Goal: Task Accomplishment & Management: Manage account settings

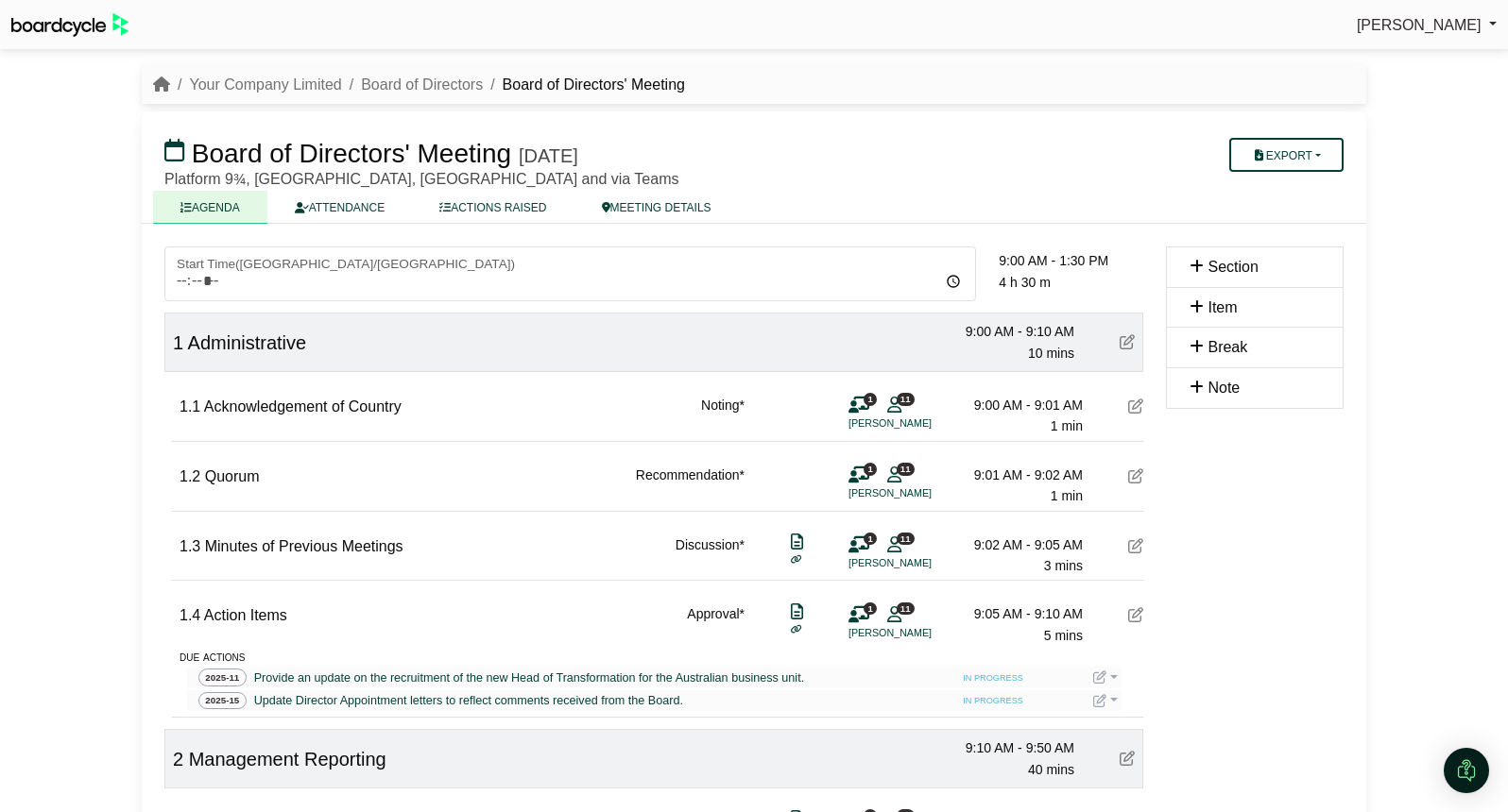
click at [1133, 410] on icon at bounding box center [1136, 406] width 15 height 15
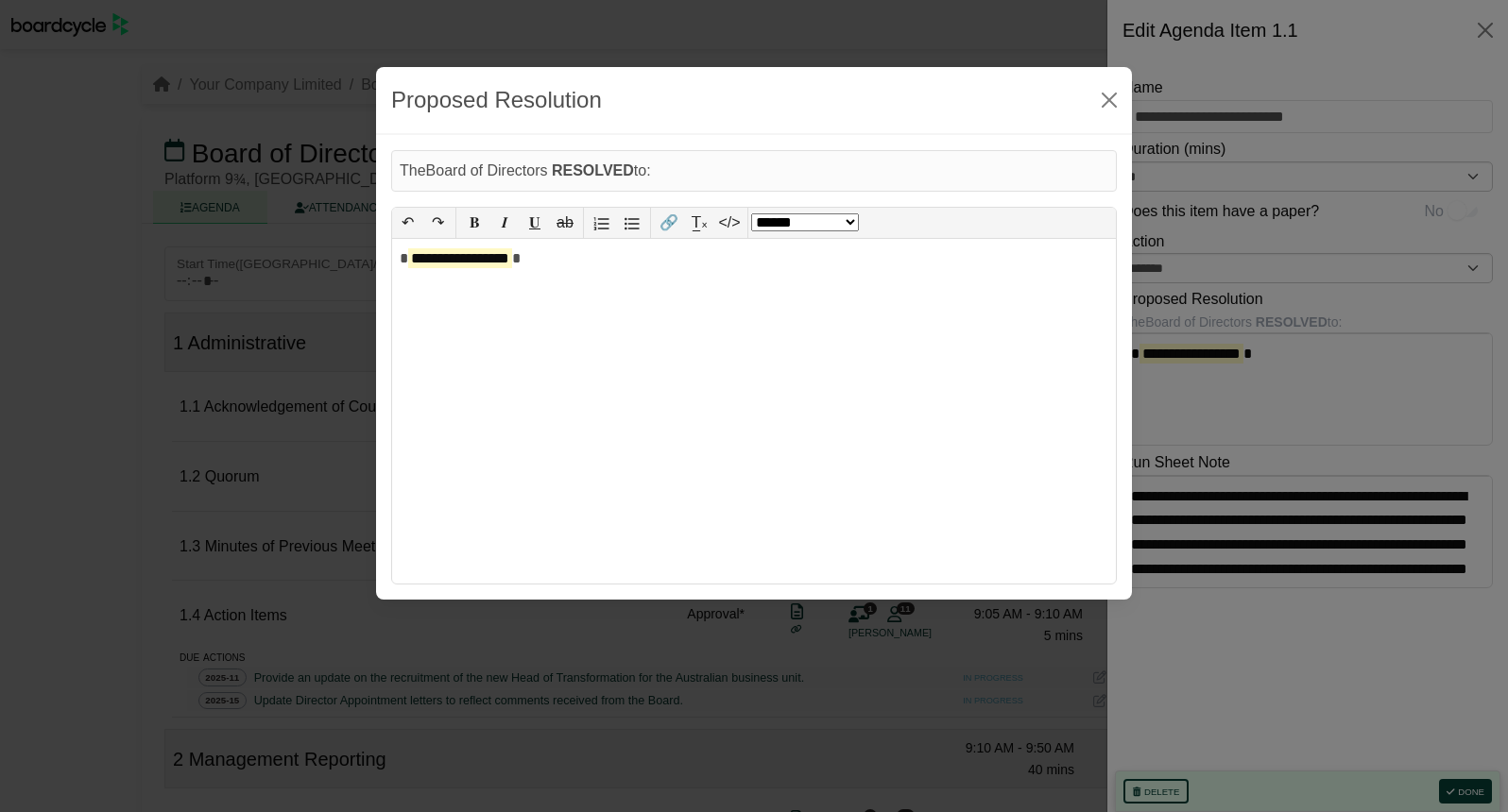
drag, startPoint x: 1282, startPoint y: 355, endPoint x: 1055, endPoint y: 354, distance: 227.0
click at [1055, 354] on body "Richard Conway Sign Out Your Company Limited Board of Directors Board of Direct…" at bounding box center [754, 406] width 1508 height 812
drag, startPoint x: 686, startPoint y: 286, endPoint x: 387, endPoint y: 266, distance: 299.7
click at [387, 266] on div "**********" at bounding box center [754, 367] width 755 height 464
select select "*"
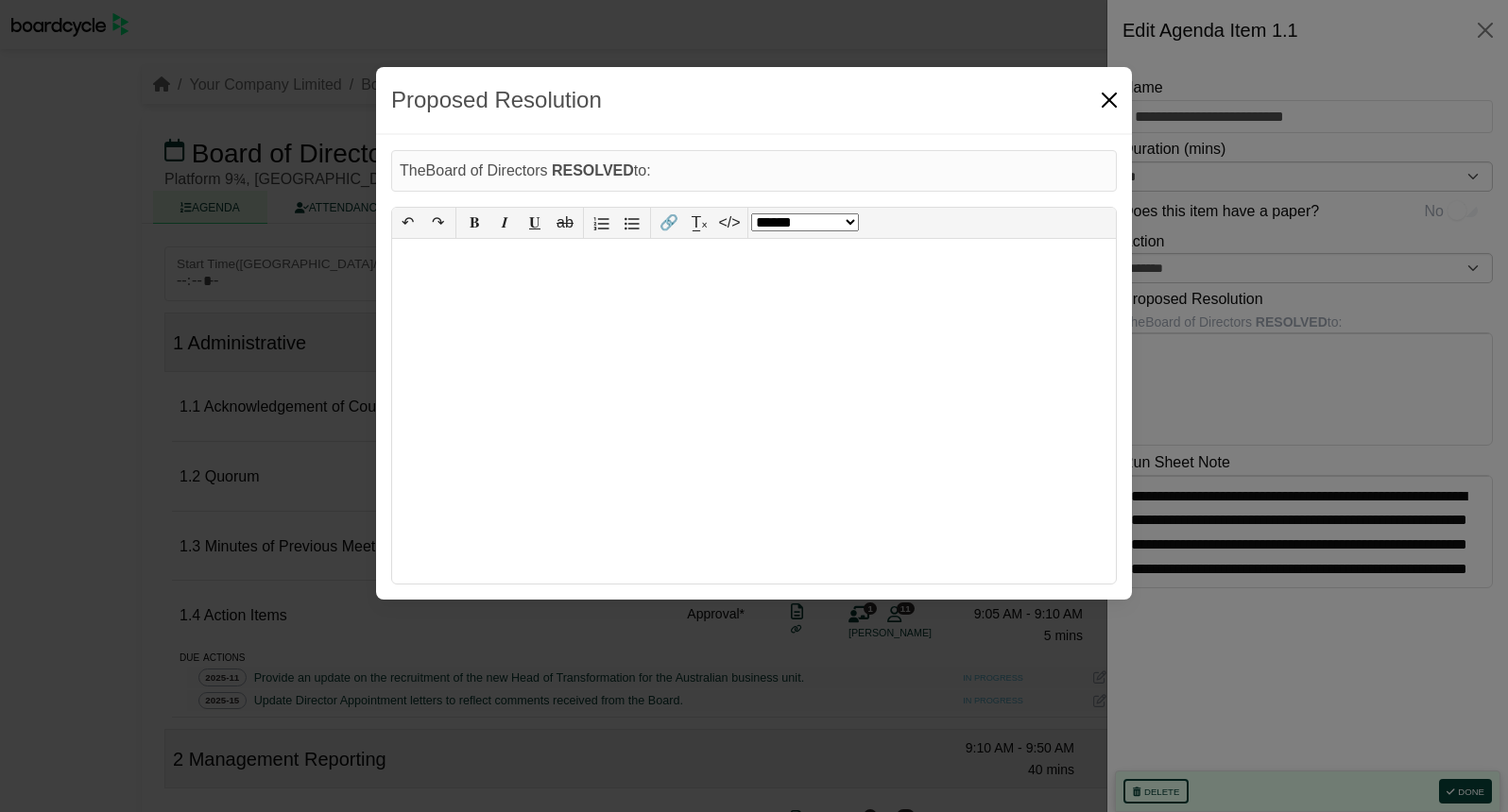
click at [1117, 99] on button "Close" at bounding box center [1109, 100] width 30 height 30
select select "******"
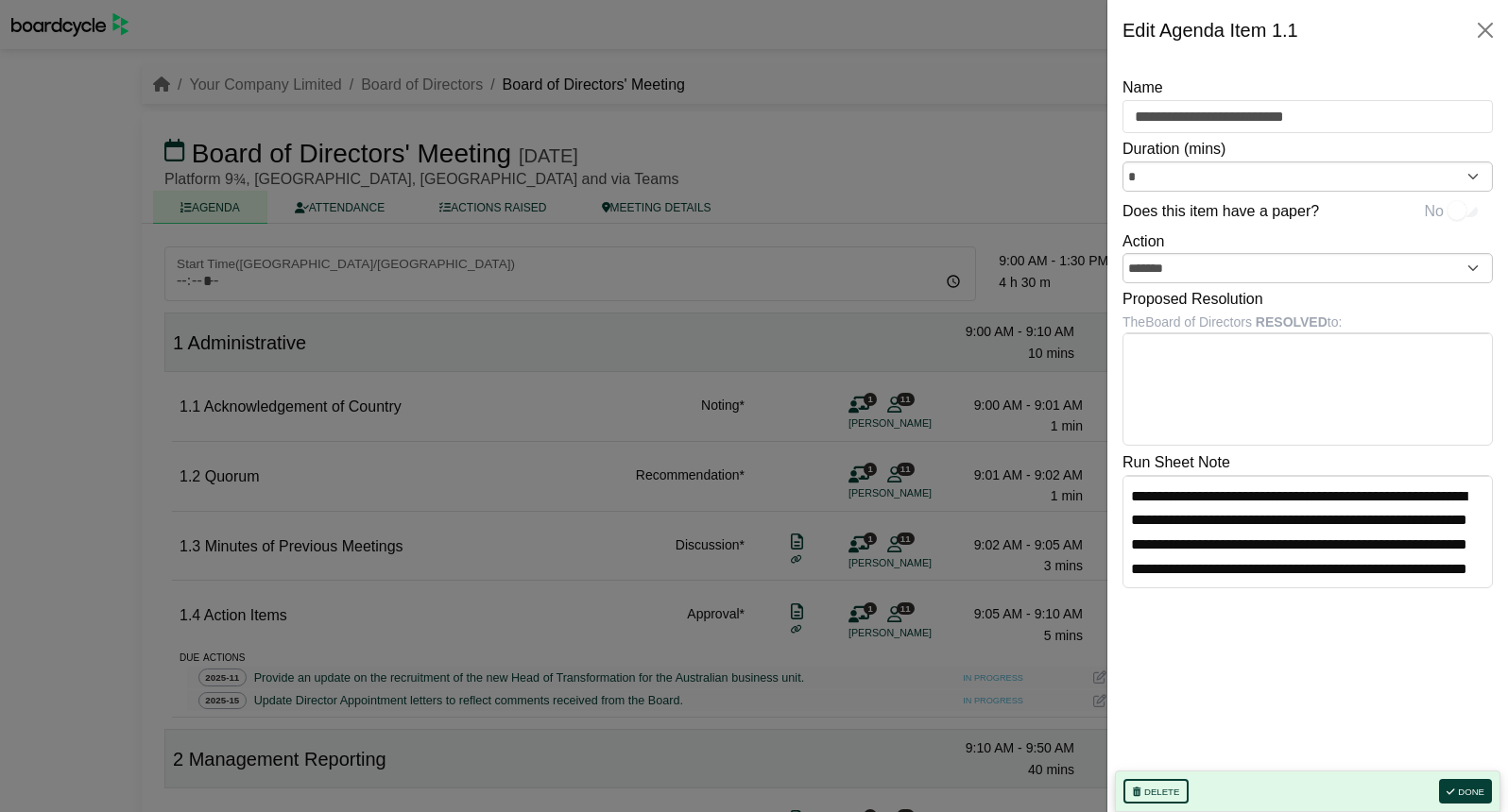
click at [1038, 422] on div at bounding box center [754, 406] width 1508 height 812
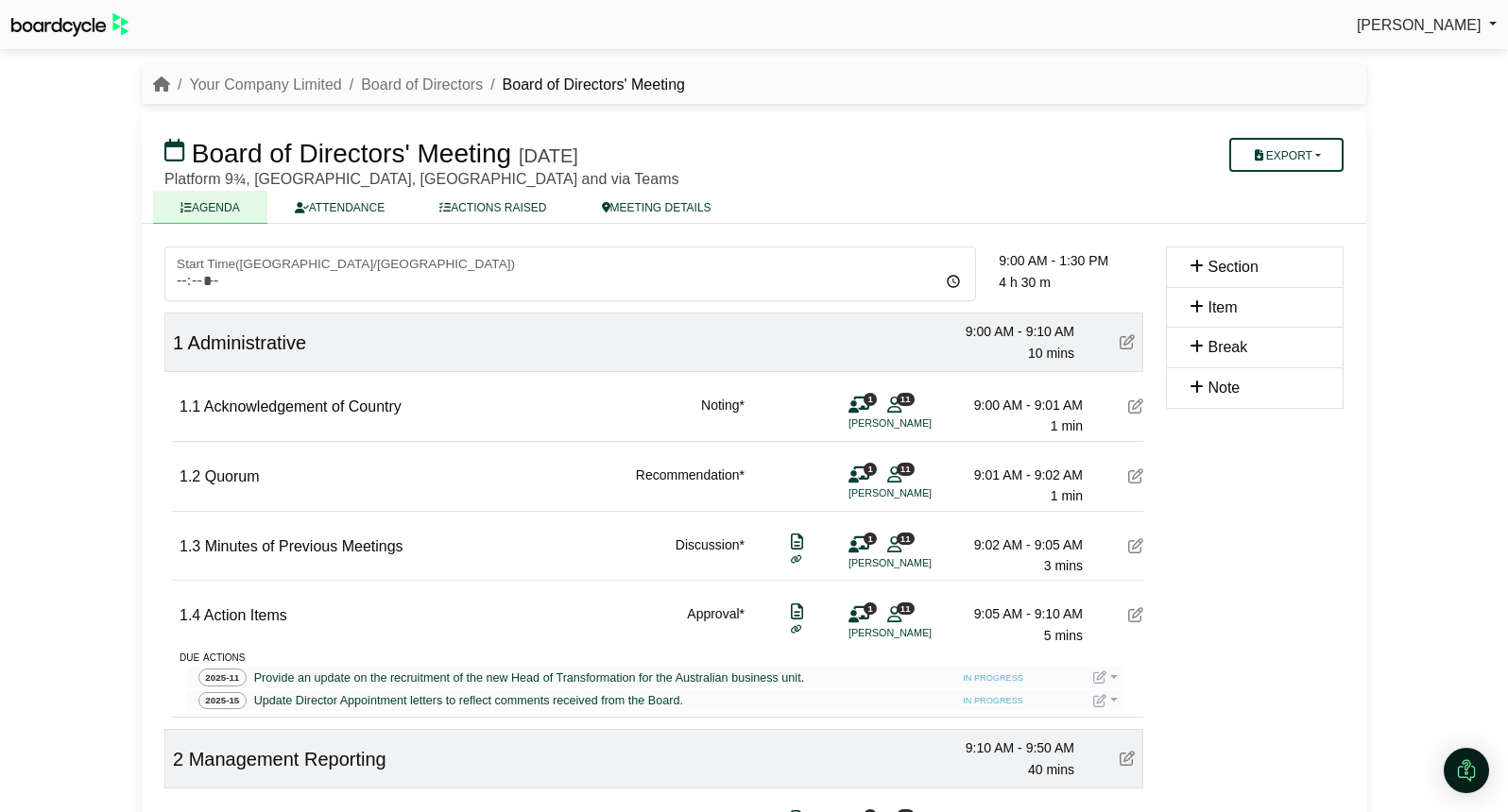
click at [1136, 481] on icon at bounding box center [1136, 476] width 15 height 15
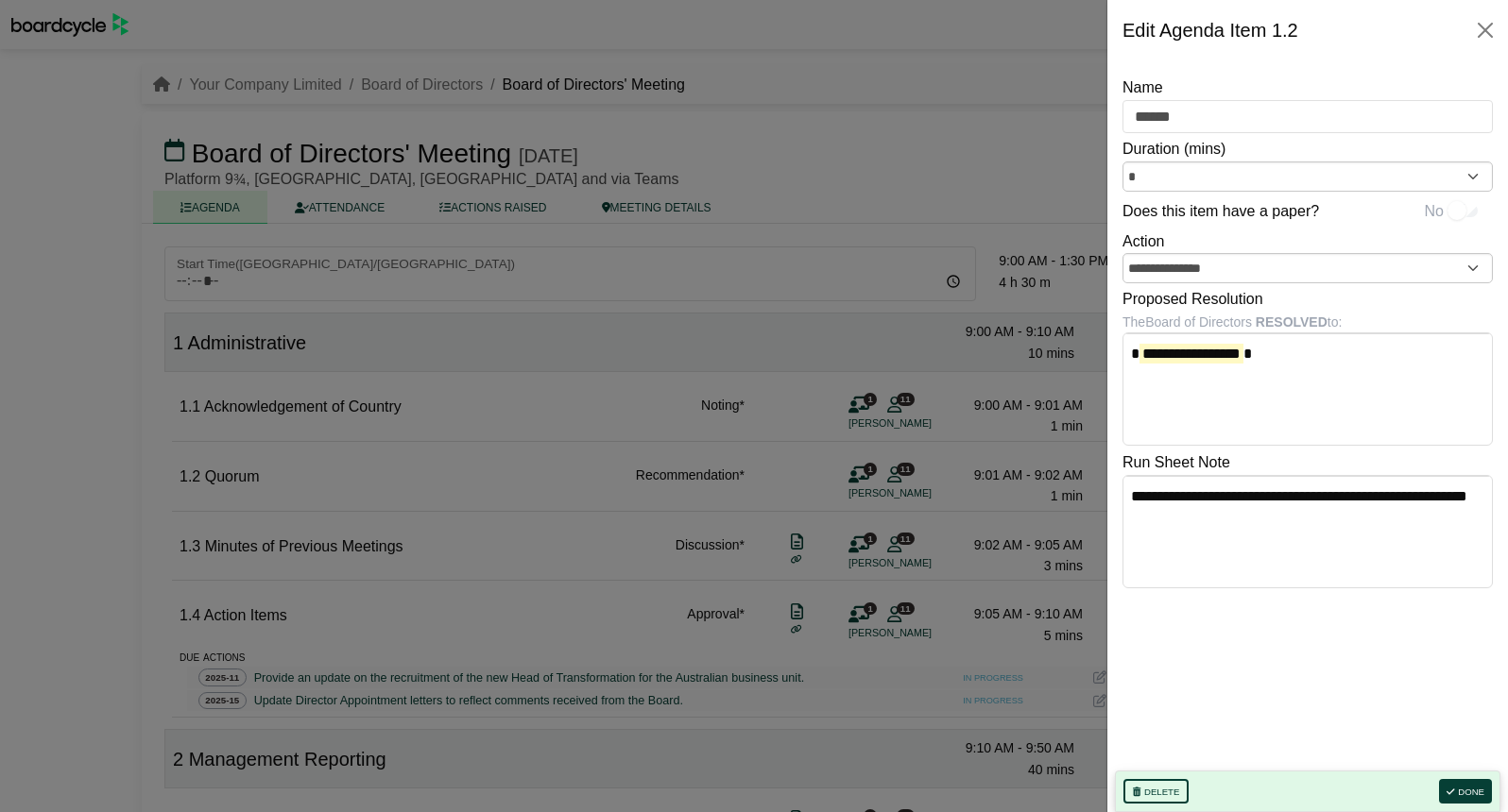
click at [1294, 360] on body "Richard Conway Sign Out Your Company Limited Board of Directors Board of Direct…" at bounding box center [754, 406] width 1508 height 812
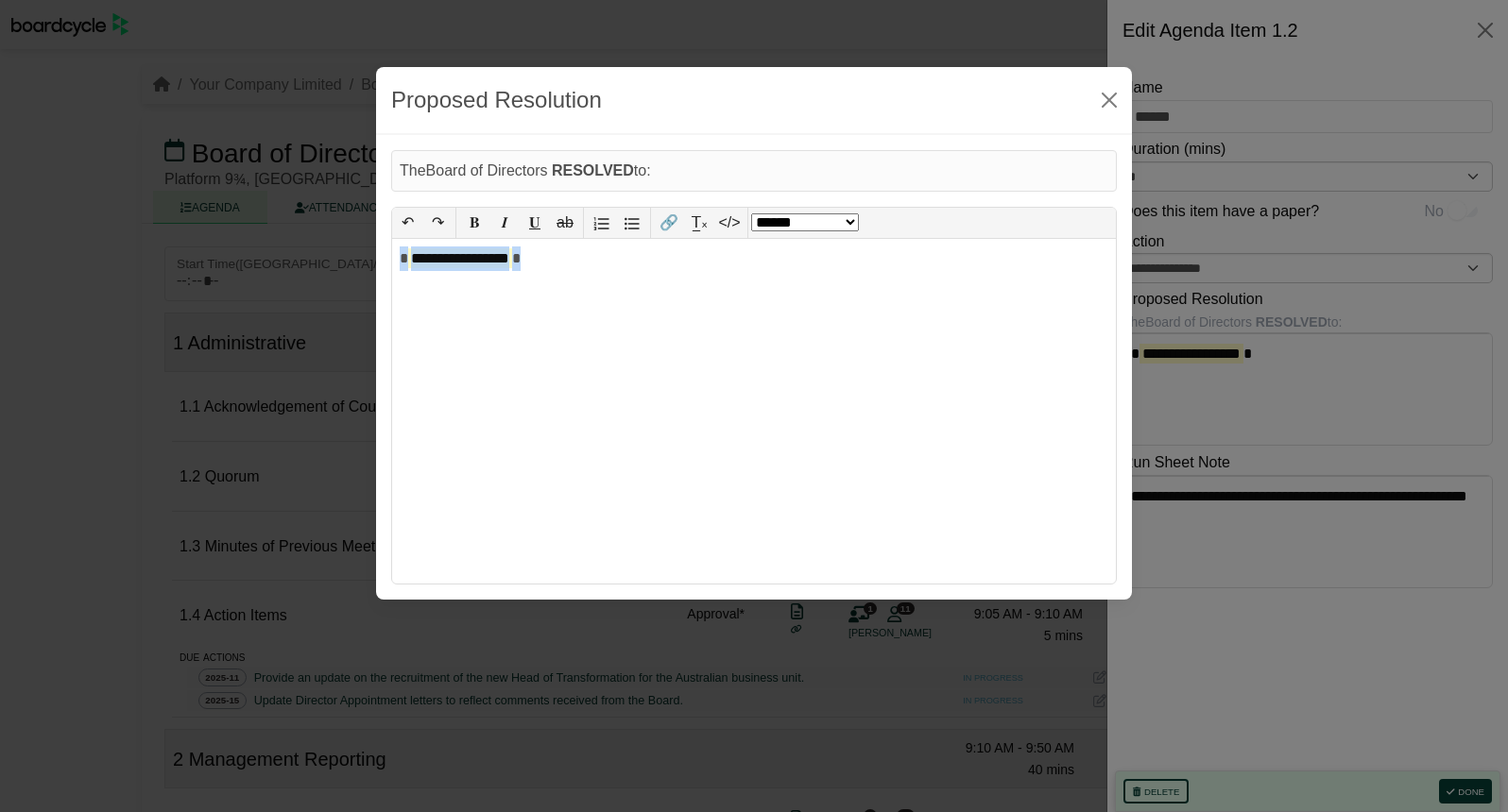
drag, startPoint x: 602, startPoint y: 272, endPoint x: 391, endPoint y: 261, distance: 211.3
click at [391, 261] on div "**********" at bounding box center [754, 396] width 725 height 378
select select "*"
click at [272, 319] on div "**********" at bounding box center [754, 446] width 1508 height 812
select select "******"
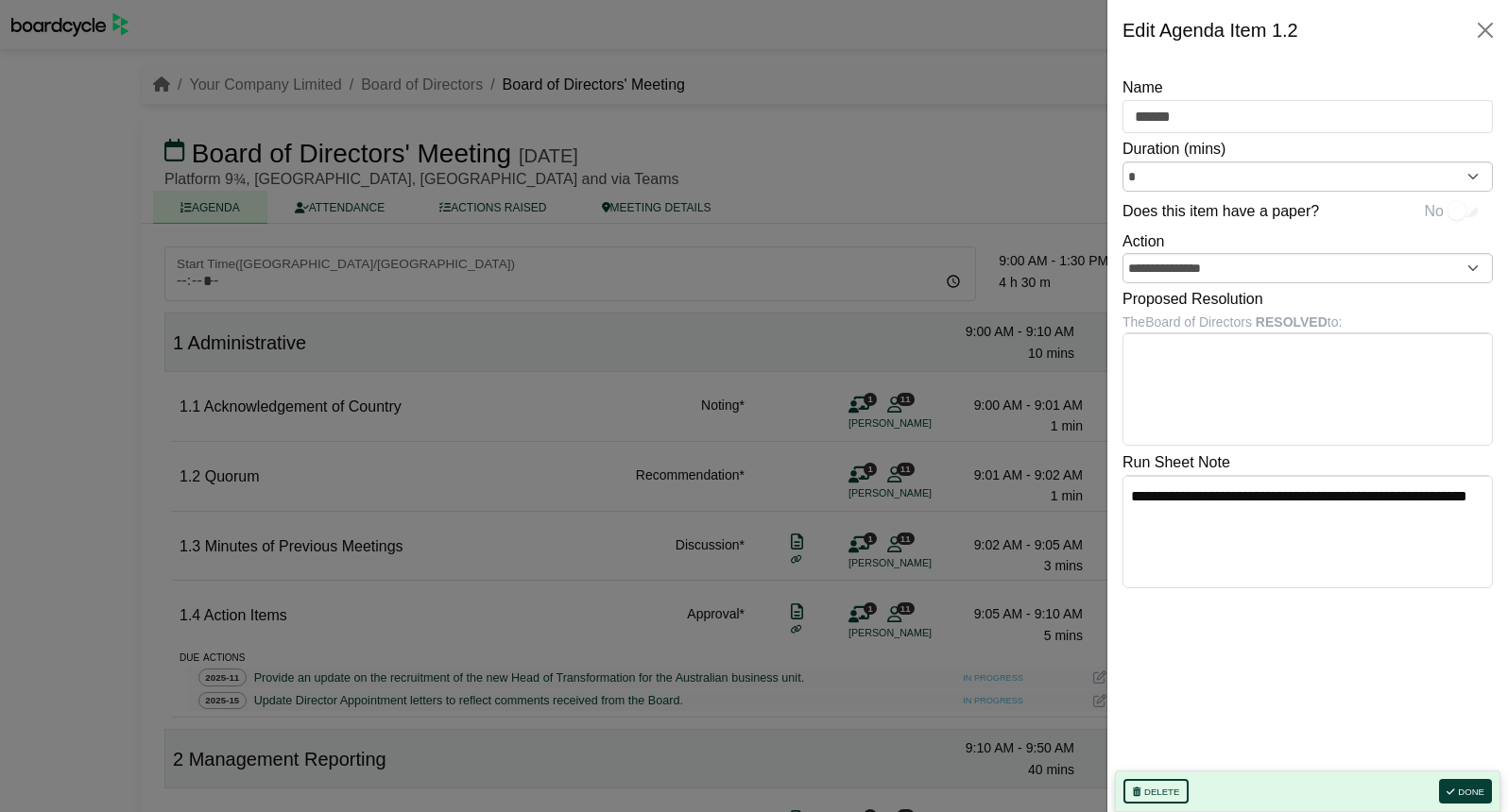
click at [766, 392] on div at bounding box center [754, 406] width 1508 height 812
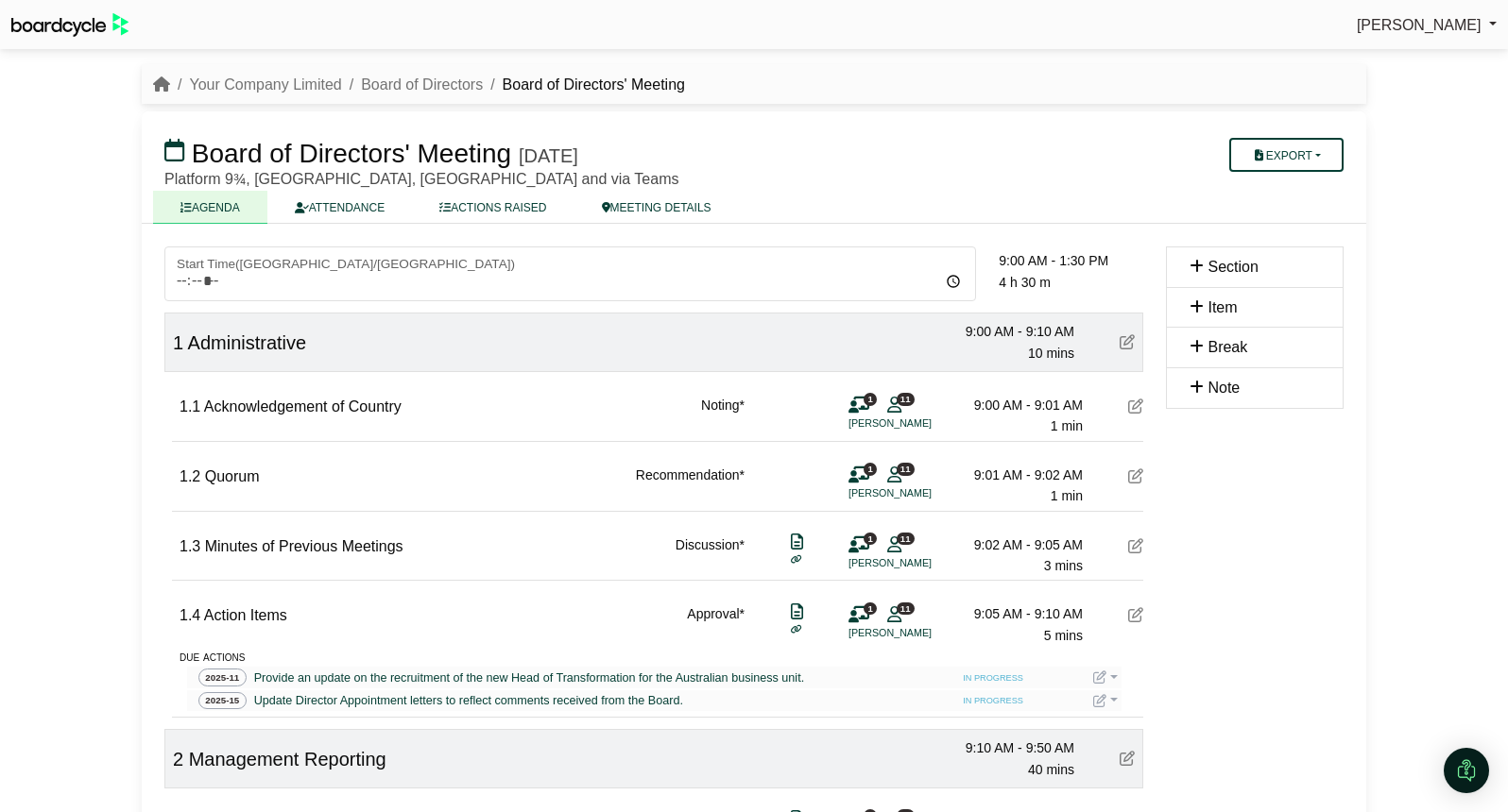
click at [1140, 546] on icon at bounding box center [1136, 546] width 15 height 15
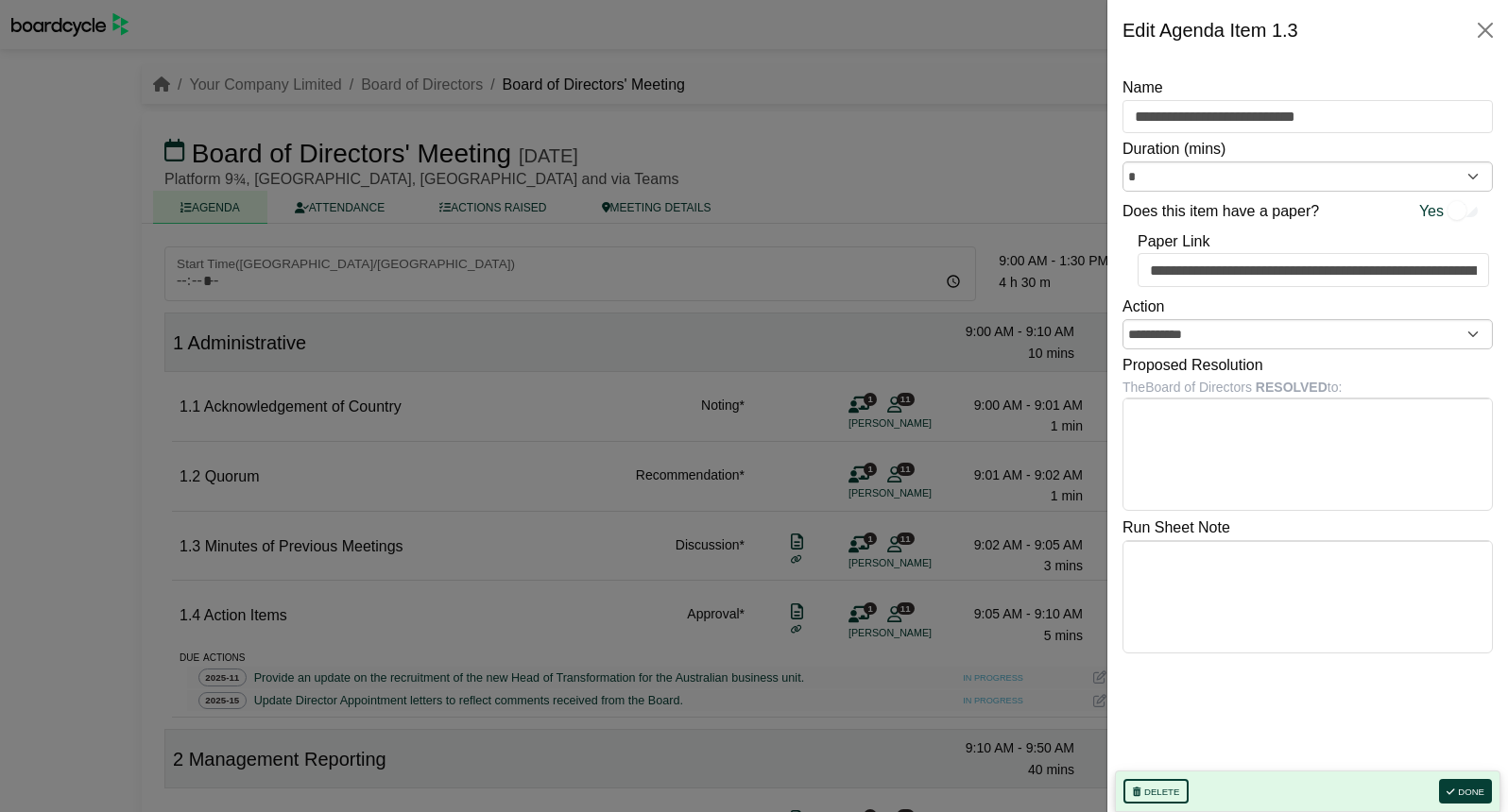
click at [809, 552] on div at bounding box center [754, 406] width 1508 height 812
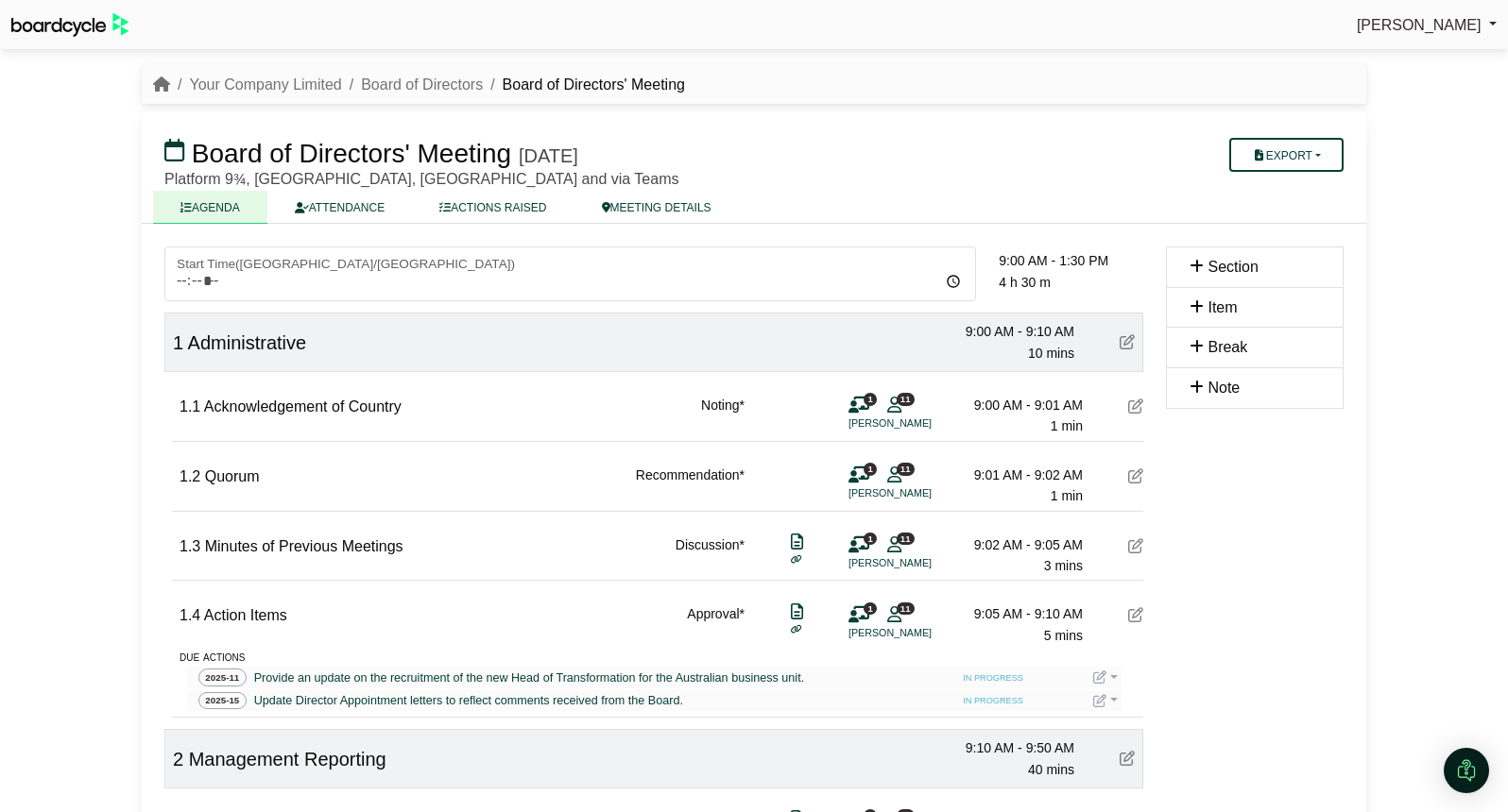
click at [1136, 619] on icon at bounding box center [1136, 614] width 15 height 15
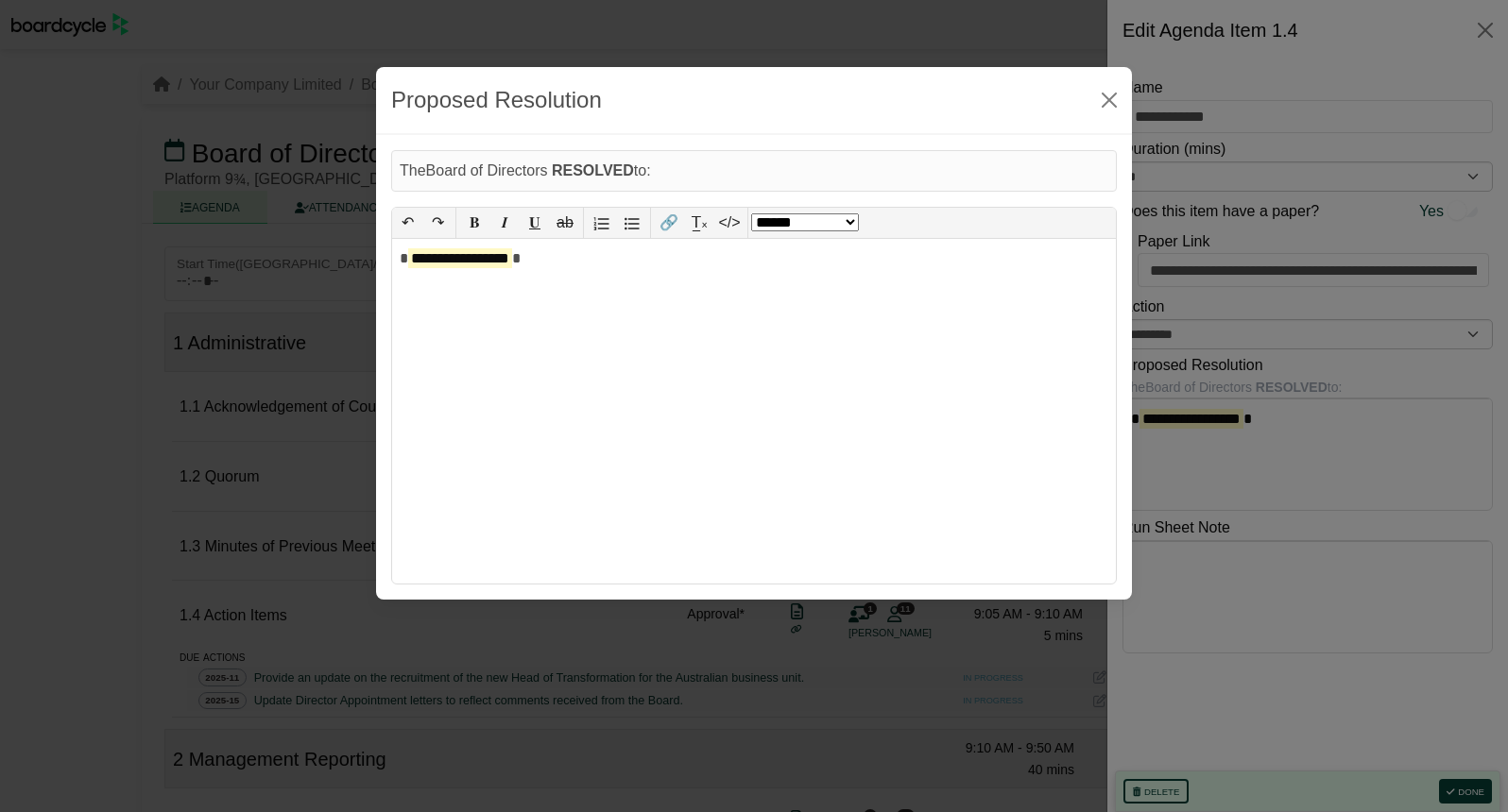
click at [1296, 429] on body "Richard Conway Sign Out Your Company Limited Board of Directors Board of Direct…" at bounding box center [754, 406] width 1508 height 812
drag, startPoint x: 563, startPoint y: 255, endPoint x: 380, endPoint y: 256, distance: 183.0
click at [382, 255] on div "**********" at bounding box center [754, 367] width 755 height 464
select select "*"
click at [891, 723] on div "**********" at bounding box center [754, 446] width 1508 height 812
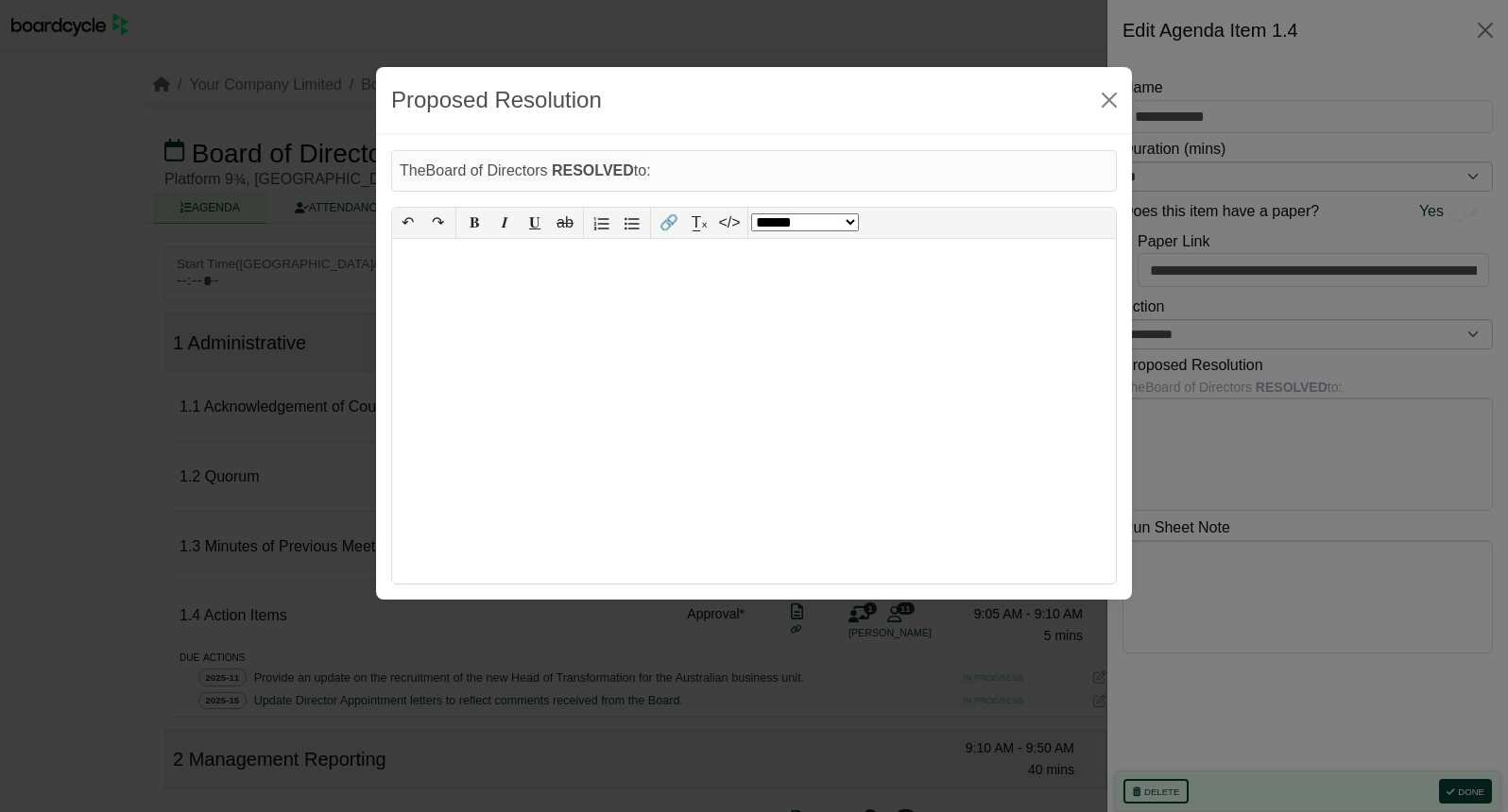
select select "******"
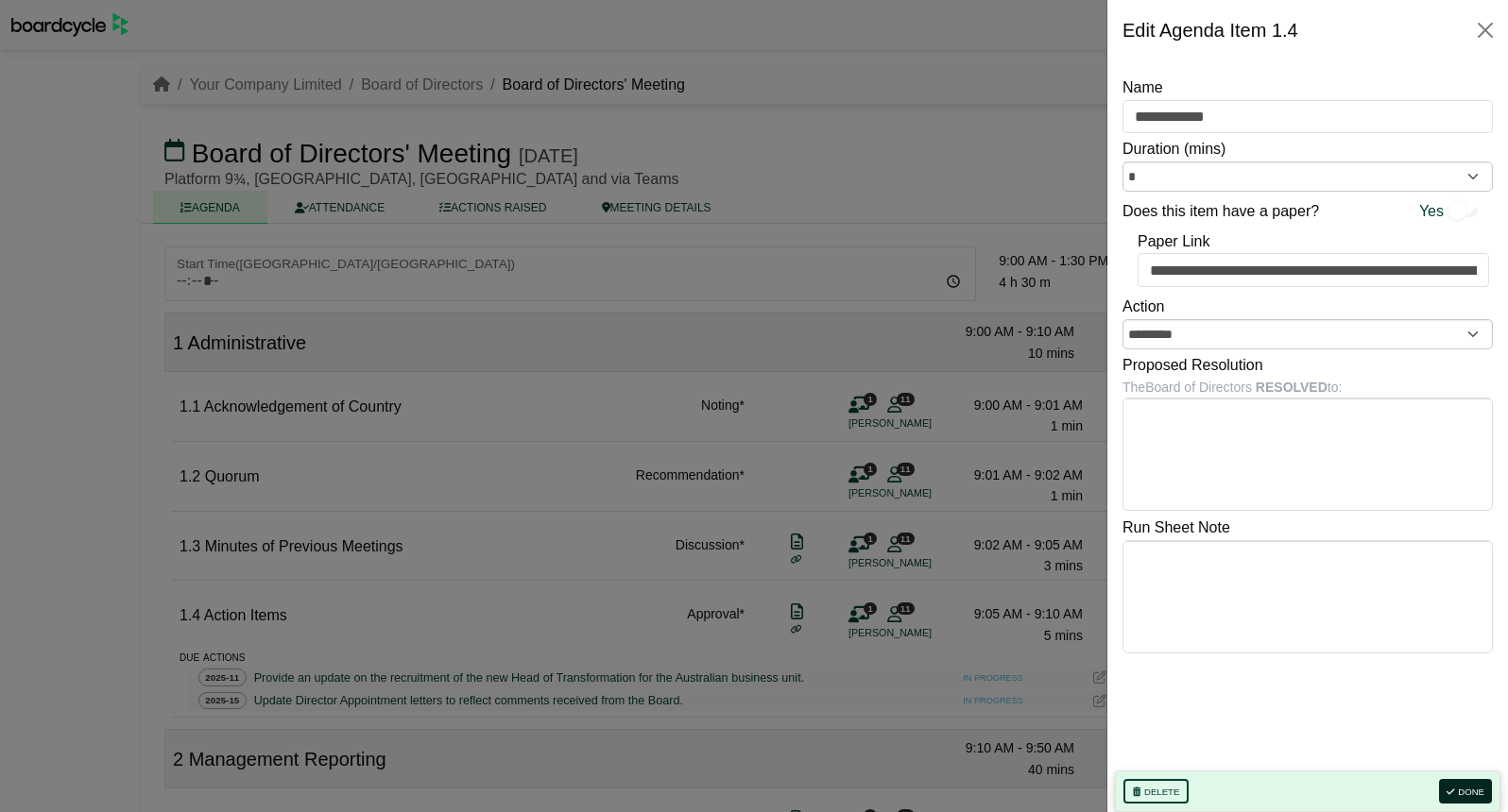
click at [1468, 784] on button "Done" at bounding box center [1465, 791] width 53 height 25
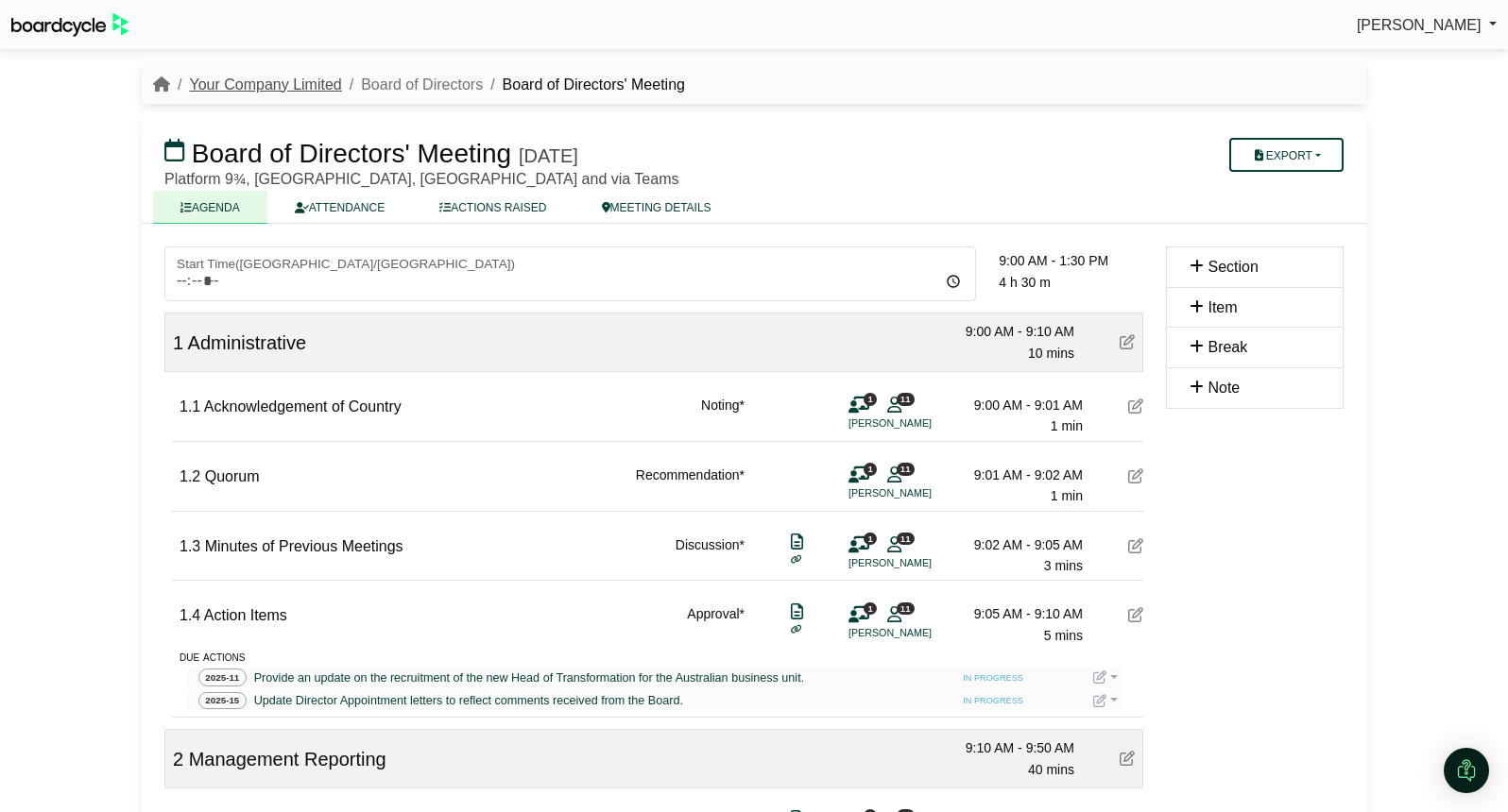
click at [237, 82] on link "Your Company Limited" at bounding box center [265, 85] width 152 height 16
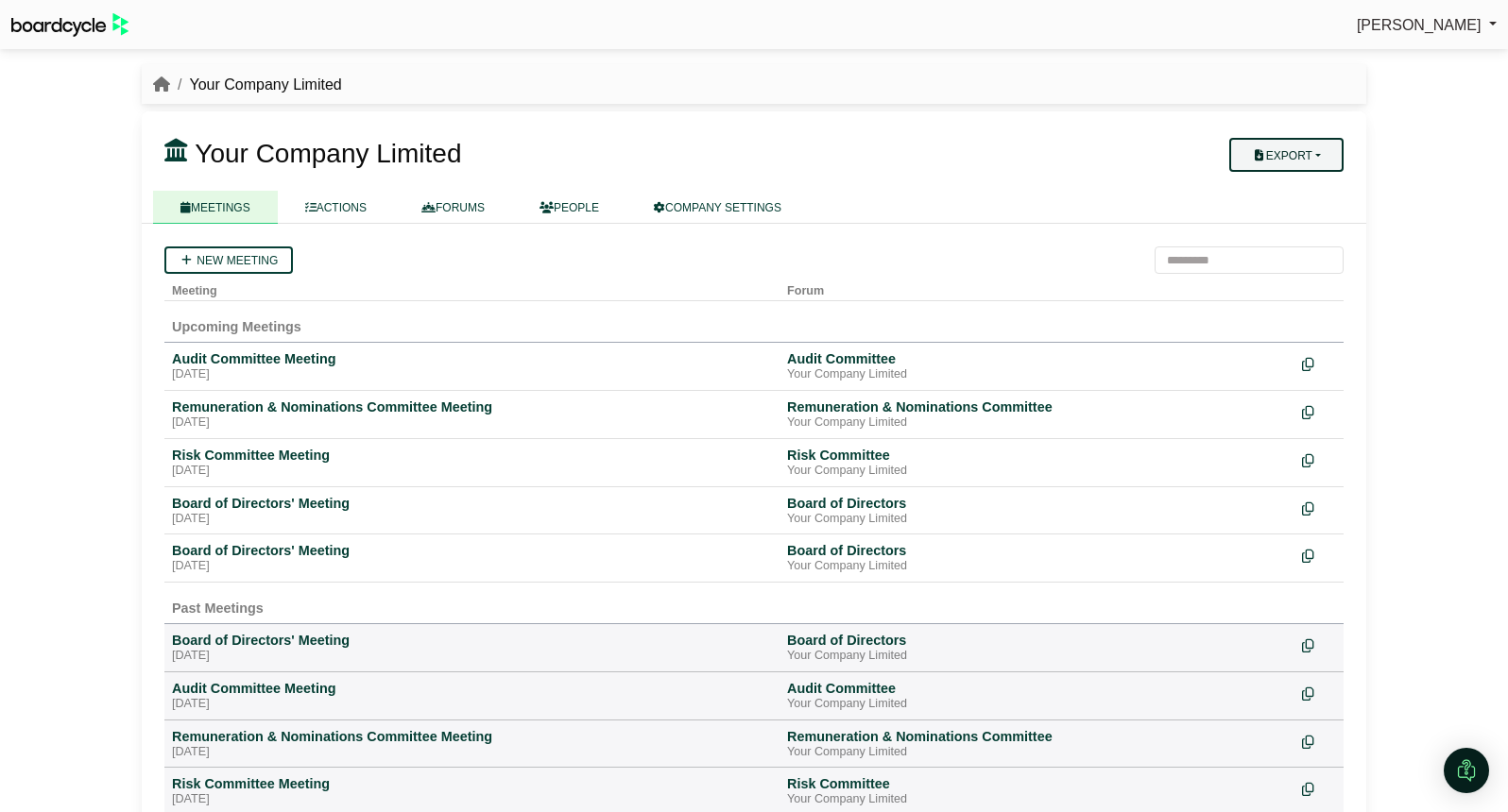
click at [1321, 142] on button "Export" at bounding box center [1286, 155] width 114 height 34
click at [1123, 128] on div "Your Company Limited Export Company Actions MEETINGS ACTIONS FORUMS" at bounding box center [754, 167] width 1224 height 112
click at [737, 205] on link "COMPANY SETTINGS" at bounding box center [717, 207] width 182 height 33
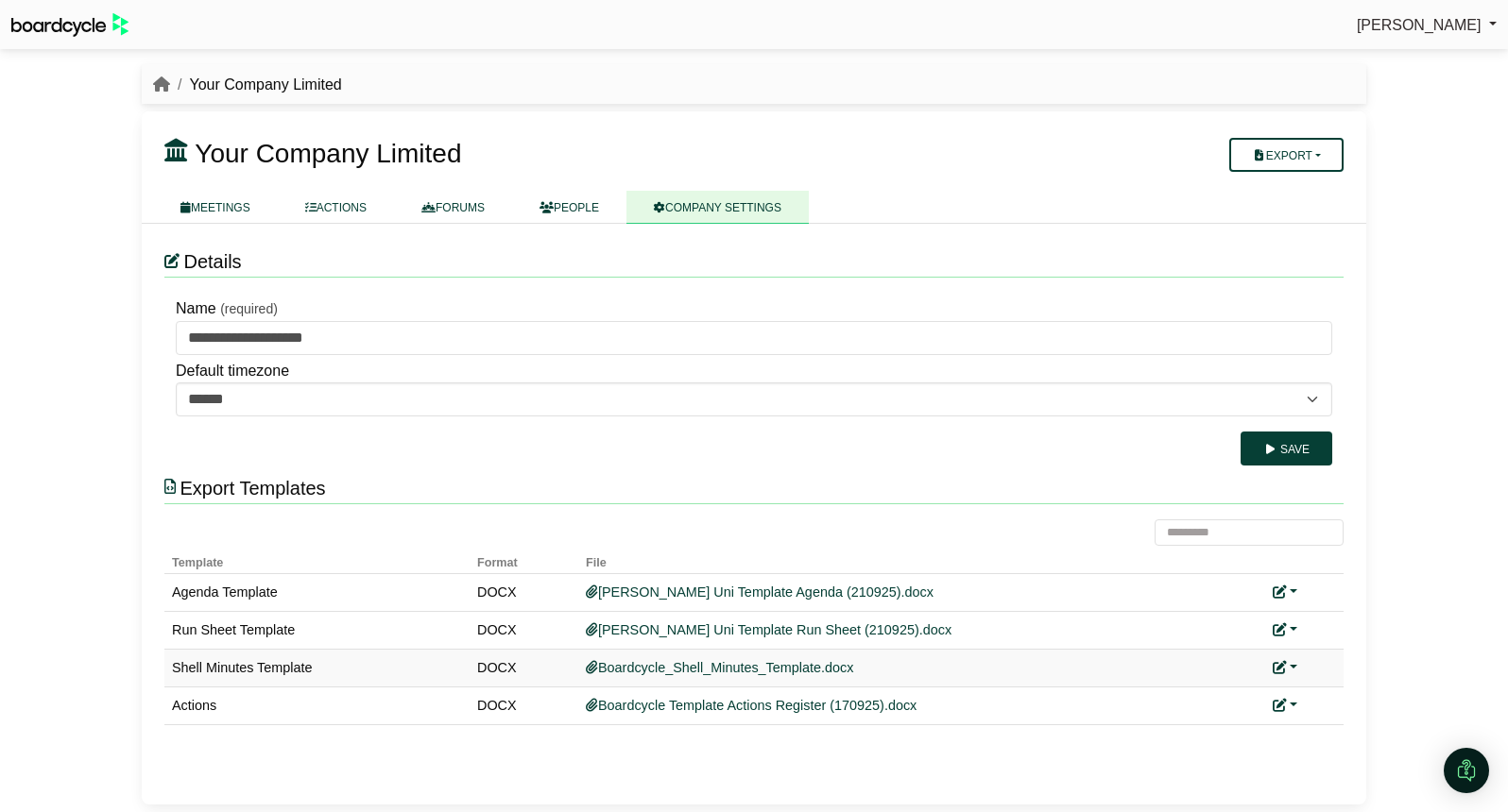
click at [1293, 669] on link at bounding box center [1285, 668] width 25 height 15
click at [1325, 692] on link "Add custom template" at bounding box center [1356, 695] width 167 height 36
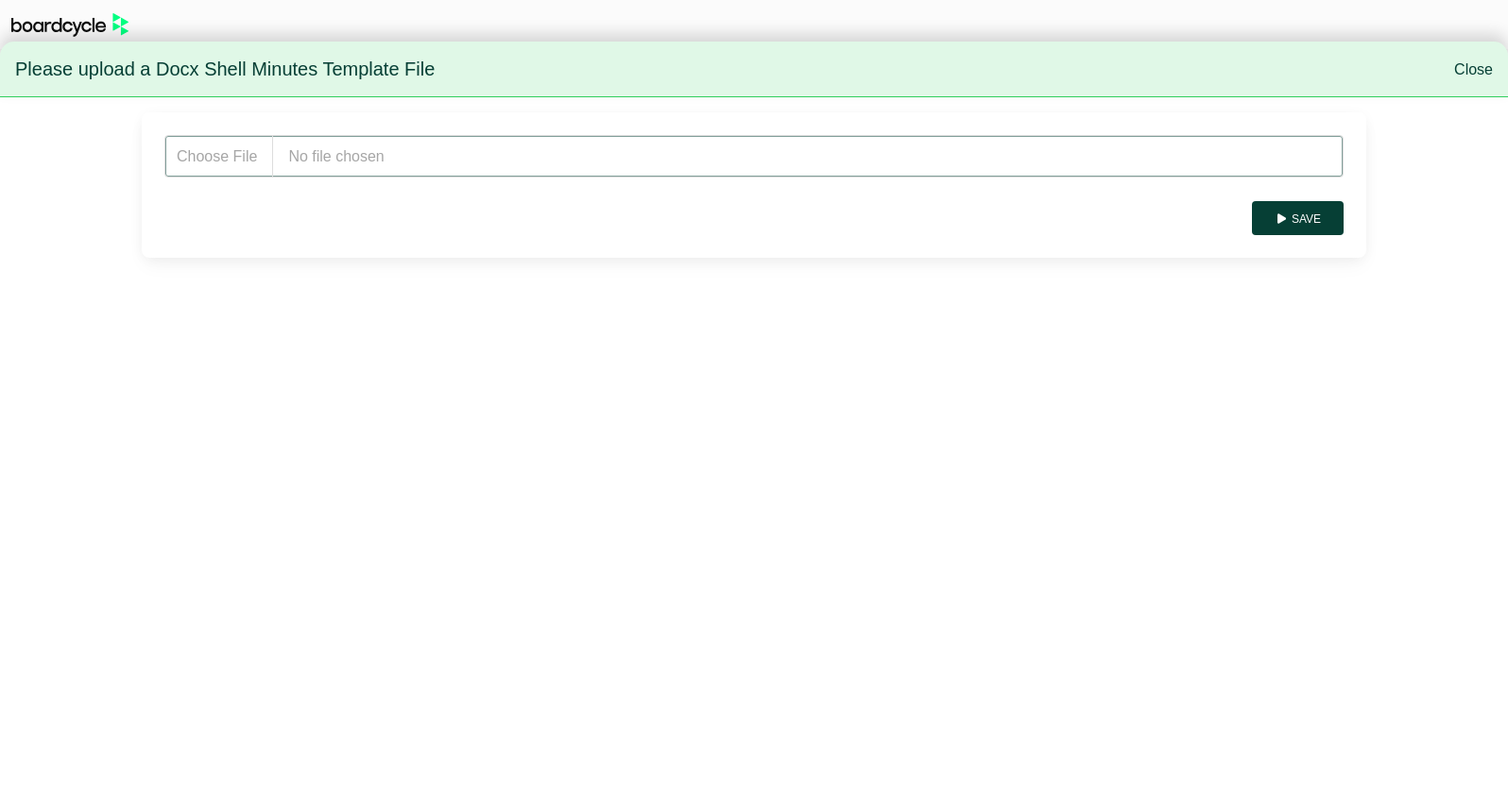
click at [368, 171] on input "file" at bounding box center [754, 156] width 1179 height 43
click at [302, 144] on input "file" at bounding box center [754, 156] width 1179 height 43
type input "**********"
click at [1305, 222] on button "Save" at bounding box center [1297, 218] width 91 height 34
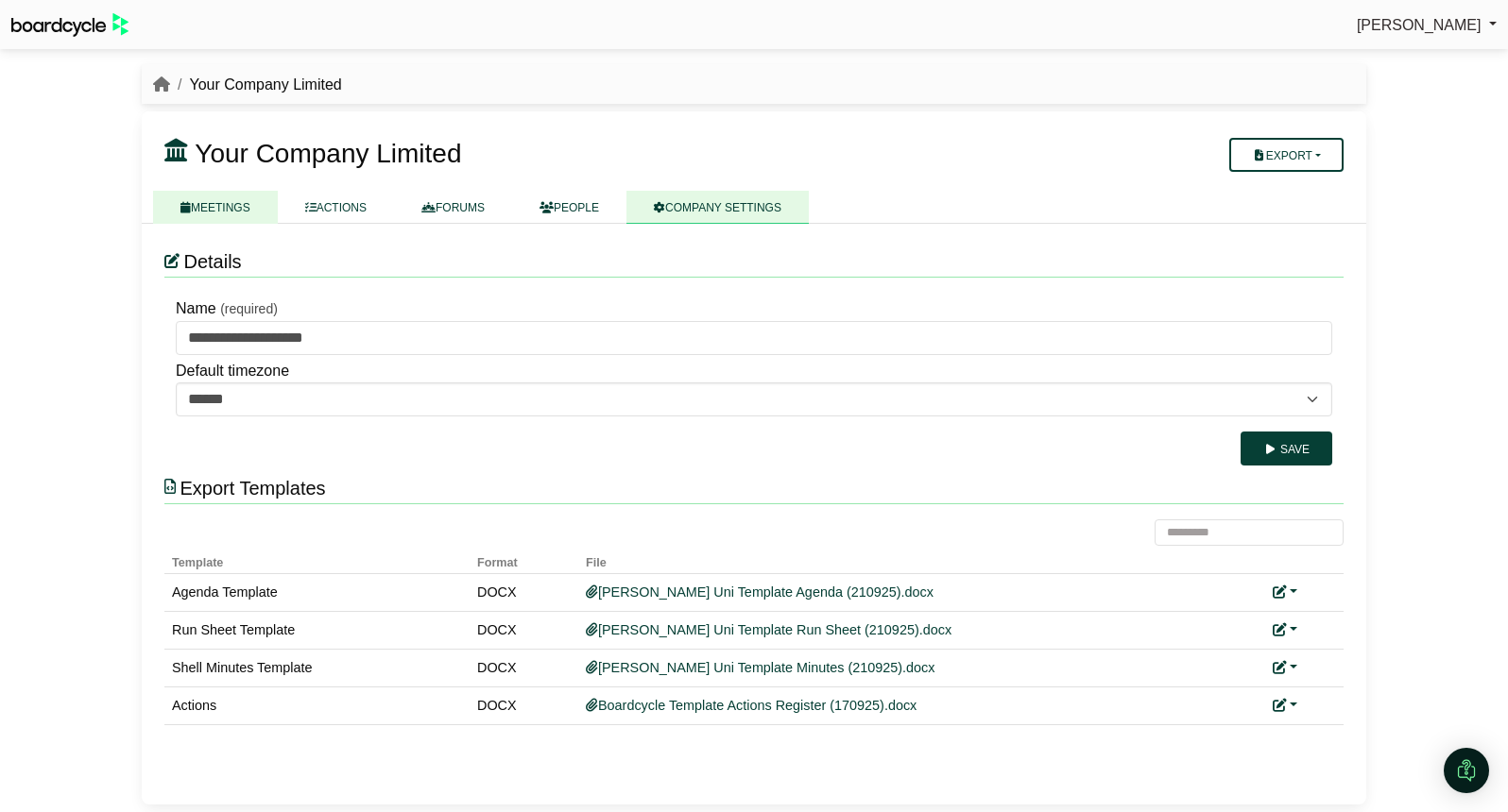
click at [238, 208] on link "MEETINGS" at bounding box center [215, 207] width 124 height 33
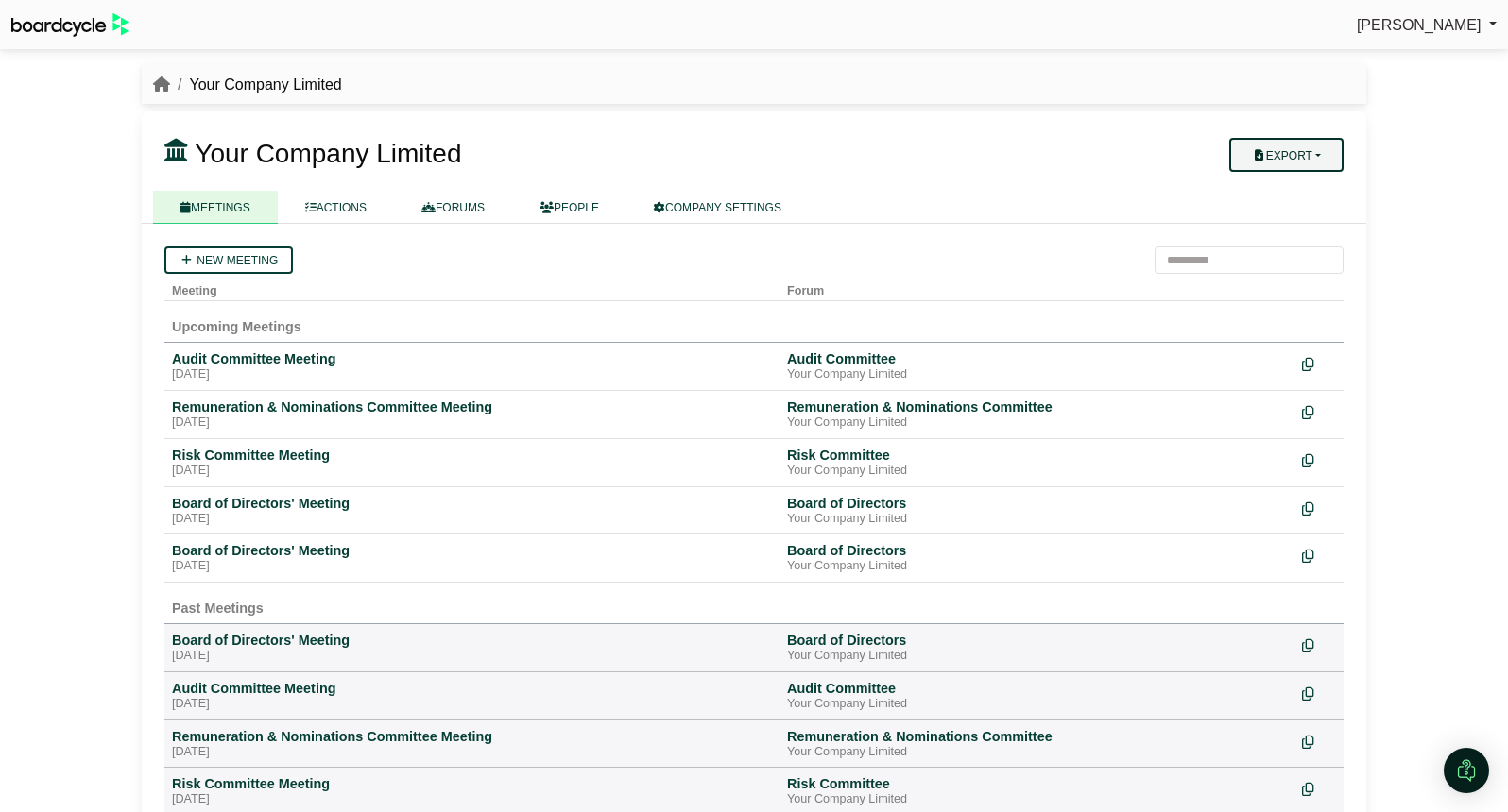
click at [1306, 158] on button "Export" at bounding box center [1286, 155] width 114 height 34
click at [260, 508] on div "Board of Directors' Meeting" at bounding box center [471, 503] width 600 height 17
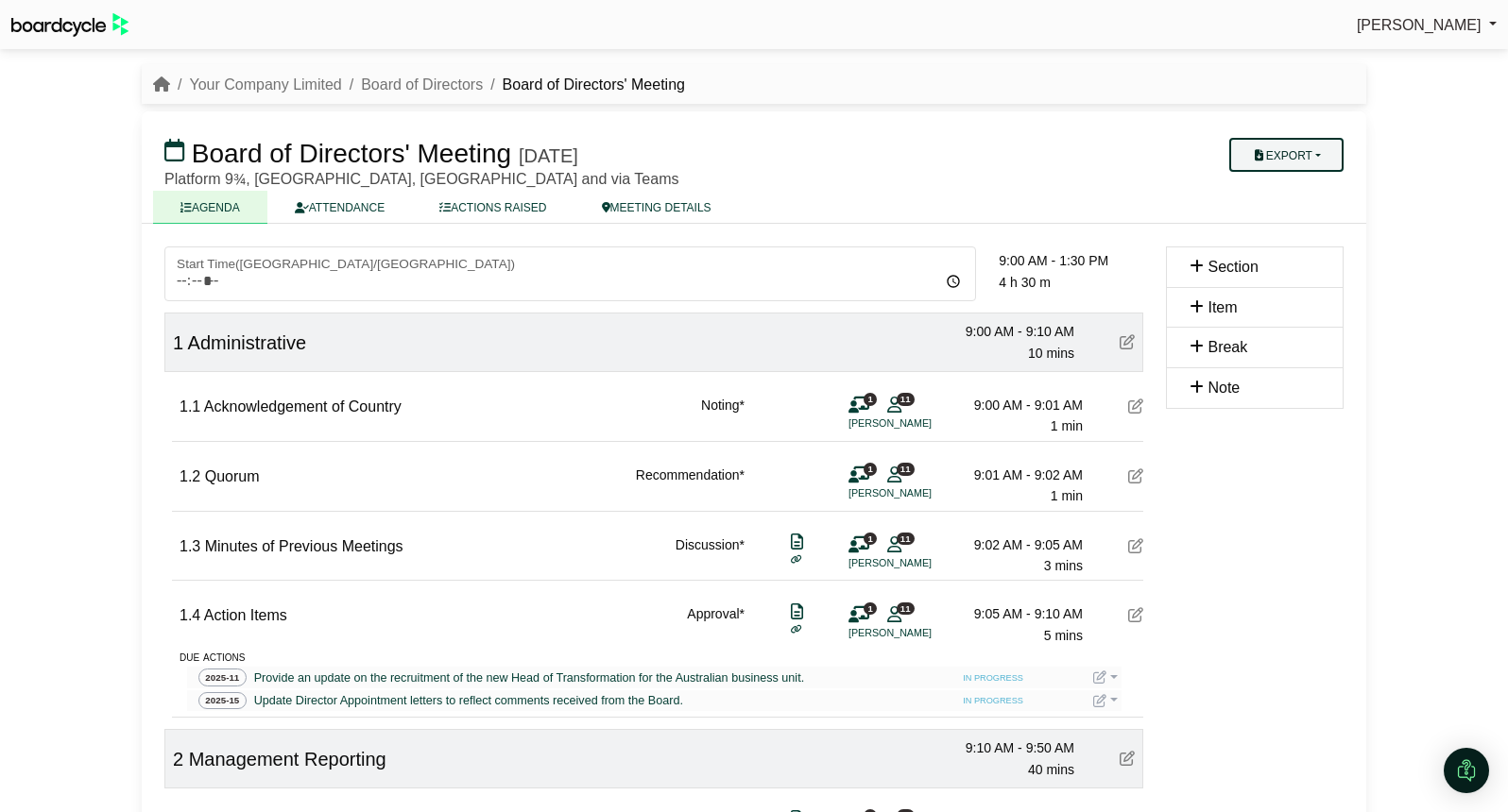
click at [1306, 154] on button "Export" at bounding box center [1286, 155] width 114 height 34
click at [1303, 242] on link "Shell Minutes" at bounding box center [1304, 245] width 164 height 28
click at [411, 85] on link "Board of Directors" at bounding box center [422, 85] width 122 height 16
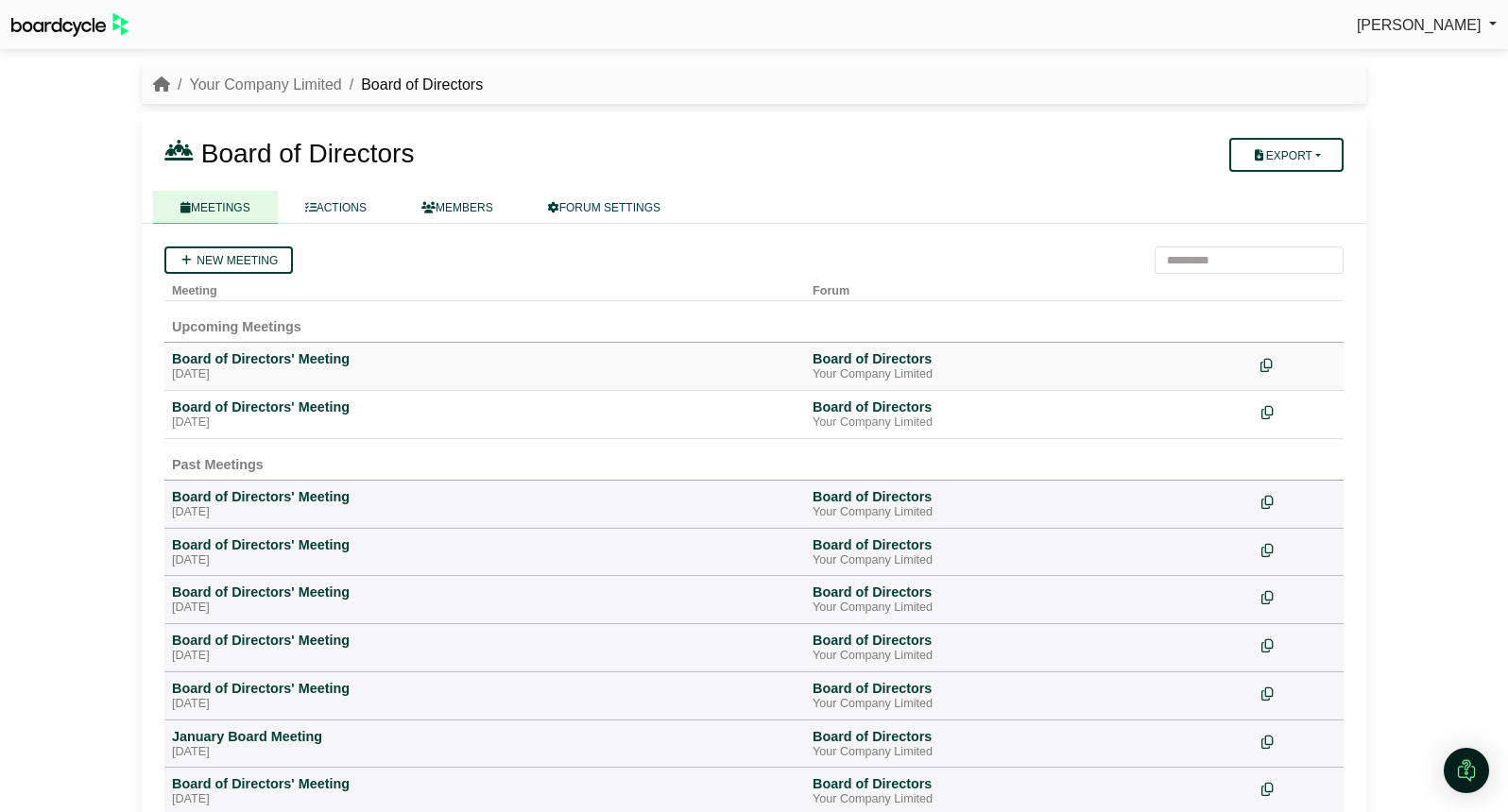
click at [1268, 363] on icon at bounding box center [1266, 366] width 12 height 13
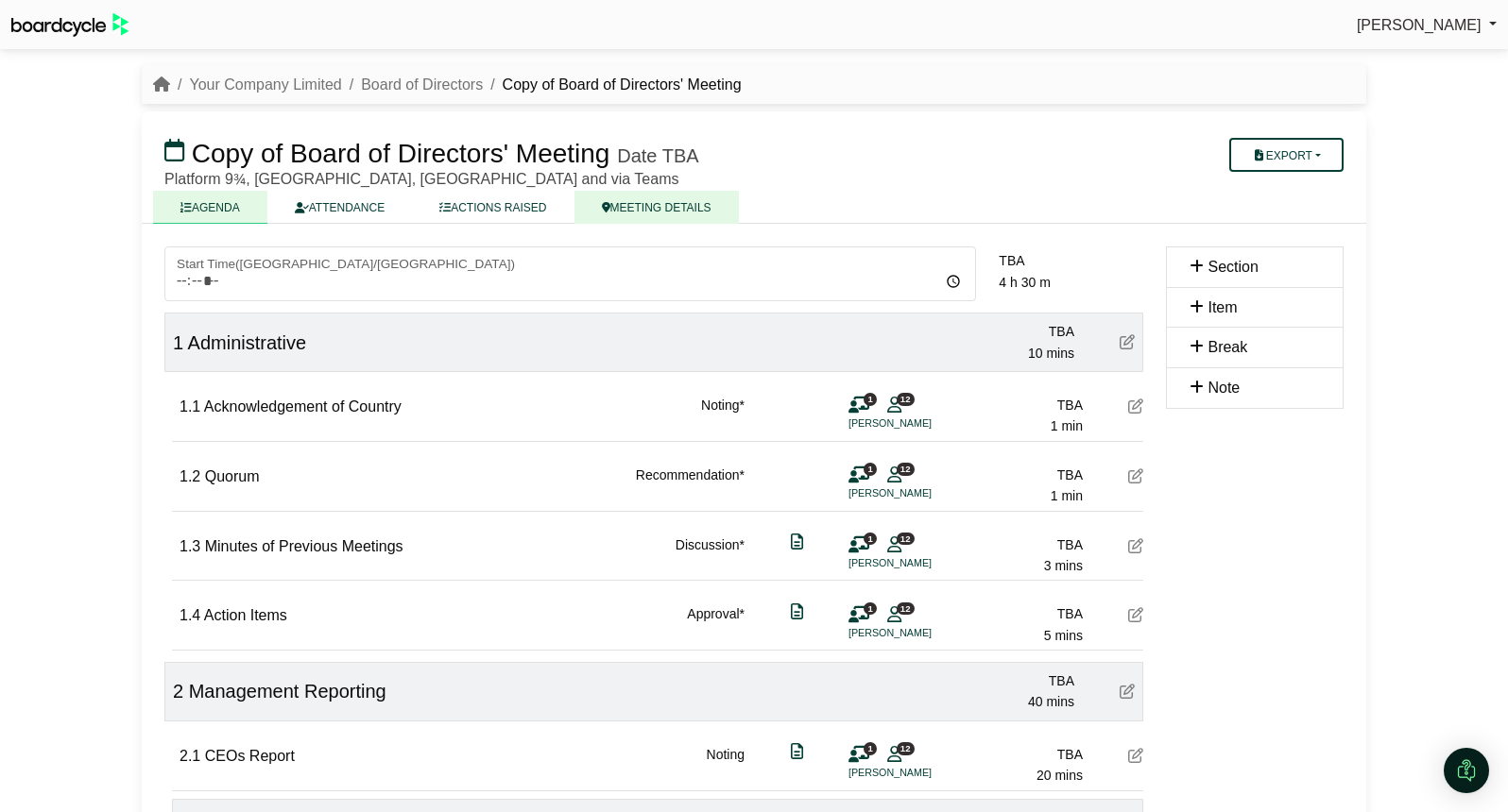
click at [680, 204] on link "MEETING DETAILS" at bounding box center [656, 207] width 164 height 33
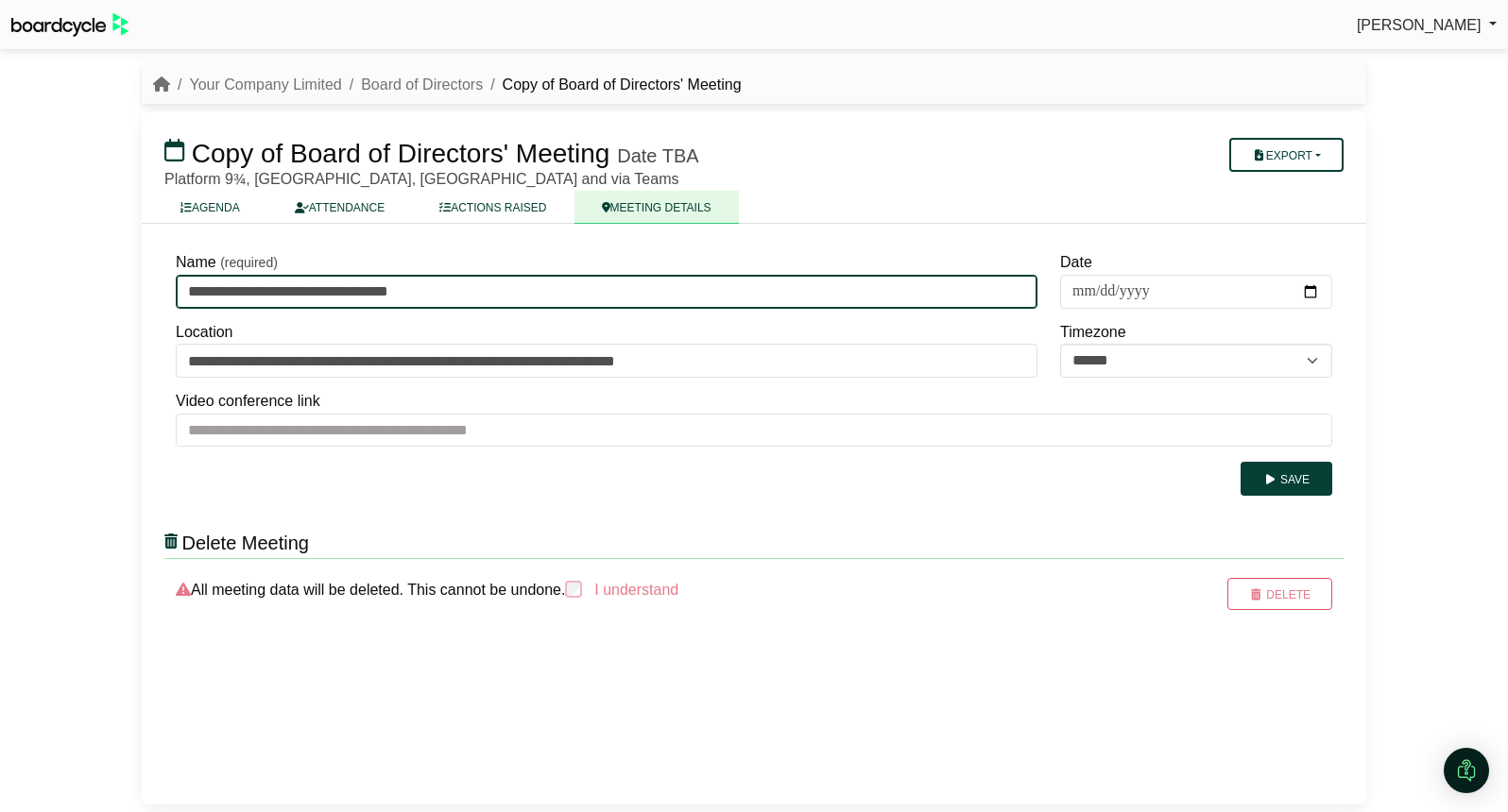
drag, startPoint x: 246, startPoint y: 289, endPoint x: 180, endPoint y: 286, distance: 66.1
click at [180, 286] on input "**********" at bounding box center [606, 292] width 862 height 34
type input "**********"
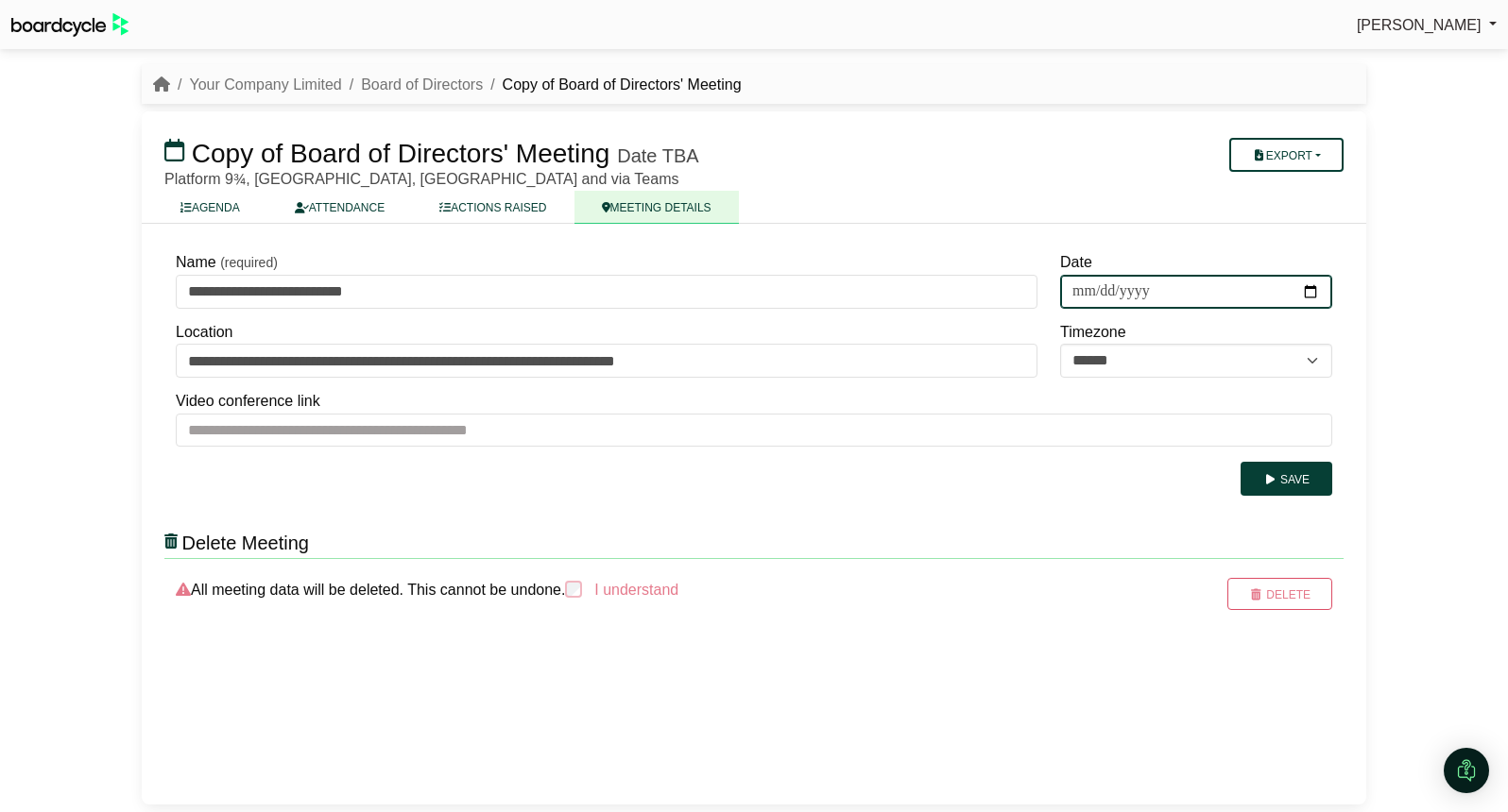
click at [1321, 293] on input "Date" at bounding box center [1195, 292] width 272 height 34
click at [1313, 293] on input "Date" at bounding box center [1195, 292] width 272 height 34
type input "**********"
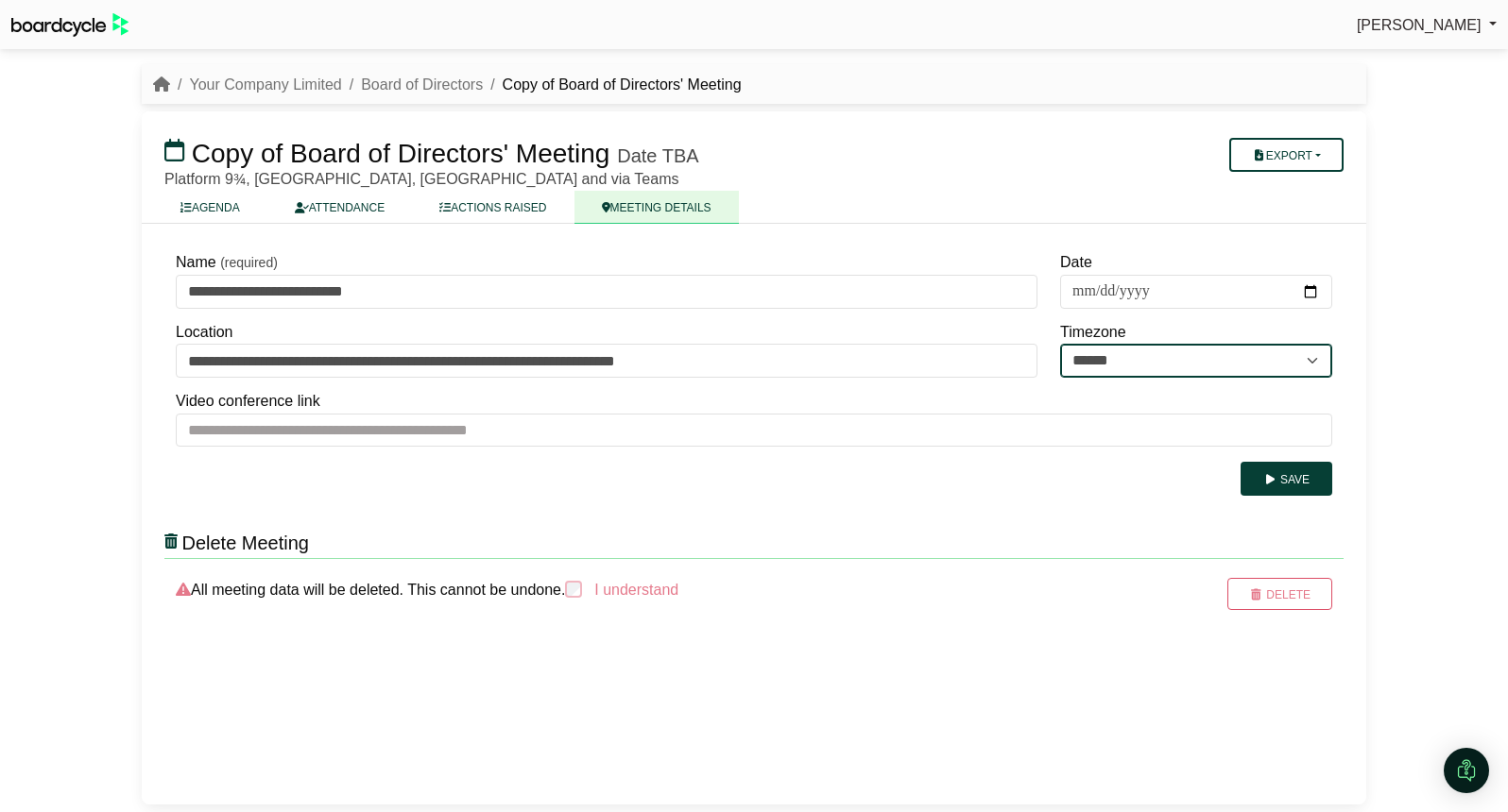
click at [1247, 349] on select "**********" at bounding box center [1195, 361] width 272 height 34
select select "**********"
click at [1059, 344] on select "**********" at bounding box center [1195, 361] width 272 height 34
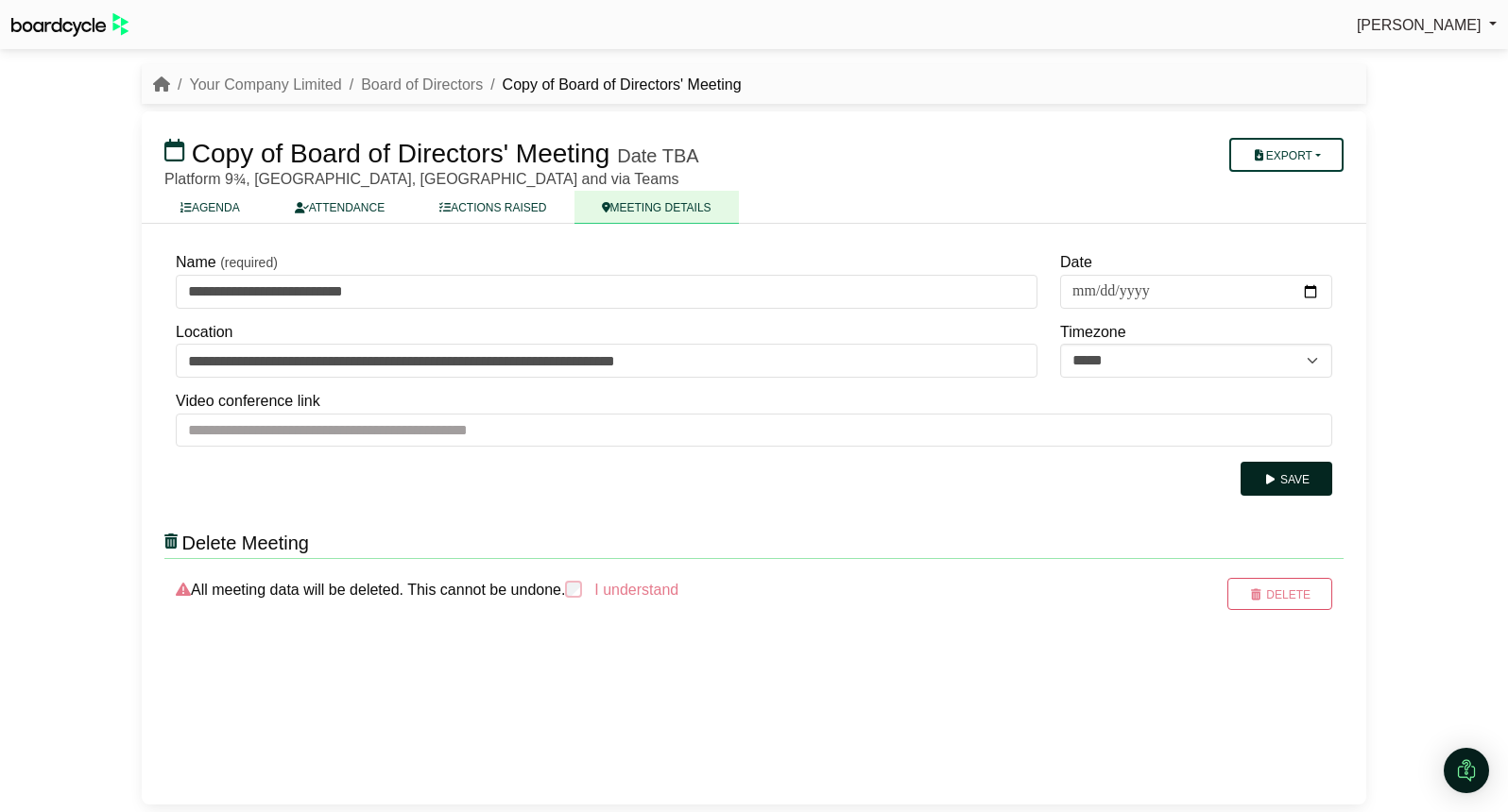
click at [1302, 482] on button "Save" at bounding box center [1286, 479] width 91 height 34
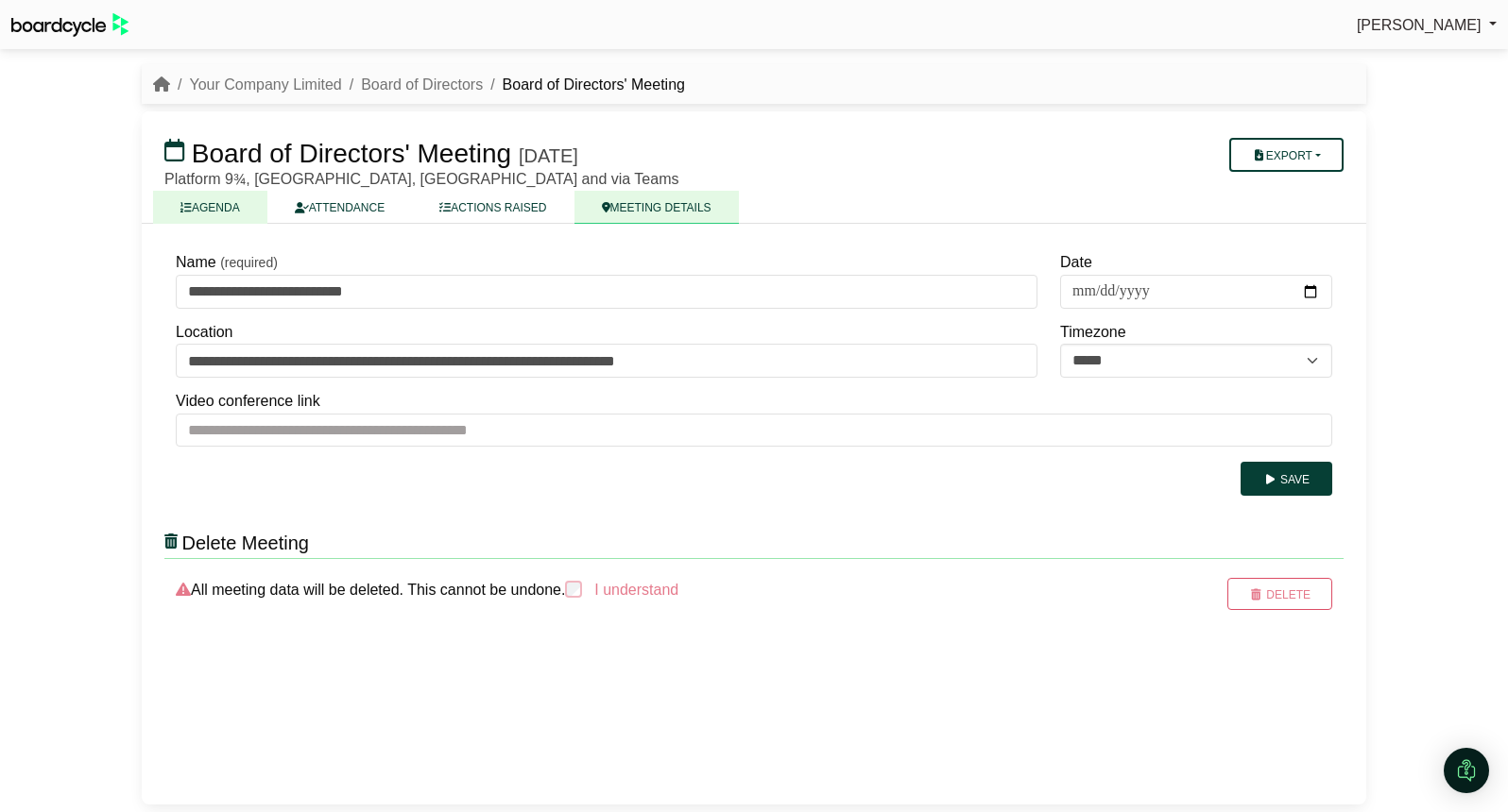
click at [227, 219] on link "AGENDA" at bounding box center [210, 207] width 114 height 33
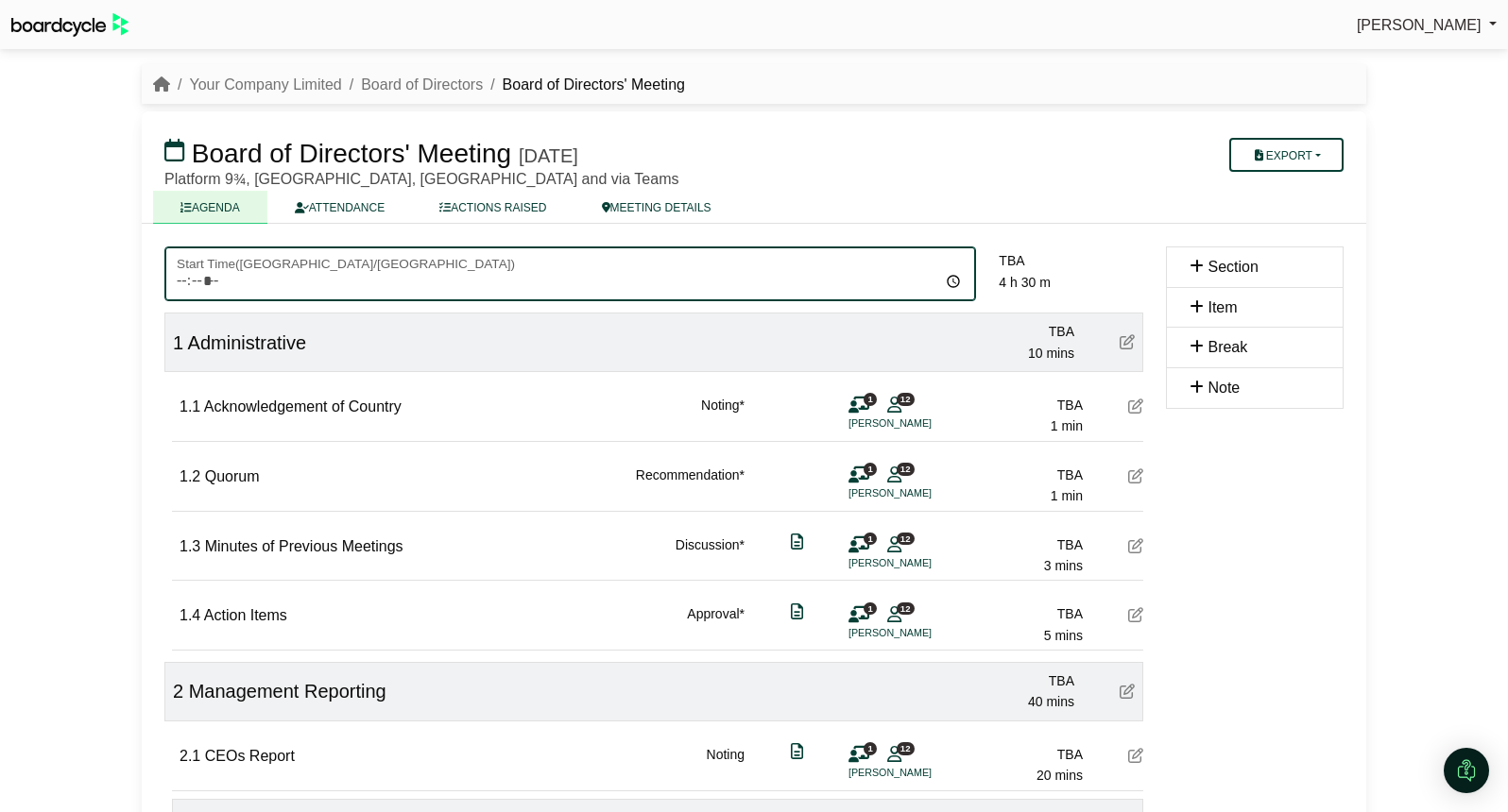
click at [178, 286] on input "Start Time ( Australia/Perth )" at bounding box center [570, 274] width 811 height 55
type input "*****"
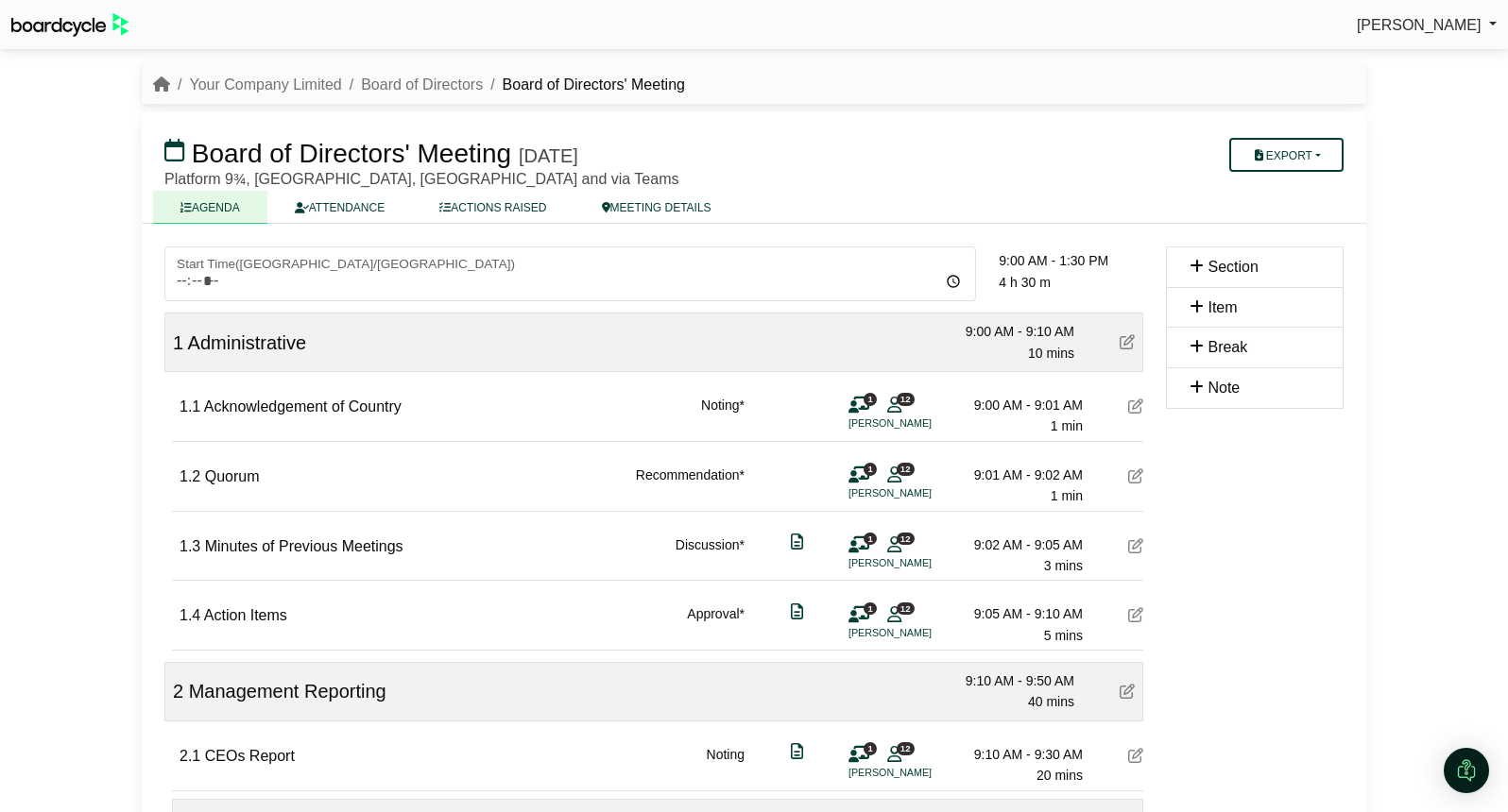
click at [1138, 477] on icon at bounding box center [1136, 476] width 15 height 15
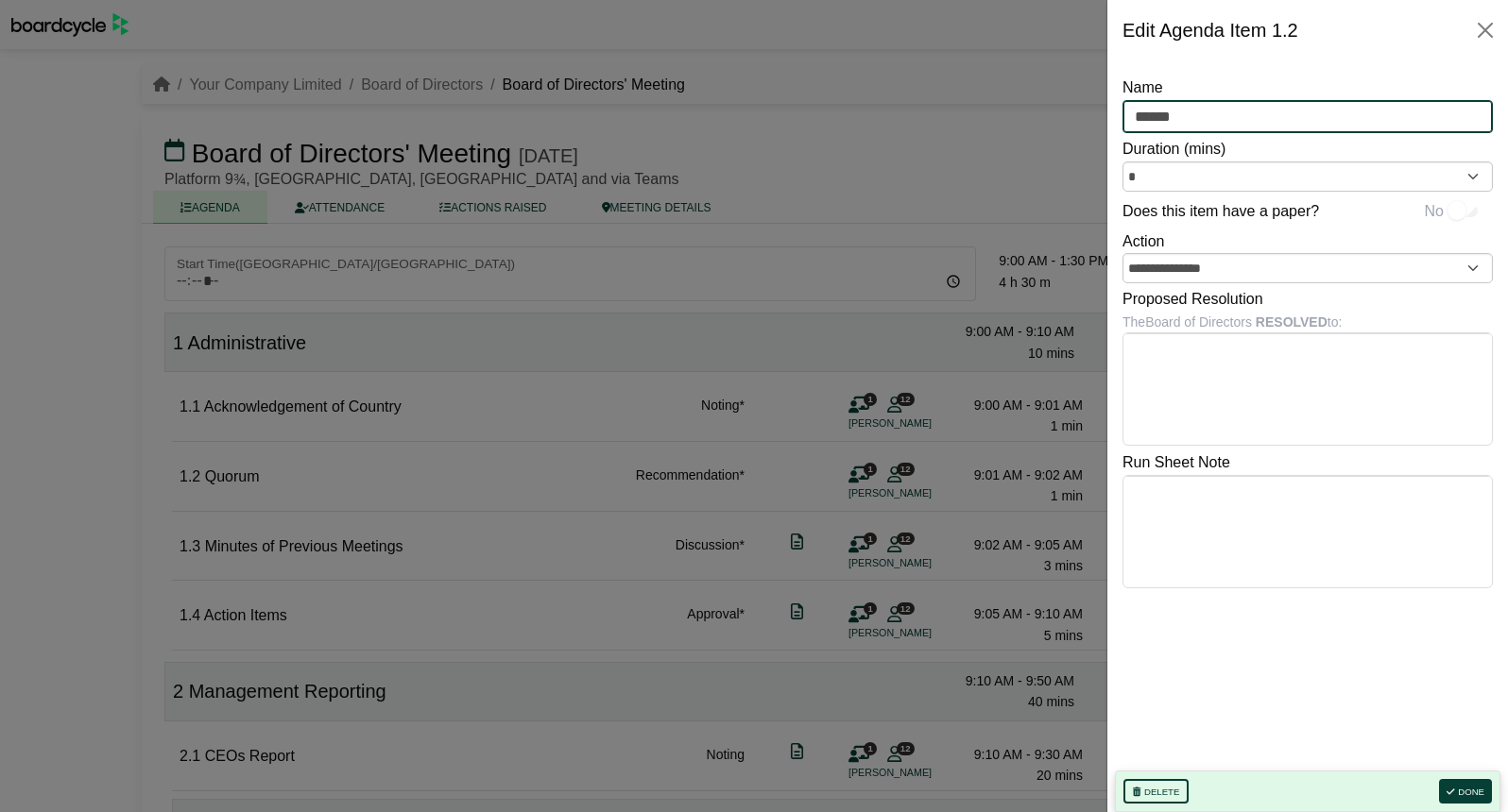
drag, startPoint x: 1205, startPoint y: 120, endPoint x: 1102, endPoint y: 111, distance: 103.4
click at [1102, 111] on body "Richard Conway Sign Out Your Company Limited Board of Directors Board of Direct…" at bounding box center [754, 406] width 1508 height 812
type input "**********"
click at [1474, 783] on button "Done" at bounding box center [1465, 791] width 53 height 25
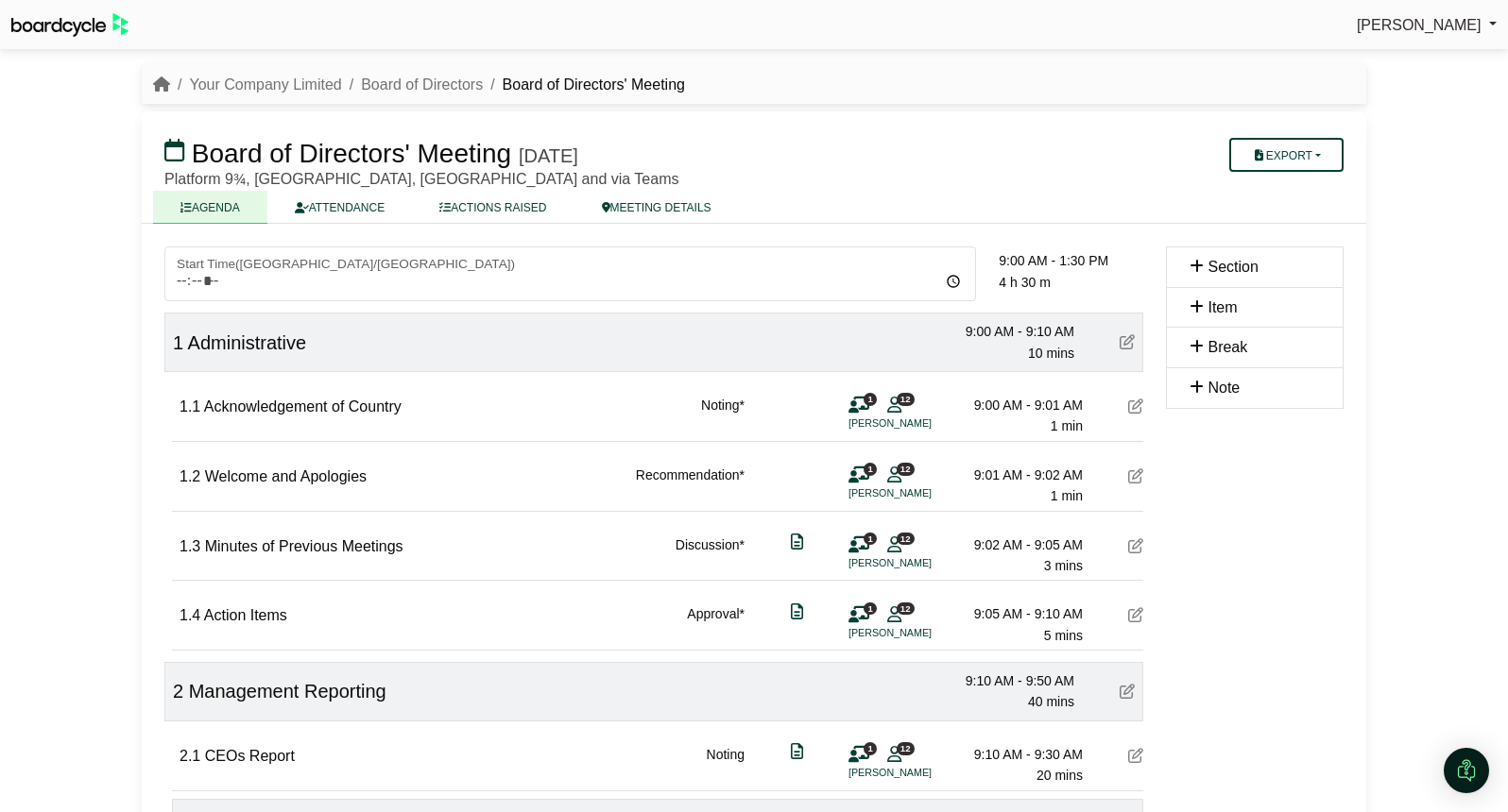
click at [1134, 617] on icon at bounding box center [1136, 614] width 15 height 15
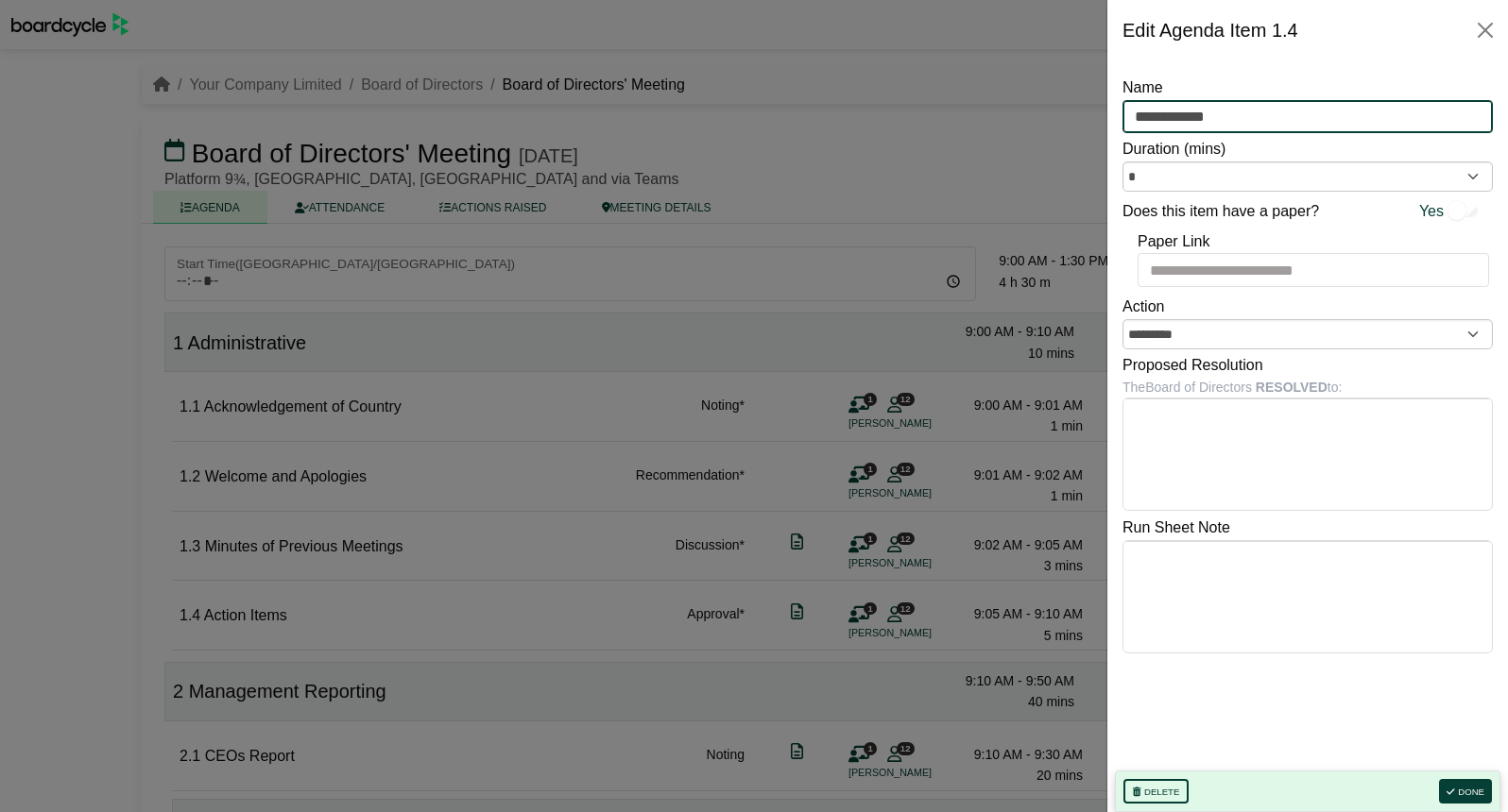
click at [1248, 114] on input "**********" at bounding box center [1308, 117] width 371 height 34
type input "**********"
click at [1464, 791] on button "Done" at bounding box center [1465, 791] width 53 height 25
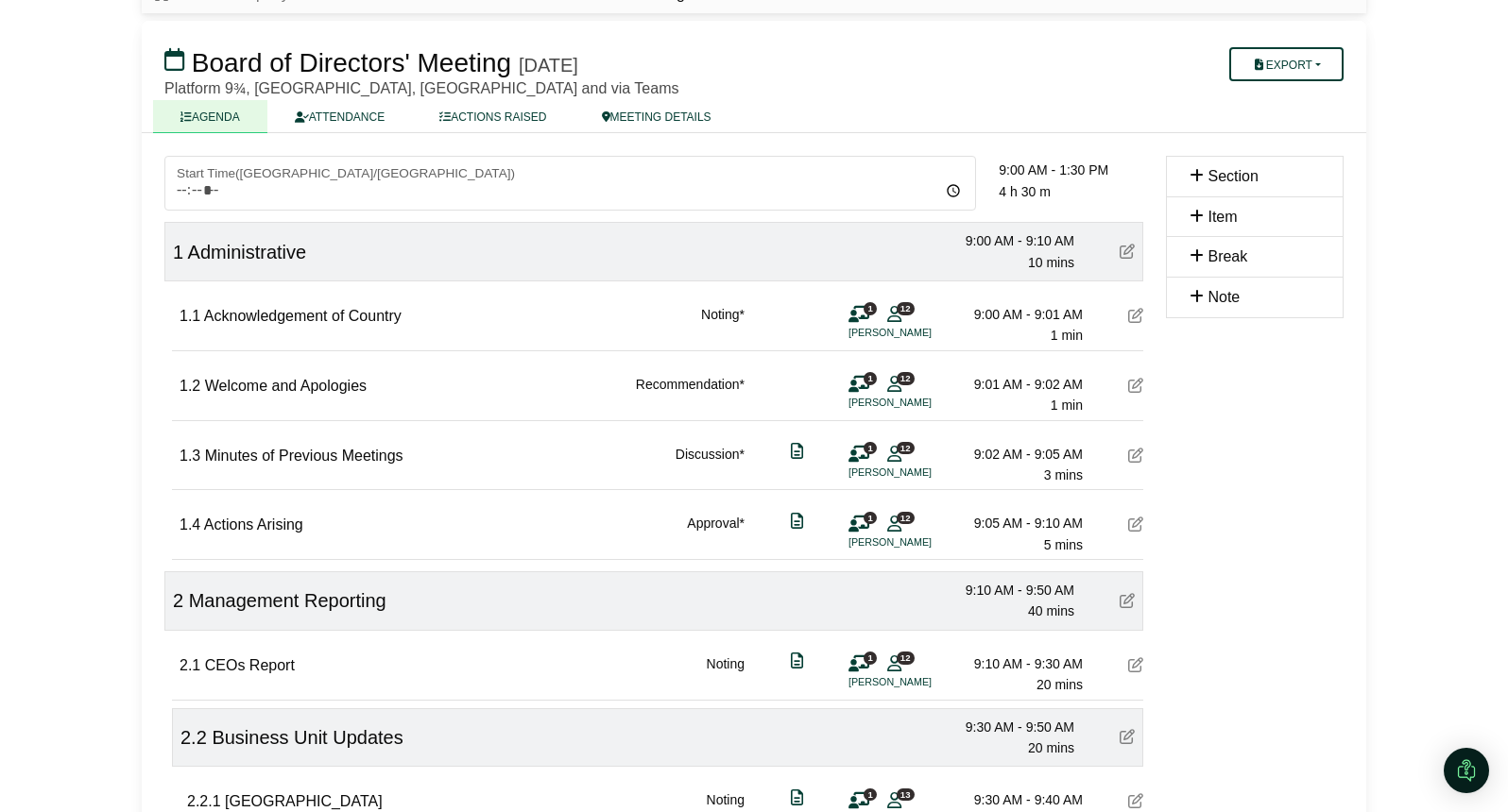
scroll to position [156, 0]
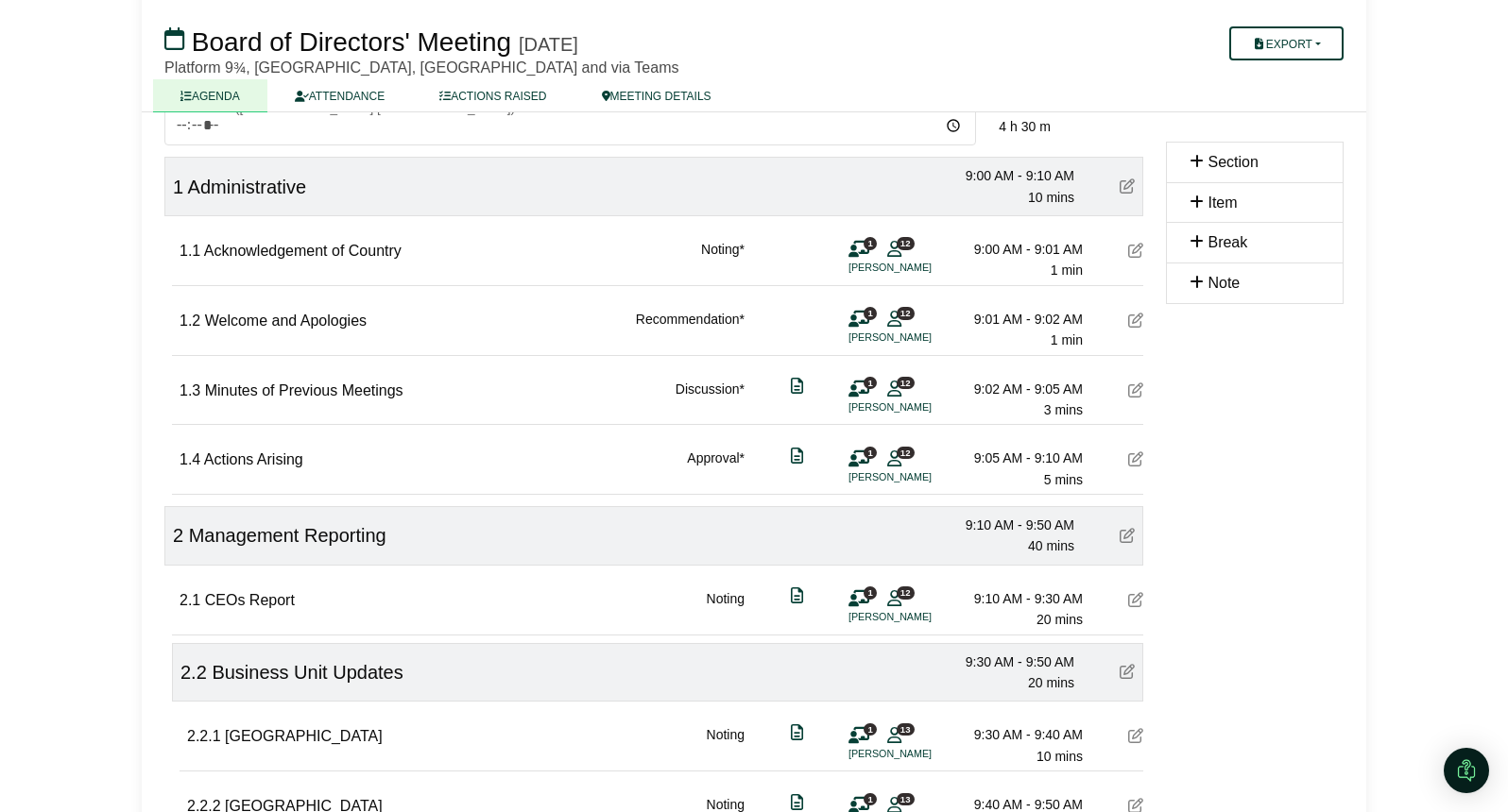
click at [1131, 601] on icon at bounding box center [1136, 599] width 15 height 15
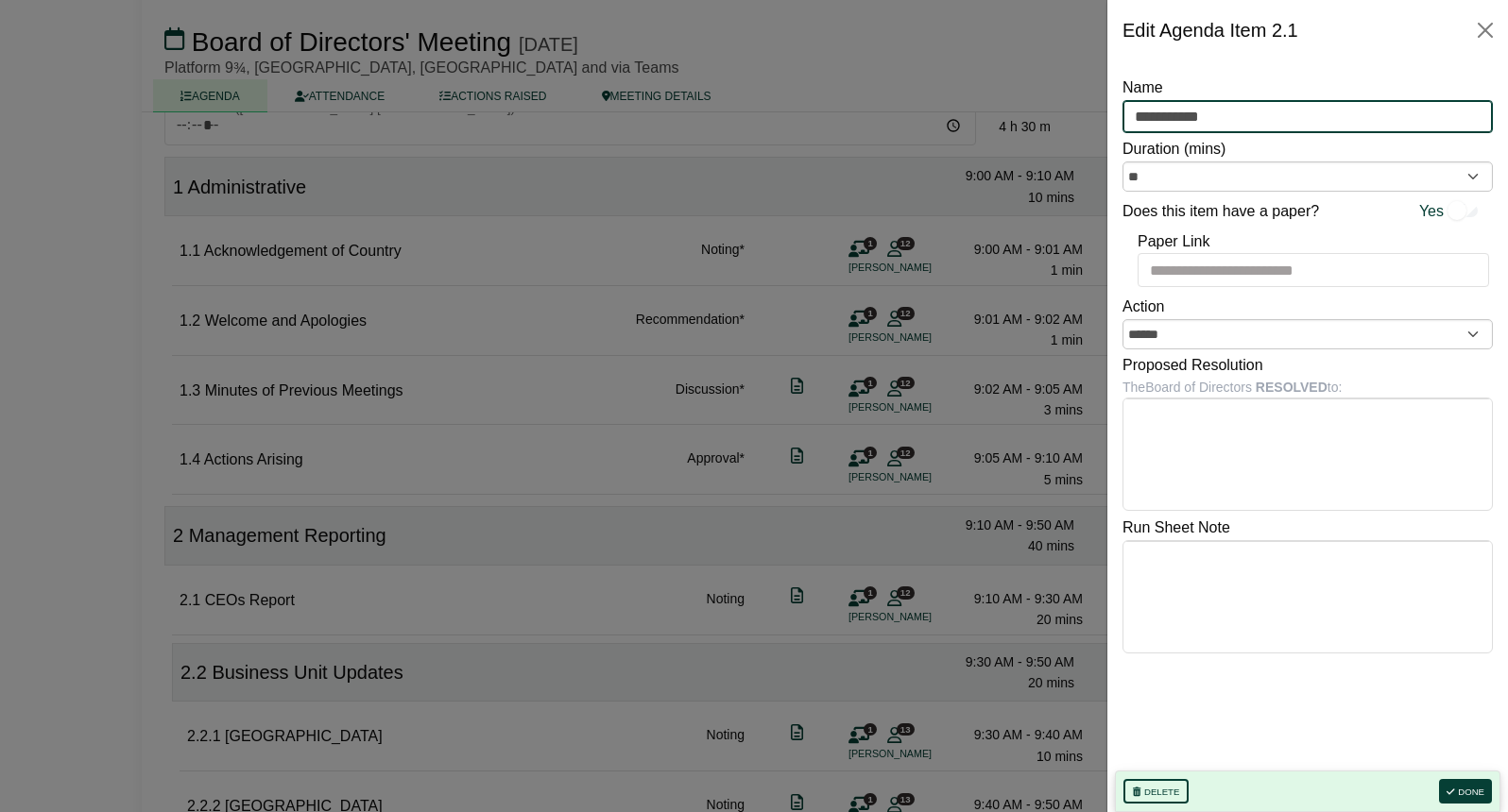
drag, startPoint x: 1174, startPoint y: 114, endPoint x: 1116, endPoint y: 111, distance: 58.1
click at [1116, 111] on div "**********" at bounding box center [1308, 436] width 401 height 751
type input "**********"
click at [1452, 788] on icon "button" at bounding box center [1450, 792] width 8 height 9
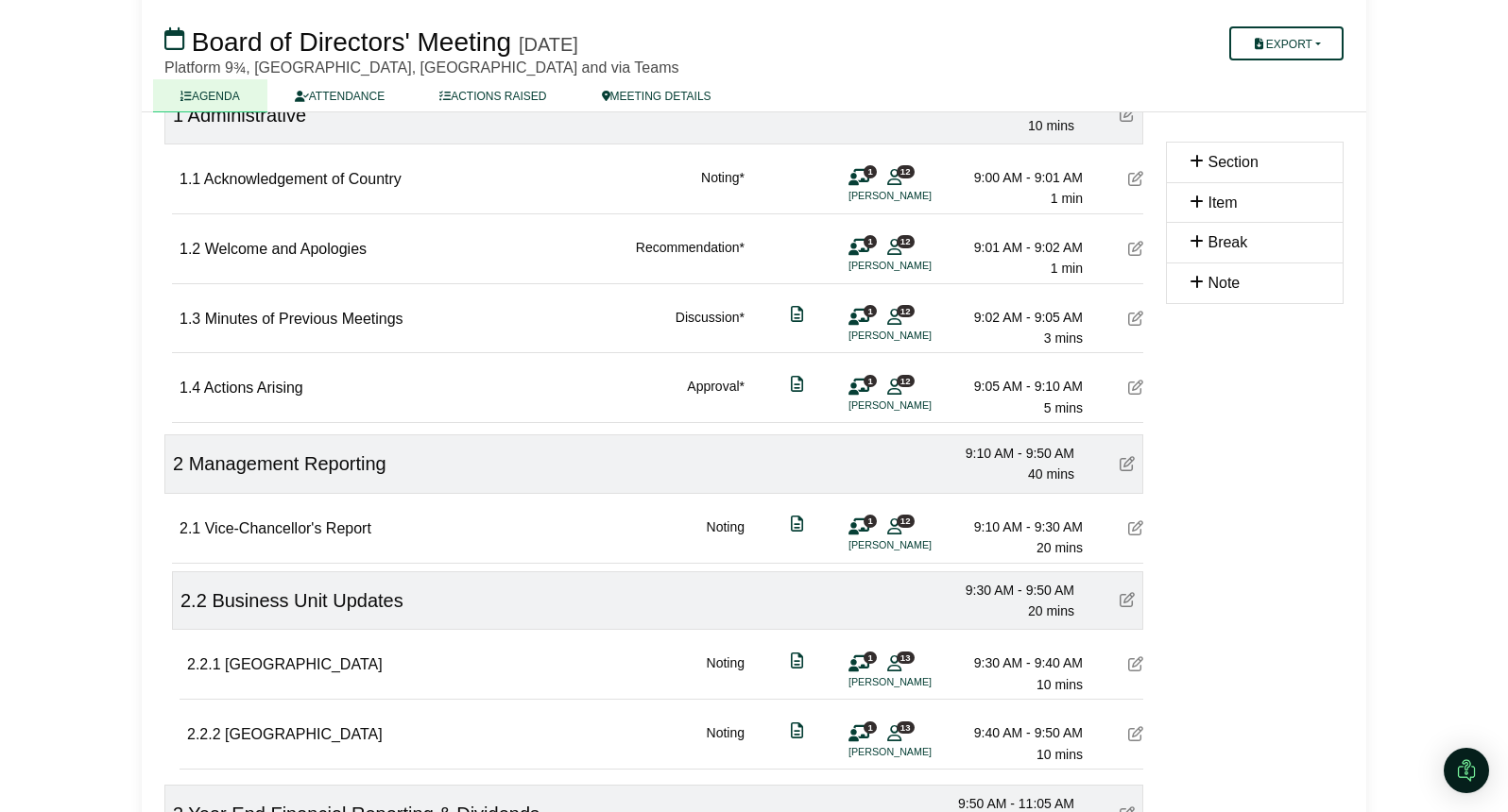
scroll to position [179, 0]
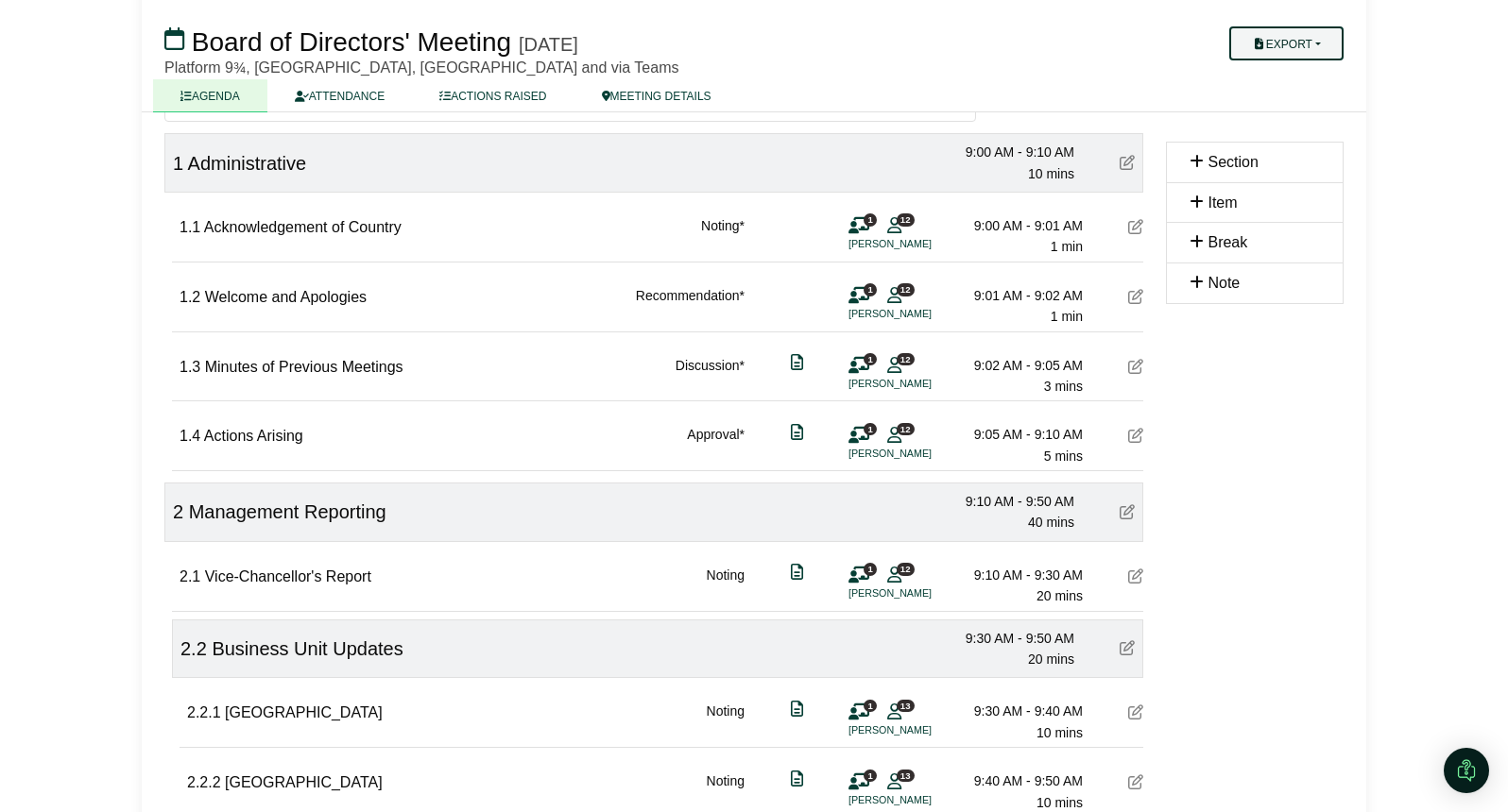
click at [1311, 32] on button "Export" at bounding box center [1286, 44] width 114 height 34
click at [1302, 134] on link "Shell Minutes" at bounding box center [1304, 133] width 164 height 28
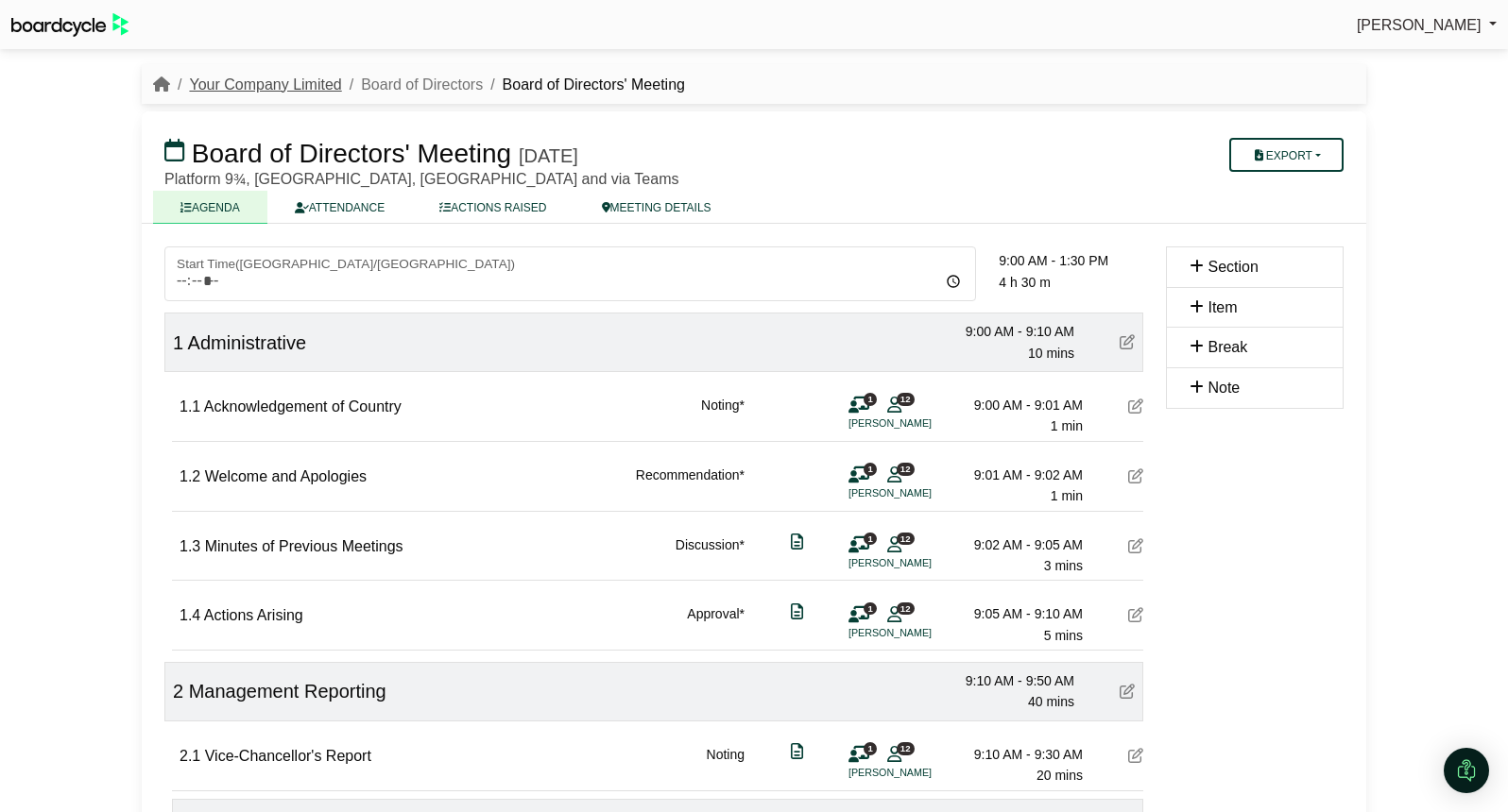
click at [296, 85] on link "Your Company Limited" at bounding box center [265, 85] width 152 height 16
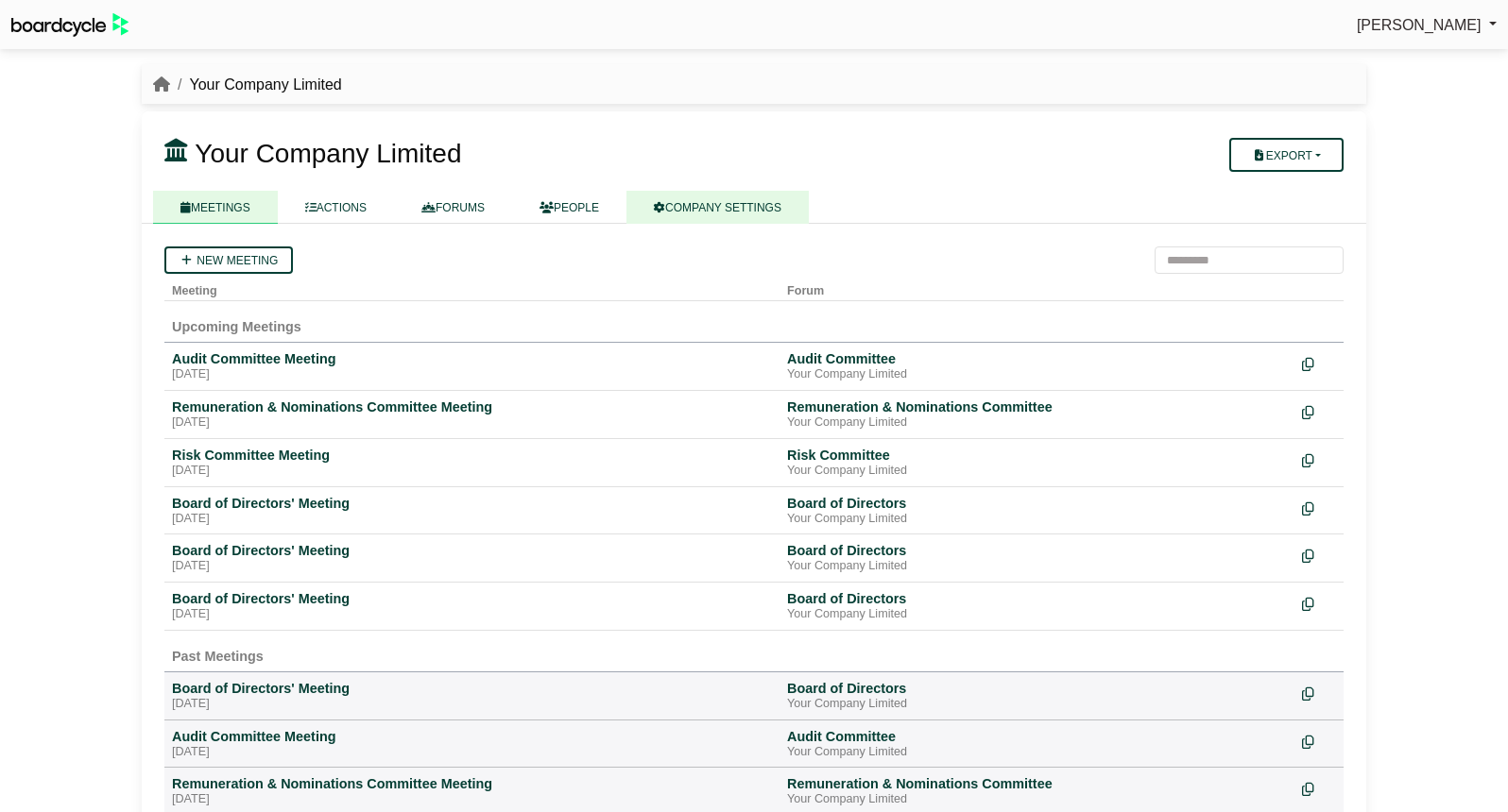
click at [730, 201] on link "COMPANY SETTINGS" at bounding box center [717, 207] width 182 height 33
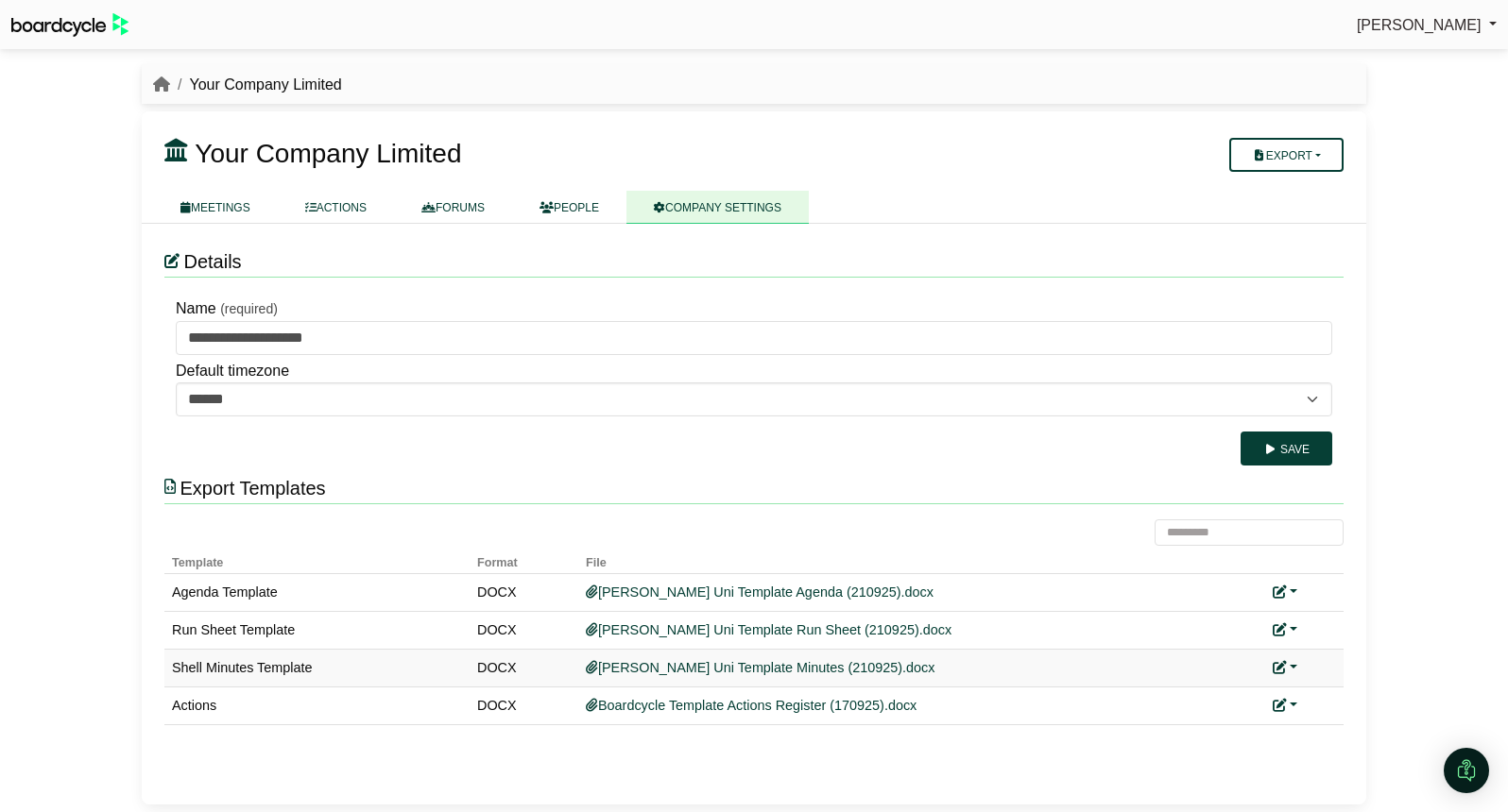
click at [1296, 667] on link at bounding box center [1285, 668] width 25 height 15
click at [1333, 699] on link "Replace custom template" at bounding box center [1368, 695] width 193 height 36
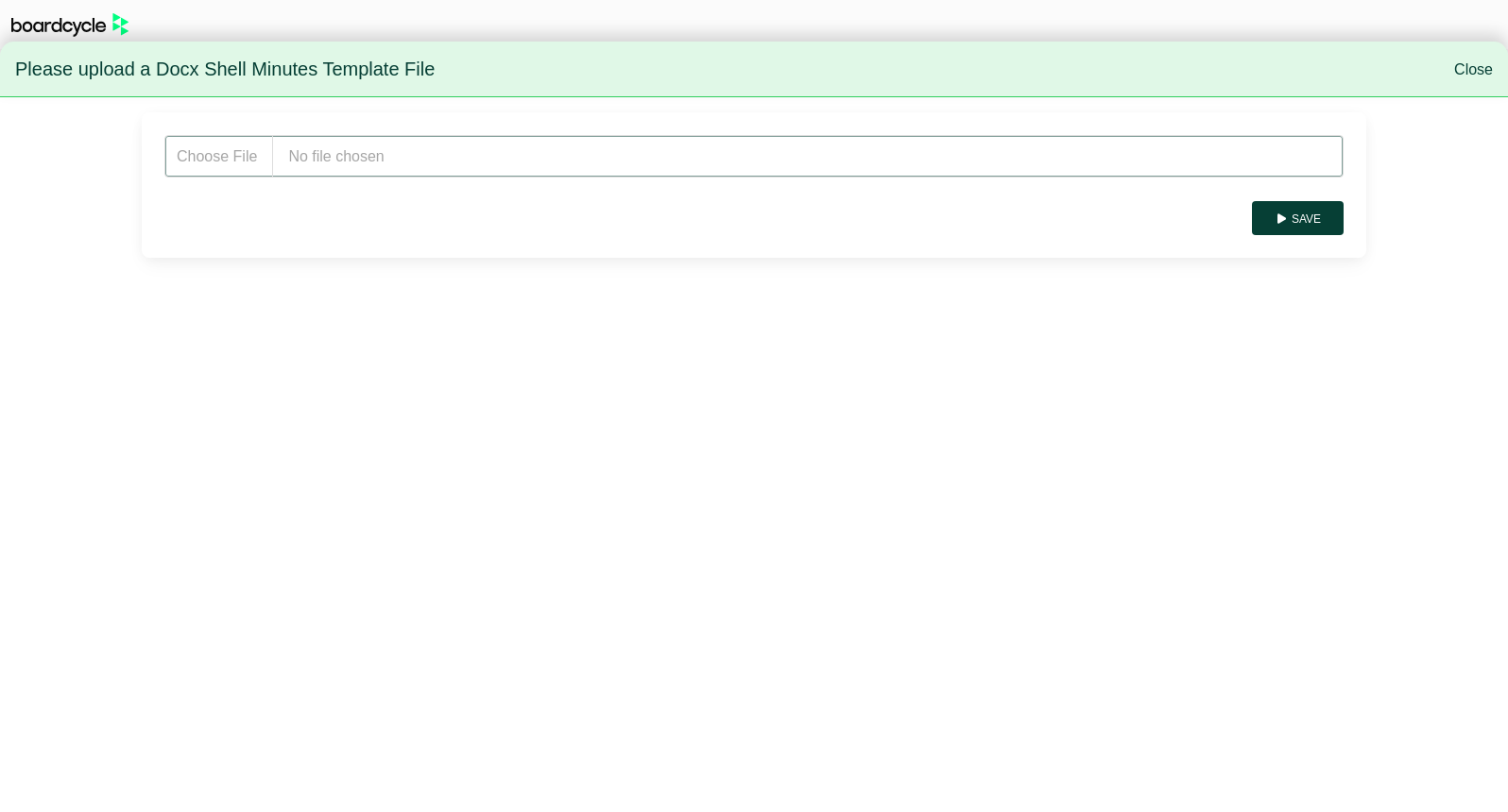
click at [366, 151] on input "file" at bounding box center [754, 156] width 1179 height 43
click at [352, 150] on input "file" at bounding box center [754, 156] width 1179 height 43
type input "**********"
click at [1307, 225] on button "Save" at bounding box center [1297, 218] width 91 height 34
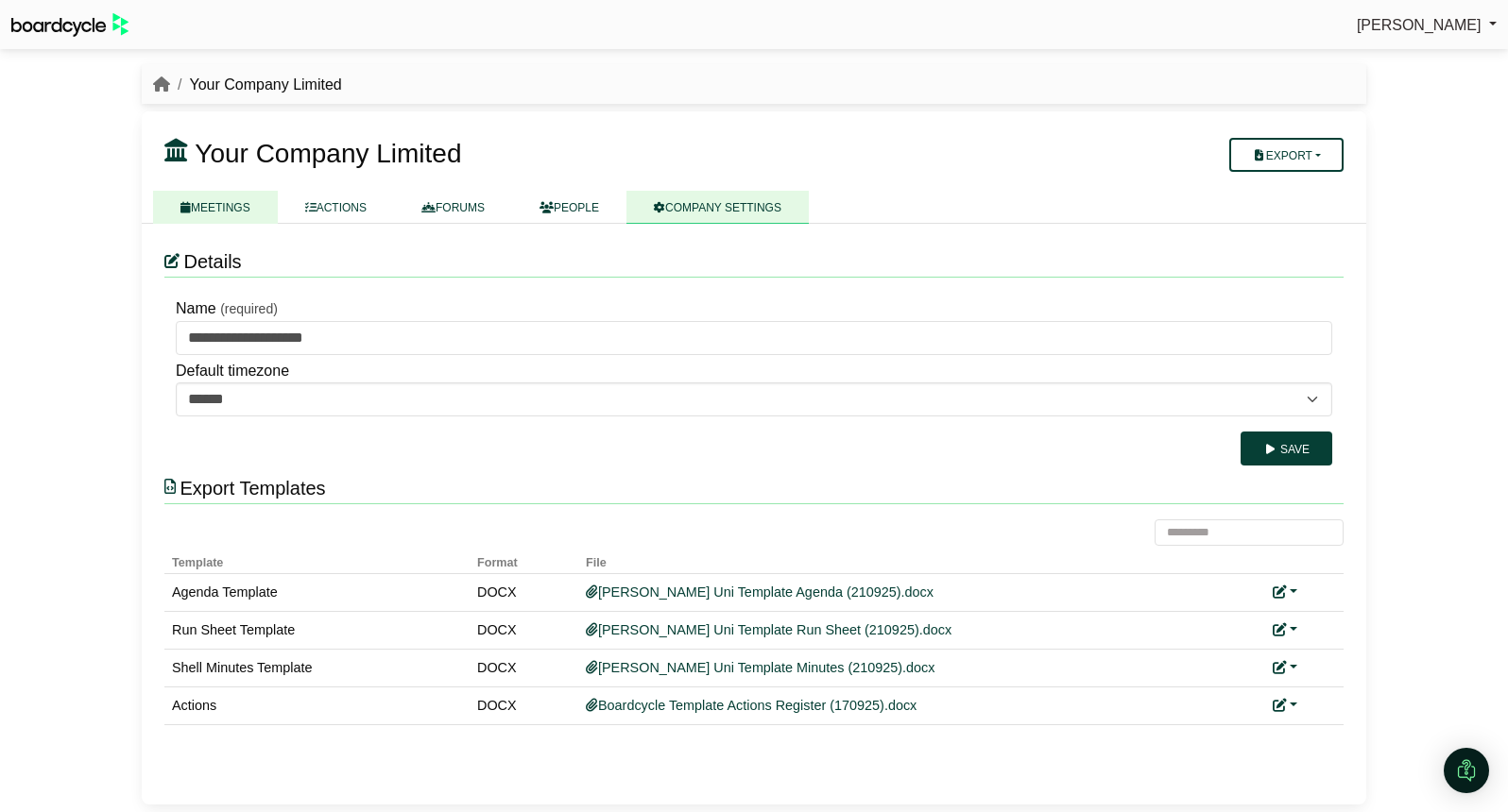
click at [218, 211] on link "MEETINGS" at bounding box center [215, 207] width 124 height 33
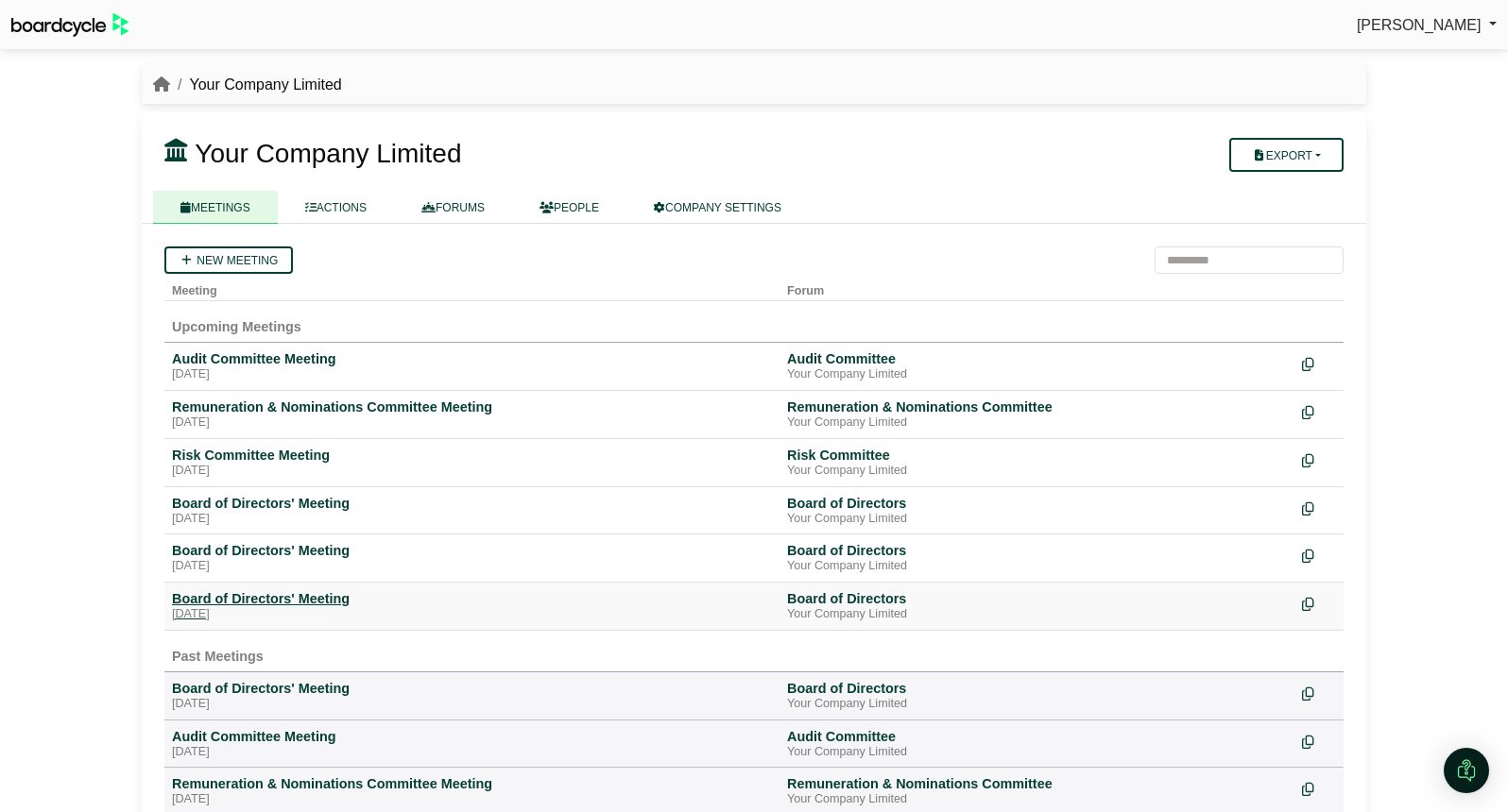
click at [285, 594] on div "Board of Directors' Meeting" at bounding box center [471, 598] width 600 height 17
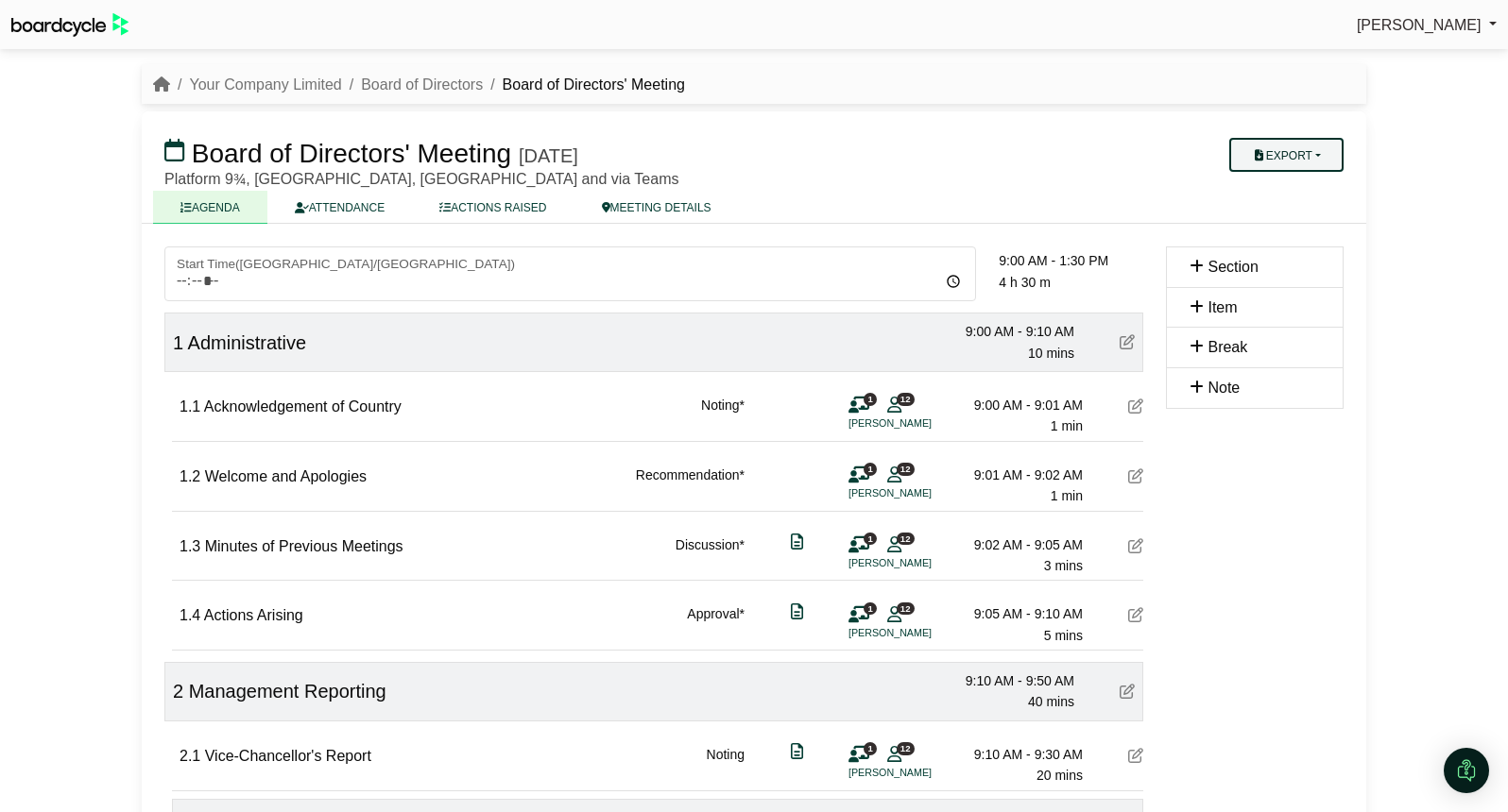
click at [1305, 142] on button "Export" at bounding box center [1286, 155] width 114 height 34
click at [1306, 245] on link "Shell Minutes" at bounding box center [1304, 245] width 164 height 28
click at [660, 206] on link "MEETING DETAILS" at bounding box center [656, 207] width 164 height 33
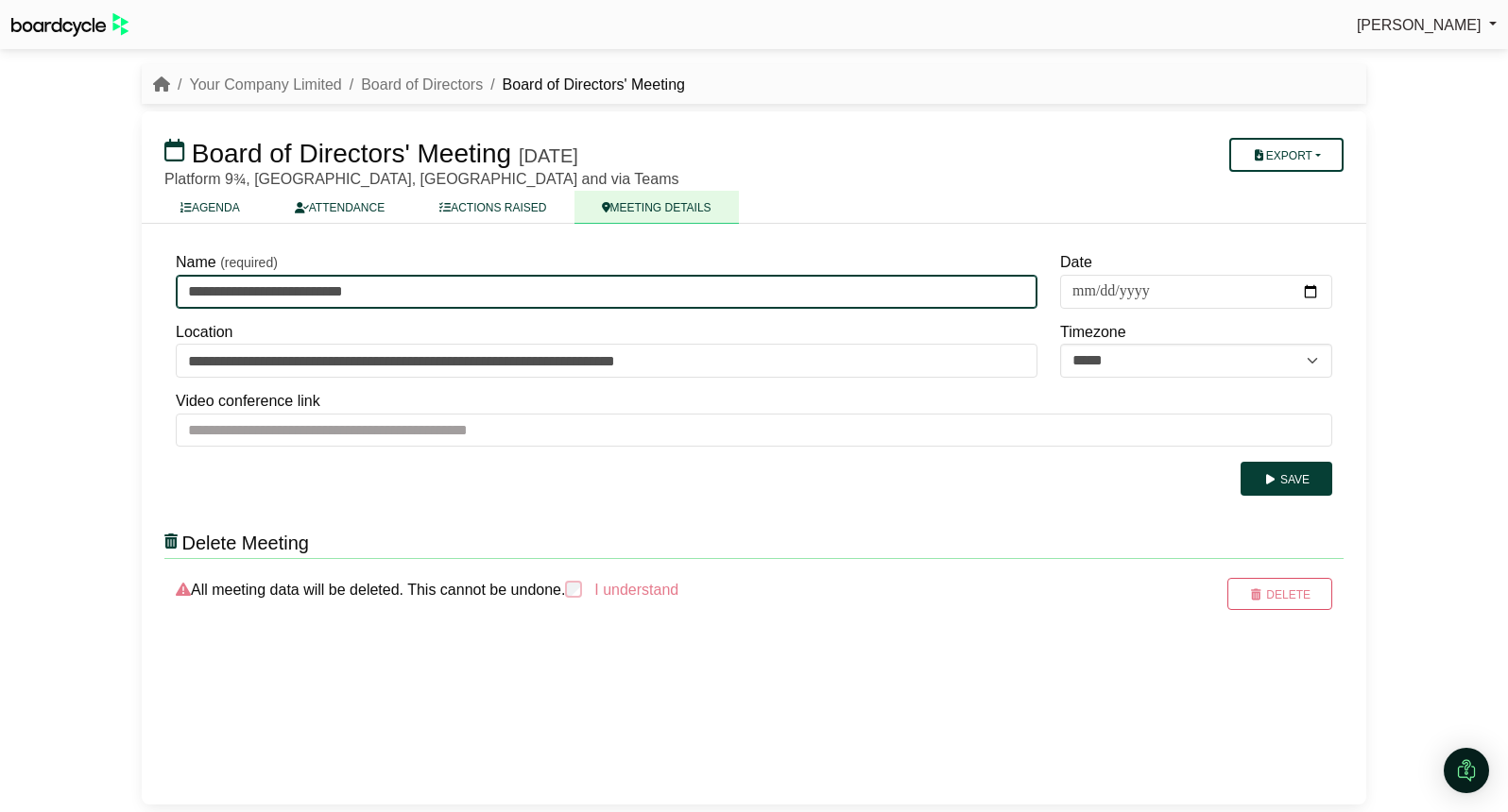
drag, startPoint x: 399, startPoint y: 300, endPoint x: 173, endPoint y: 292, distance: 226.1
click at [174, 292] on div "**********" at bounding box center [606, 276] width 885 height 62
type input "**********"
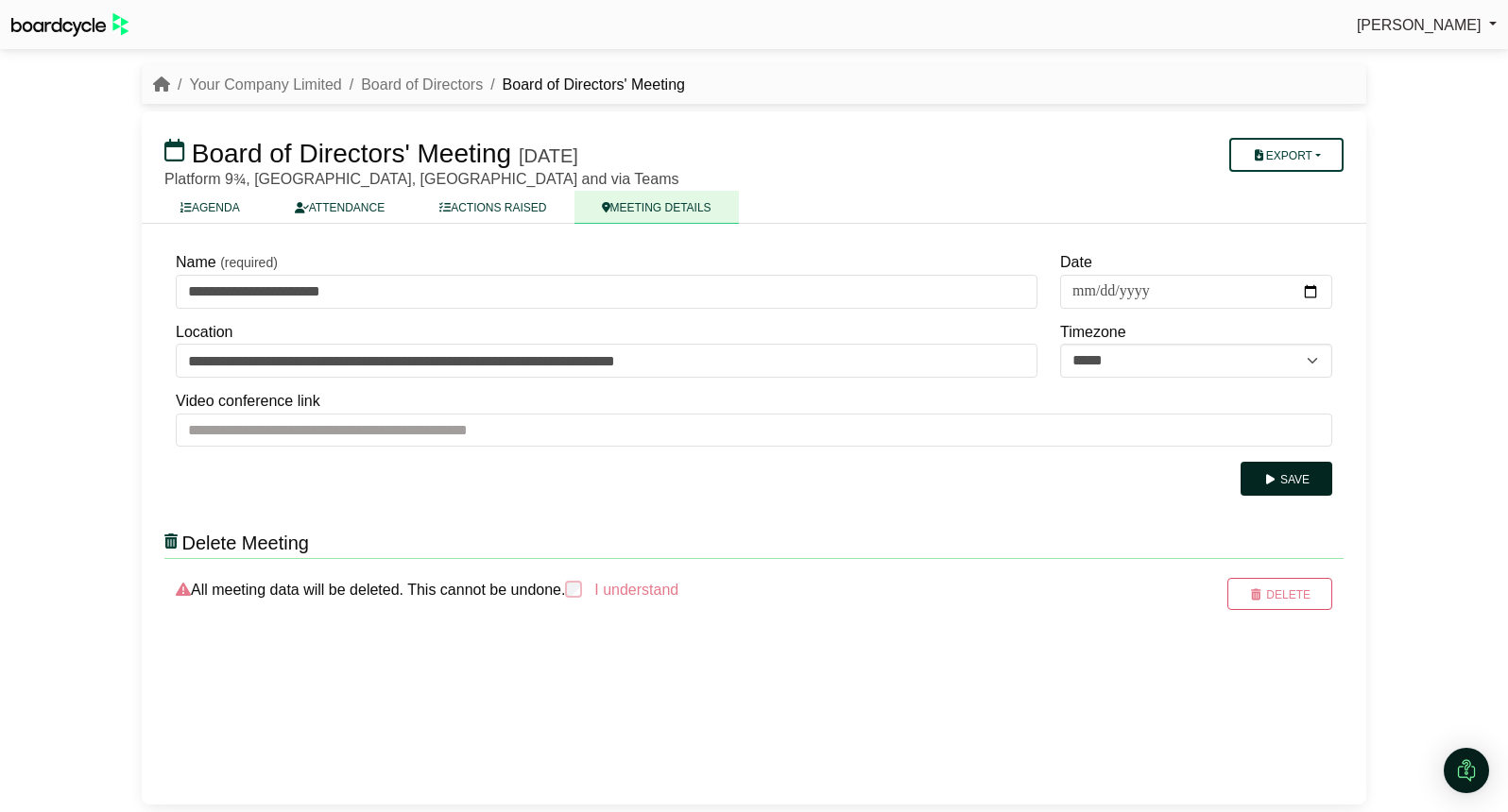
click at [1301, 478] on button "Save" at bounding box center [1286, 479] width 91 height 34
click at [264, 83] on link "Your Company Limited" at bounding box center [265, 85] width 152 height 16
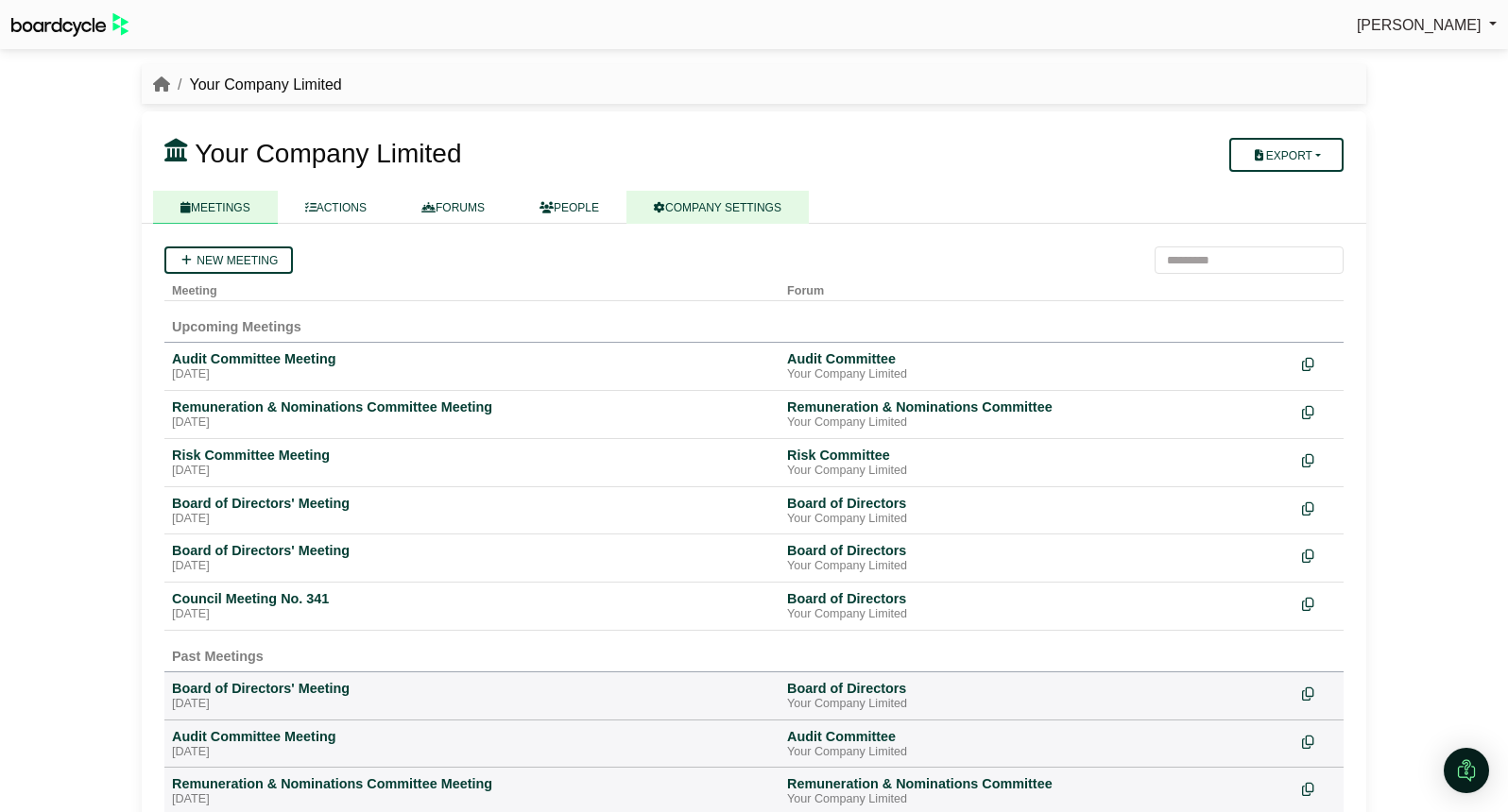
click at [731, 217] on link "COMPANY SETTINGS" at bounding box center [717, 207] width 182 height 33
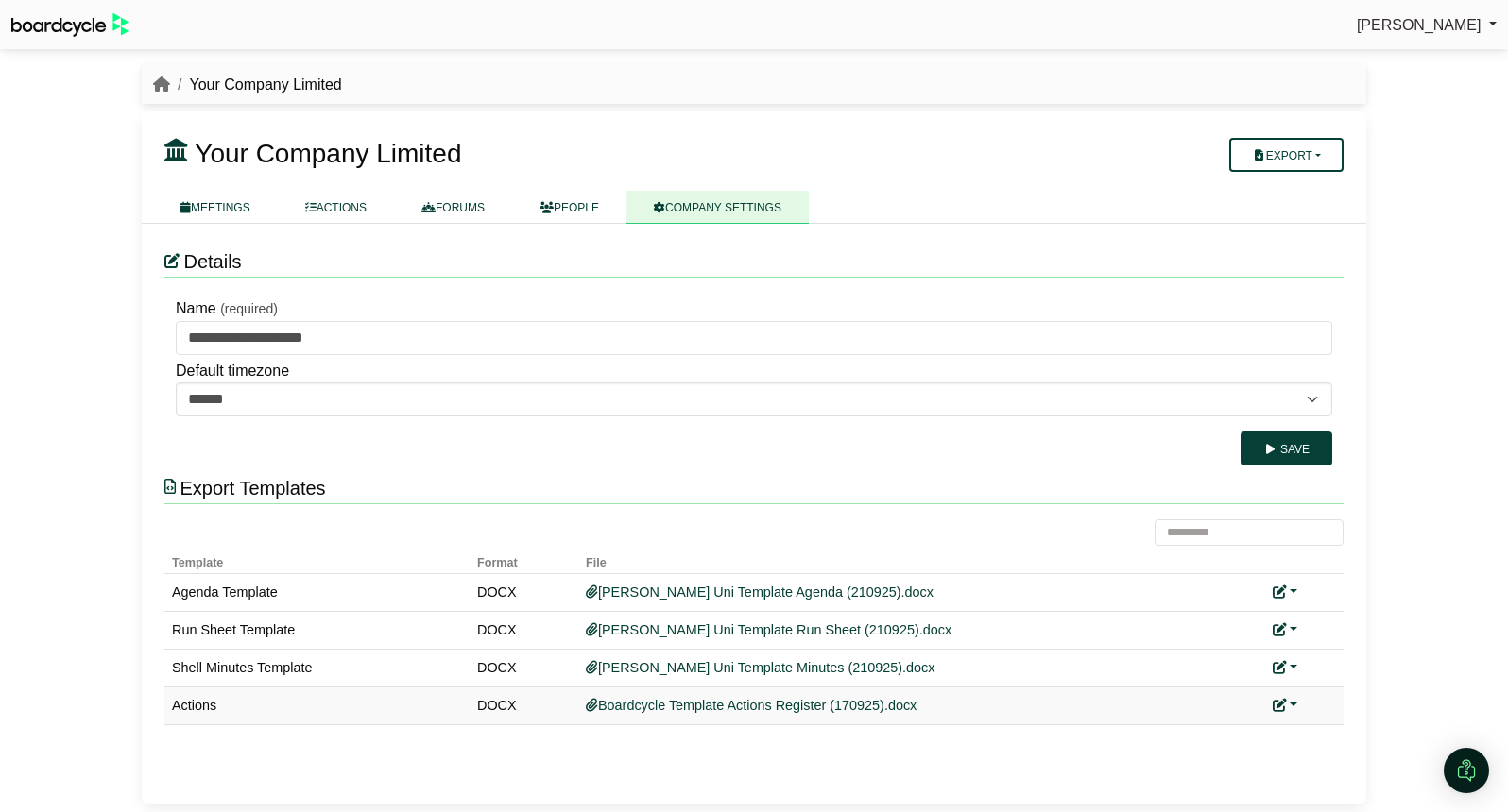
click at [1294, 706] on link at bounding box center [1285, 706] width 25 height 15
click at [1328, 724] on link "Replace custom template" at bounding box center [1368, 733] width 193 height 36
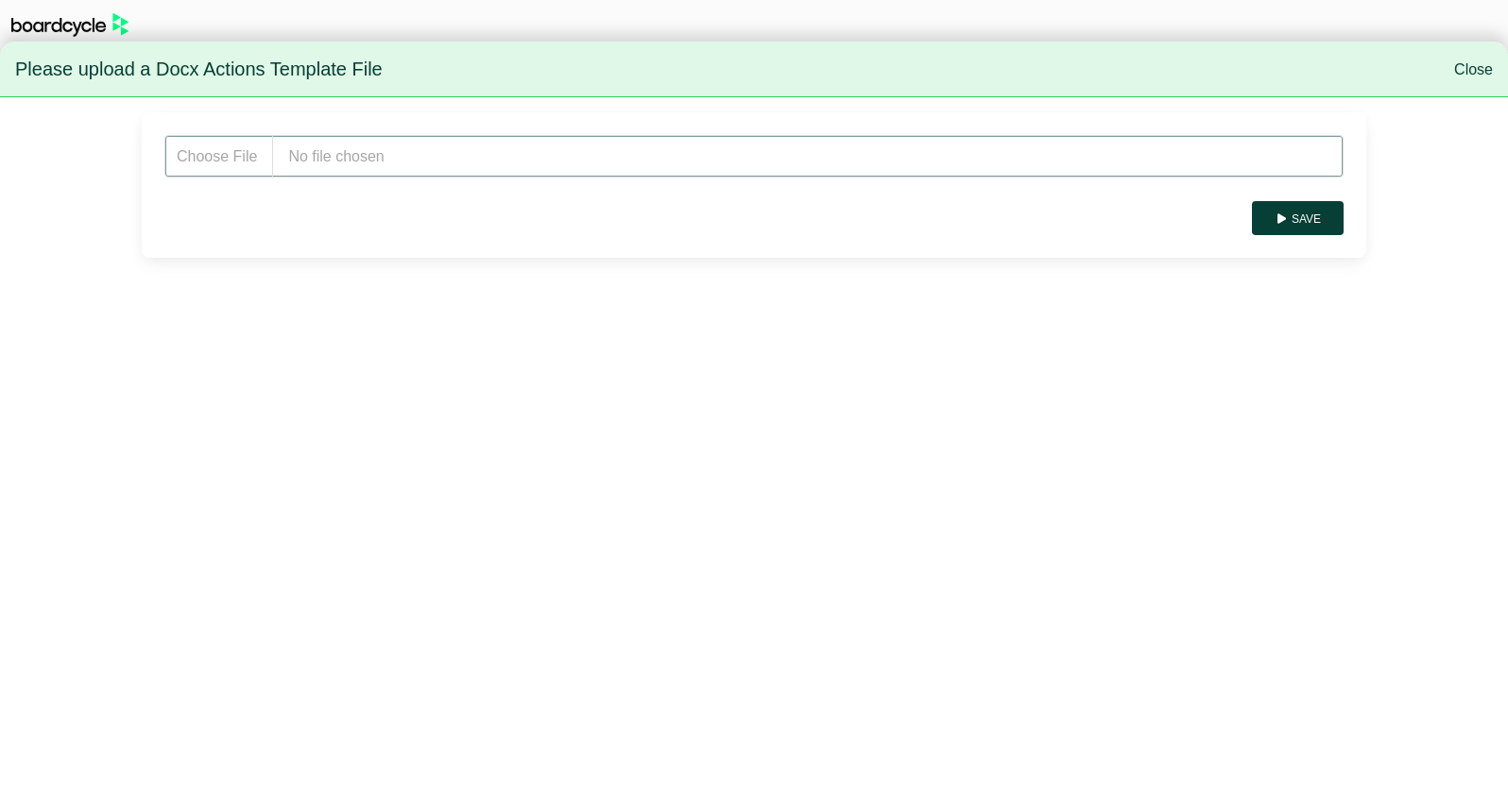
click at [525, 154] on input "file" at bounding box center [754, 156] width 1179 height 43
click at [443, 168] on input "file" at bounding box center [754, 156] width 1179 height 43
type input "**********"
click at [1330, 231] on button "Save" at bounding box center [1297, 218] width 91 height 34
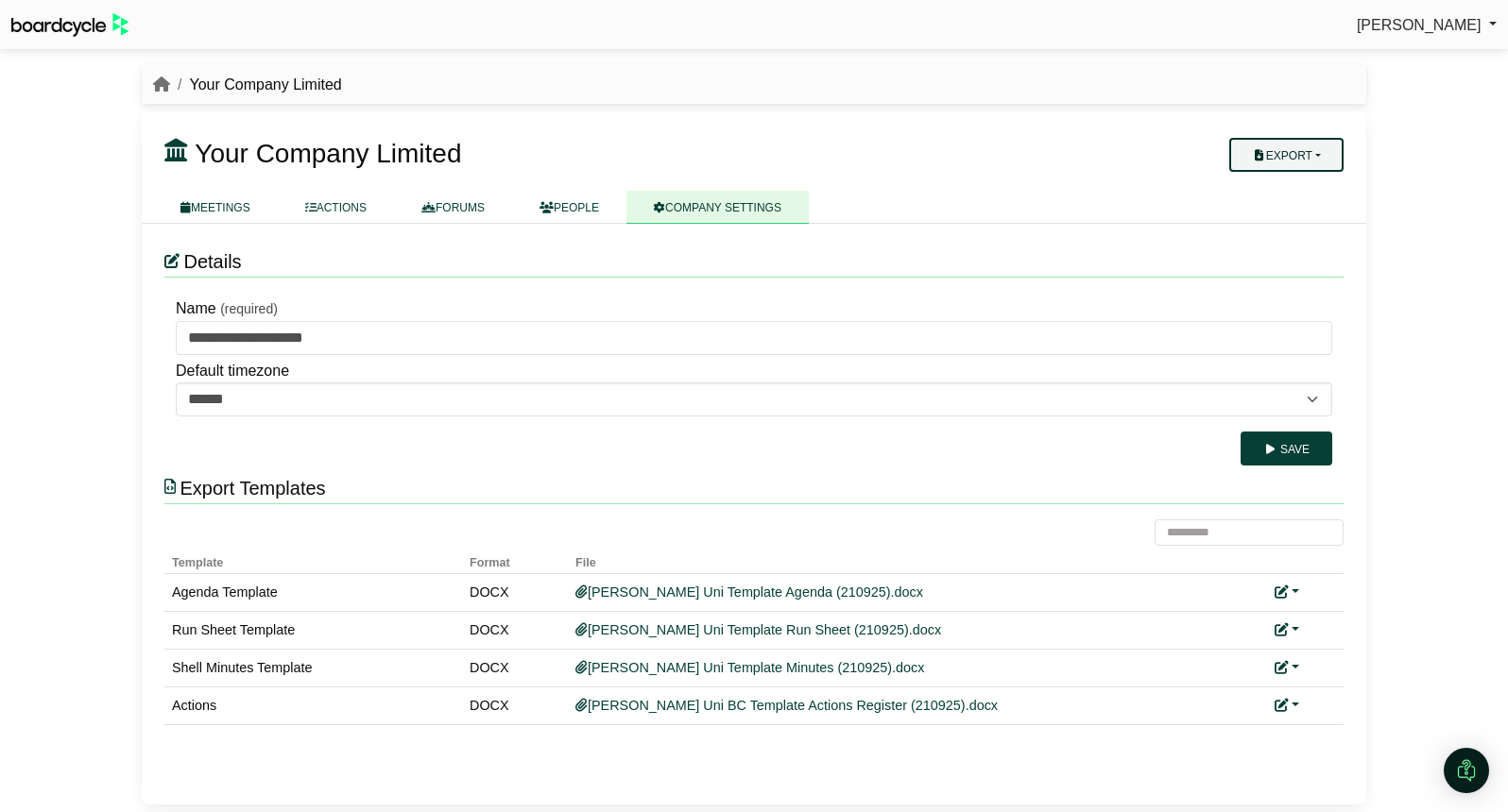
click at [1325, 159] on button "Export" at bounding box center [1286, 155] width 114 height 34
click at [1308, 189] on link "Company Actions" at bounding box center [1297, 188] width 151 height 28
click at [1290, 708] on link at bounding box center [1287, 706] width 25 height 15
click at [1343, 725] on link "Replace custom template" at bounding box center [1370, 733] width 193 height 36
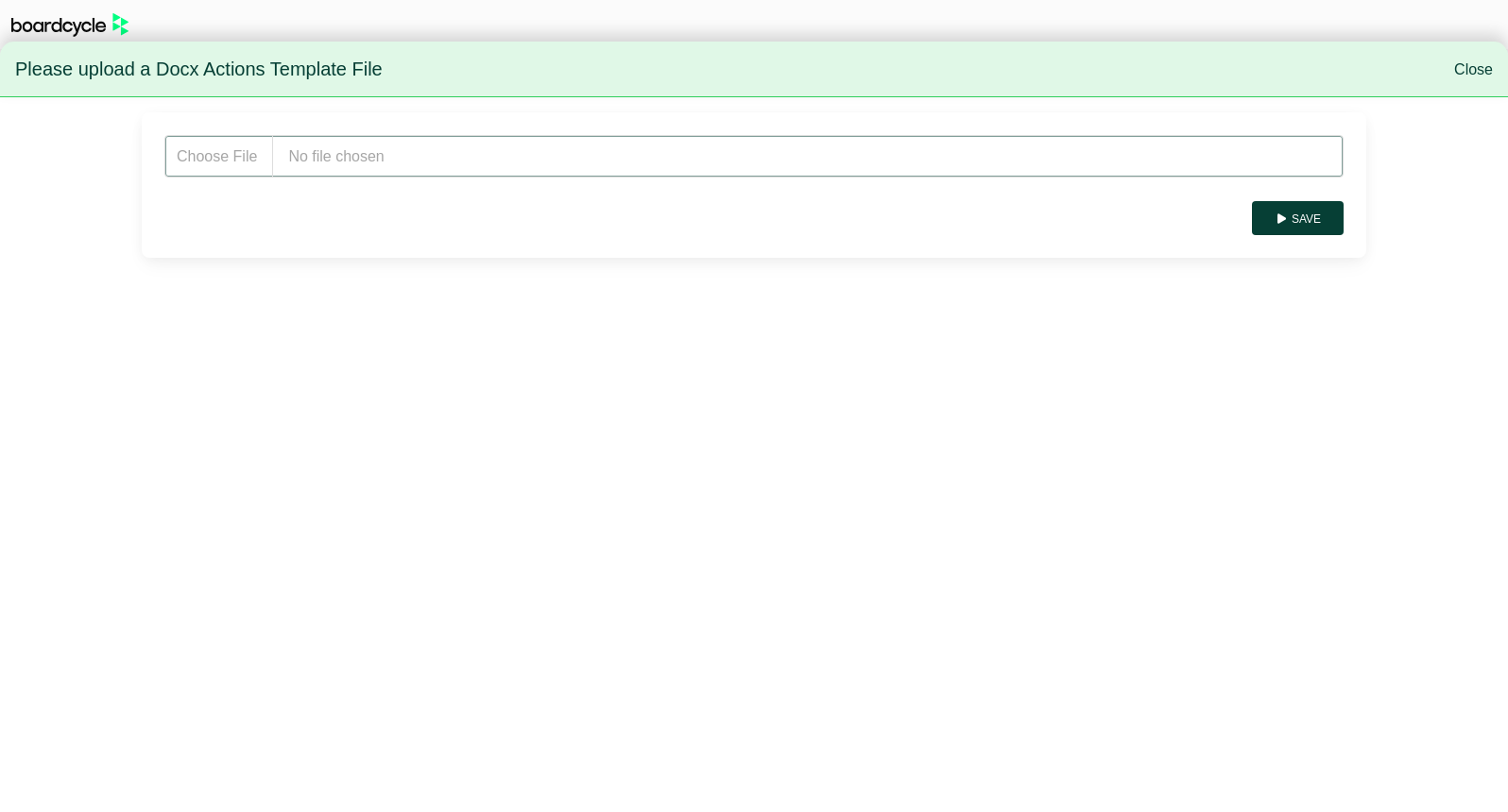
click at [909, 167] on input "file" at bounding box center [754, 156] width 1179 height 43
click at [346, 149] on input "file" at bounding box center [754, 156] width 1179 height 43
type input "**********"
click at [1308, 223] on button "Save" at bounding box center [1297, 218] width 91 height 34
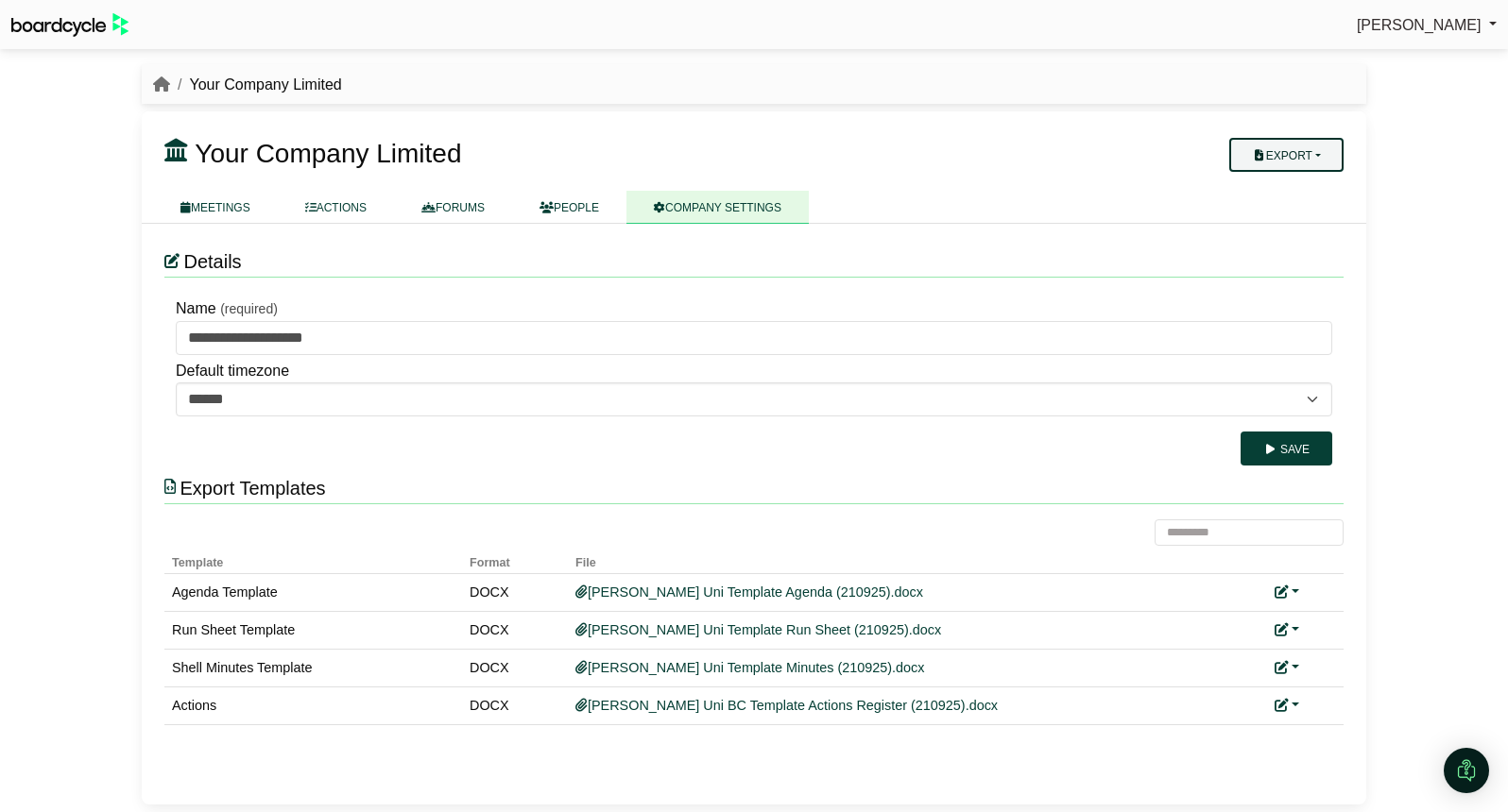
click at [1324, 160] on button "Export" at bounding box center [1286, 155] width 114 height 34
click at [1317, 188] on link "Company Actions" at bounding box center [1297, 188] width 151 height 28
click at [1293, 706] on link at bounding box center [1287, 706] width 25 height 15
click at [1343, 729] on link "Replace custom template" at bounding box center [1370, 733] width 193 height 36
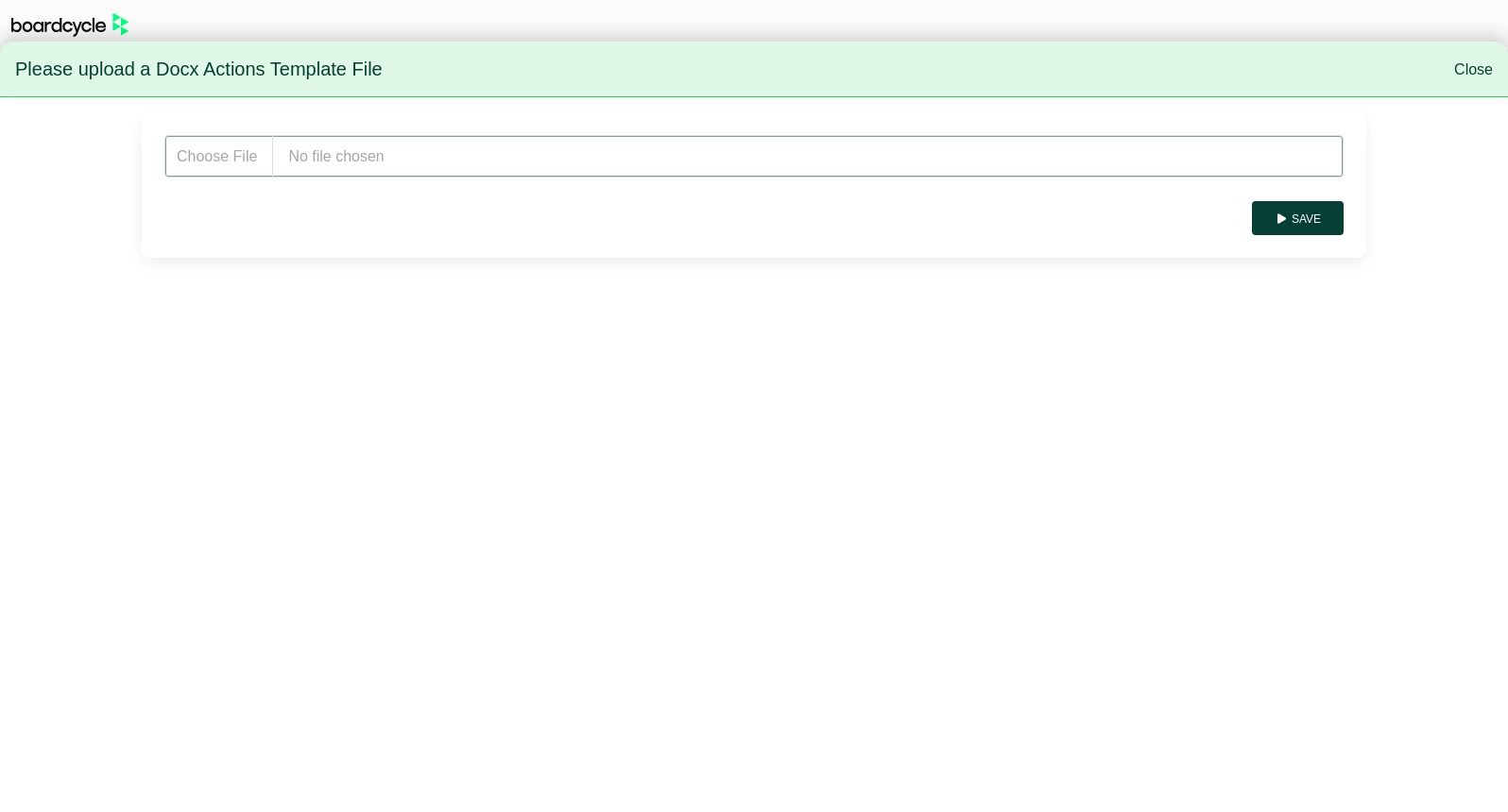
click at [597, 165] on input "file" at bounding box center [754, 156] width 1179 height 43
click at [391, 151] on input "file" at bounding box center [754, 156] width 1179 height 43
type input "**********"
click at [1306, 217] on button "Save" at bounding box center [1297, 218] width 91 height 34
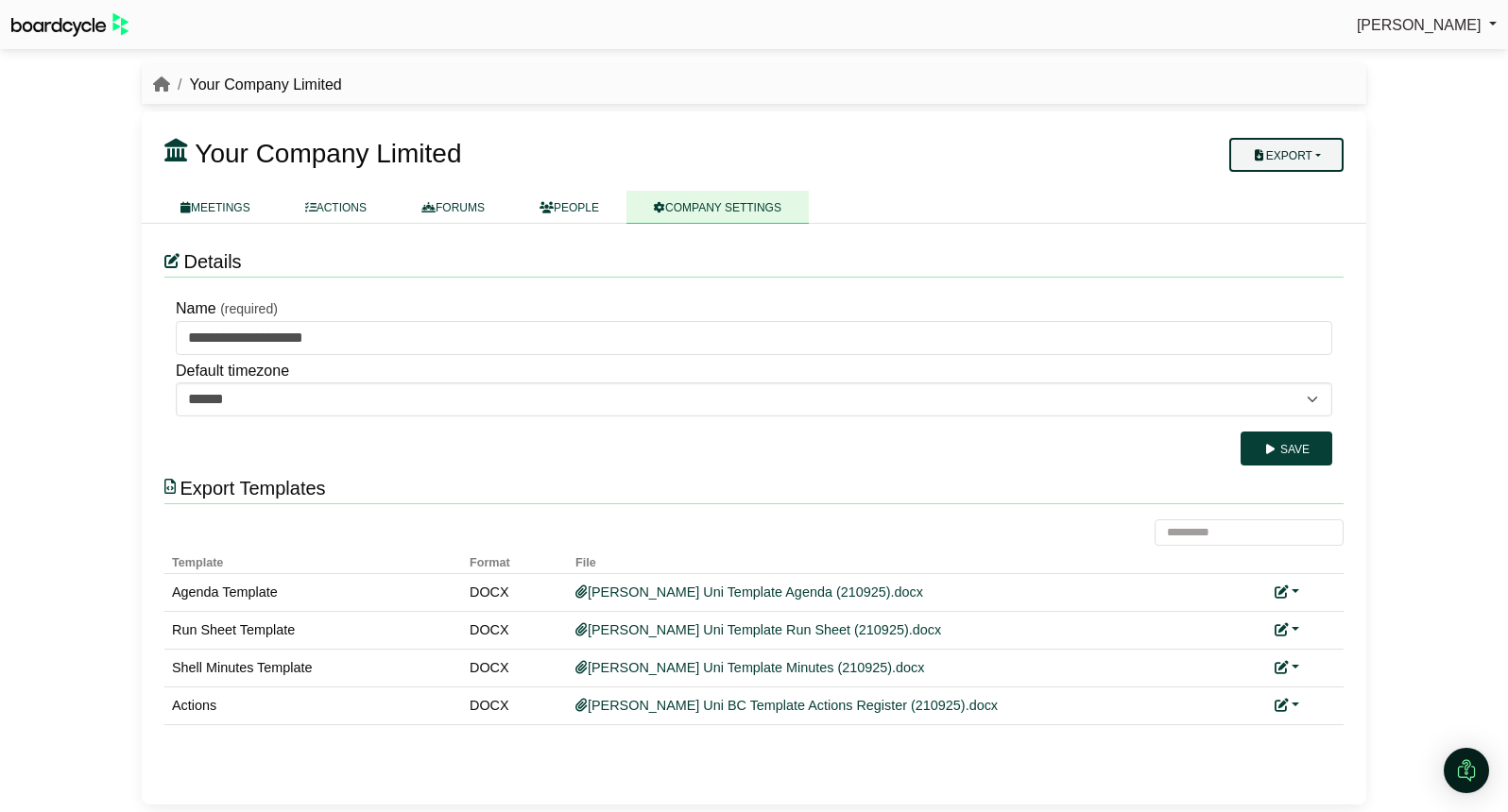
click at [1306, 144] on button "Export" at bounding box center [1286, 155] width 114 height 34
click at [1308, 183] on link "Company Actions" at bounding box center [1297, 188] width 151 height 28
click at [1296, 707] on link at bounding box center [1287, 706] width 25 height 15
click at [1346, 727] on link "Replace custom template" at bounding box center [1370, 733] width 193 height 36
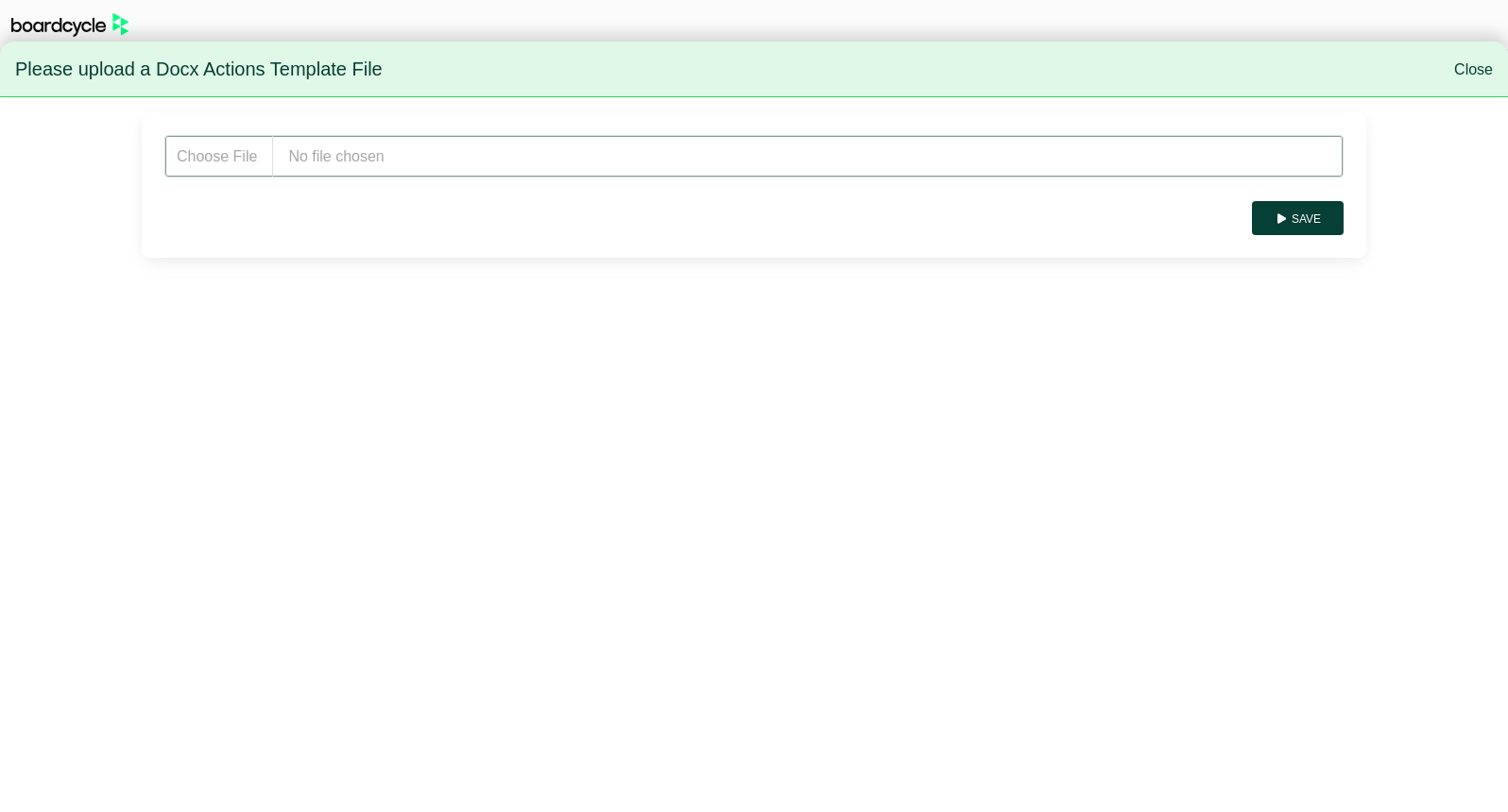
click at [532, 171] on input "file" at bounding box center [754, 156] width 1179 height 43
click at [363, 161] on input "file" at bounding box center [754, 156] width 1179 height 43
type input "**********"
click at [1329, 213] on button "Save" at bounding box center [1297, 218] width 91 height 34
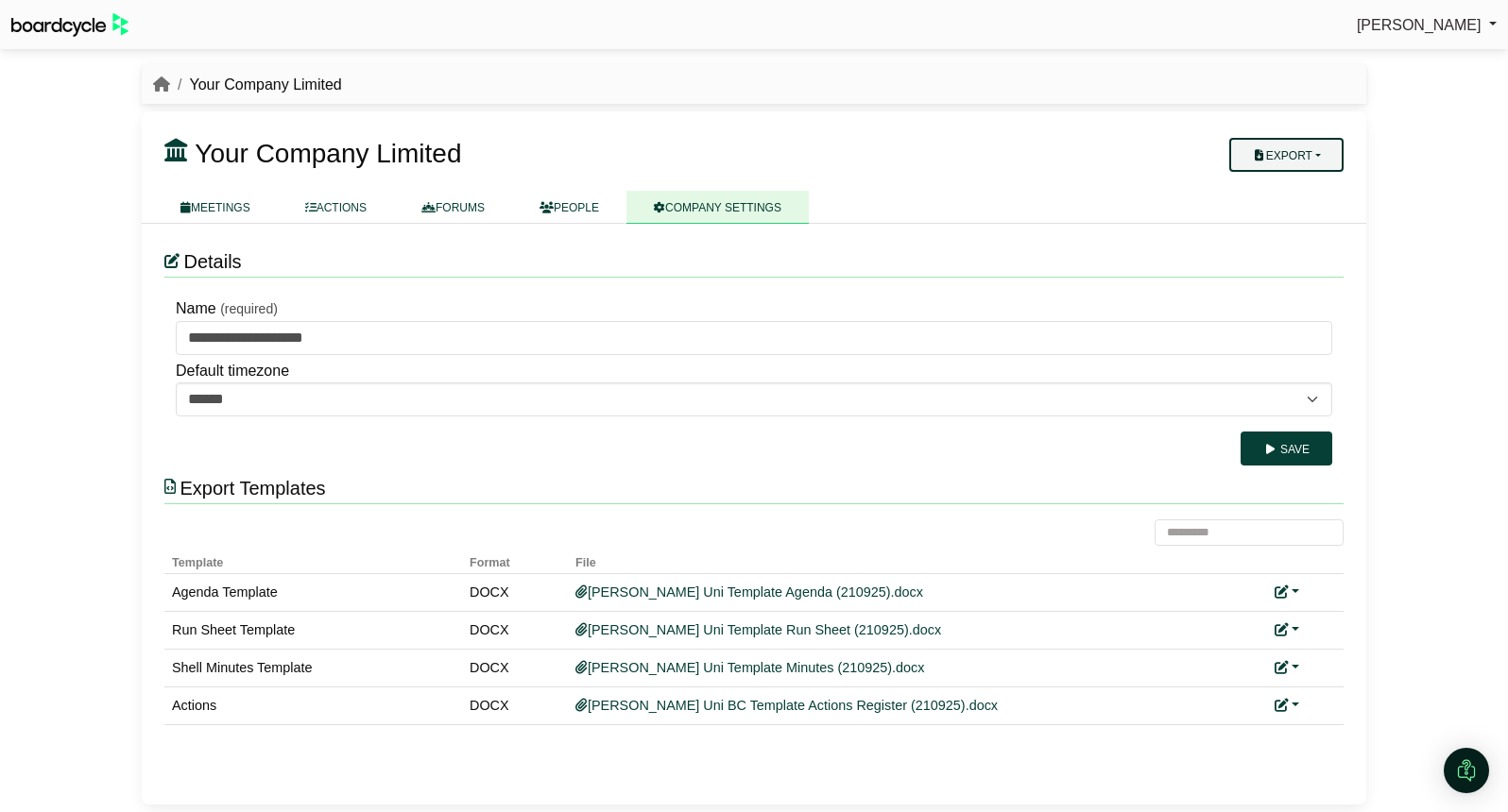
click at [1274, 151] on button "Export" at bounding box center [1286, 155] width 114 height 34
click at [1303, 193] on link "Company Actions" at bounding box center [1297, 188] width 151 height 28
click at [1291, 706] on link at bounding box center [1287, 706] width 25 height 15
click at [1319, 729] on link "Replace custom template" at bounding box center [1370, 733] width 193 height 36
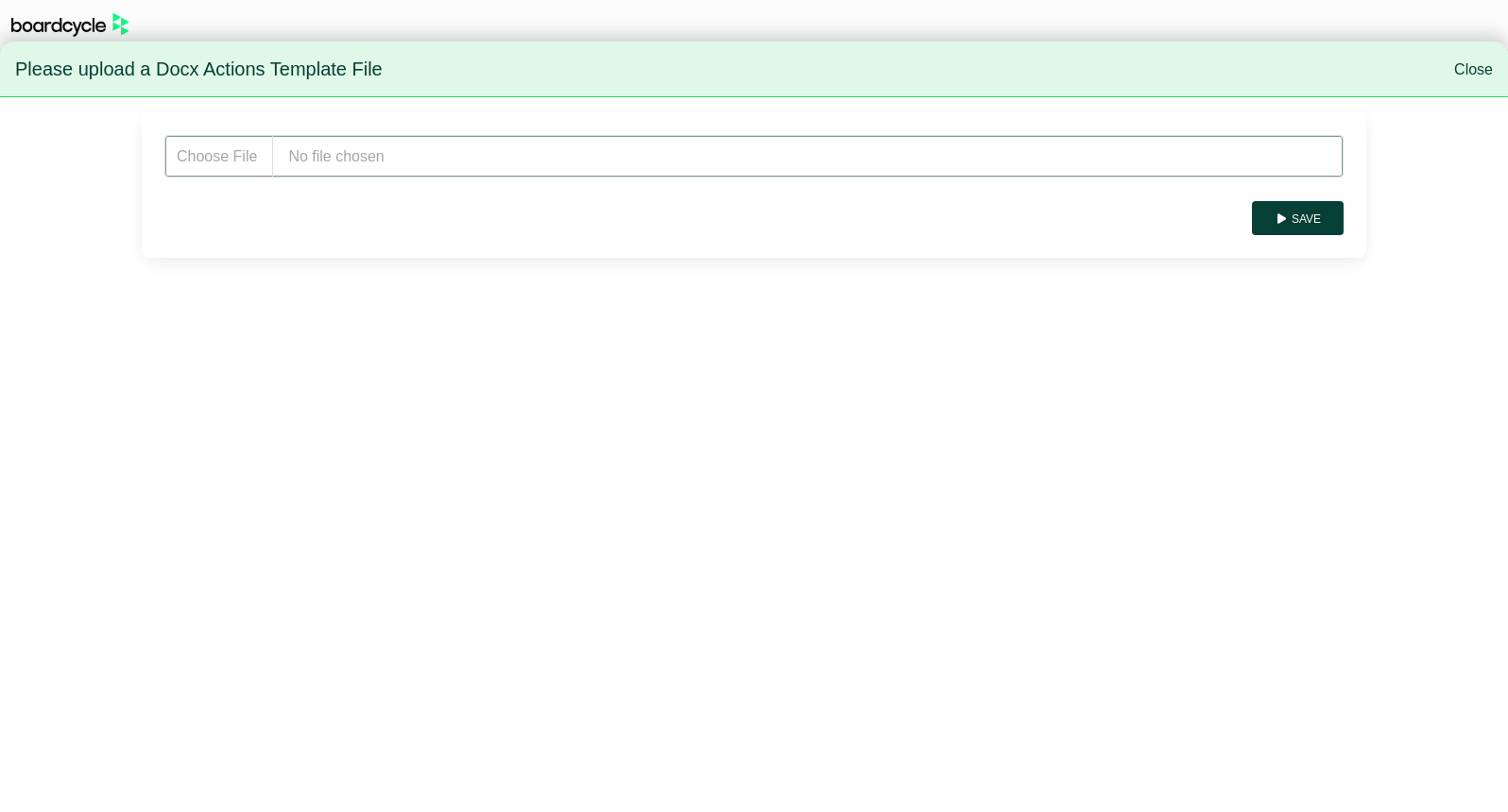
click at [397, 164] on input "file" at bounding box center [754, 156] width 1179 height 43
click at [410, 146] on input "file" at bounding box center [754, 156] width 1179 height 43
type input "**********"
click at [1302, 206] on button "Save" at bounding box center [1297, 218] width 91 height 34
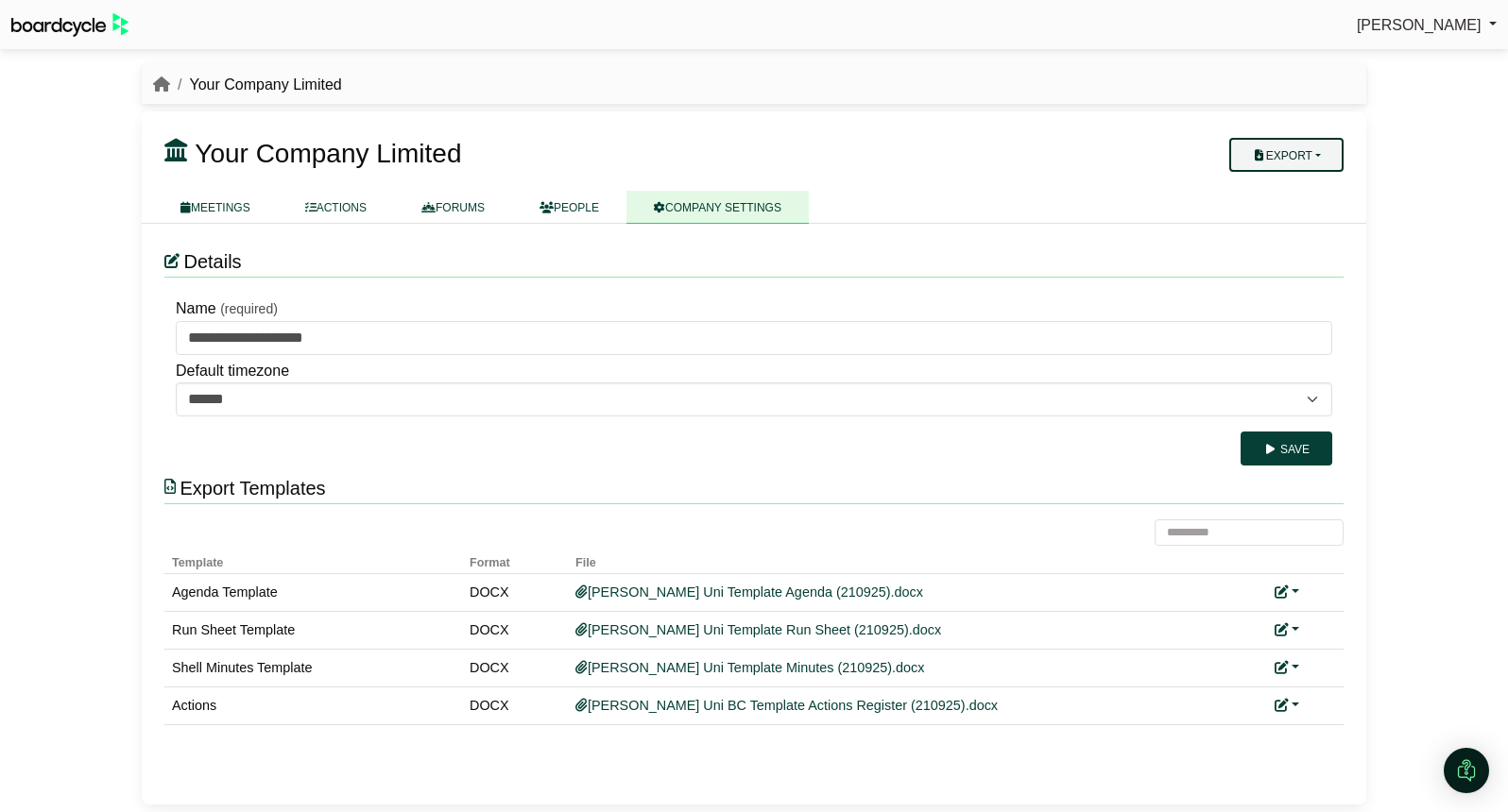
click at [1315, 151] on button "Export" at bounding box center [1286, 155] width 114 height 34
click at [1320, 187] on link "Company Actions" at bounding box center [1297, 188] width 151 height 28
click at [487, 207] on link "FORUMS" at bounding box center [453, 207] width 118 height 33
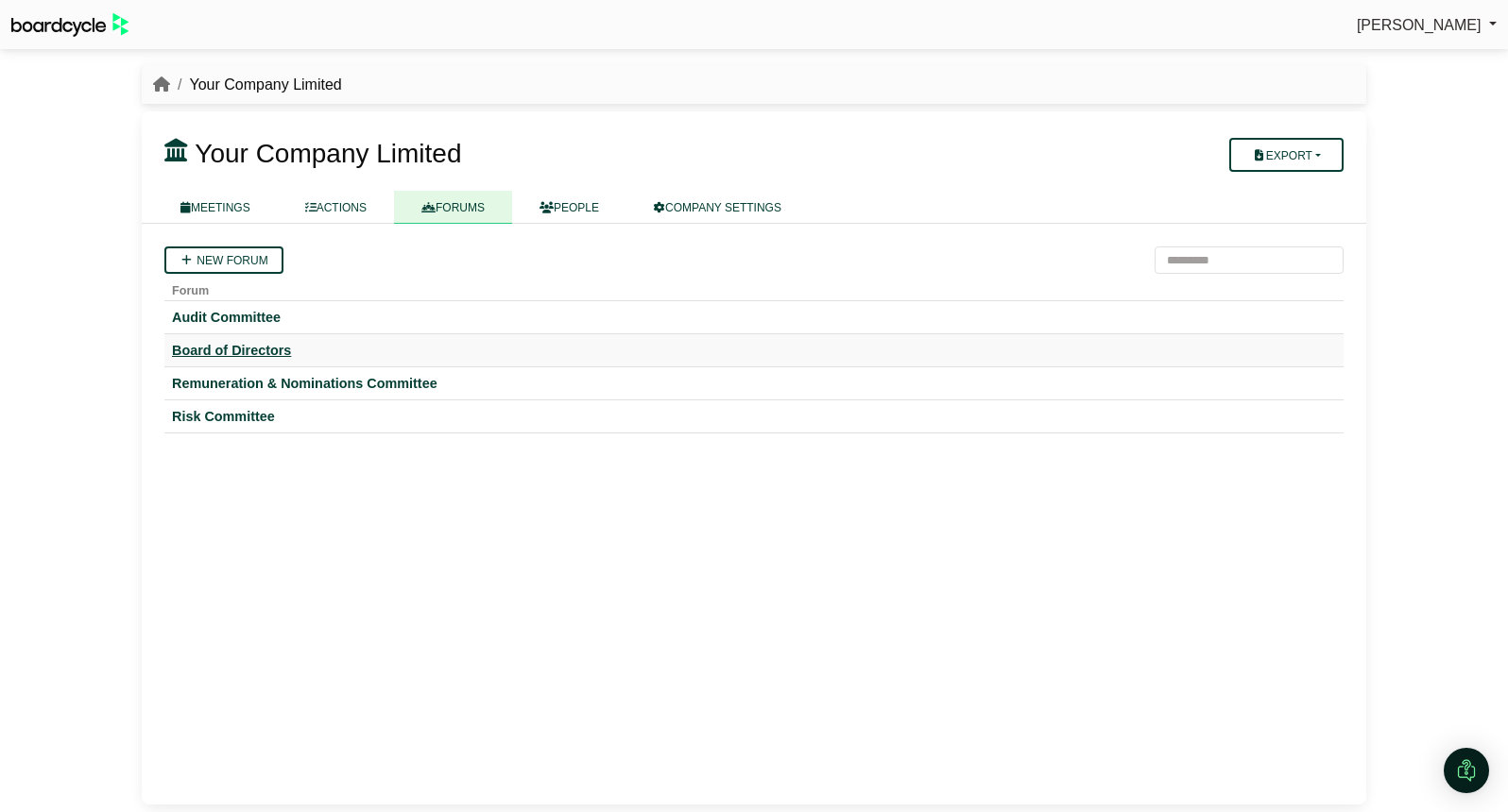
click at [290, 348] on div "Board of Directors" at bounding box center [754, 350] width 1164 height 17
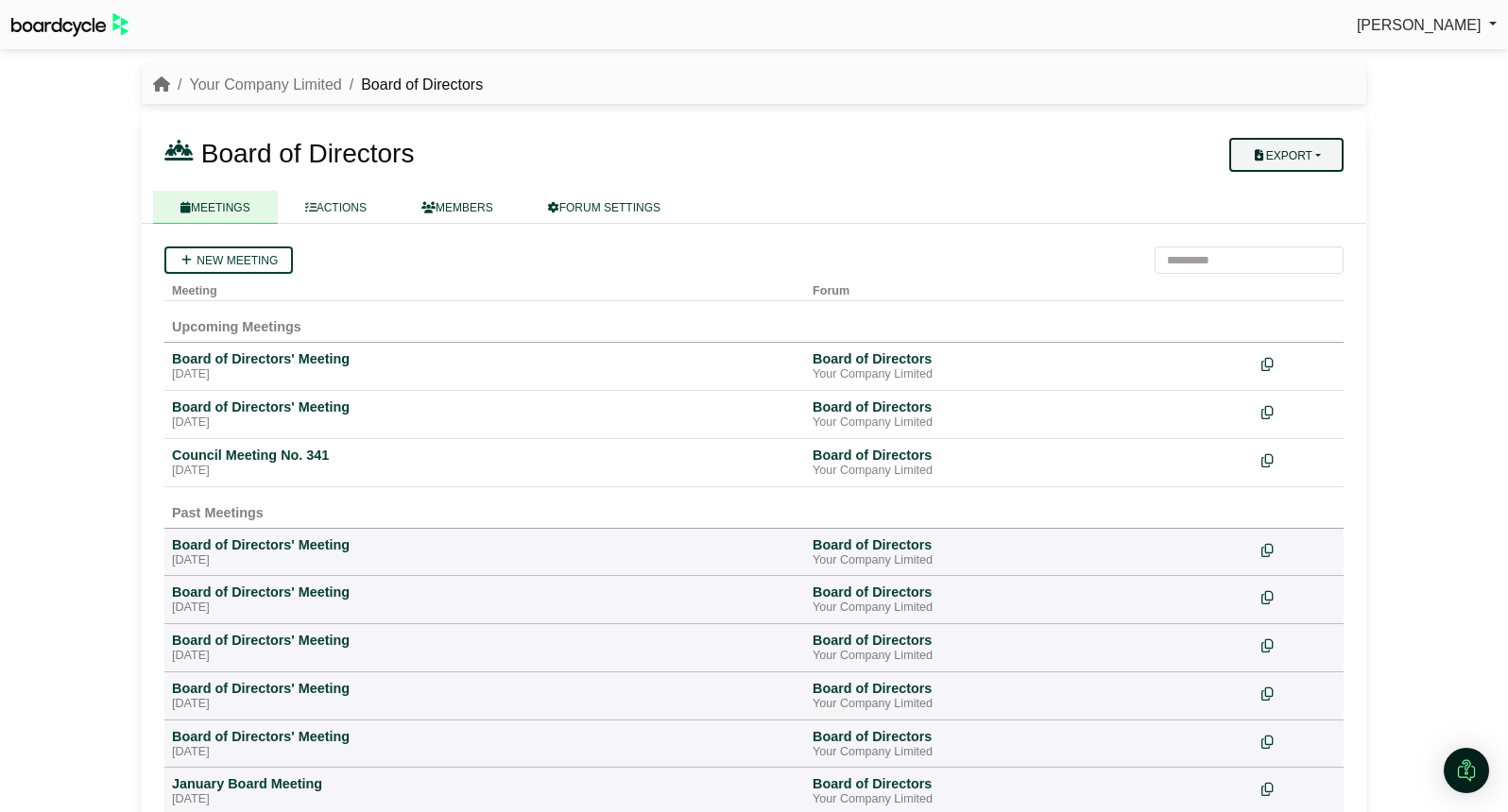
click at [1310, 152] on button "Export" at bounding box center [1286, 155] width 114 height 34
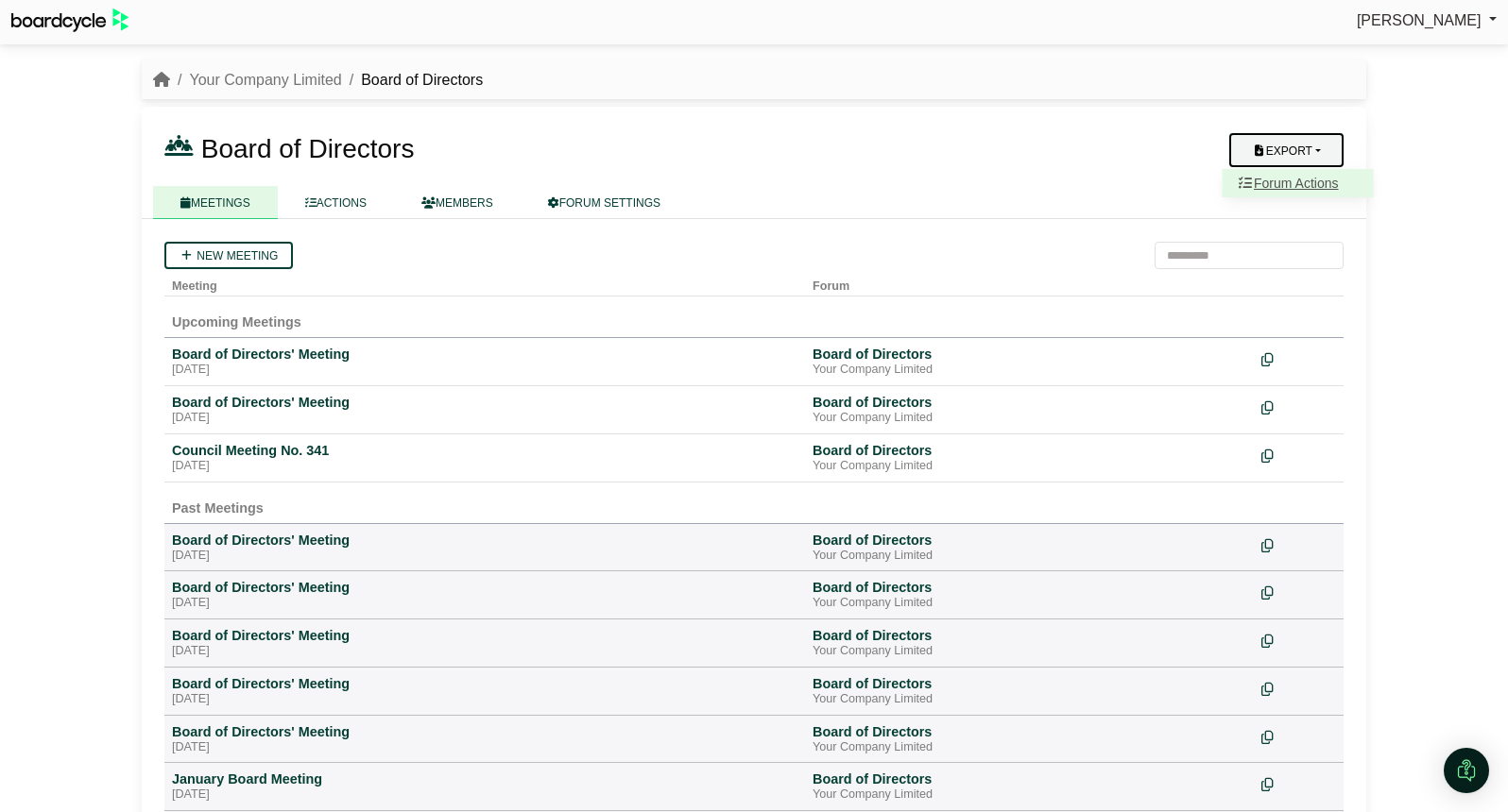
click at [1315, 190] on link "Forum Actions" at bounding box center [1297, 183] width 151 height 28
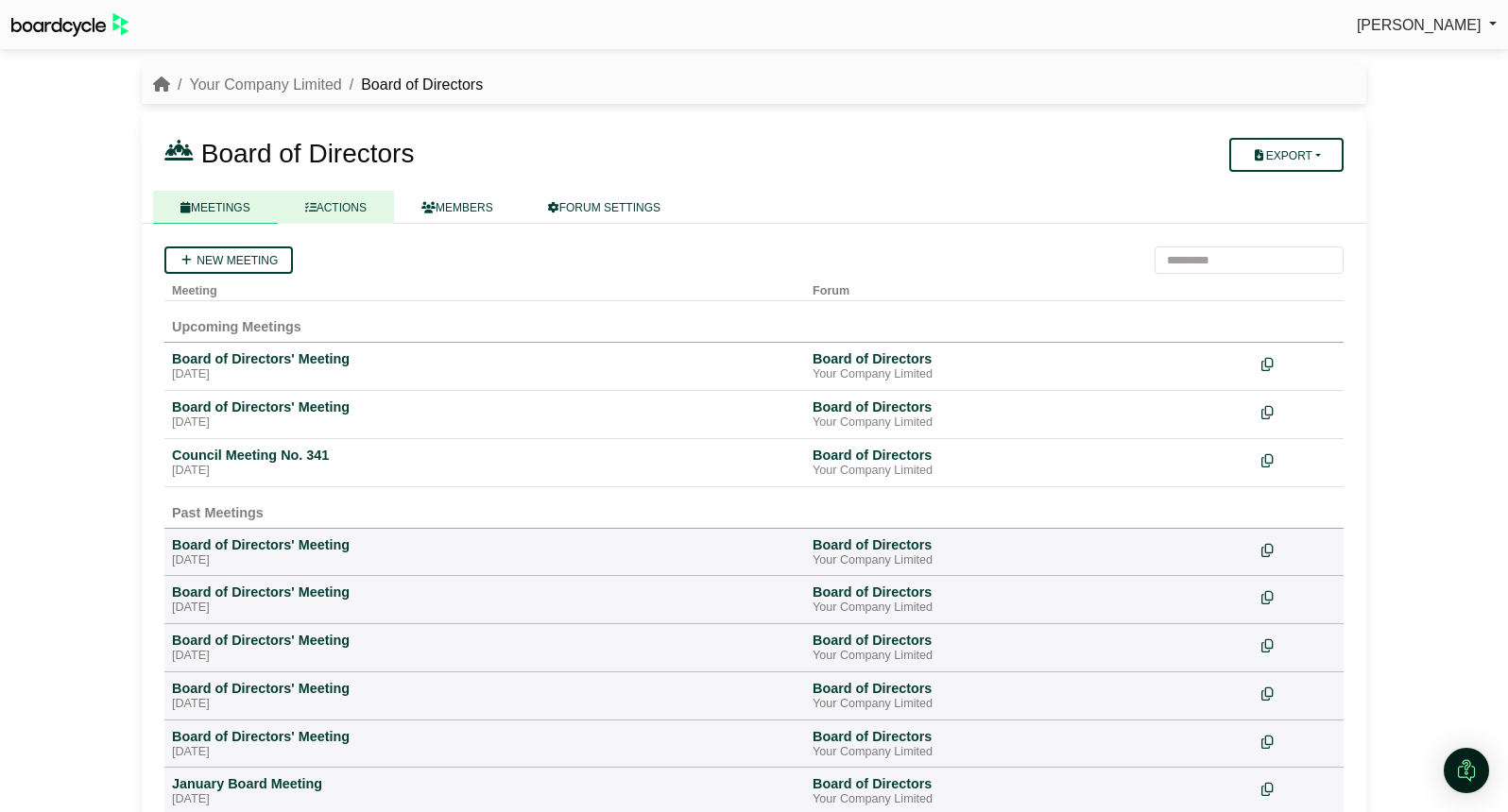
click at [334, 205] on link "ACTIONS" at bounding box center [335, 207] width 116 height 33
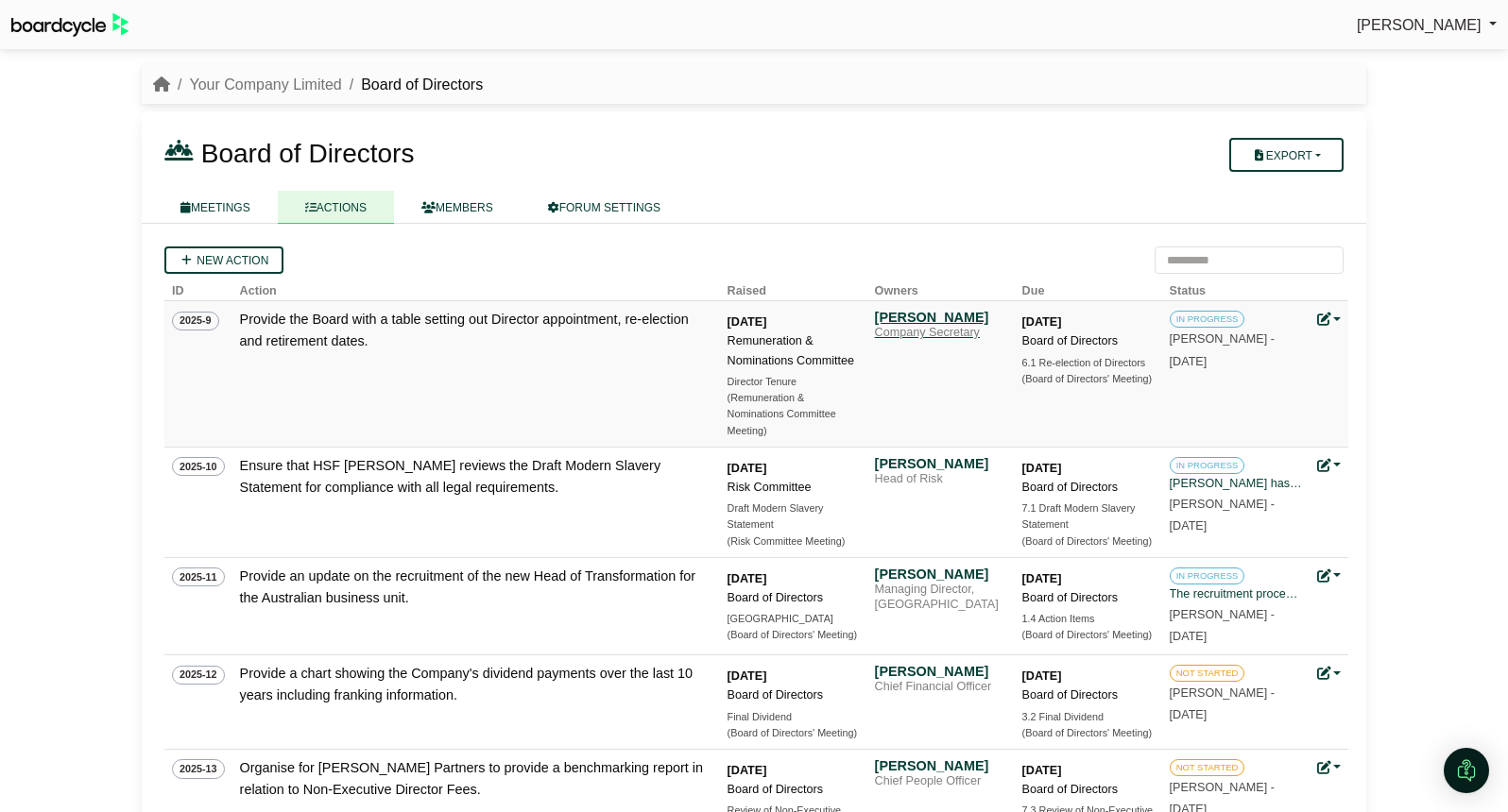
click at [931, 328] on div "Company Secretary" at bounding box center [941, 333] width 132 height 15
click at [231, 80] on link "Your Company Limited" at bounding box center [265, 85] width 152 height 16
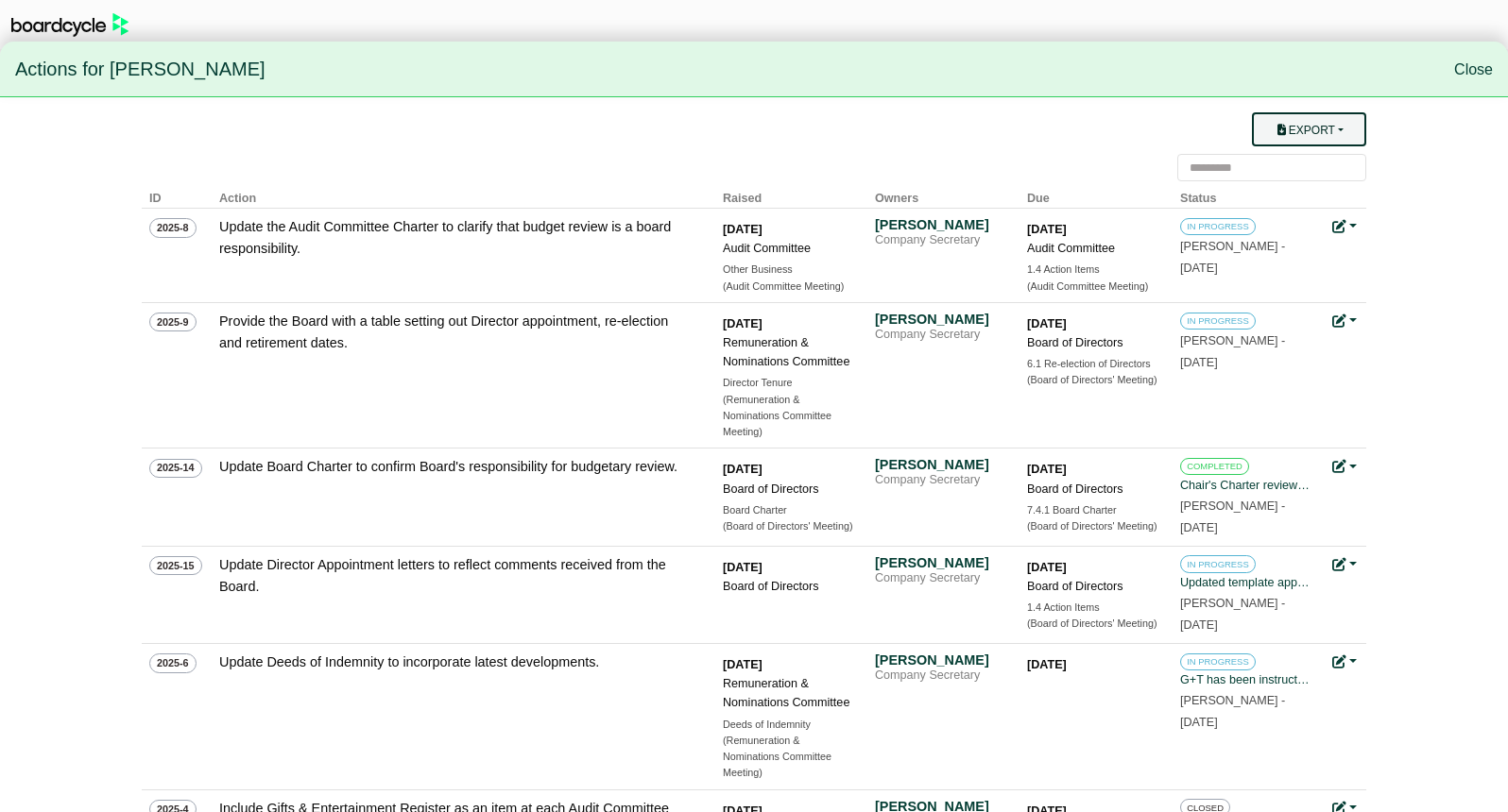
click at [1309, 137] on button "Export" at bounding box center [1308, 129] width 114 height 34
click at [1331, 175] on link "Owner Actions" at bounding box center [1320, 166] width 151 height 36
click at [1456, 67] on link "Close" at bounding box center [1473, 69] width 39 height 16
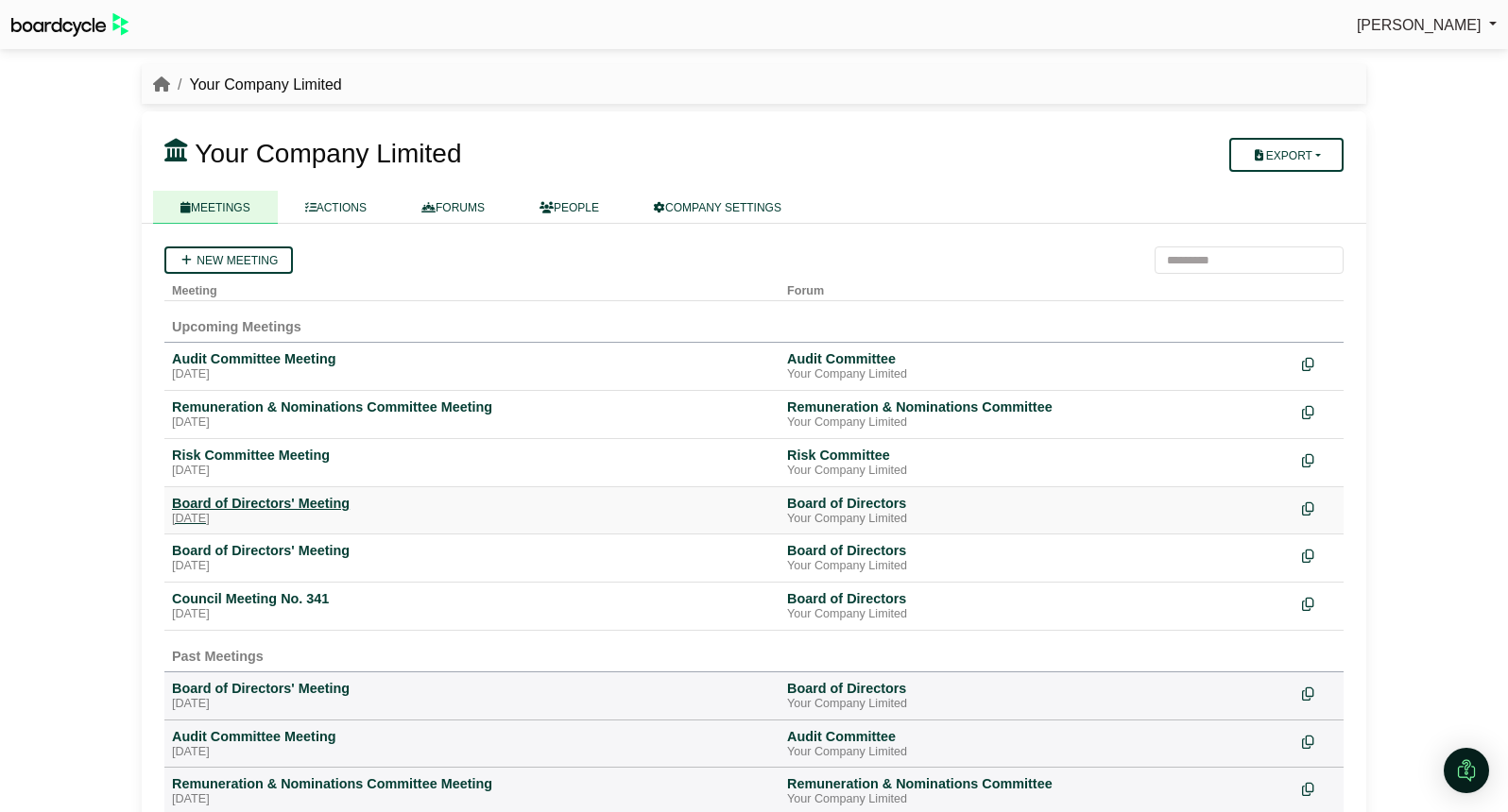
click at [290, 515] on div "[DATE]" at bounding box center [471, 519] width 600 height 15
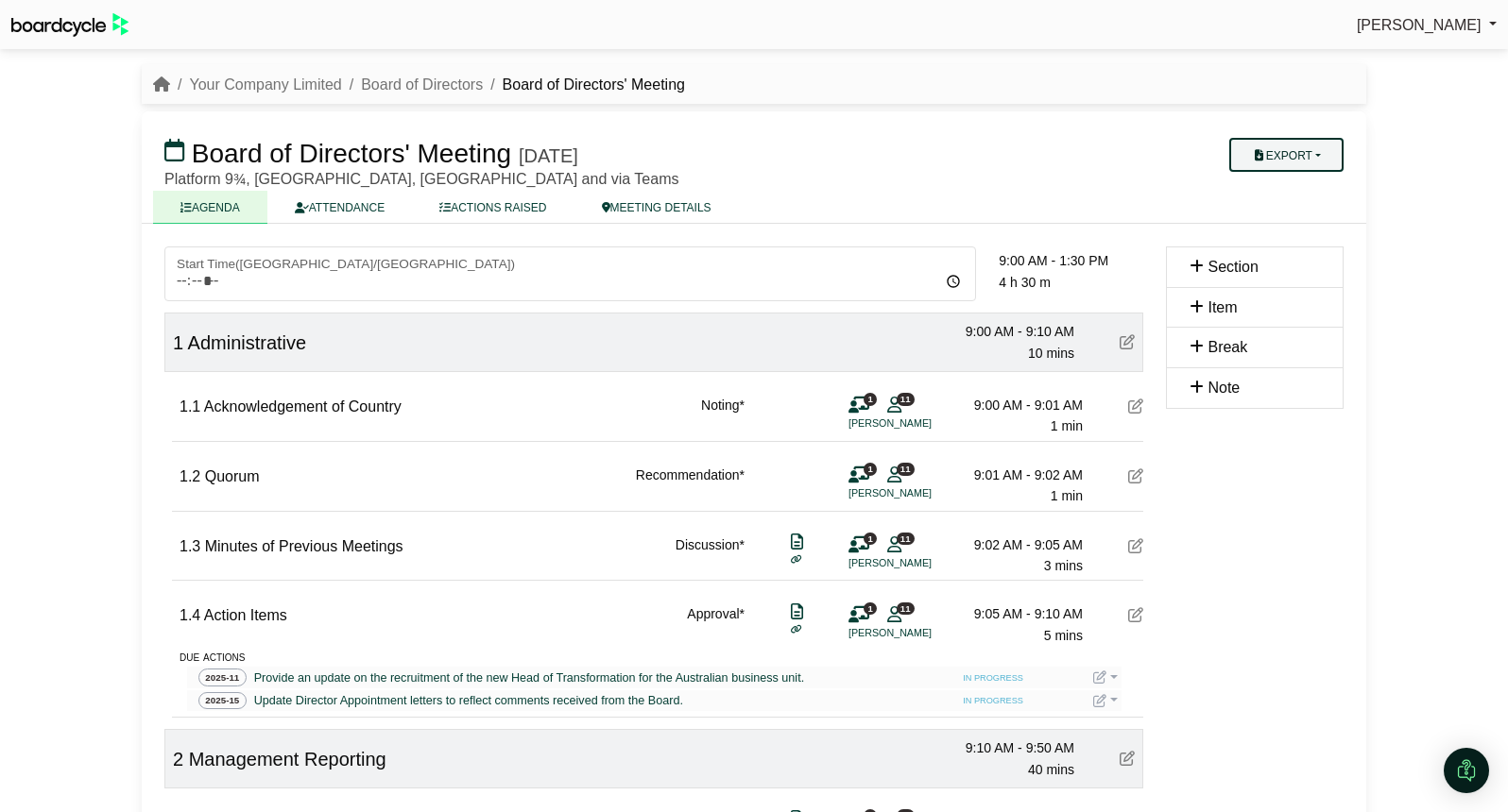
click at [1299, 165] on button "Export" at bounding box center [1286, 155] width 114 height 34
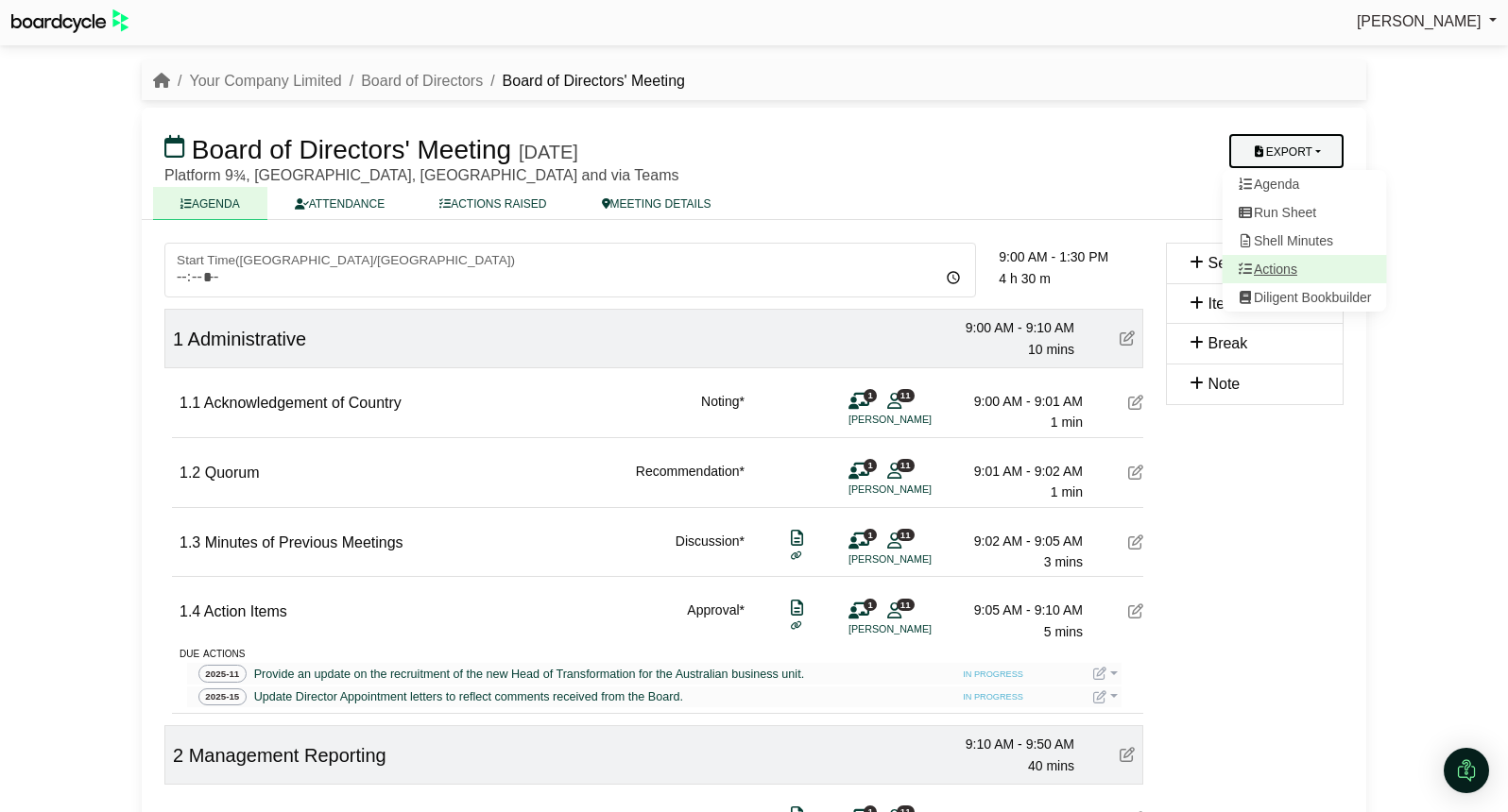
click at [1292, 269] on link "Actions" at bounding box center [1304, 269] width 164 height 28
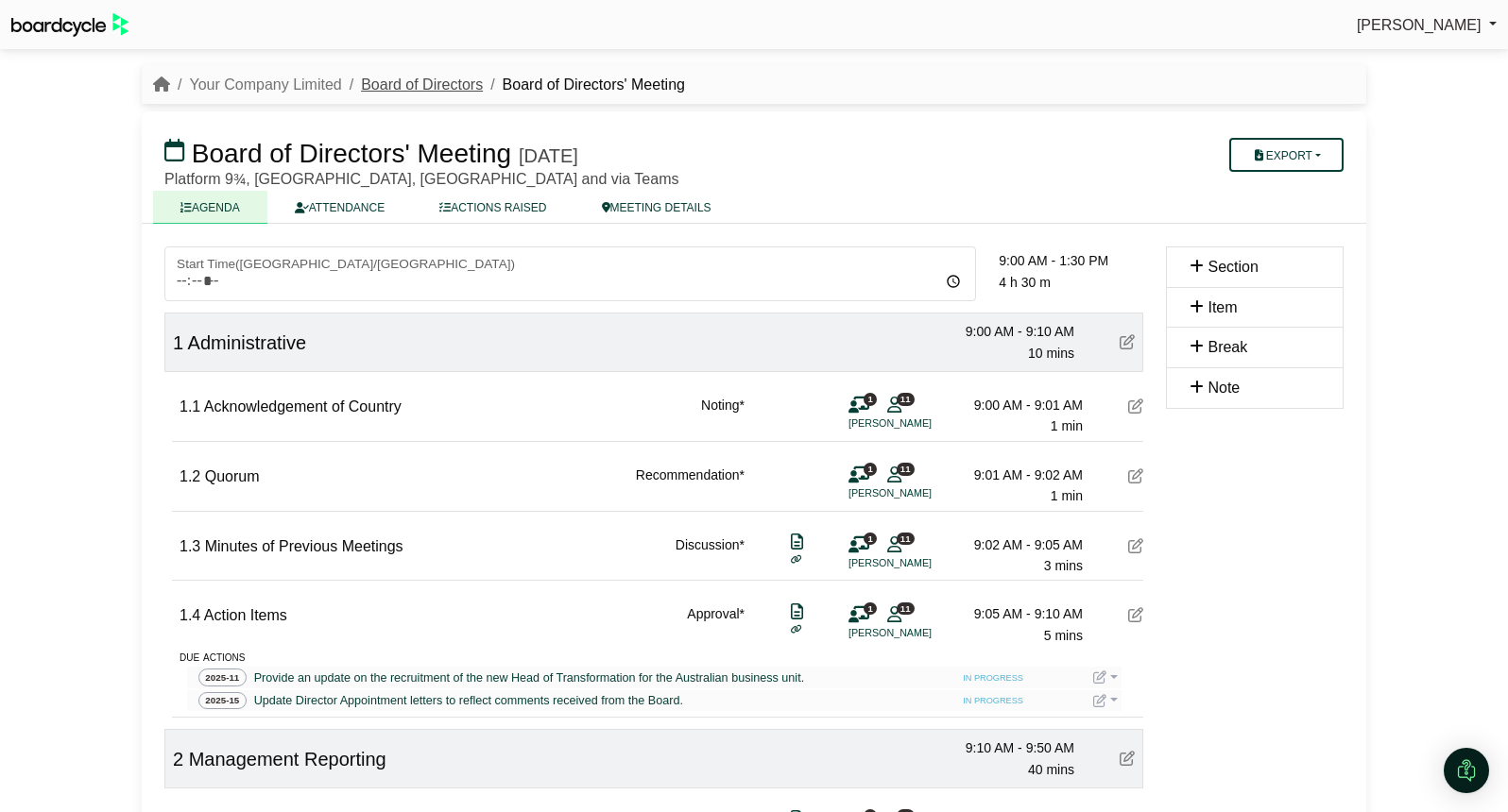
click at [396, 85] on link "Board of Directors" at bounding box center [422, 85] width 122 height 16
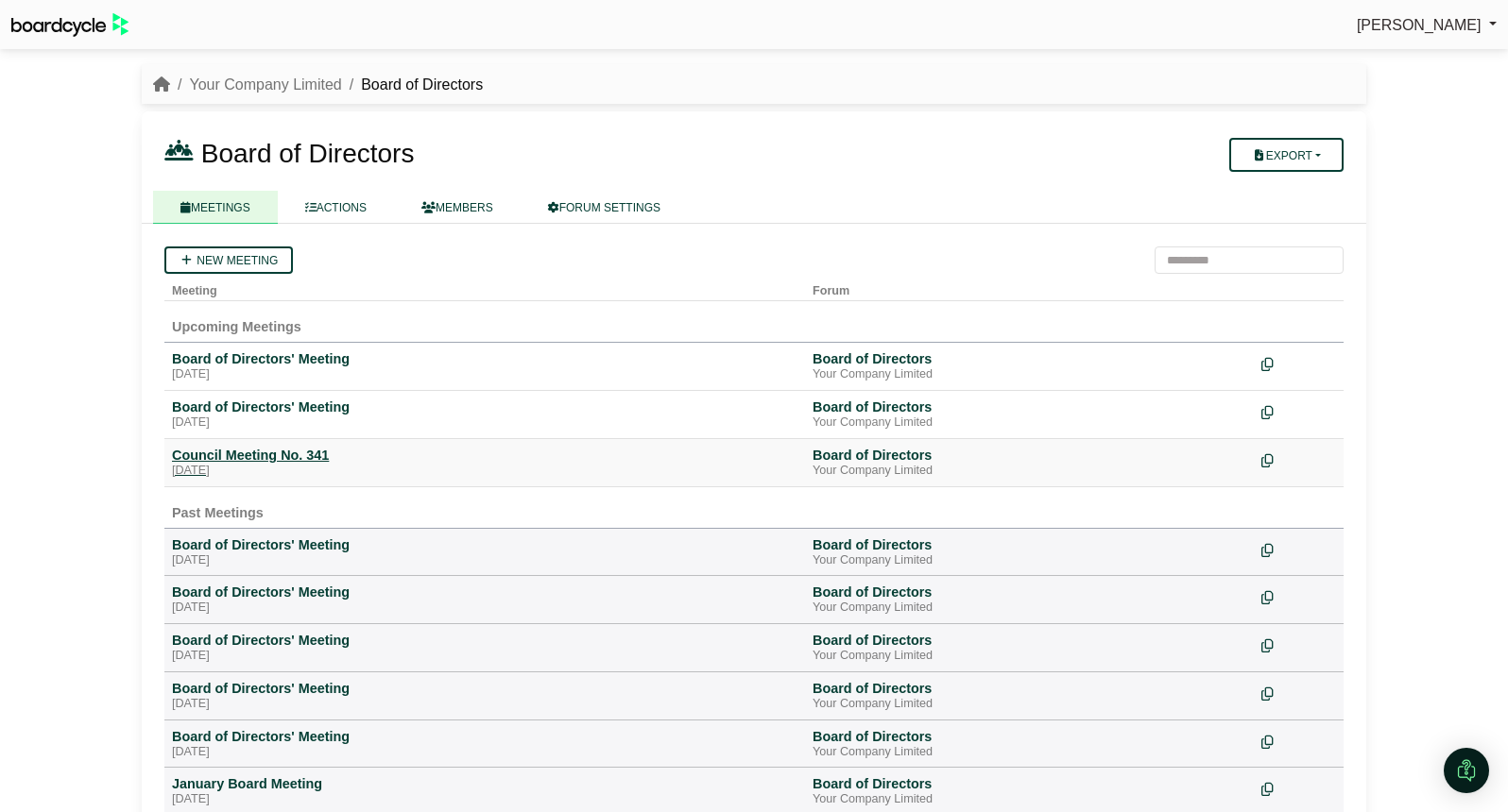
click at [293, 461] on div "Council Meeting No. 341" at bounding box center [485, 455] width 625 height 17
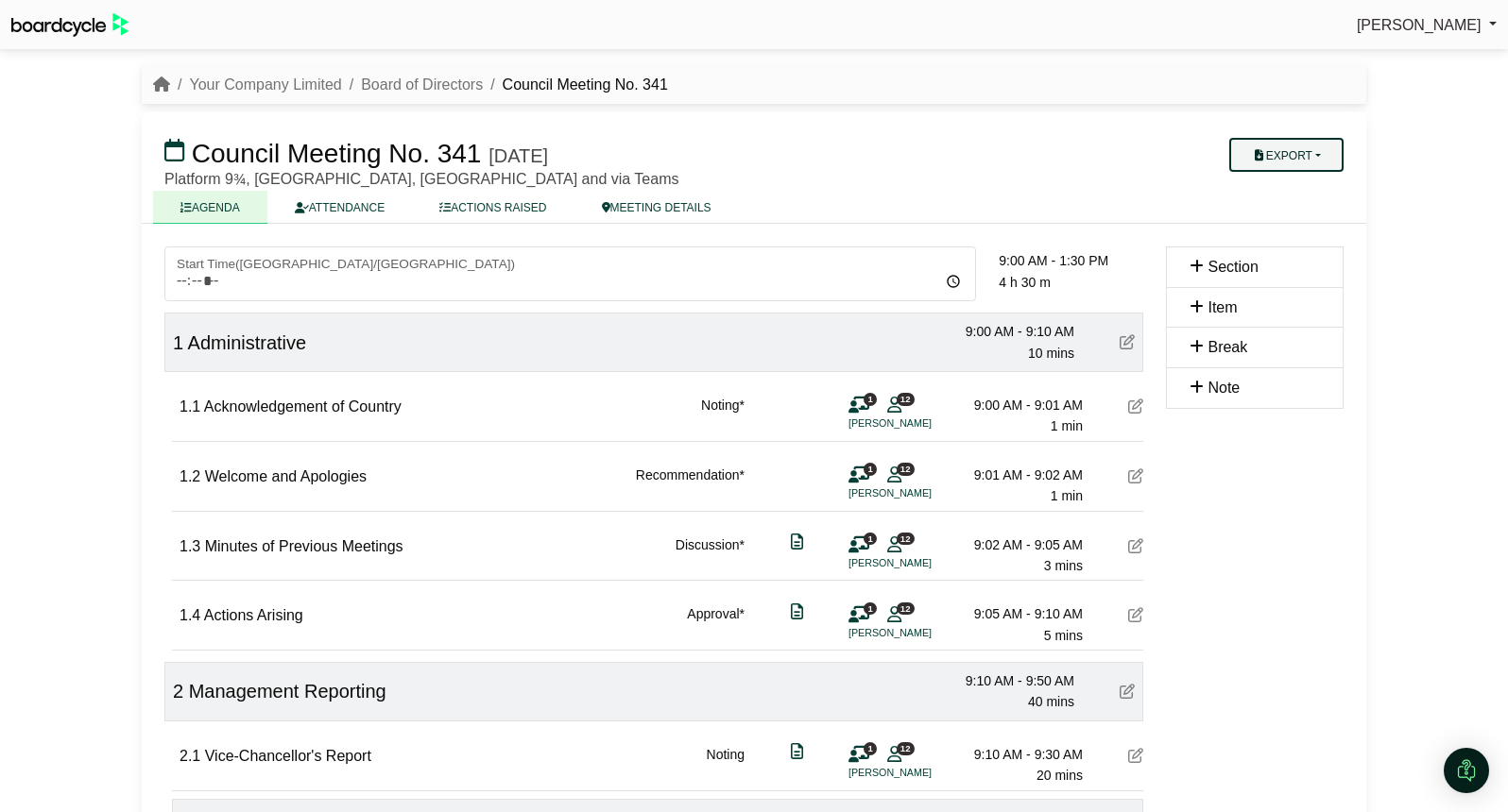
click at [1308, 152] on button "Export" at bounding box center [1286, 155] width 114 height 34
click at [1300, 181] on link "Agenda" at bounding box center [1304, 188] width 164 height 28
click at [1308, 153] on button "Export" at bounding box center [1286, 155] width 114 height 34
click at [1294, 216] on link "Run Sheet" at bounding box center [1304, 217] width 164 height 28
click at [267, 82] on link "Your Company Limited" at bounding box center [265, 85] width 152 height 16
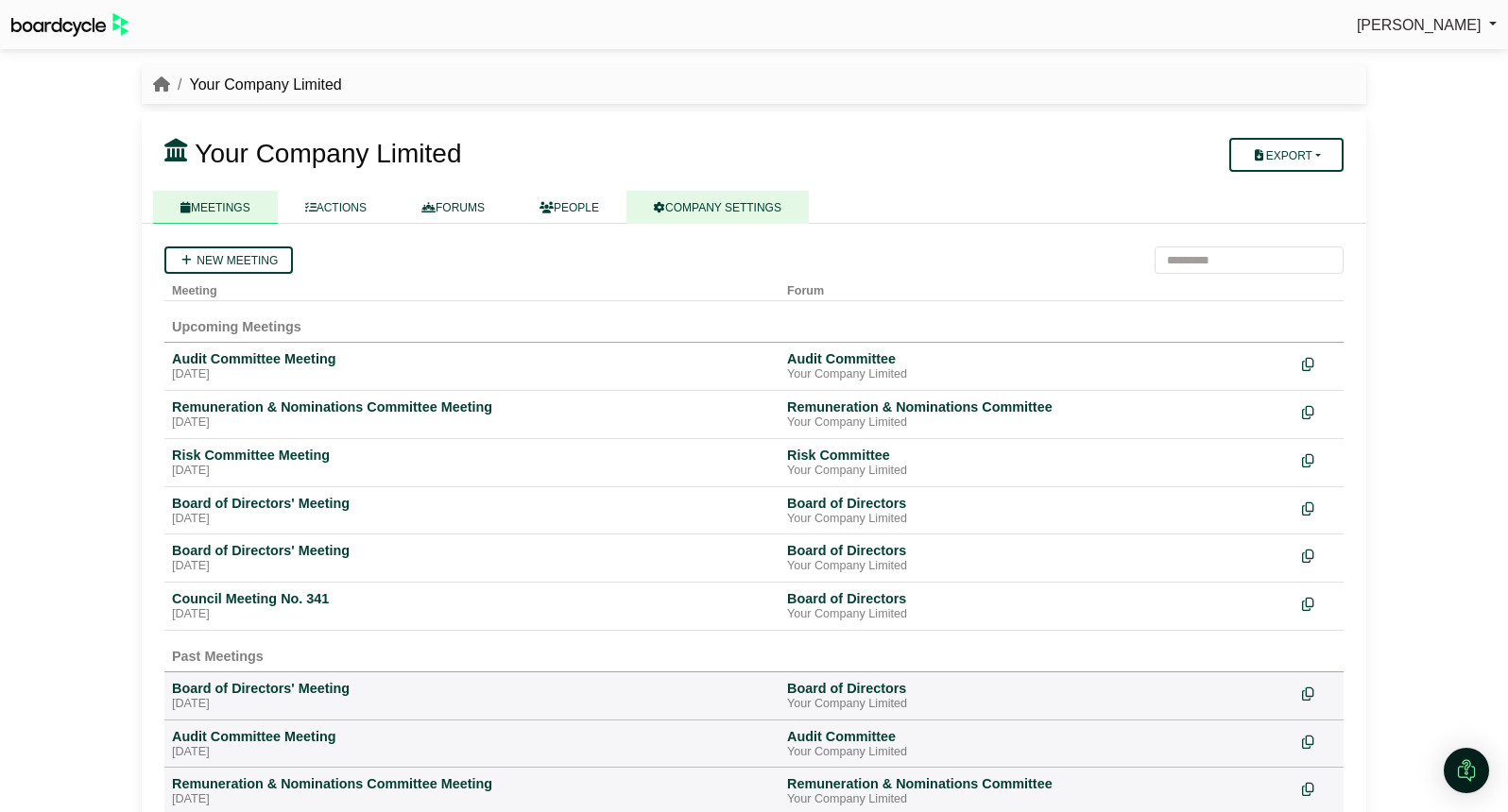
click at [754, 203] on link "COMPANY SETTINGS" at bounding box center [717, 207] width 182 height 33
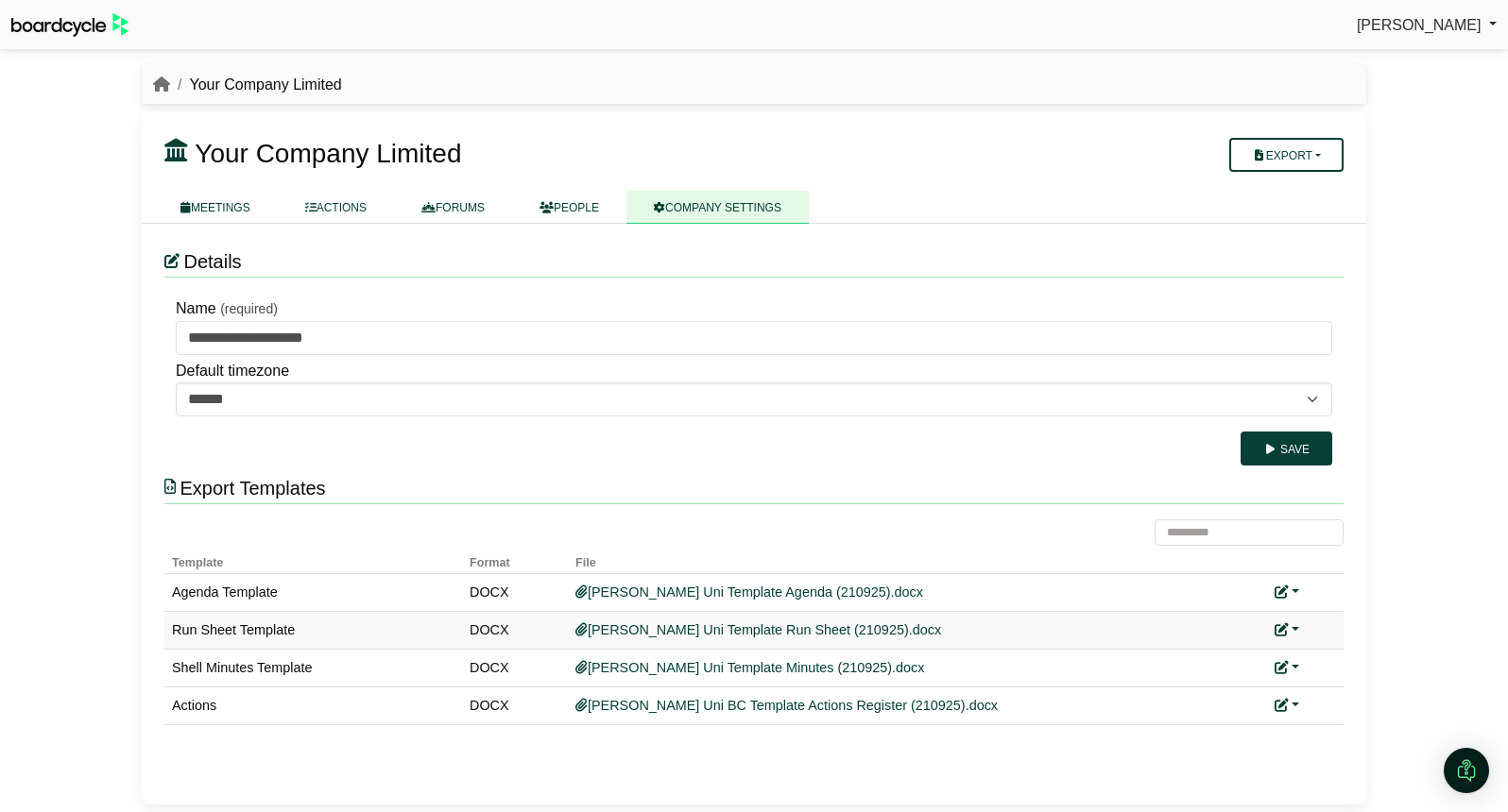
click at [1298, 629] on link at bounding box center [1287, 630] width 25 height 15
click at [1316, 659] on link "Replace custom template" at bounding box center [1370, 657] width 193 height 36
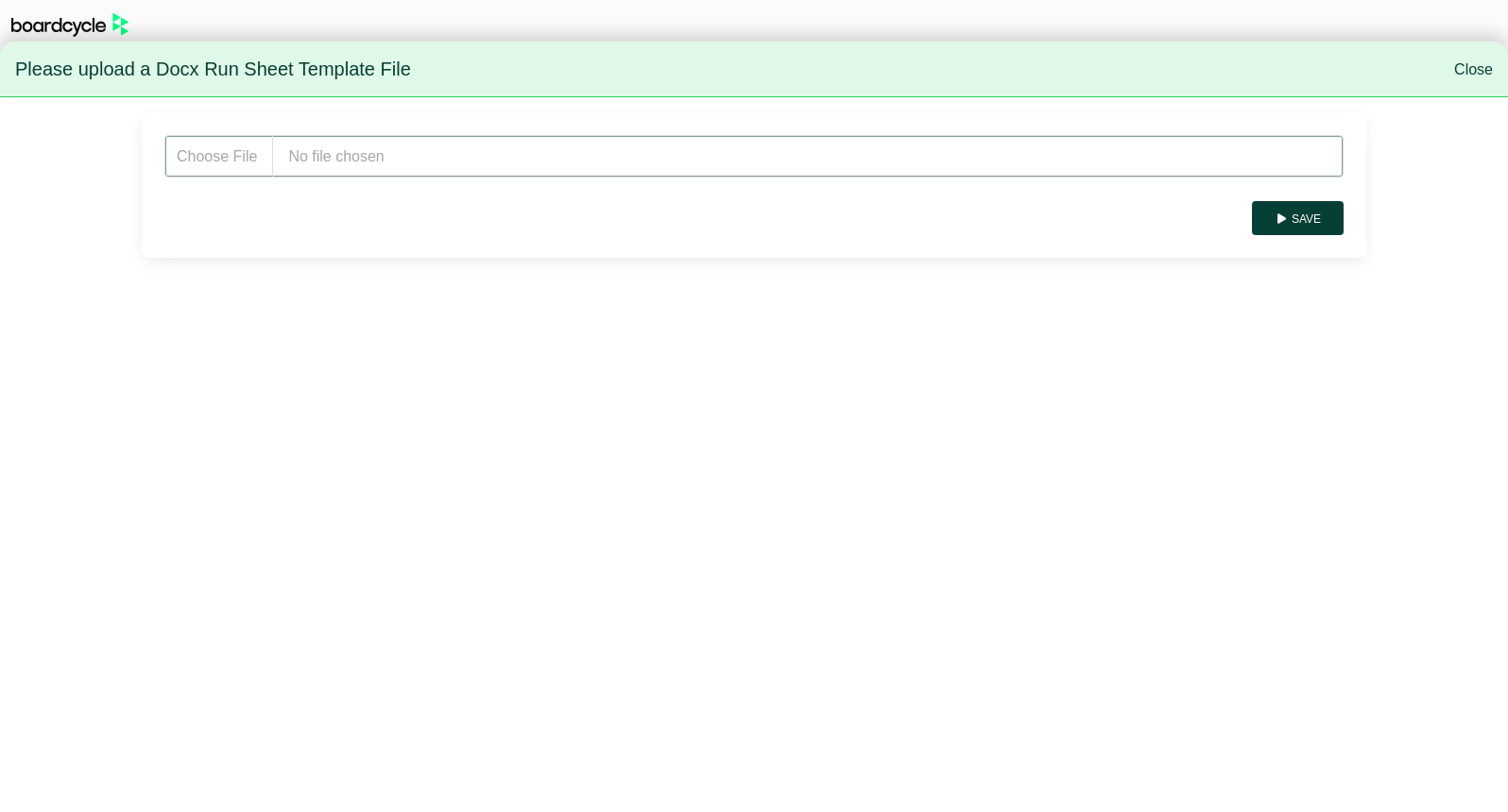
click at [531, 150] on input "file" at bounding box center [754, 156] width 1179 height 43
click at [443, 166] on input "file" at bounding box center [754, 156] width 1179 height 43
type input "**********"
click at [1296, 212] on button "Save" at bounding box center [1297, 218] width 91 height 34
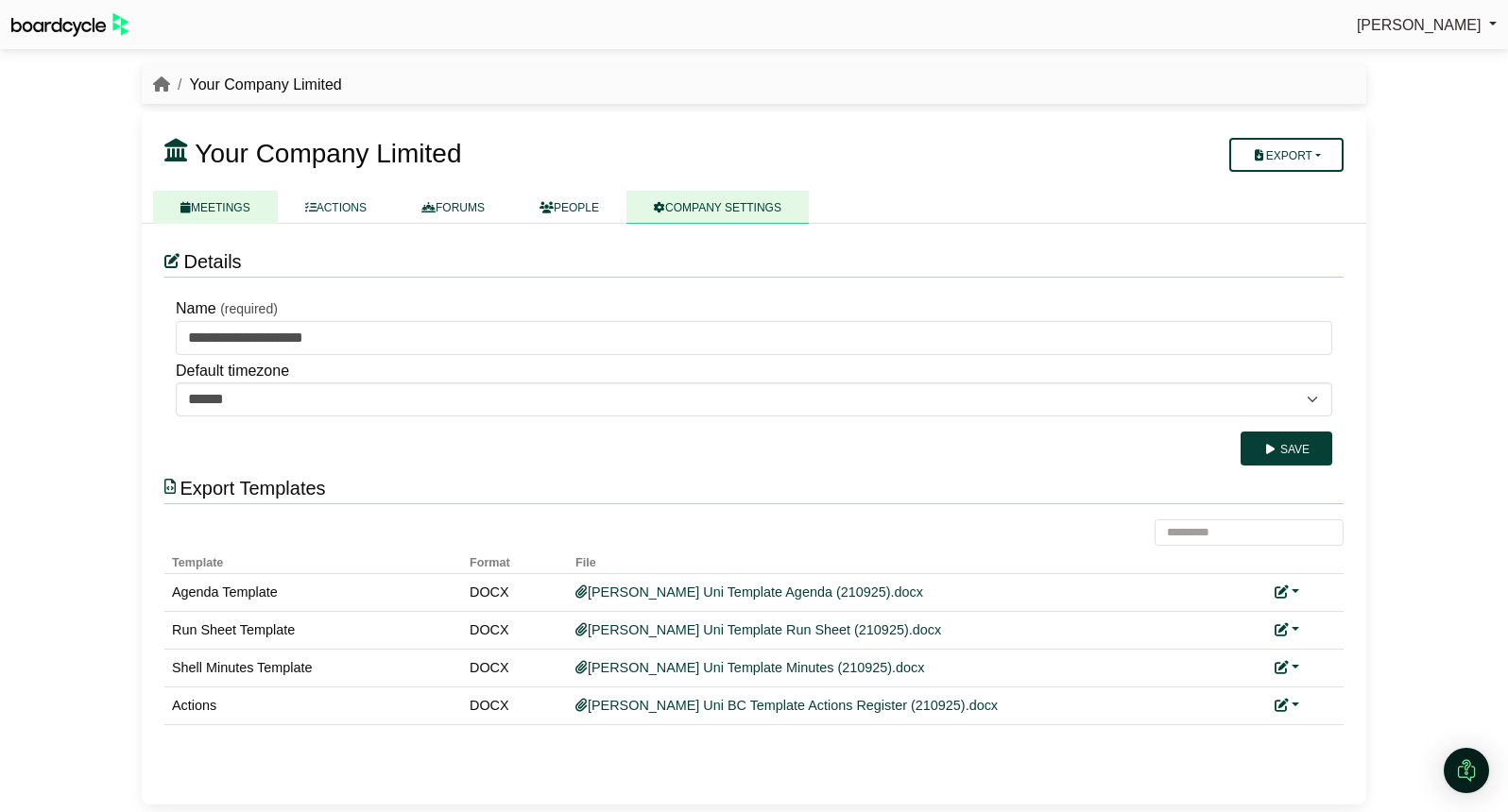
click at [231, 207] on link "MEETINGS" at bounding box center [215, 207] width 124 height 33
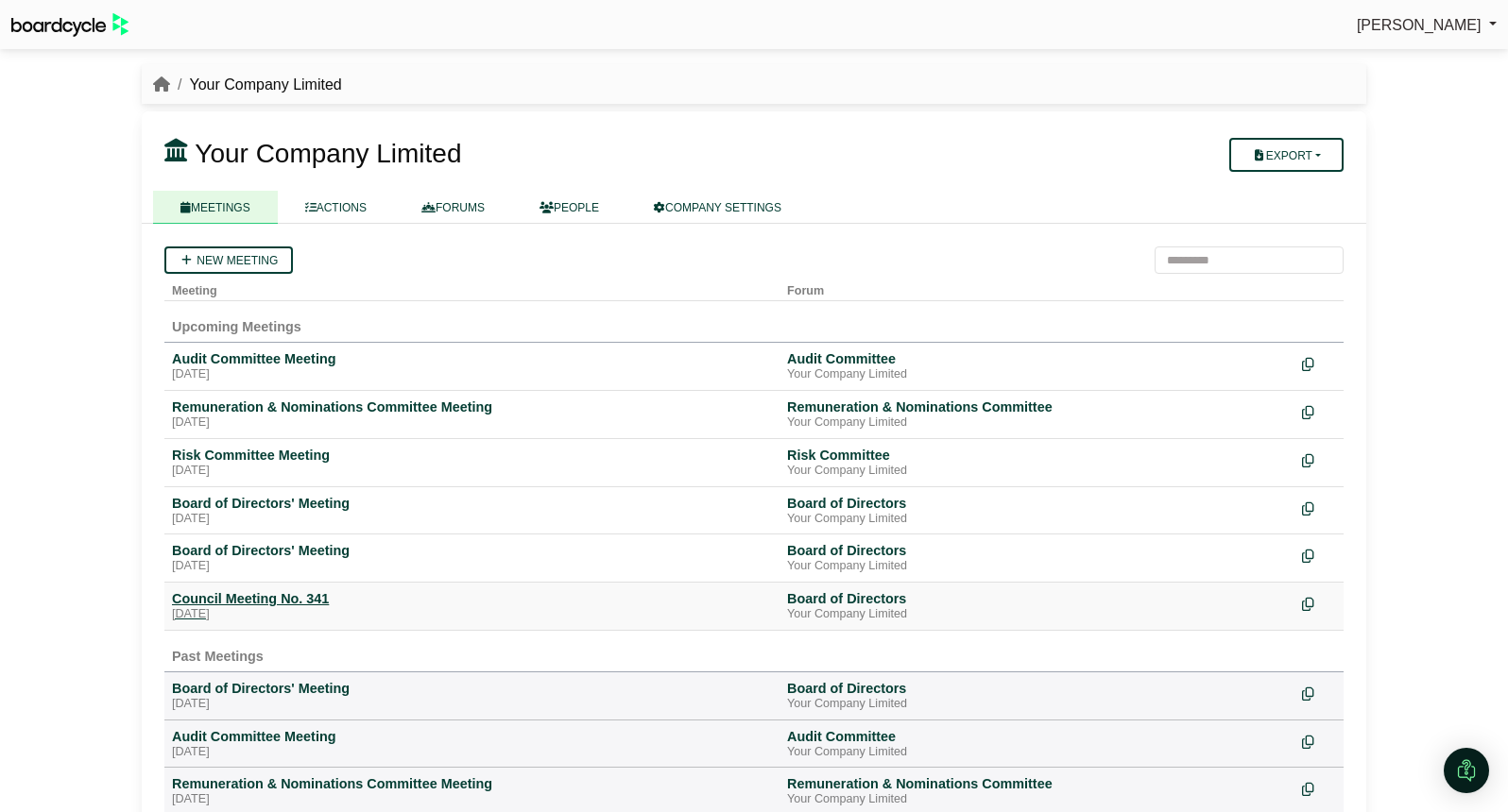
click at [305, 594] on div "Council Meeting No. 341" at bounding box center [471, 598] width 600 height 17
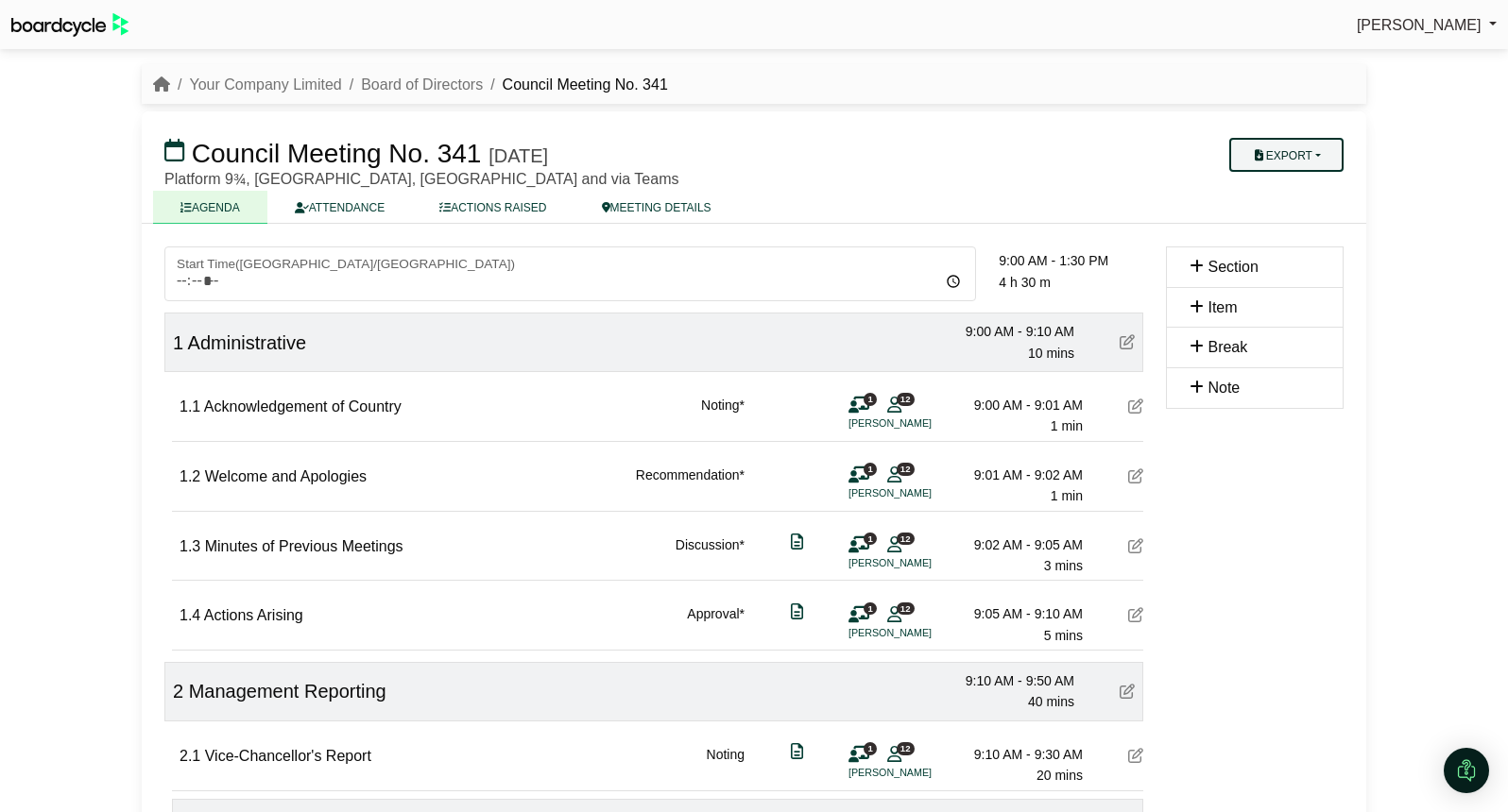
click at [1308, 157] on button "Export" at bounding box center [1286, 155] width 114 height 34
click at [1307, 206] on link "Run Sheet" at bounding box center [1304, 217] width 164 height 28
click at [297, 81] on link "Your Company Limited" at bounding box center [265, 85] width 152 height 16
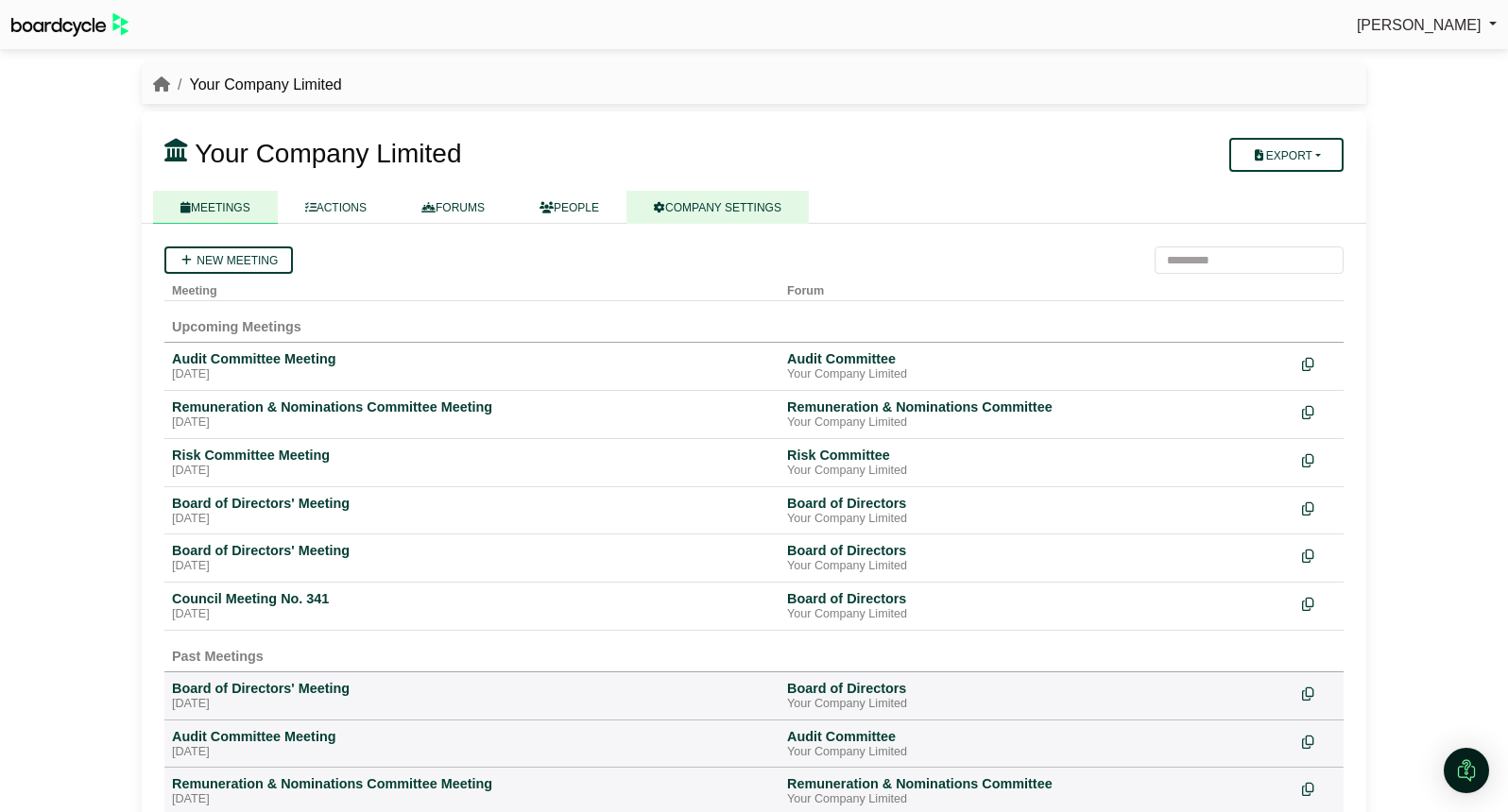
click at [735, 207] on link "COMPANY SETTINGS" at bounding box center [717, 207] width 182 height 33
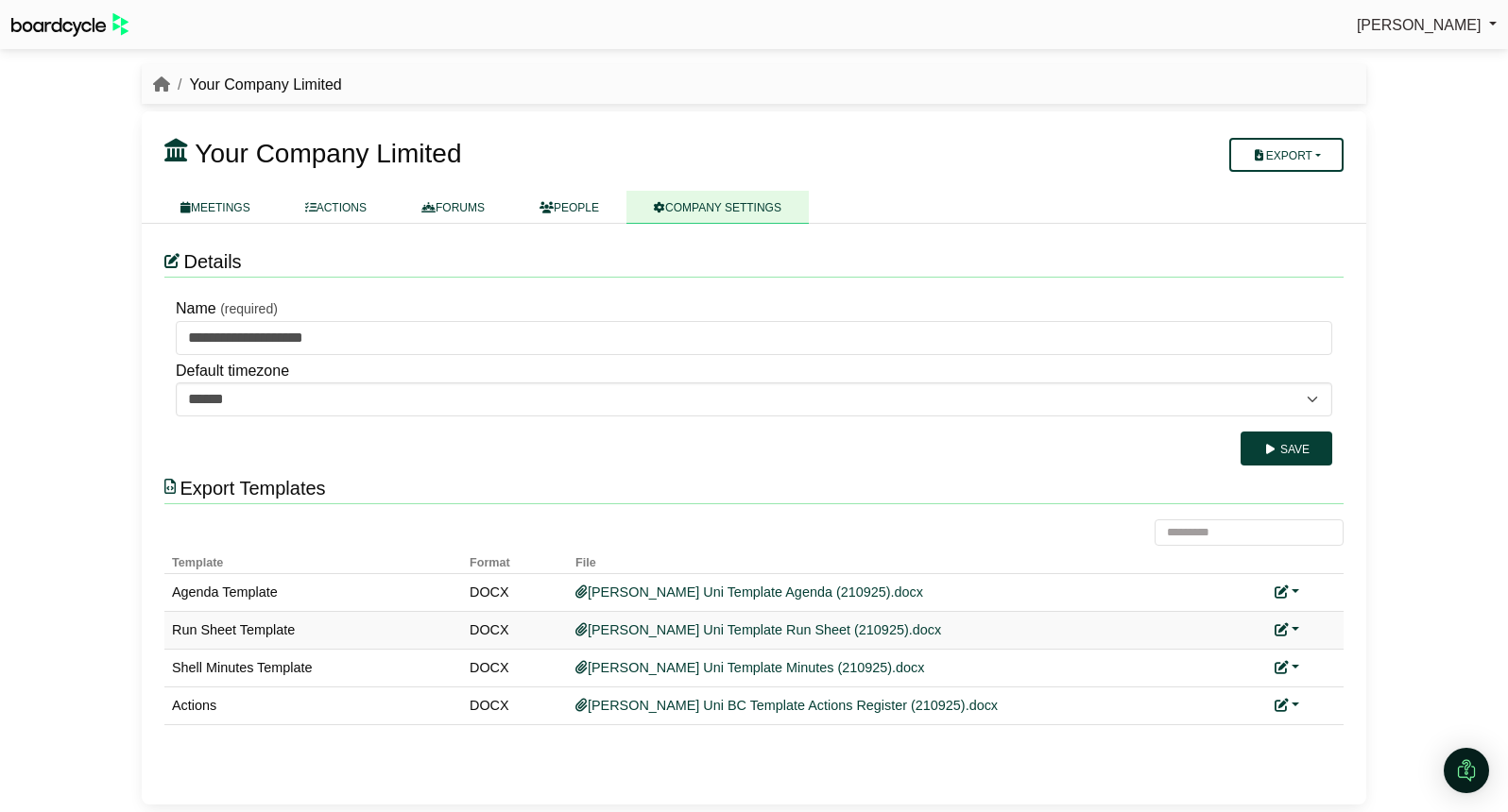
click at [1289, 627] on link at bounding box center [1287, 630] width 25 height 15
click at [1313, 652] on link "Replace custom template" at bounding box center [1370, 657] width 193 height 36
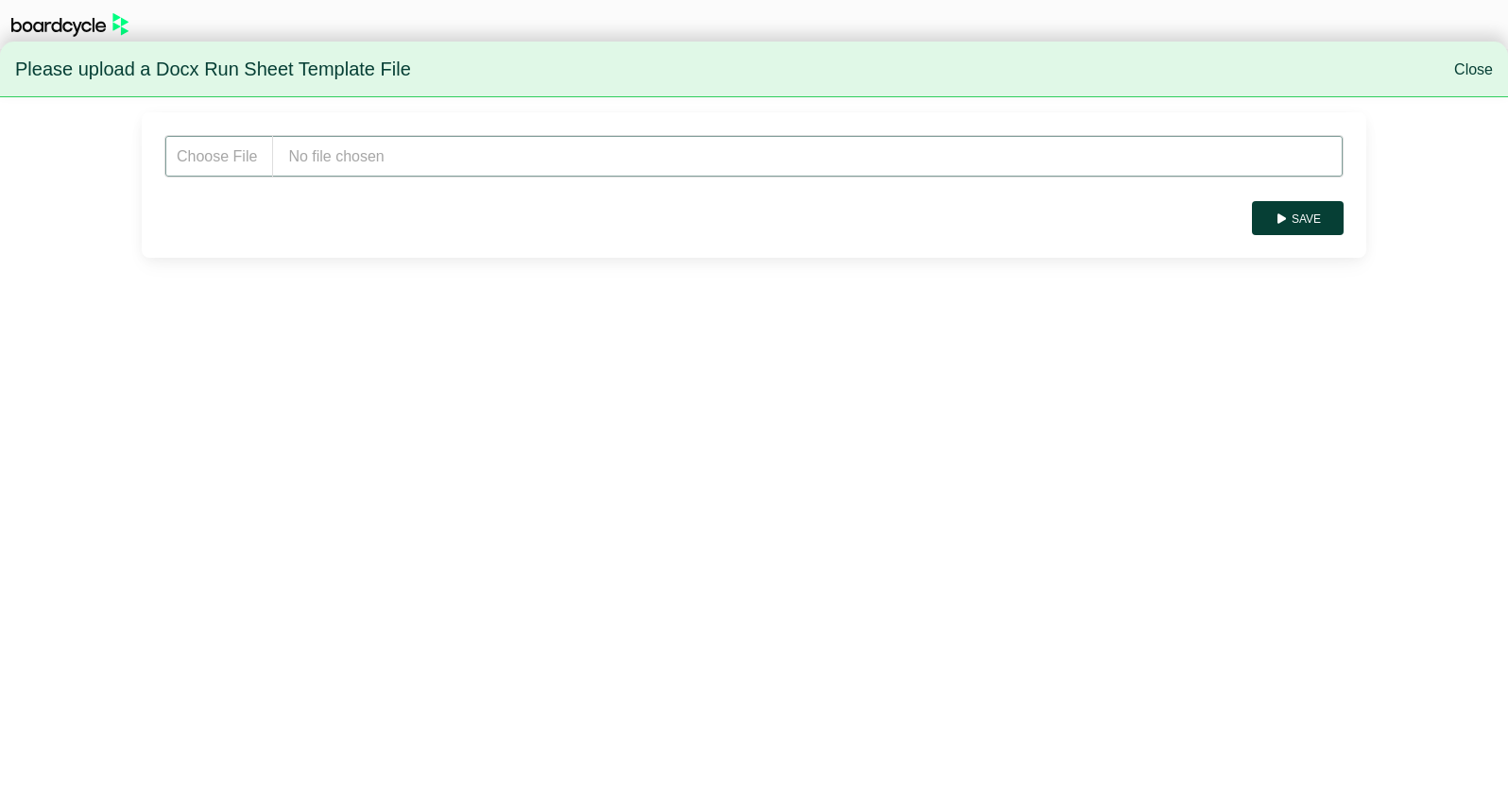
click at [826, 155] on input "file" at bounding box center [754, 156] width 1179 height 43
click at [444, 151] on input "file" at bounding box center [754, 156] width 1179 height 43
type input "**********"
click at [1321, 221] on button "Save" at bounding box center [1297, 218] width 91 height 34
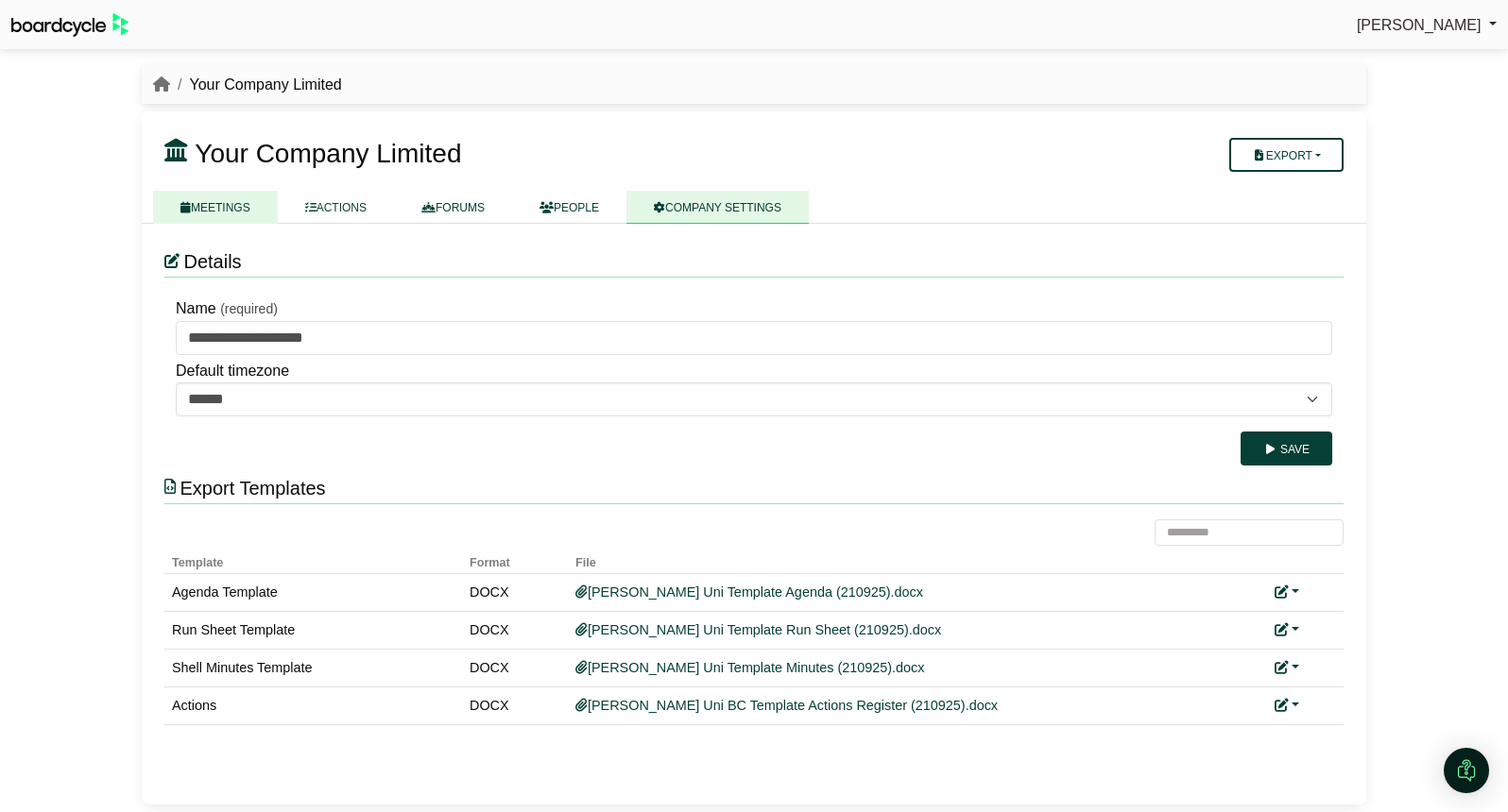
click at [232, 209] on link "MEETINGS" at bounding box center [215, 207] width 124 height 33
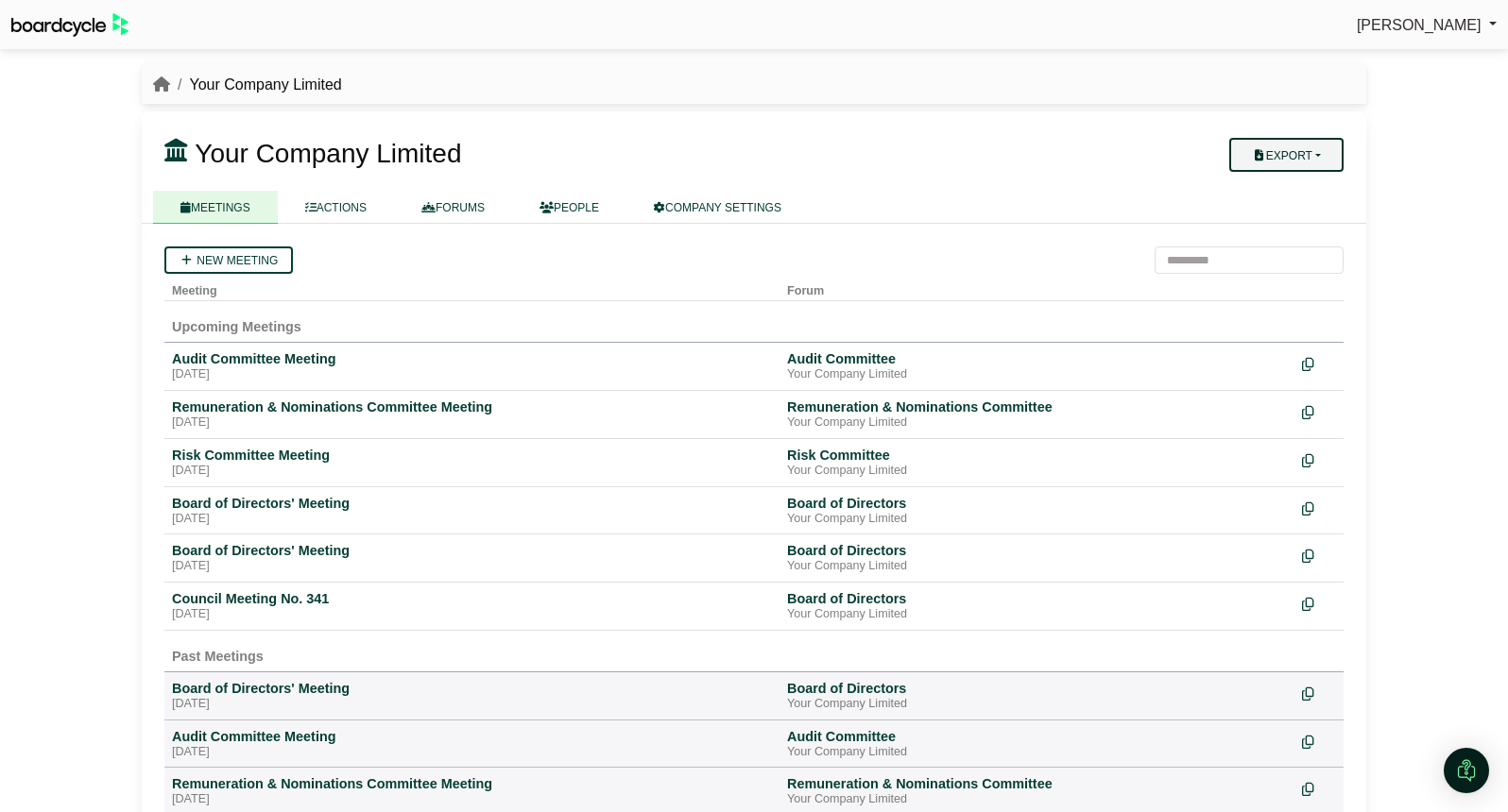
click at [1315, 156] on button "Export" at bounding box center [1286, 155] width 114 height 34
drag, startPoint x: 994, startPoint y: 231, endPoint x: 976, endPoint y: 235, distance: 18.4
click at [267, 612] on div "[DATE]" at bounding box center [471, 614] width 600 height 15
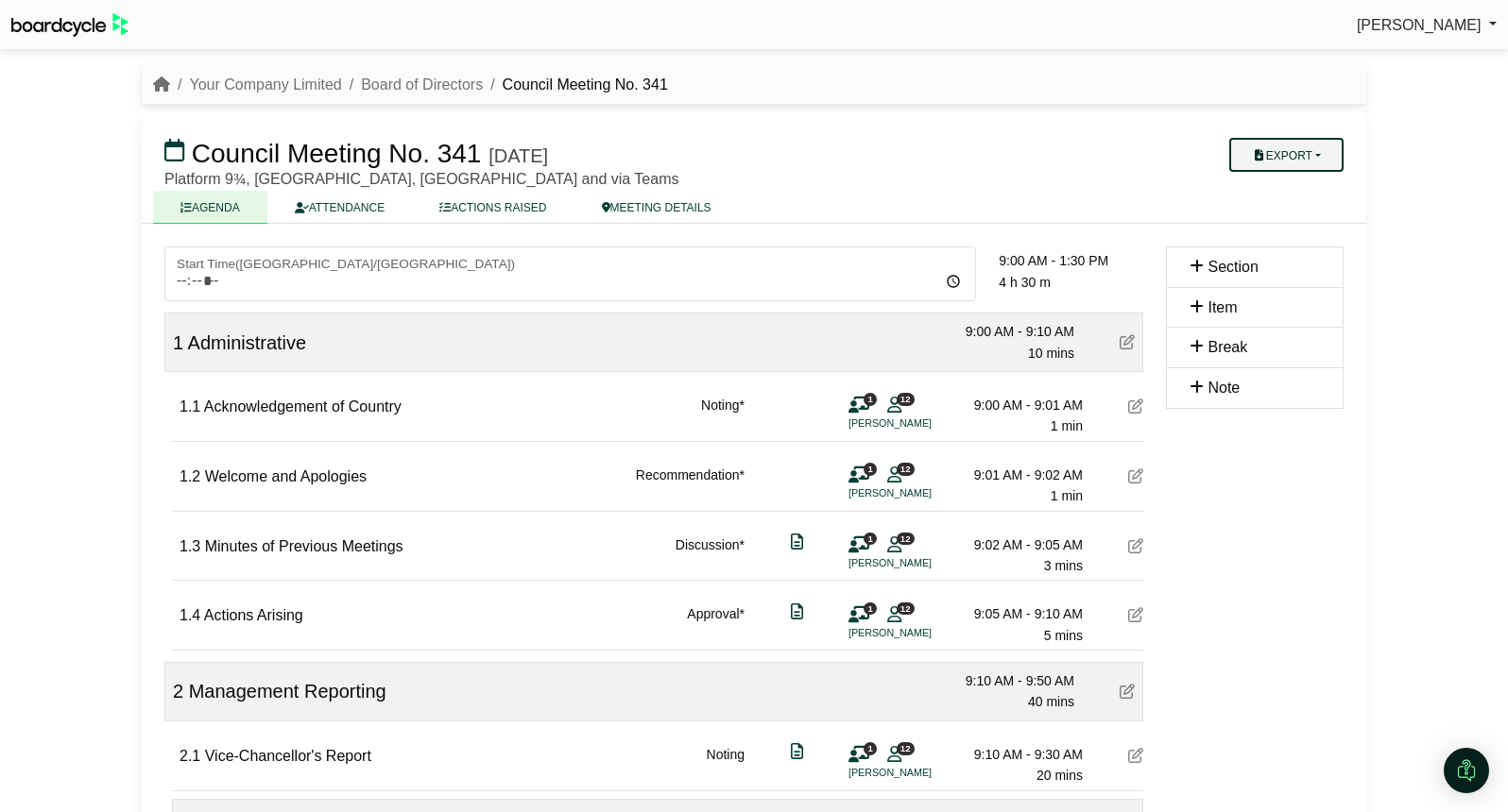
click at [1314, 160] on button "Export" at bounding box center [1286, 155] width 114 height 34
click at [1313, 241] on link "Shell Minutes" at bounding box center [1304, 245] width 164 height 28
click at [1317, 160] on button "Export" at bounding box center [1286, 155] width 114 height 34
click at [1312, 222] on link "Run Sheet" at bounding box center [1304, 217] width 164 height 28
click at [1315, 157] on button "Export" at bounding box center [1286, 155] width 114 height 34
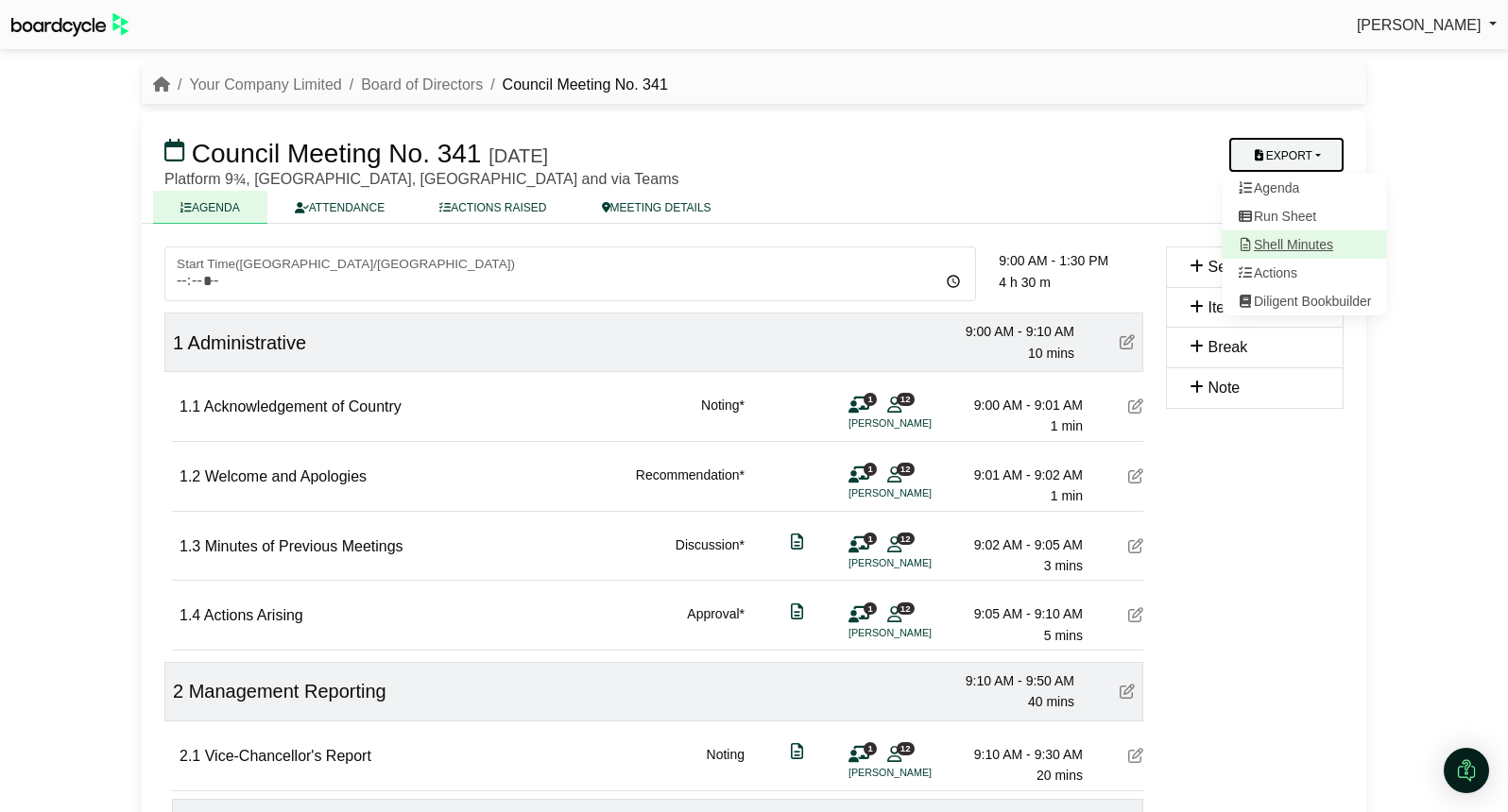
click at [1306, 243] on link "Shell Minutes" at bounding box center [1304, 245] width 164 height 28
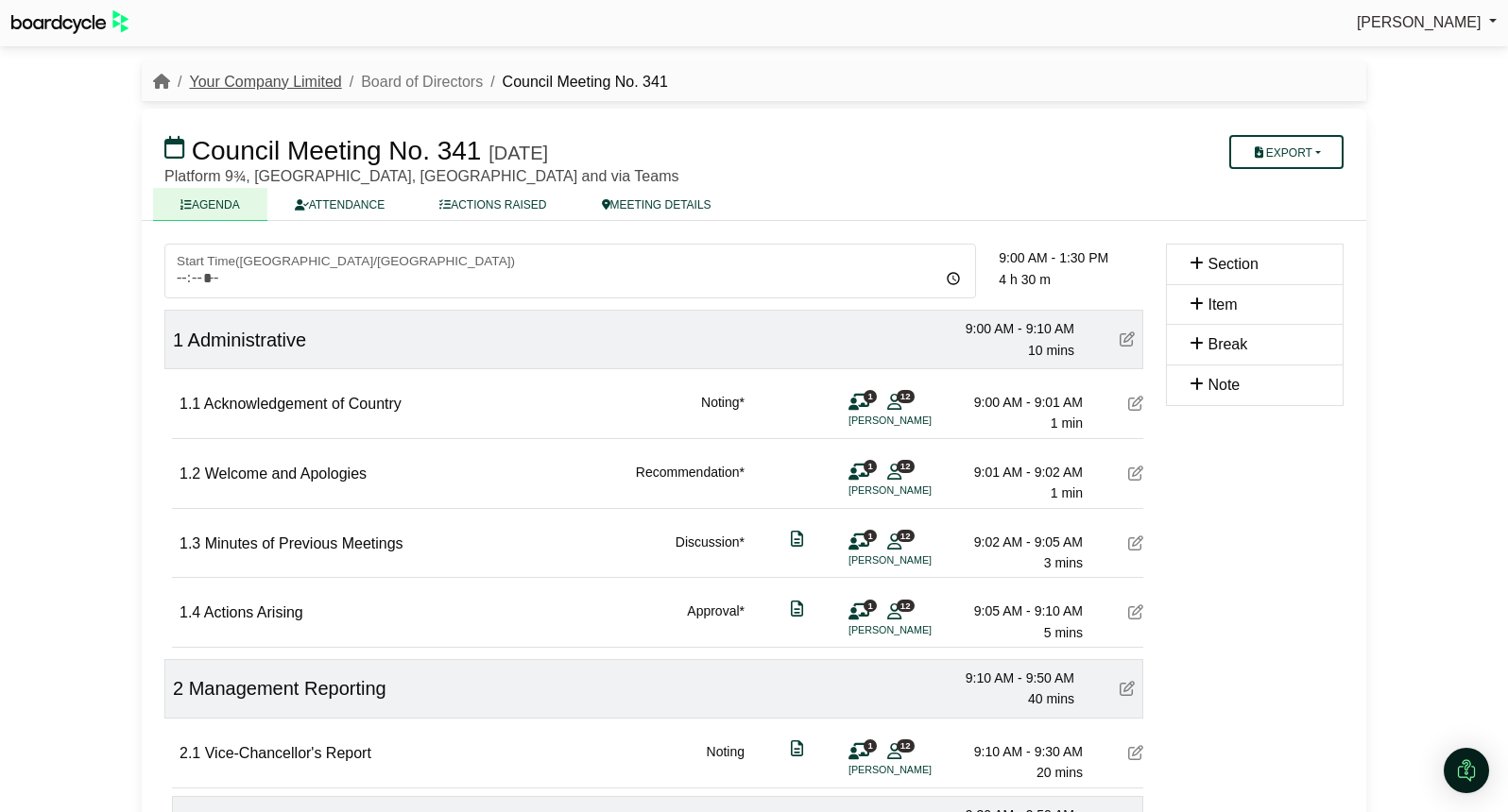
click at [226, 81] on link "Your Company Limited" at bounding box center [265, 82] width 152 height 16
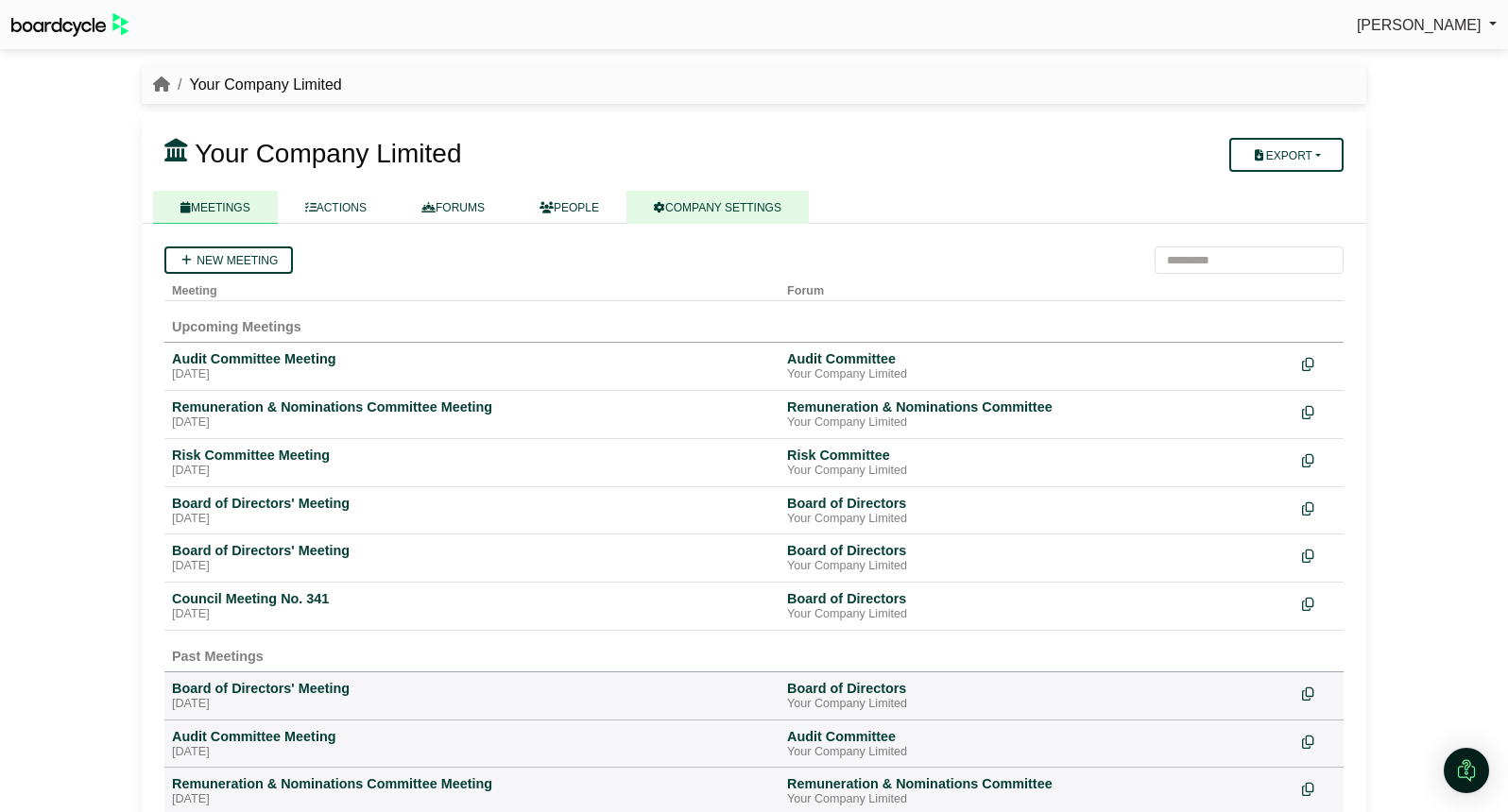
click at [711, 209] on link "COMPANY SETTINGS" at bounding box center [717, 207] width 182 height 33
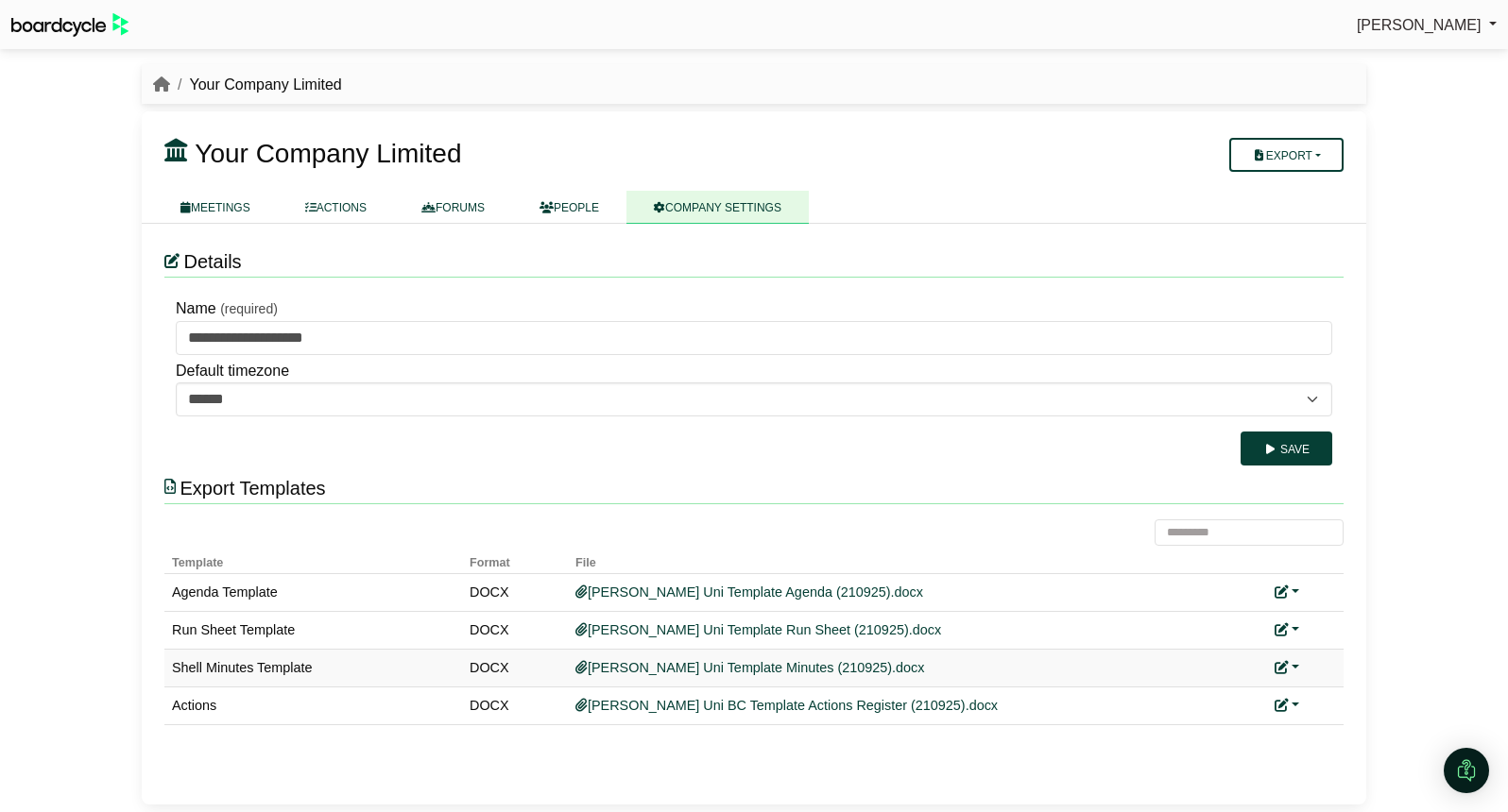
click at [1299, 665] on div "Replace custom template Remove custom template" at bounding box center [1305, 668] width 62 height 22
click at [1294, 668] on link at bounding box center [1287, 668] width 25 height 15
click at [1338, 689] on link "Replace custom template" at bounding box center [1370, 695] width 193 height 36
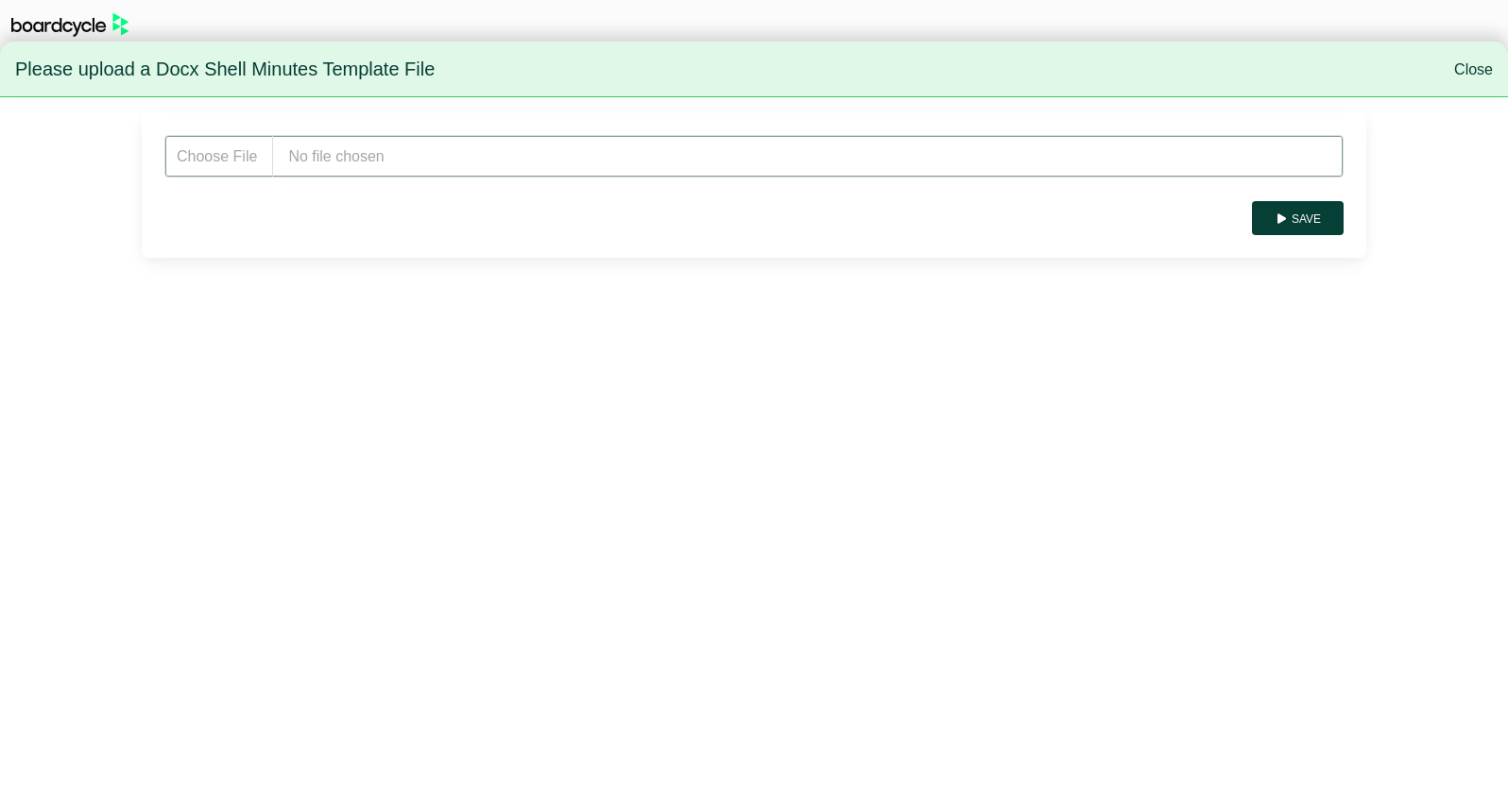
click at [434, 161] on input "file" at bounding box center [754, 156] width 1179 height 43
click at [342, 158] on input "file" at bounding box center [754, 156] width 1179 height 43
type input "**********"
click at [1316, 216] on button "Save" at bounding box center [1297, 218] width 91 height 34
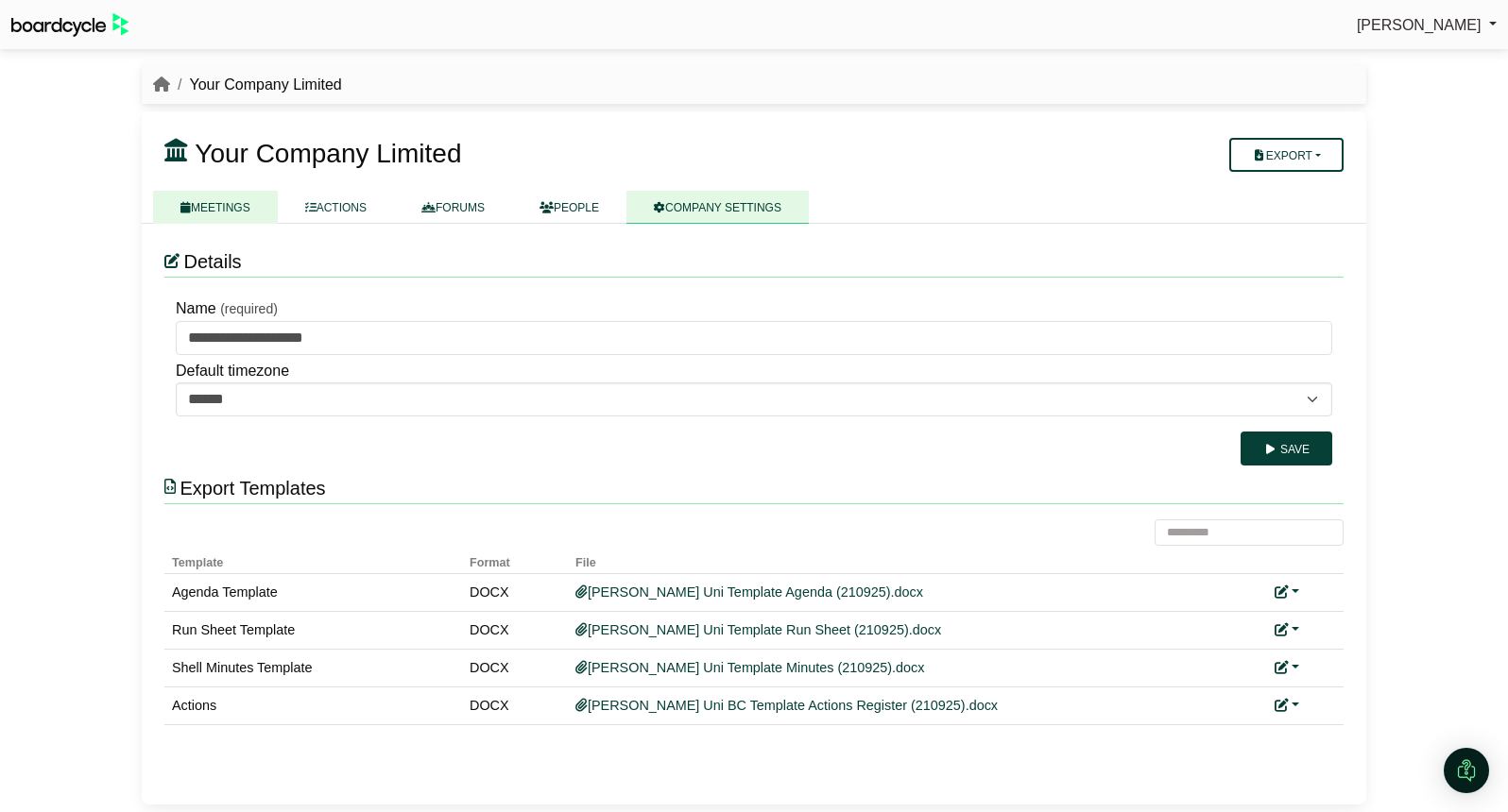
click at [223, 204] on link "MEETINGS" at bounding box center [215, 207] width 124 height 33
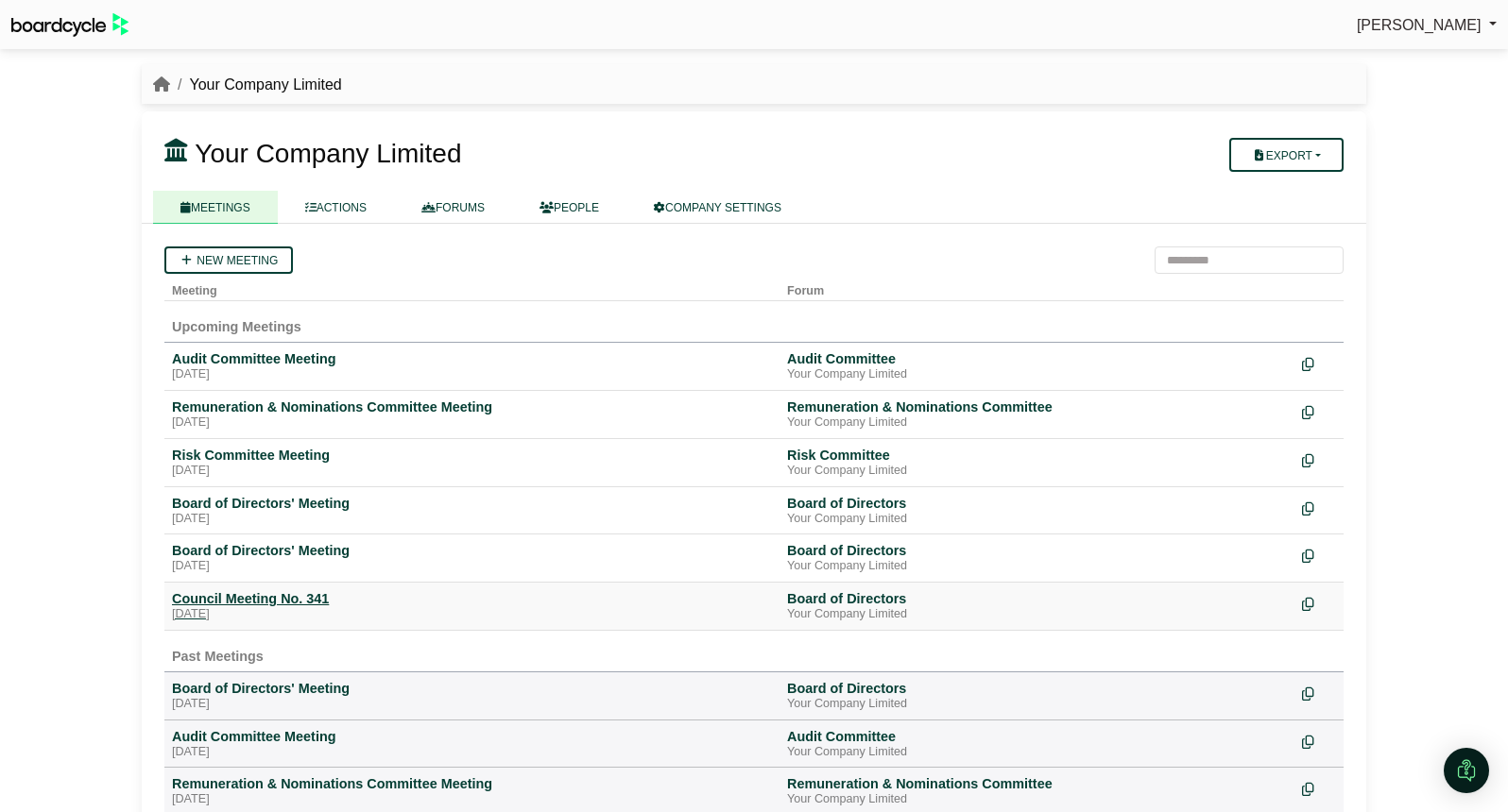
click at [304, 595] on div "Council Meeting No. 341" at bounding box center [471, 598] width 600 height 17
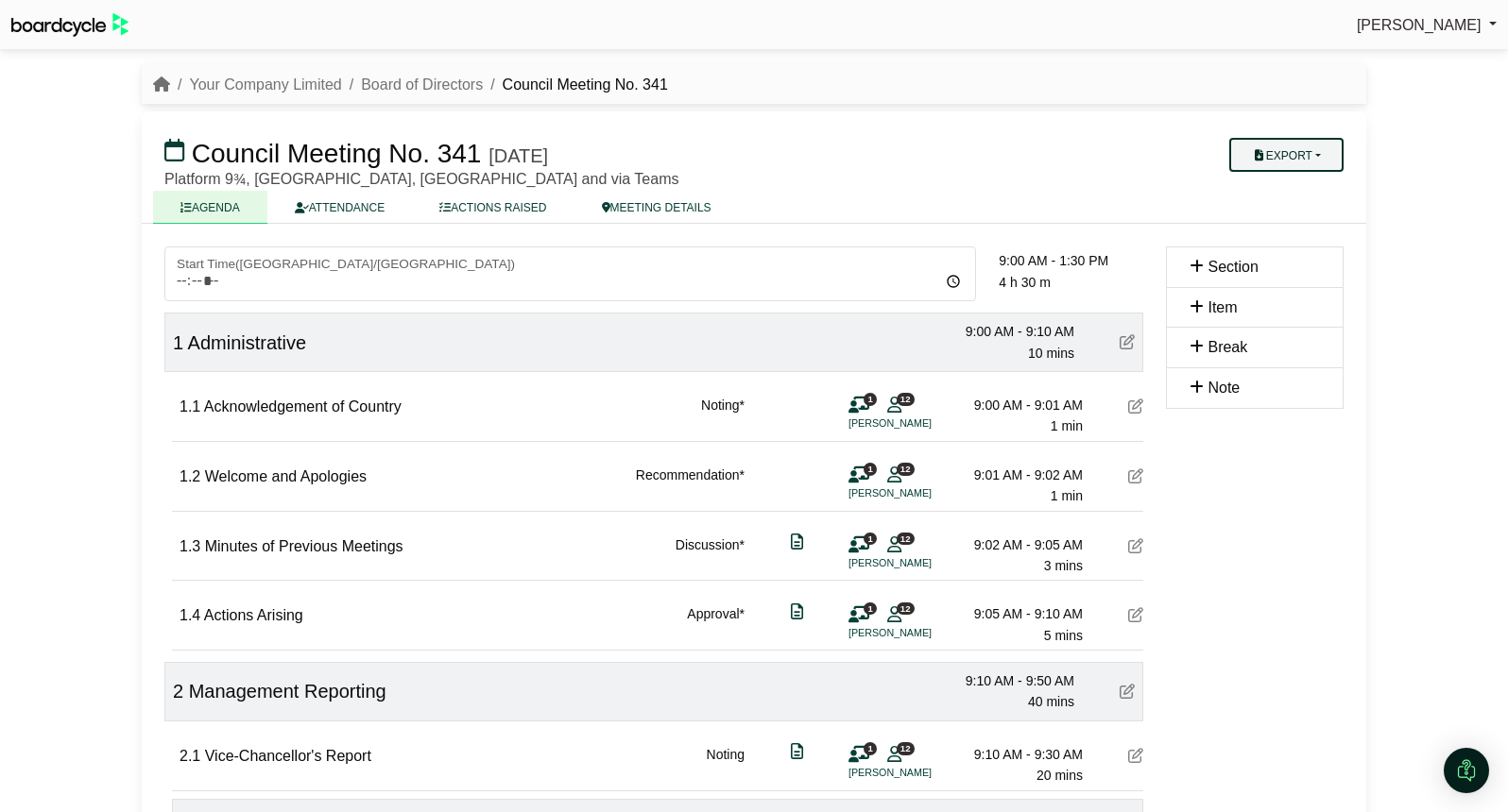
click at [1285, 163] on button "Export" at bounding box center [1286, 155] width 114 height 34
click at [1286, 234] on link "Shell Minutes" at bounding box center [1304, 245] width 164 height 28
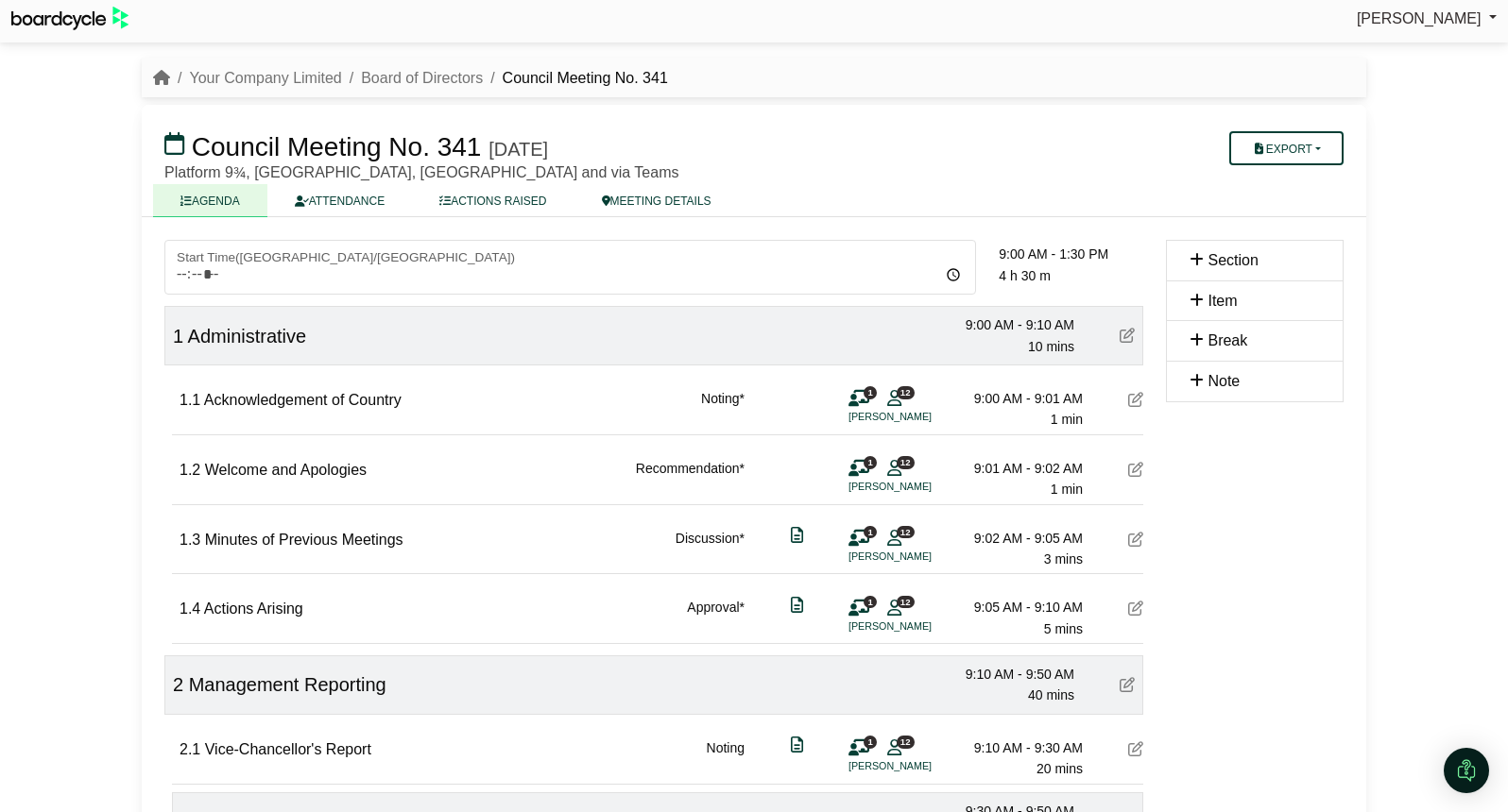
scroll to position [9, 0]
click at [238, 74] on link "Your Company Limited" at bounding box center [265, 76] width 152 height 16
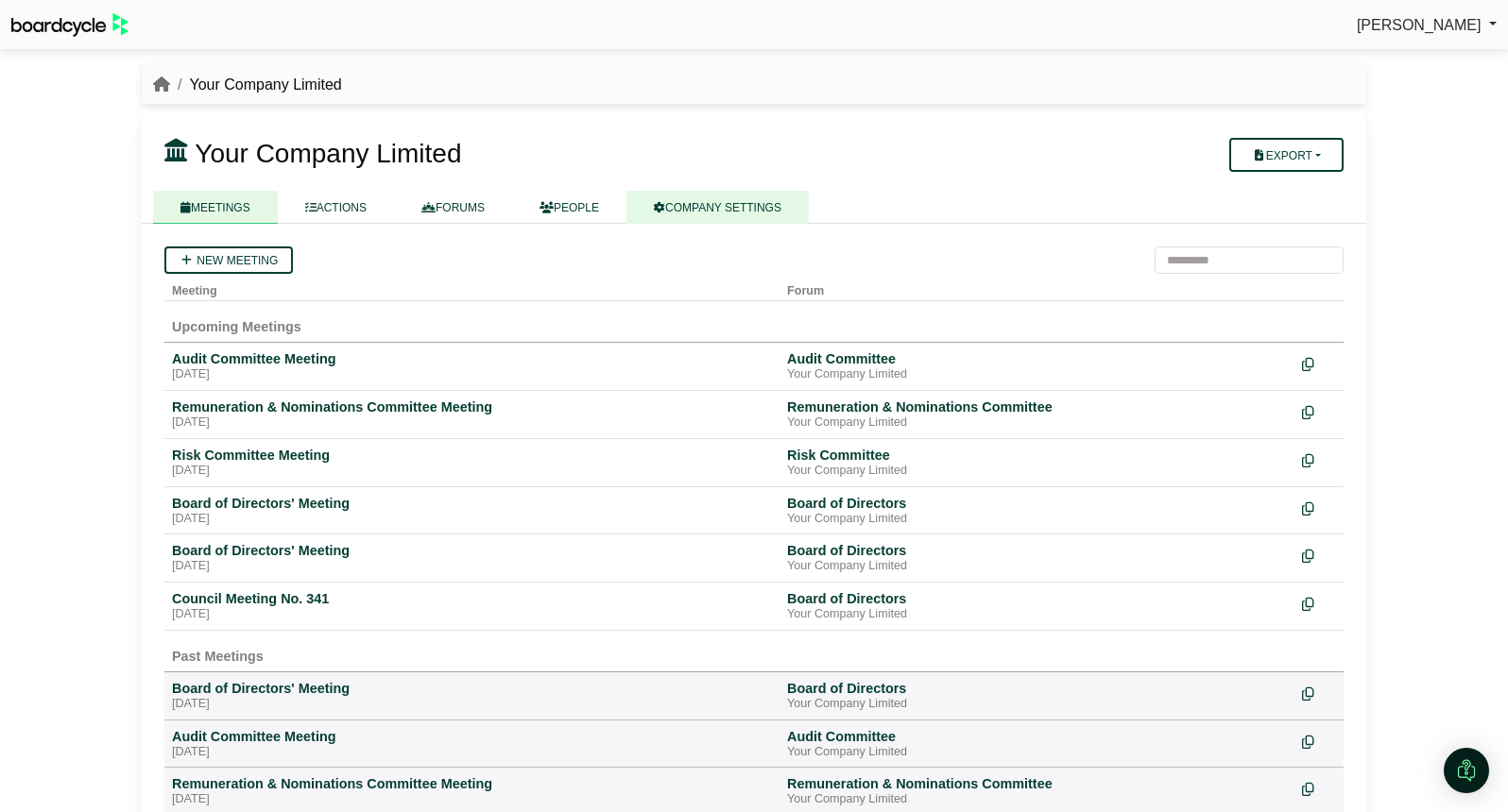
click at [801, 198] on link "COMPANY SETTINGS" at bounding box center [717, 207] width 182 height 33
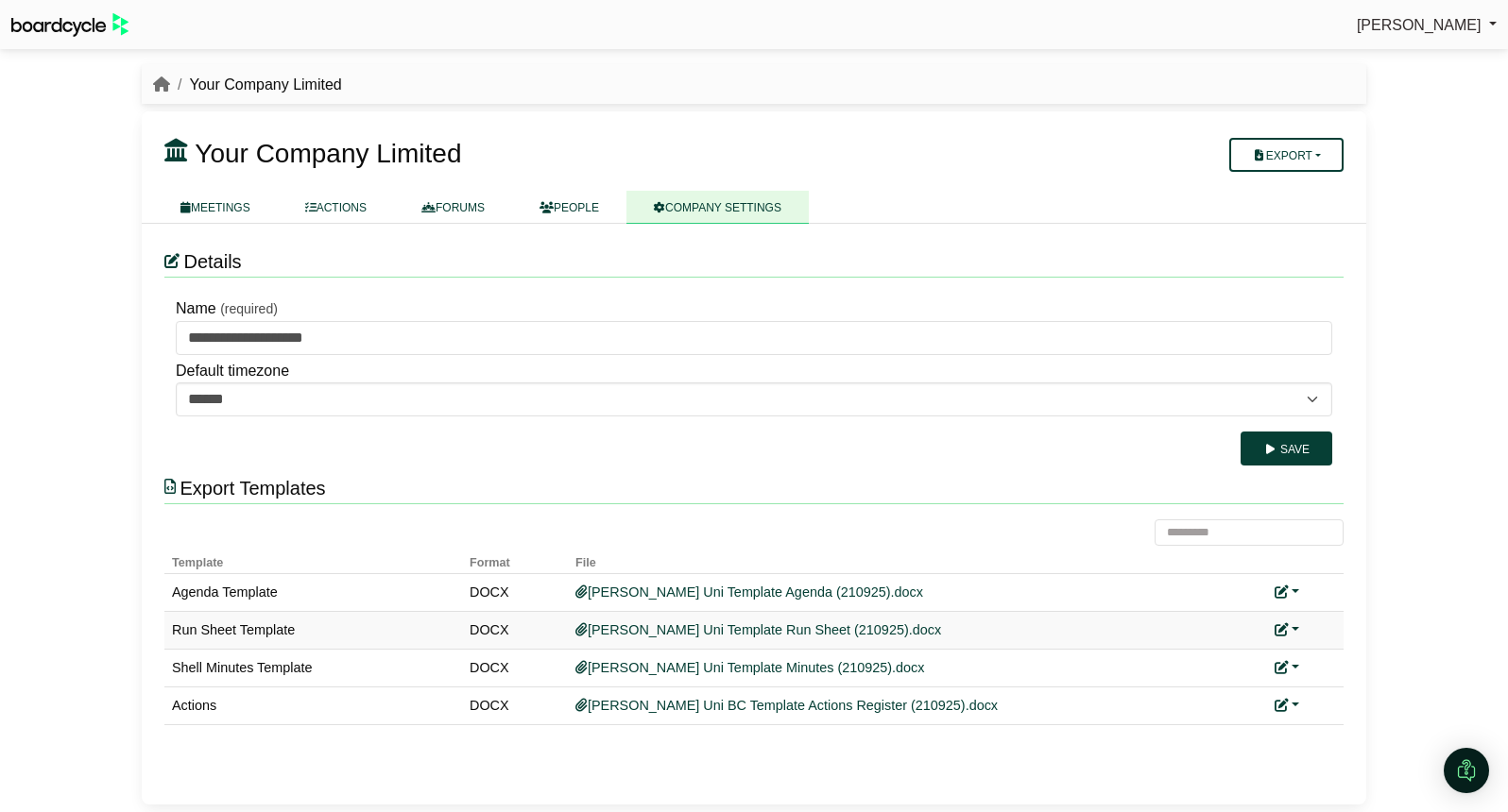
click at [1289, 626] on link at bounding box center [1287, 630] width 25 height 15
click at [1319, 665] on link "Replace custom template" at bounding box center [1370, 657] width 193 height 36
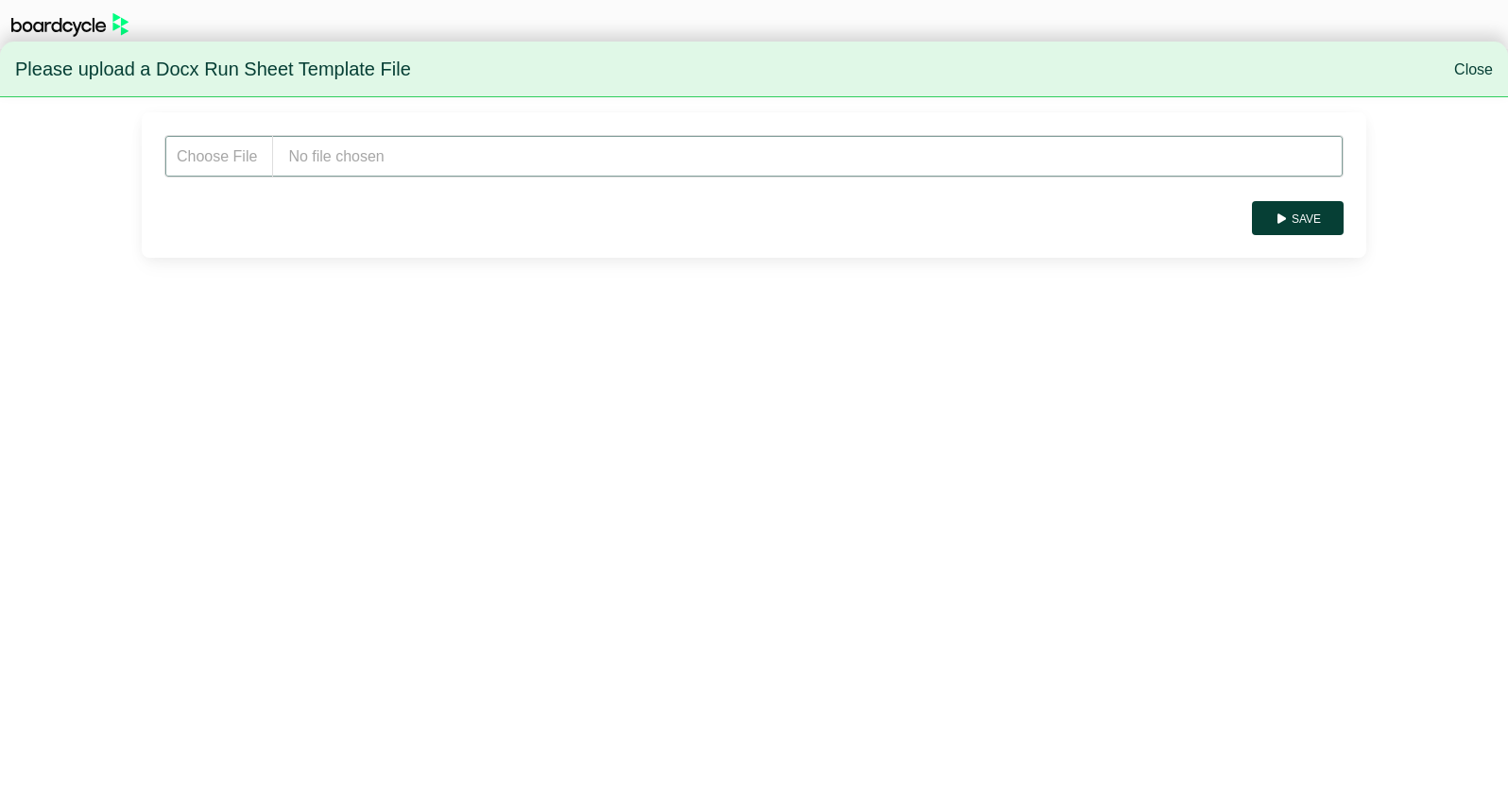
click at [552, 164] on input "file" at bounding box center [754, 156] width 1179 height 43
click at [517, 161] on input "file" at bounding box center [754, 156] width 1179 height 43
type input "**********"
click at [1305, 231] on button "Save" at bounding box center [1297, 218] width 91 height 34
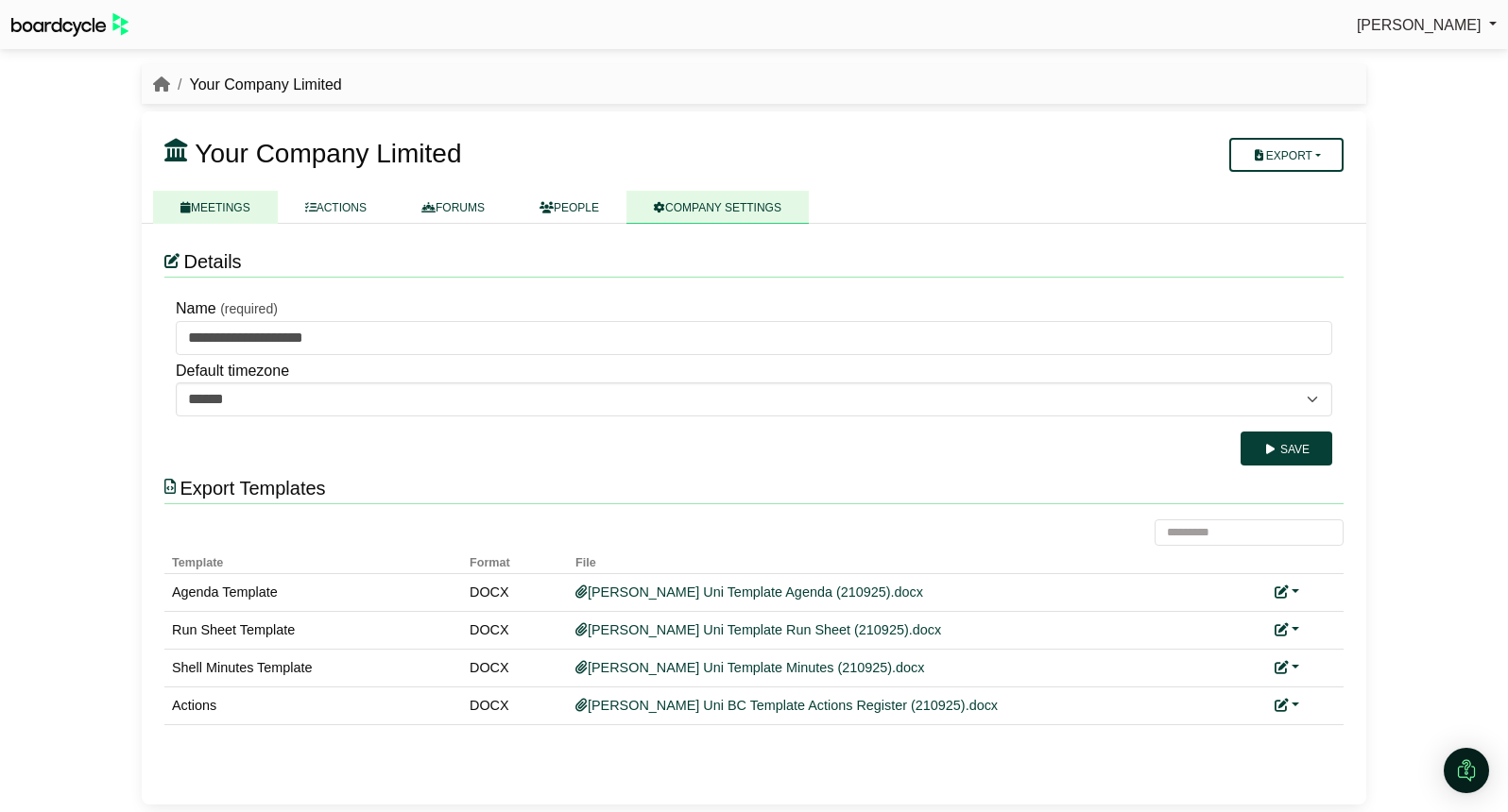
drag, startPoint x: 243, startPoint y: 205, endPoint x: 245, endPoint y: 218, distance: 13.2
click at [243, 205] on link "MEETINGS" at bounding box center [215, 207] width 124 height 33
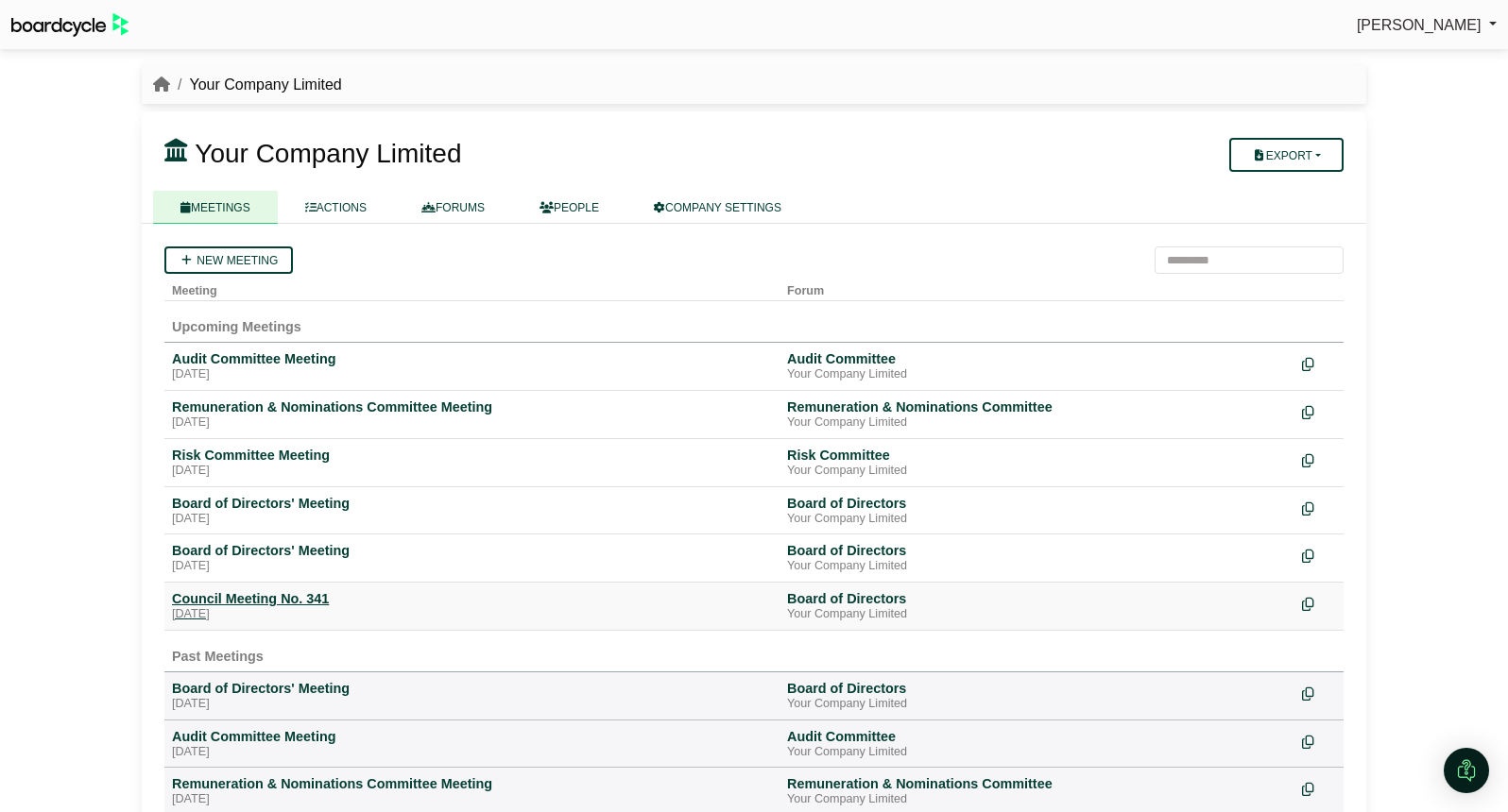
click at [257, 596] on div "Council Meeting No. 341" at bounding box center [471, 598] width 600 height 17
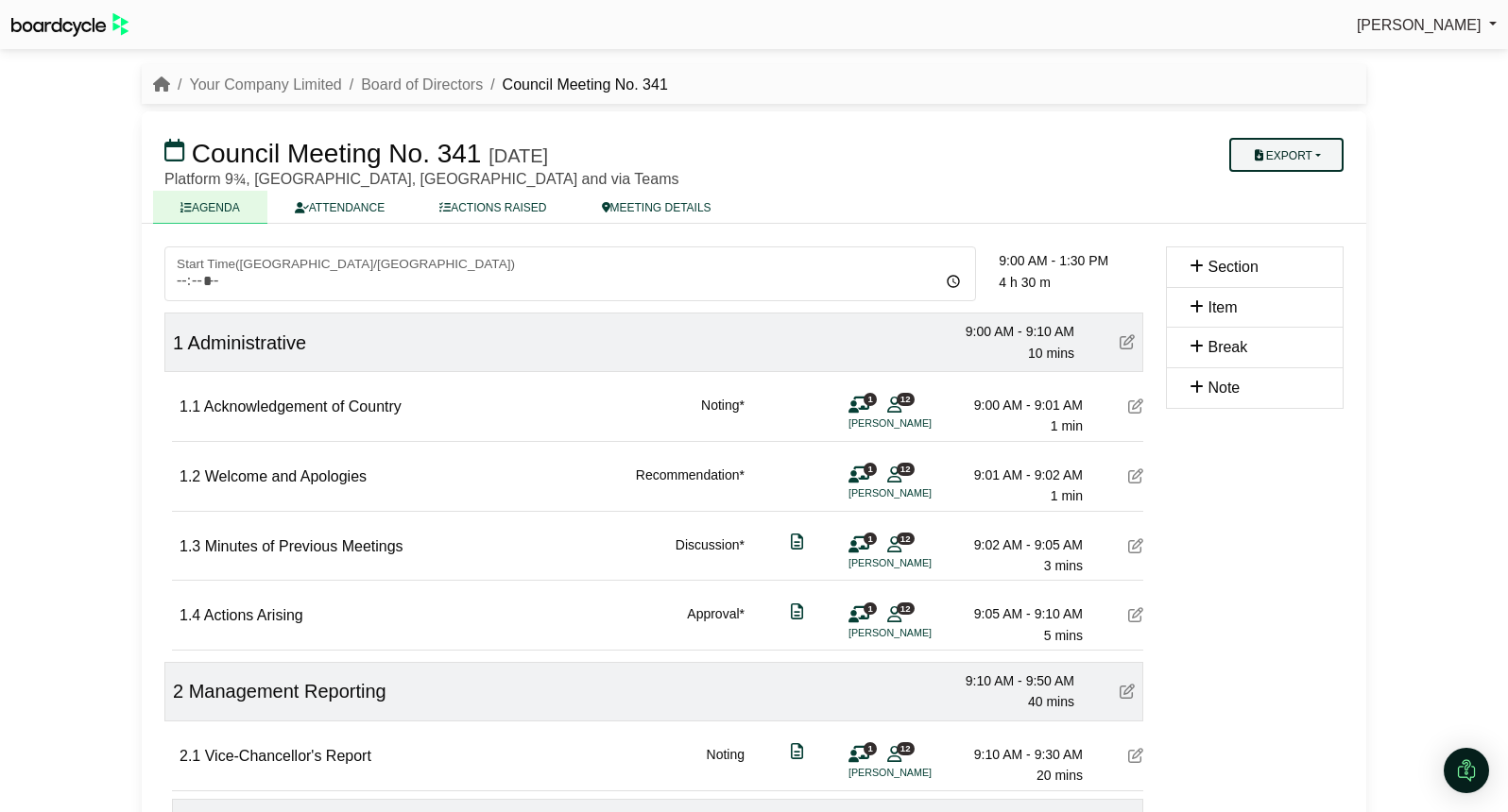
click at [1315, 157] on button "Export" at bounding box center [1286, 155] width 114 height 34
click at [1318, 221] on link "Run Sheet" at bounding box center [1304, 217] width 164 height 28
click at [278, 85] on link "Your Company Limited" at bounding box center [265, 85] width 152 height 16
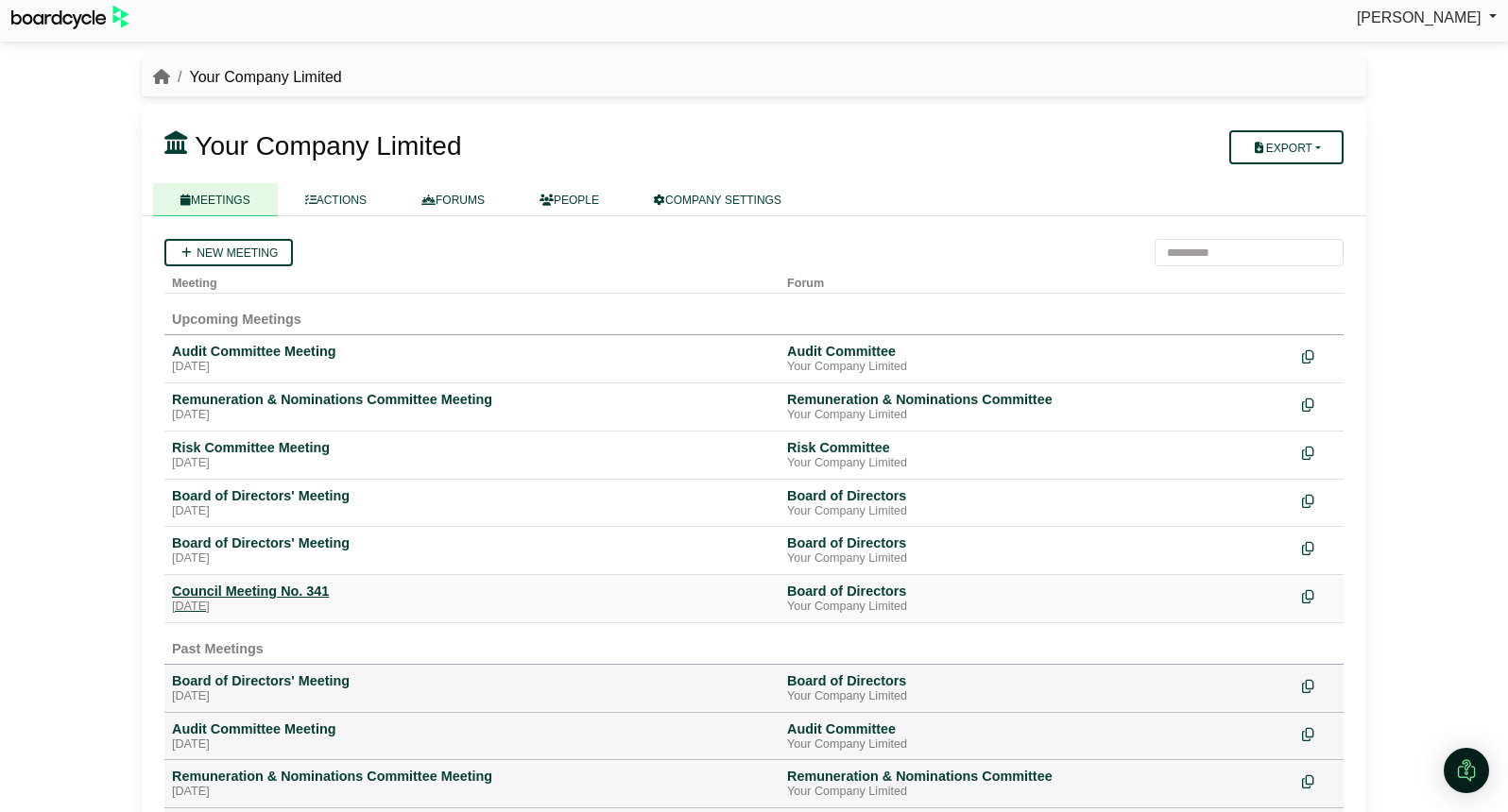
scroll to position [9, 0]
click at [1307, 598] on icon at bounding box center [1307, 596] width 12 height 13
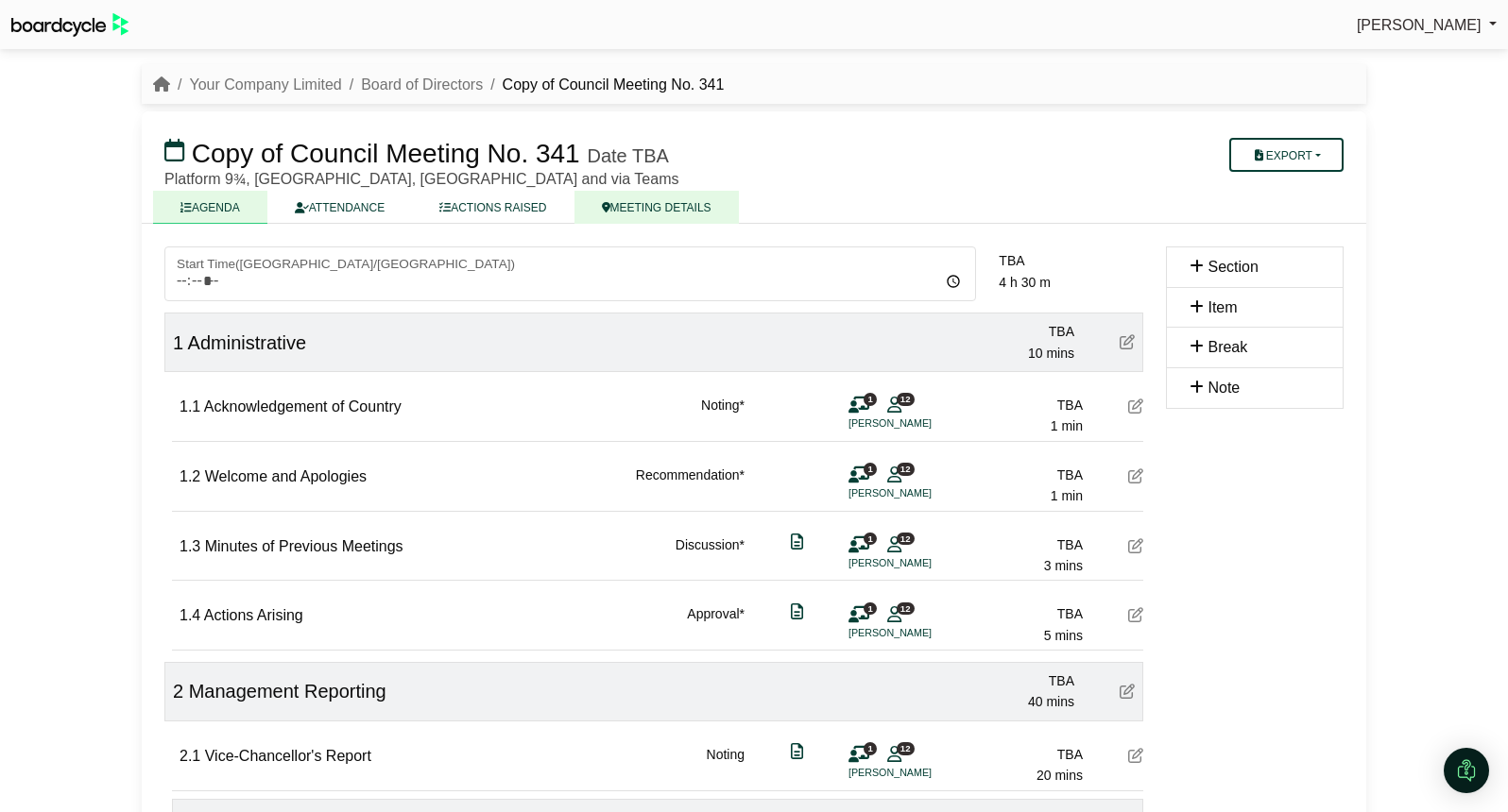
click at [651, 209] on link "MEETING DETAILS" at bounding box center [656, 207] width 164 height 33
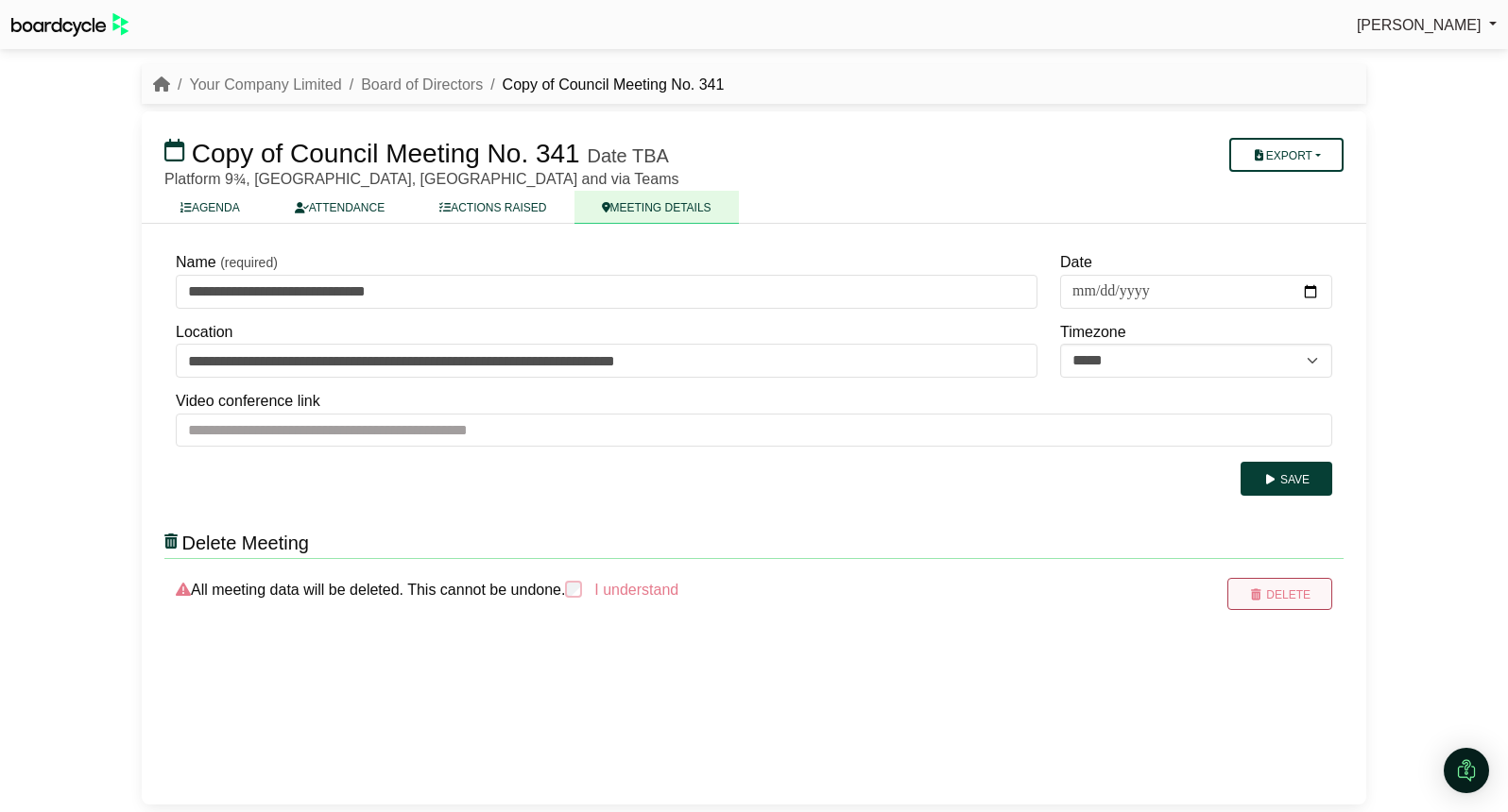
click at [1252, 585] on button "Delete" at bounding box center [1279, 594] width 105 height 32
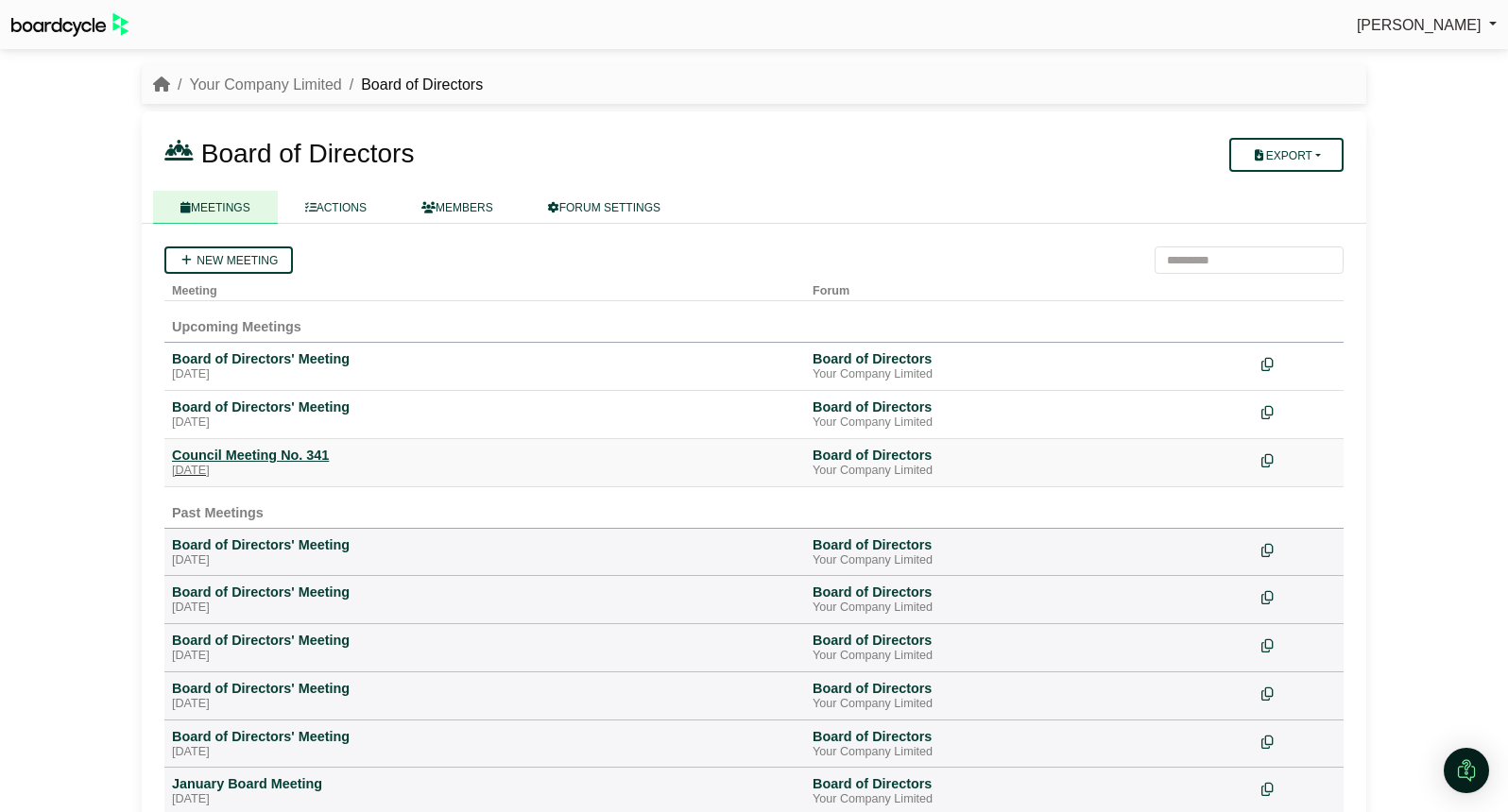
click at [241, 457] on div "Council Meeting No. 341" at bounding box center [485, 455] width 625 height 17
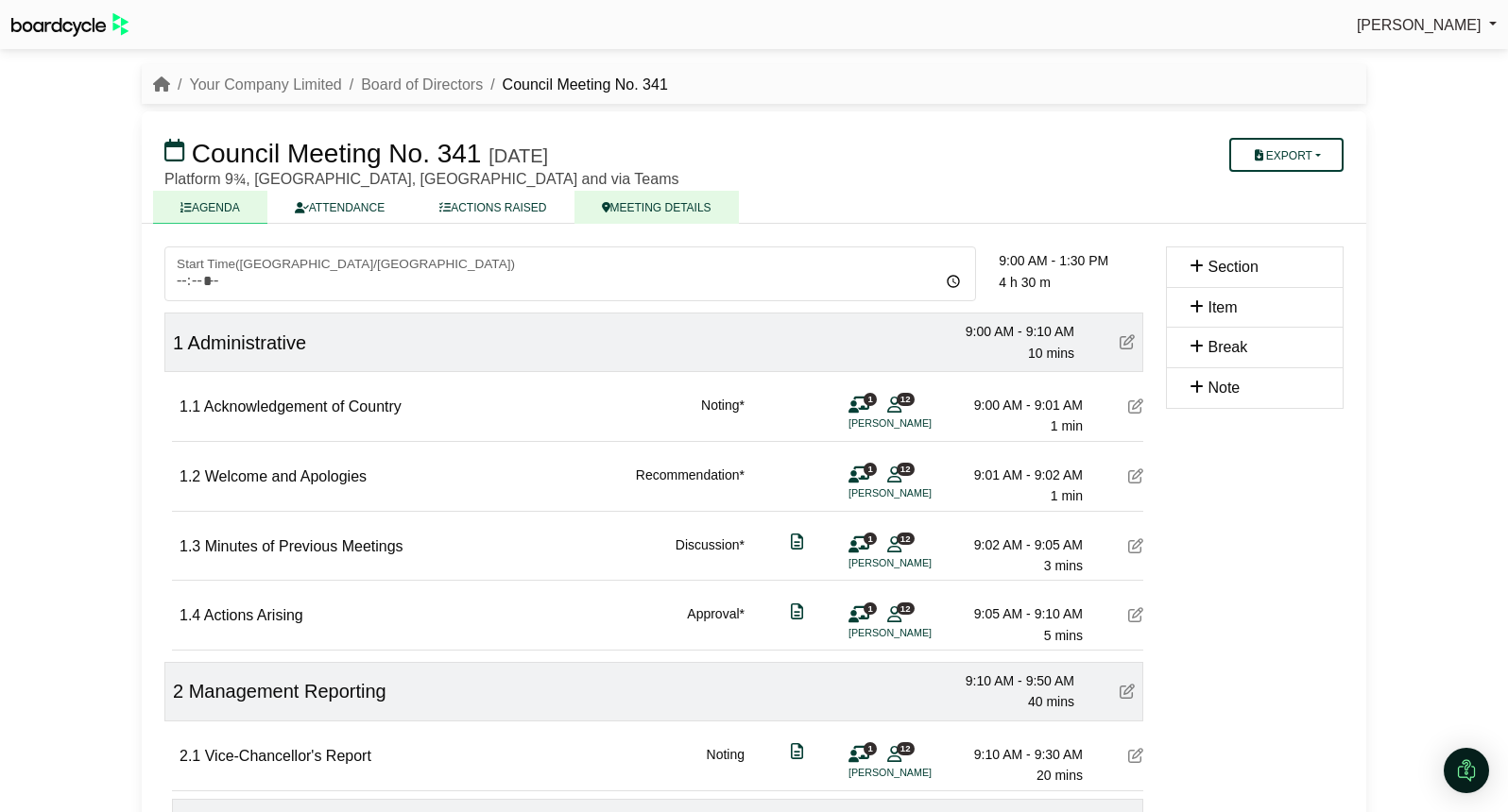
click at [673, 212] on link "MEETING DETAILS" at bounding box center [656, 207] width 164 height 33
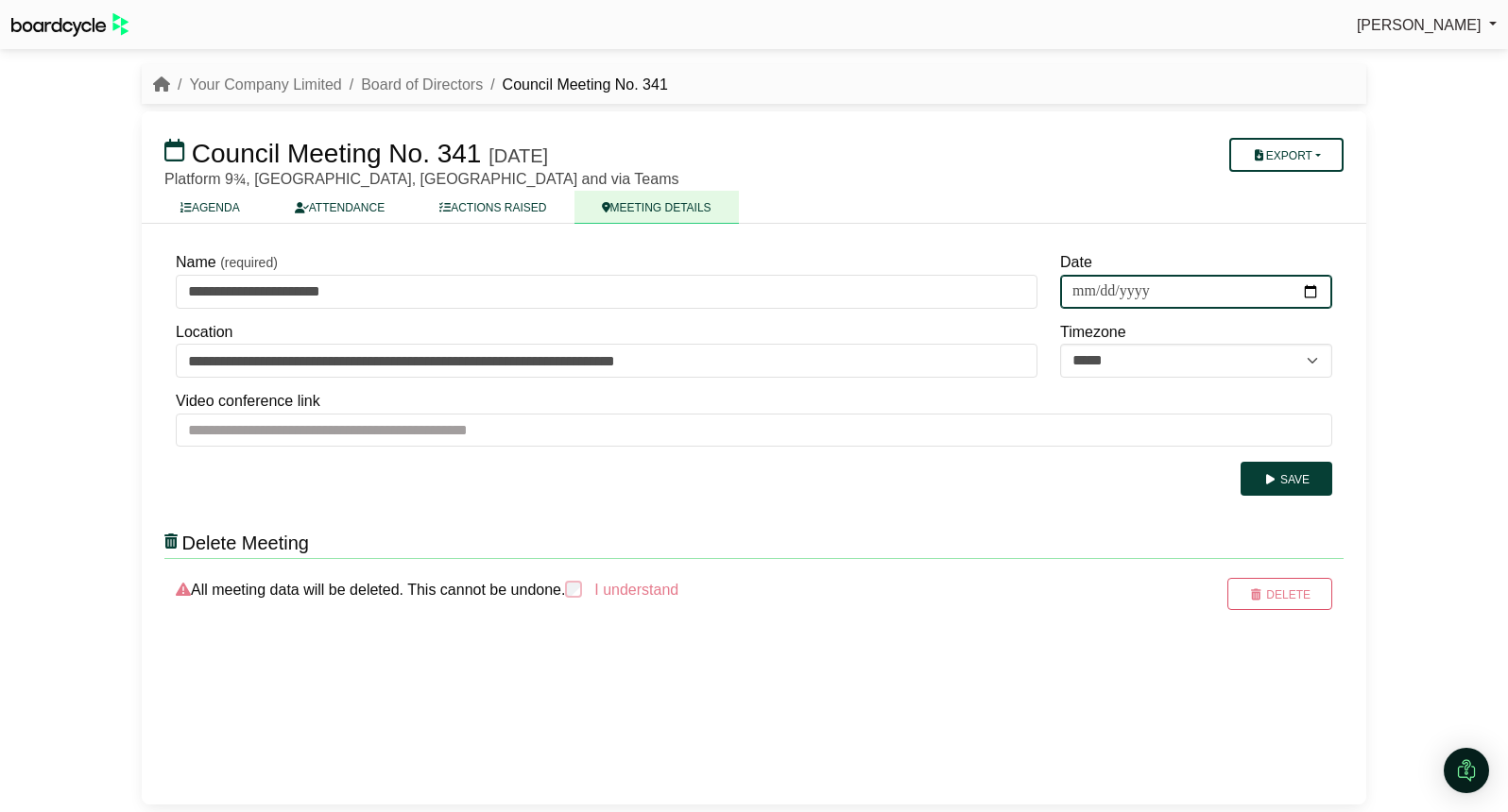
click at [1311, 293] on input "**********" at bounding box center [1195, 292] width 272 height 34
click at [1260, 292] on input "**********" at bounding box center [1195, 292] width 272 height 34
click at [1134, 295] on input "**********" at bounding box center [1195, 292] width 272 height 34
click at [1152, 292] on input "**********" at bounding box center [1195, 292] width 272 height 34
click at [1143, 294] on input "**********" at bounding box center [1195, 292] width 272 height 34
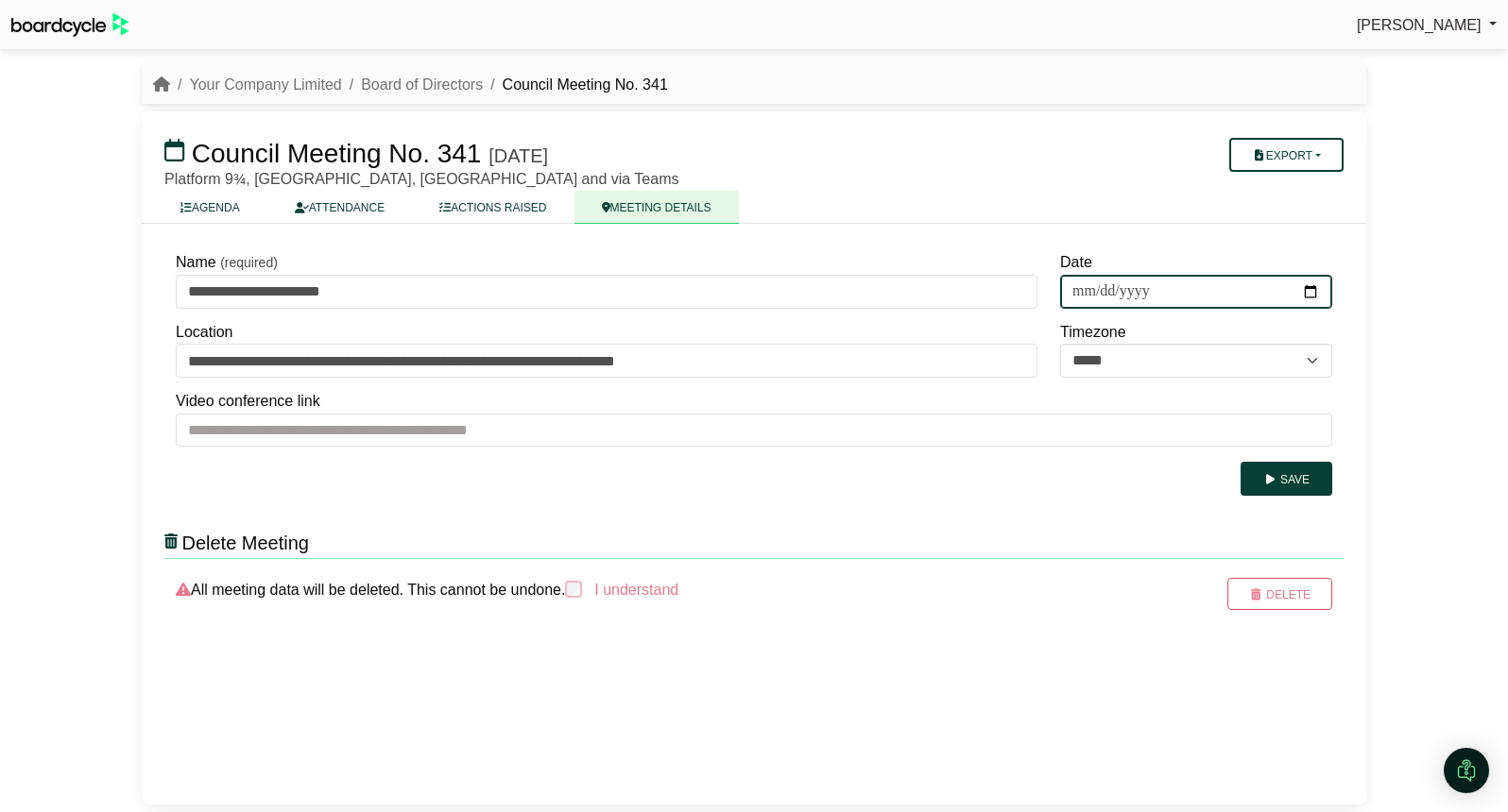
type input "**********"
click at [1312, 485] on button "Save" at bounding box center [1286, 479] width 91 height 34
click at [389, 81] on link "Board of Directors" at bounding box center [422, 85] width 122 height 16
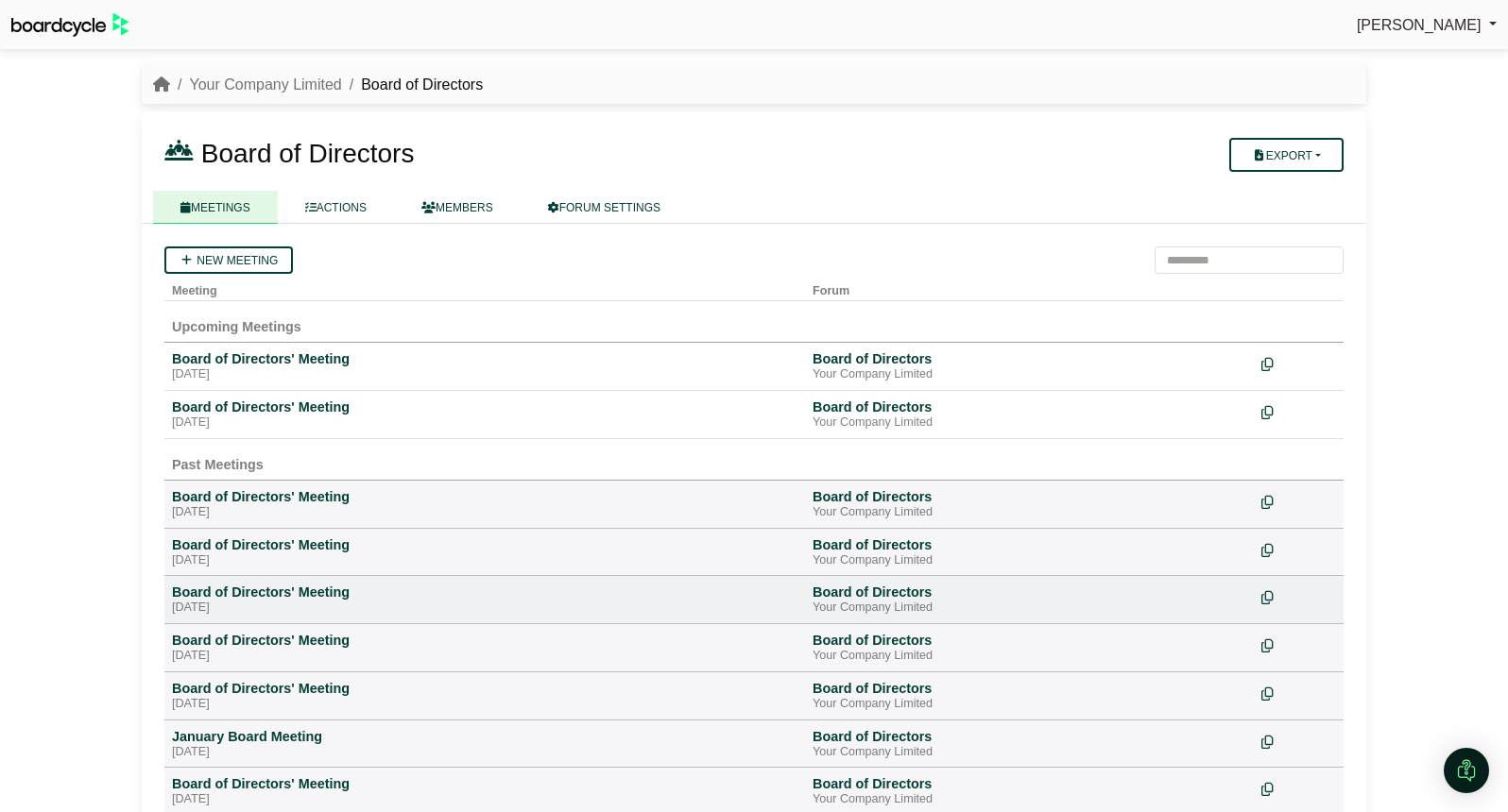
scroll to position [97, 0]
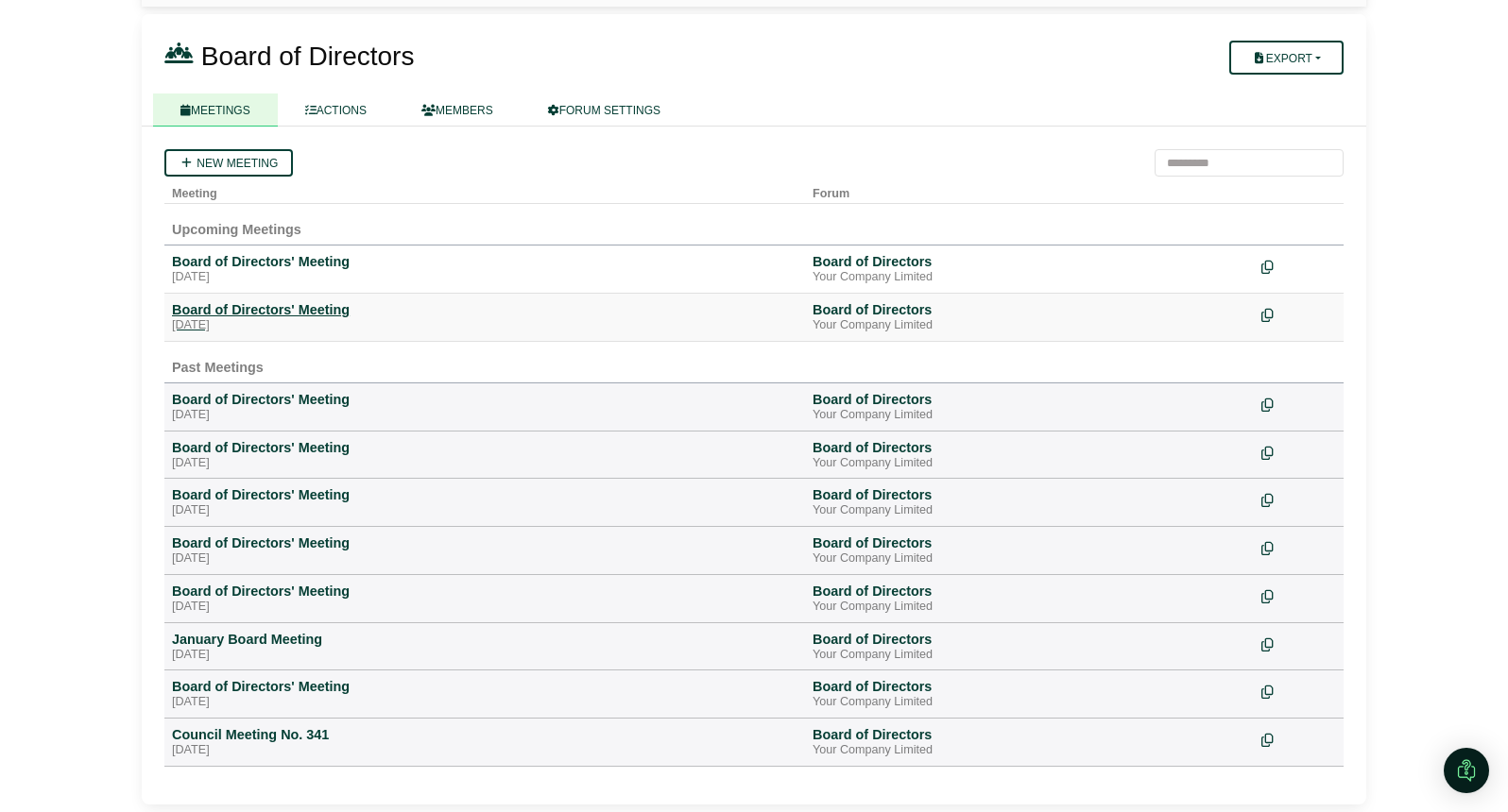
click at [267, 305] on div "Board of Directors' Meeting" at bounding box center [485, 310] width 625 height 17
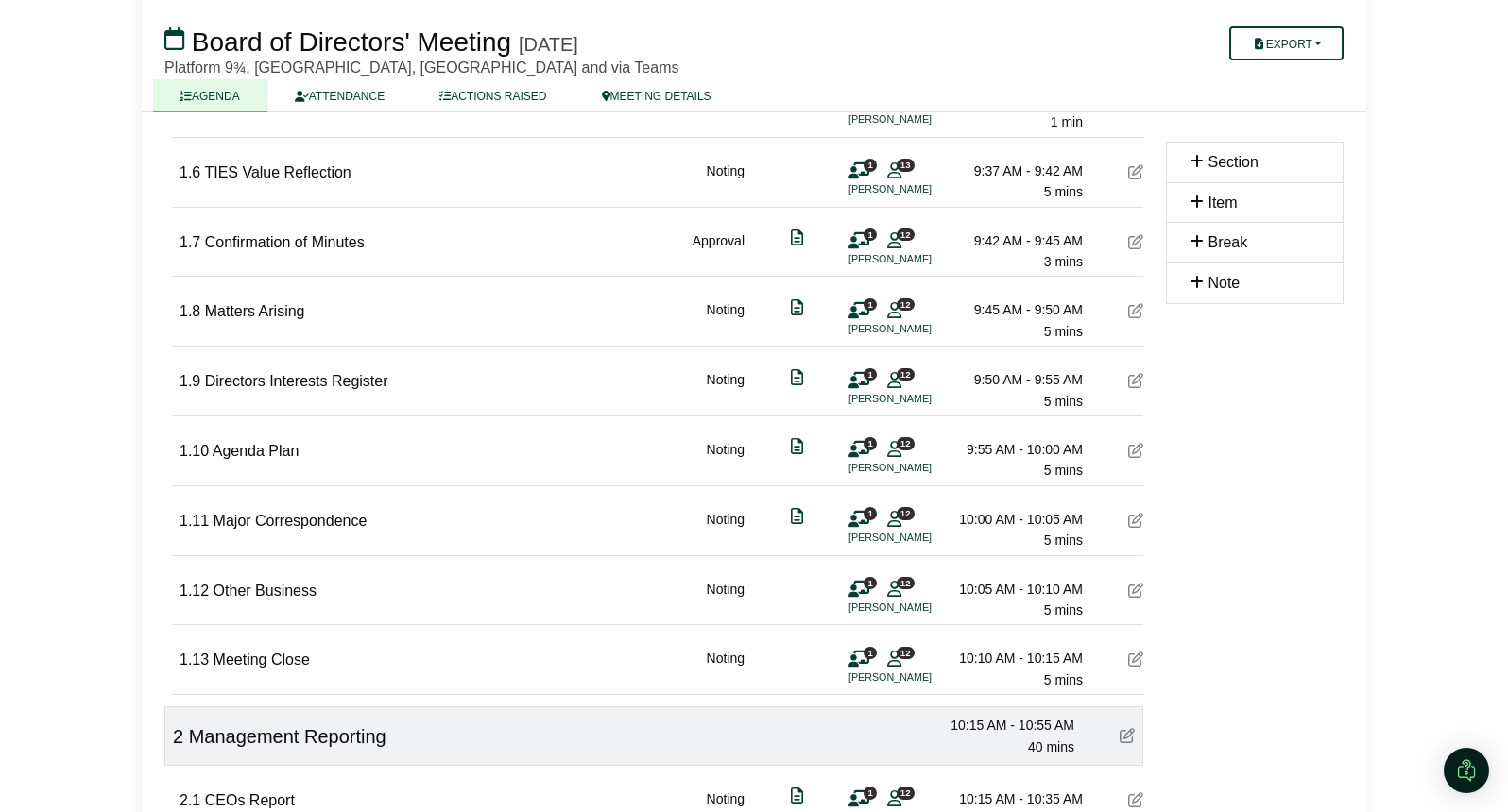
scroll to position [408, 0]
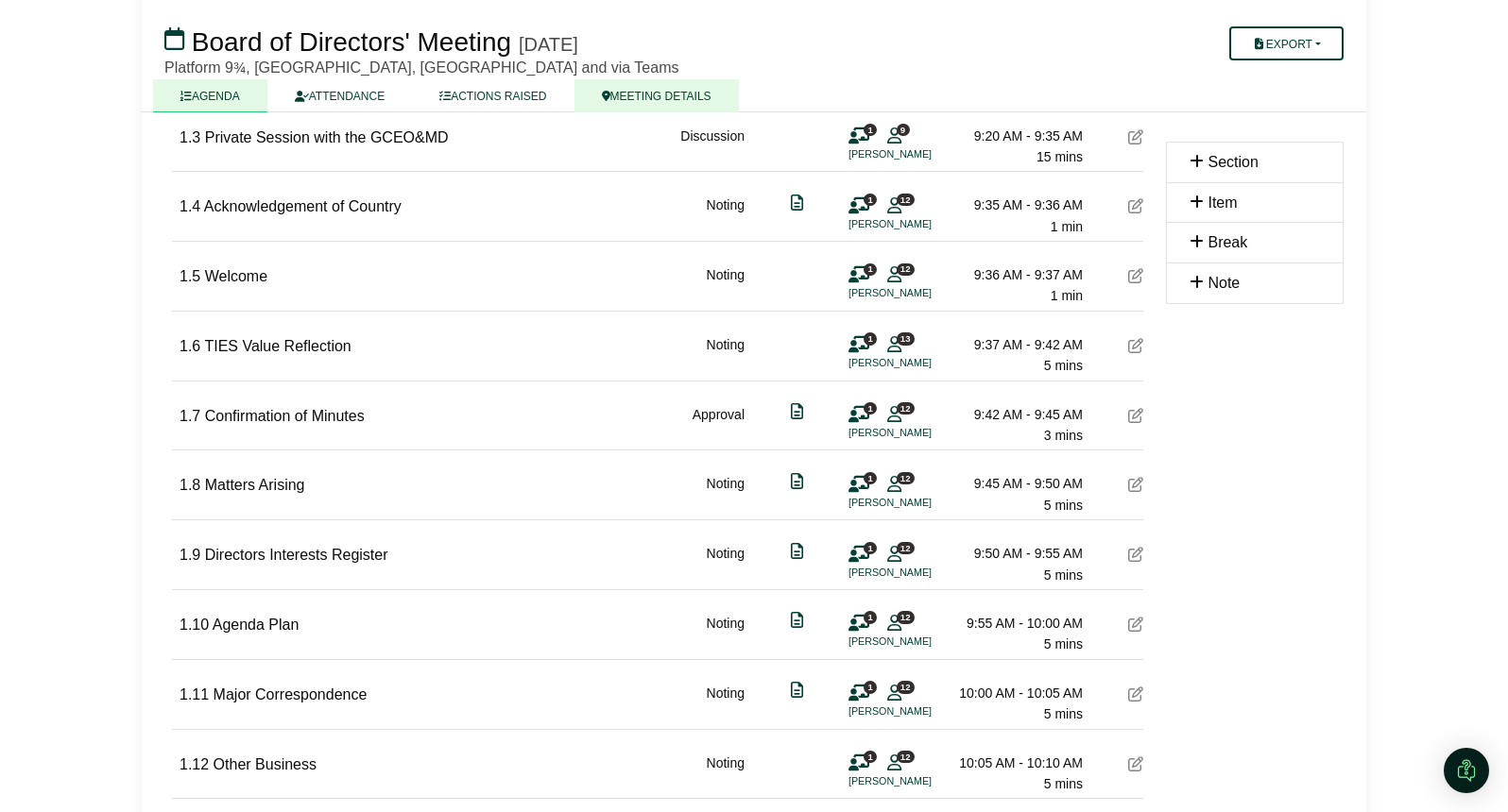
click at [711, 94] on link "MEETING DETAILS" at bounding box center [656, 96] width 164 height 33
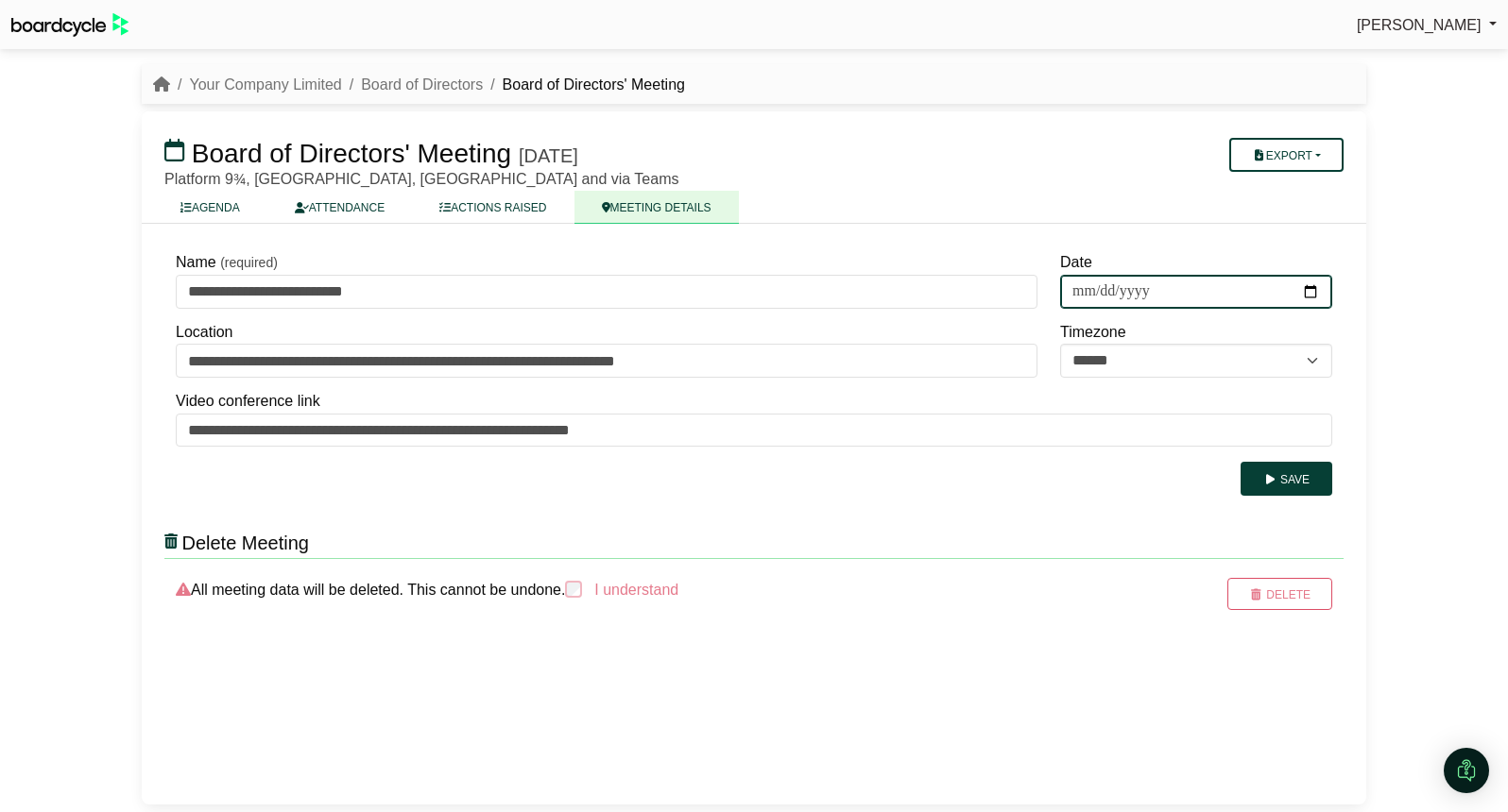
click at [1155, 293] on input "**********" at bounding box center [1195, 292] width 272 height 34
click at [1143, 294] on input "**********" at bounding box center [1195, 292] width 272 height 34
type input "**********"
click at [1286, 481] on button "Save" at bounding box center [1286, 479] width 91 height 34
click at [289, 78] on link "Your Company Limited" at bounding box center [265, 85] width 152 height 16
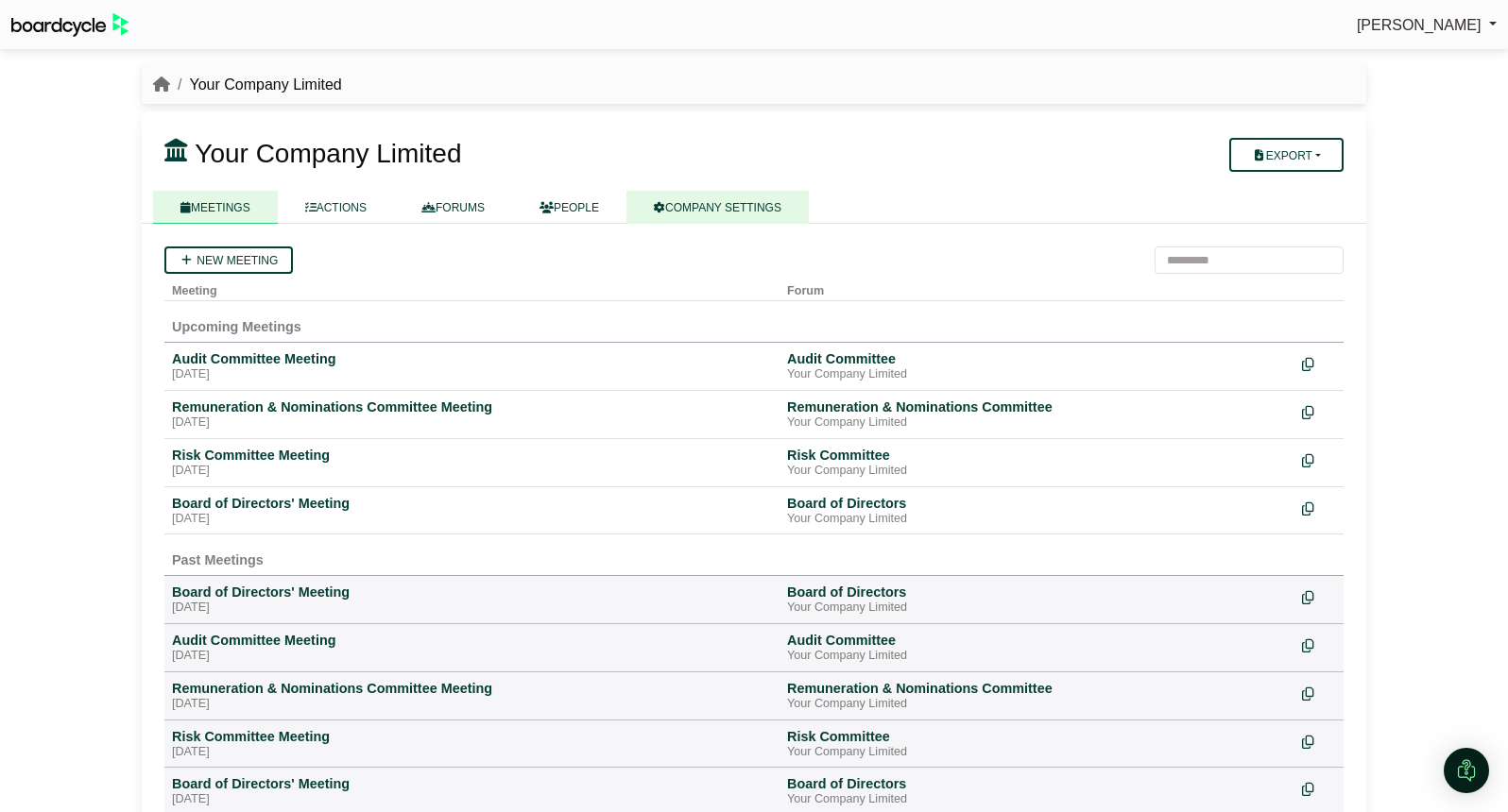
click at [719, 208] on link "COMPANY SETTINGS" at bounding box center [717, 207] width 182 height 33
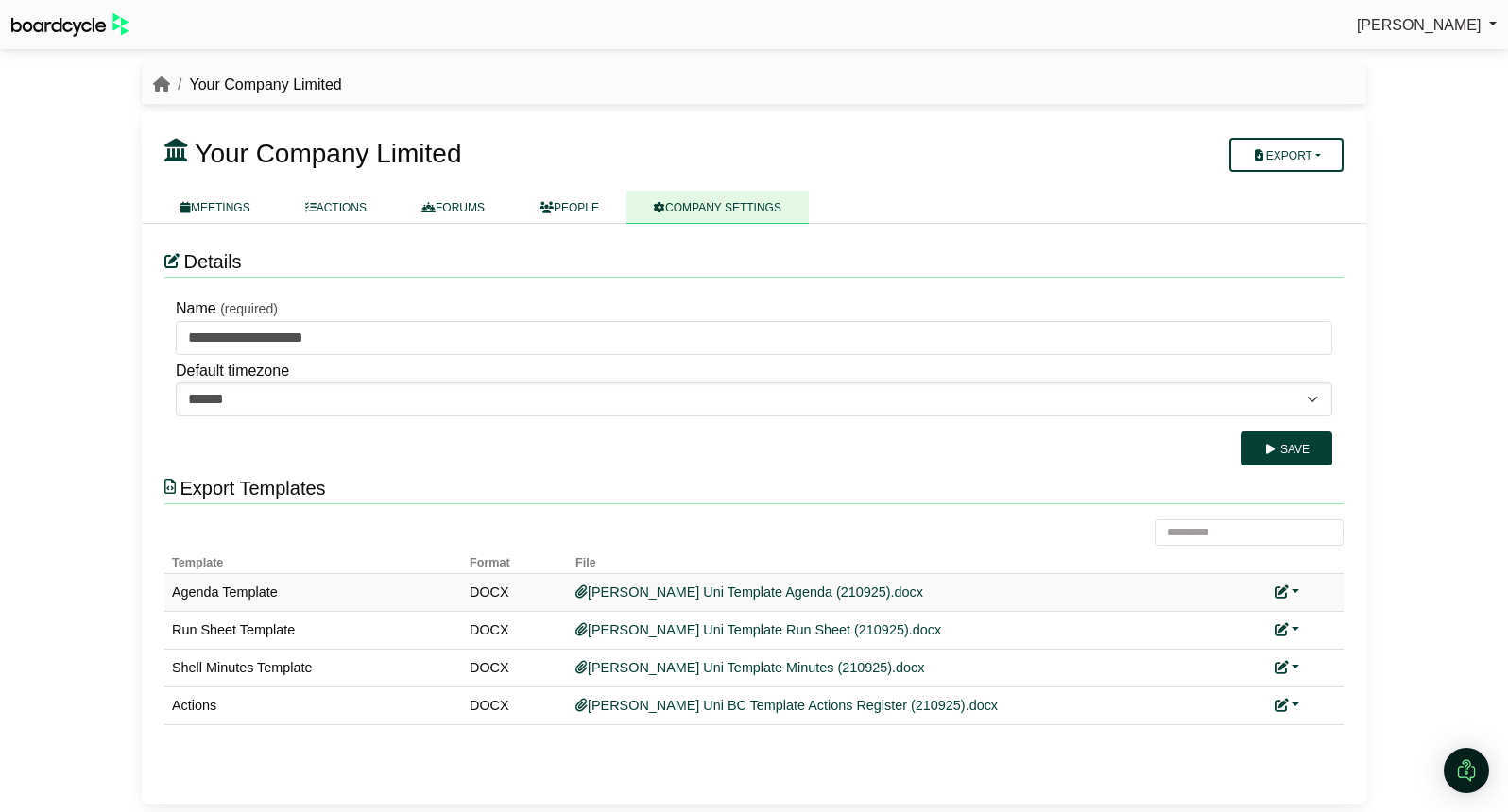
click at [1296, 589] on link at bounding box center [1287, 592] width 25 height 15
click at [1325, 615] on link "Replace custom template" at bounding box center [1370, 619] width 193 height 36
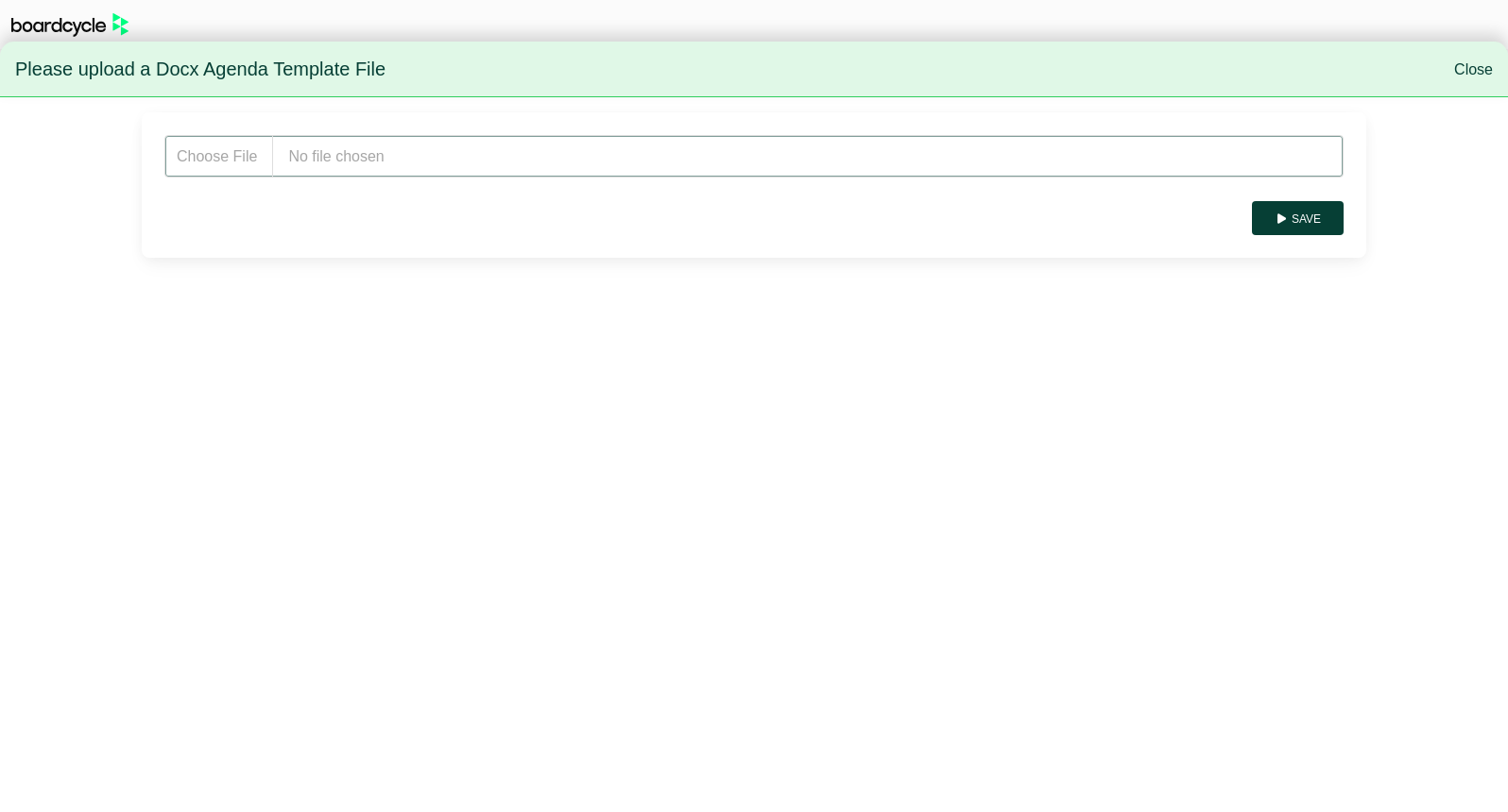
click at [431, 154] on input "file" at bounding box center [754, 156] width 1179 height 43
type input "**********"
click at [1308, 227] on button "Save" at bounding box center [1297, 218] width 91 height 34
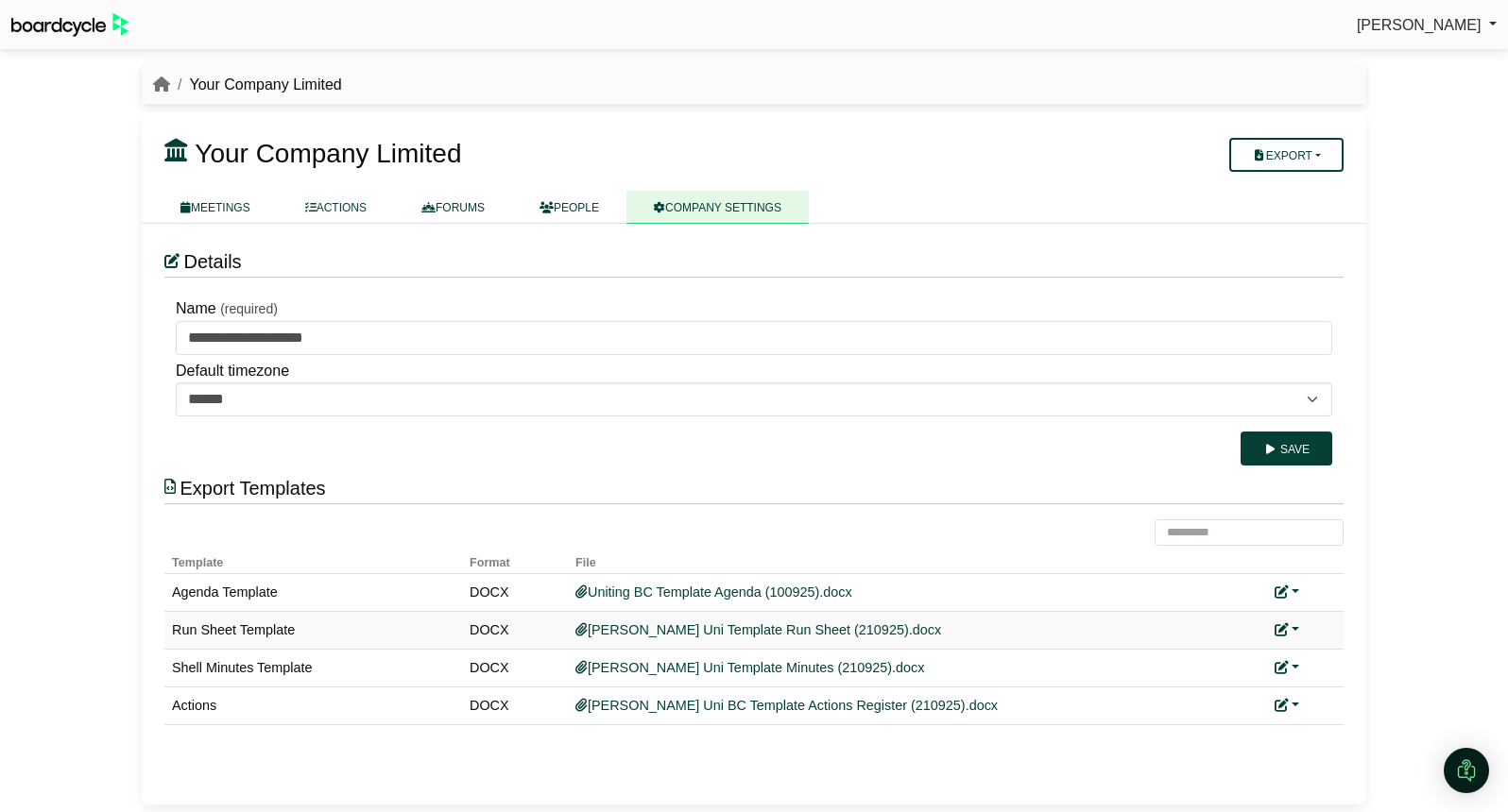
click at [1292, 626] on link at bounding box center [1287, 630] width 25 height 15
click at [1331, 665] on link "Replace custom template" at bounding box center [1370, 657] width 193 height 36
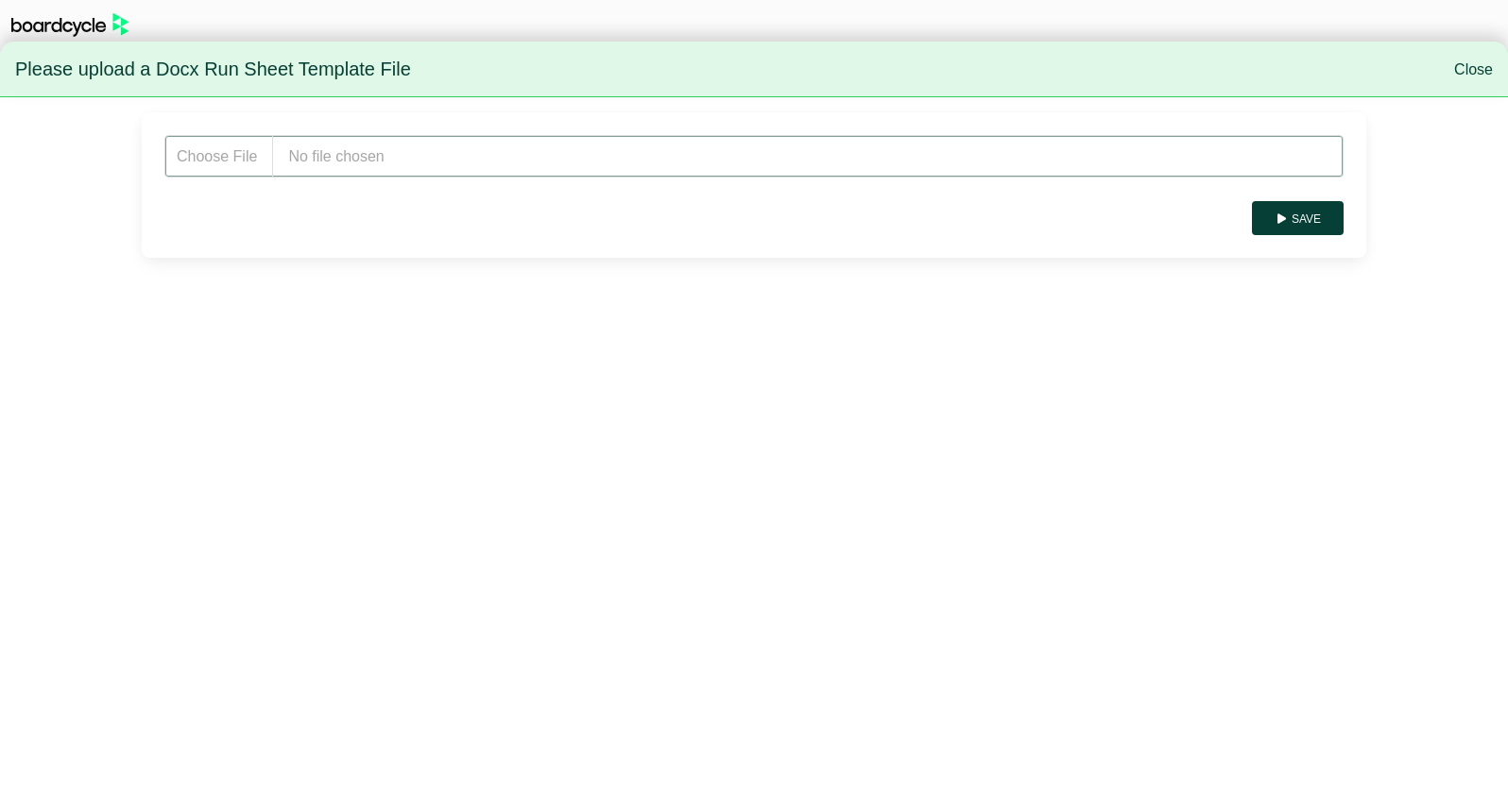
click at [310, 137] on input "file" at bounding box center [754, 156] width 1179 height 43
type input "**********"
click at [1301, 217] on button "Save" at bounding box center [1297, 218] width 91 height 34
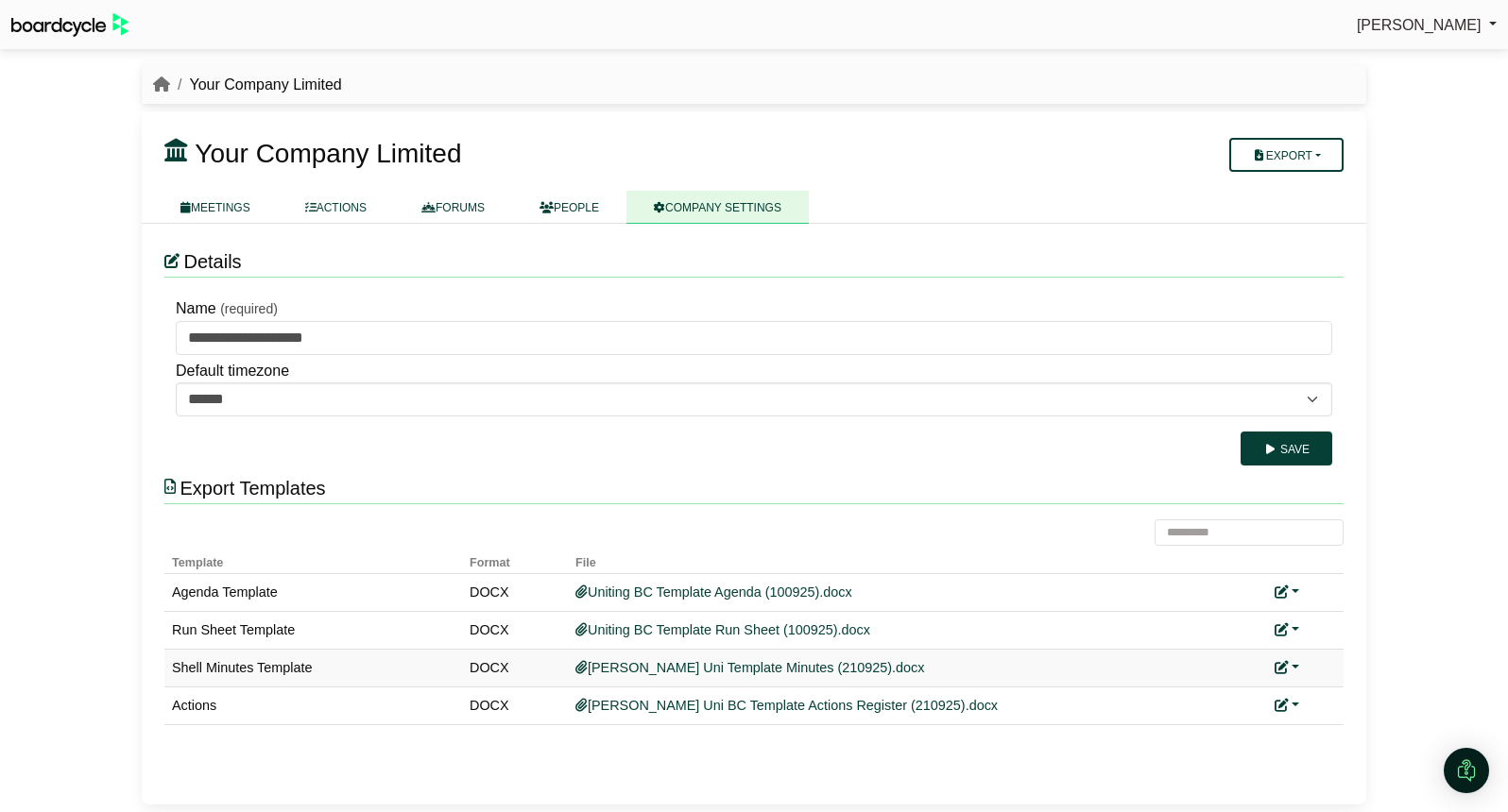
click at [1293, 665] on link at bounding box center [1287, 668] width 25 height 15
click at [1329, 689] on link "Replace custom template" at bounding box center [1370, 695] width 193 height 36
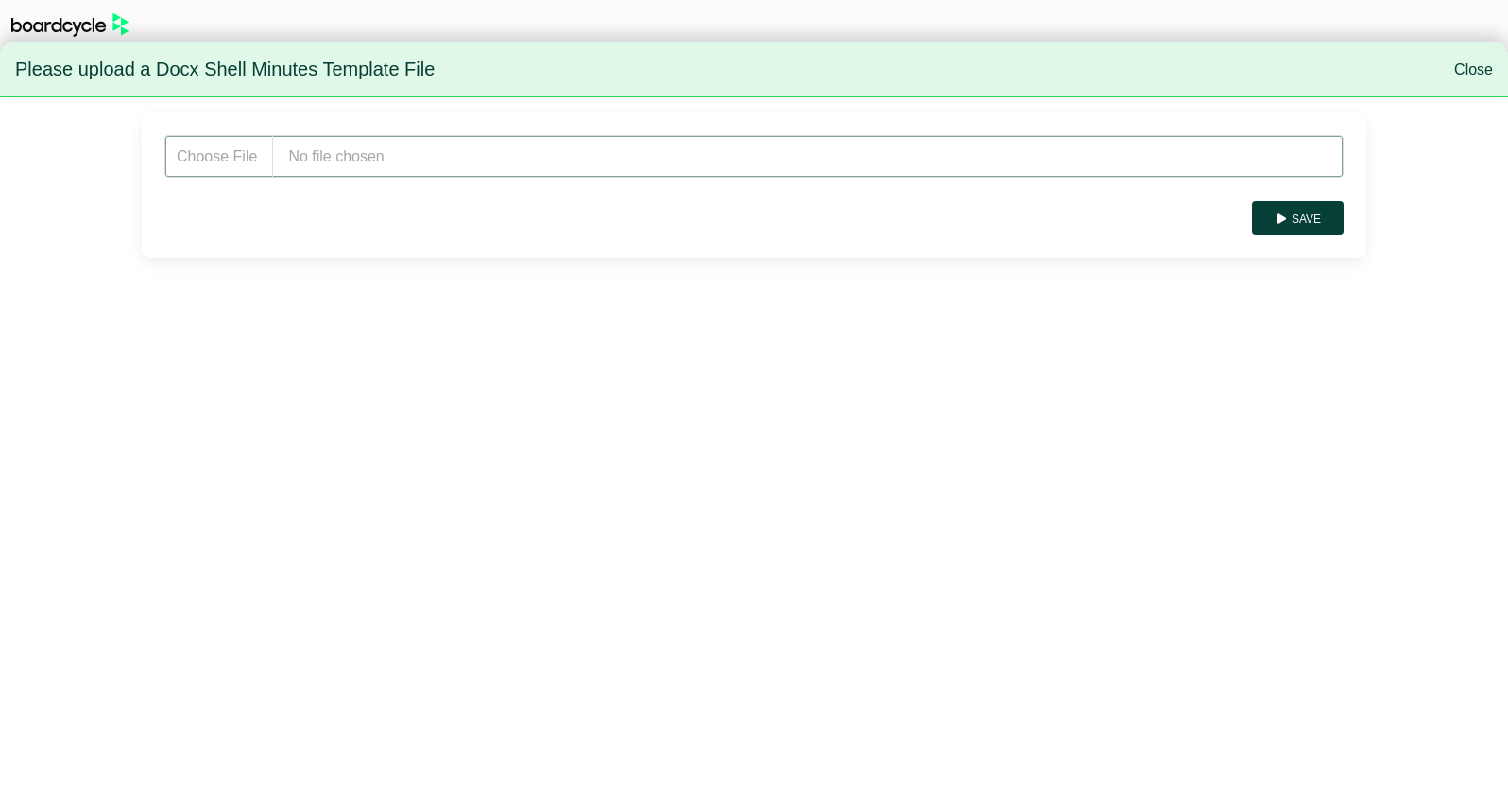
click at [447, 166] on input "file" at bounding box center [754, 156] width 1179 height 43
type input "**********"
click at [1300, 219] on button "Save" at bounding box center [1297, 218] width 91 height 34
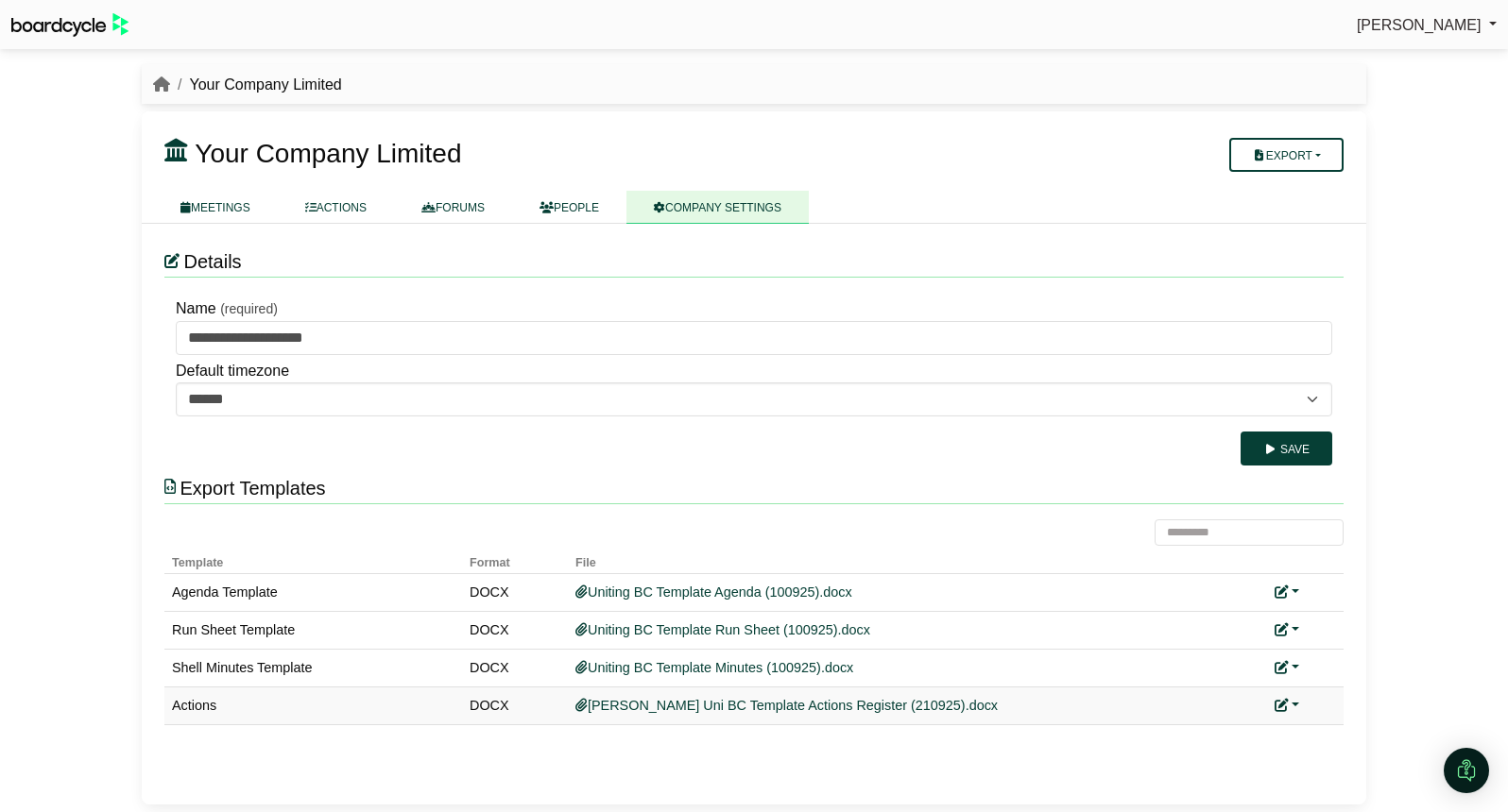
click at [1294, 705] on link at bounding box center [1287, 706] width 25 height 15
click at [1327, 719] on link "Replace custom template" at bounding box center [1370, 733] width 193 height 36
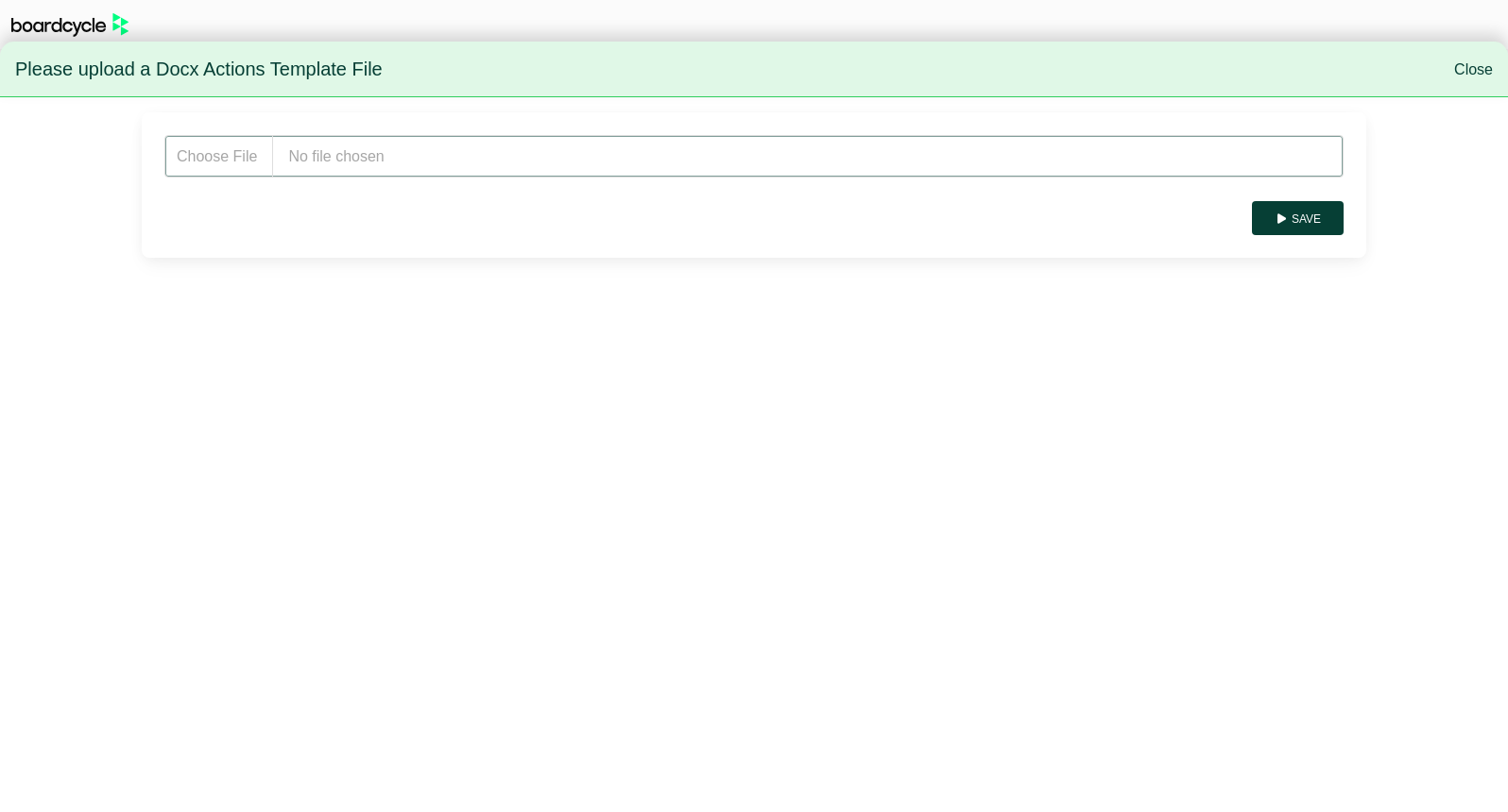
click at [341, 148] on input "file" at bounding box center [754, 156] width 1179 height 43
type input "**********"
click at [1300, 212] on button "Save" at bounding box center [1297, 218] width 91 height 34
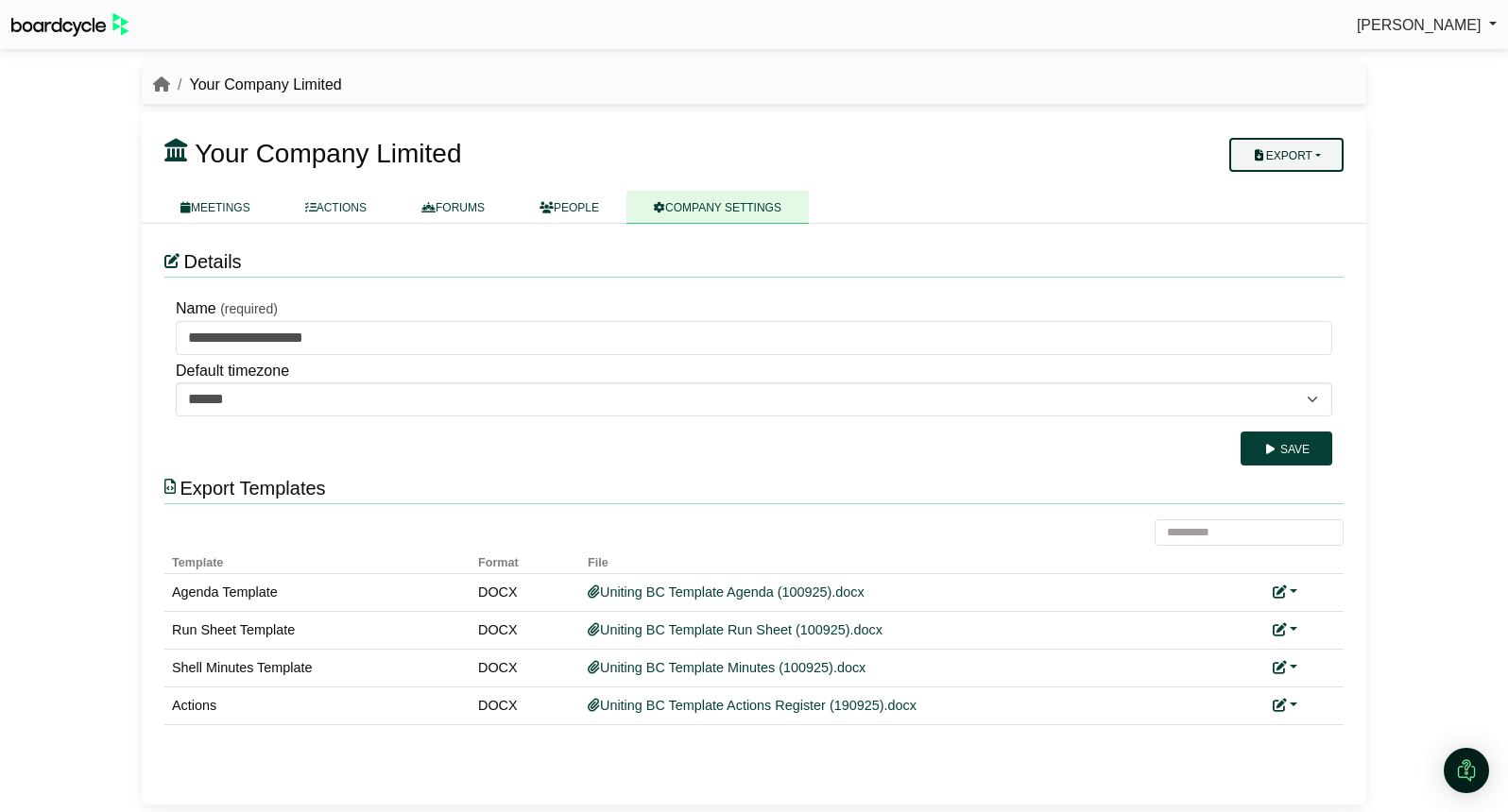
click at [1327, 146] on button "Export" at bounding box center [1286, 155] width 114 height 34
click at [1329, 184] on link "Company Actions" at bounding box center [1297, 188] width 151 height 28
click at [316, 205] on icon at bounding box center [311, 208] width 11 height 11
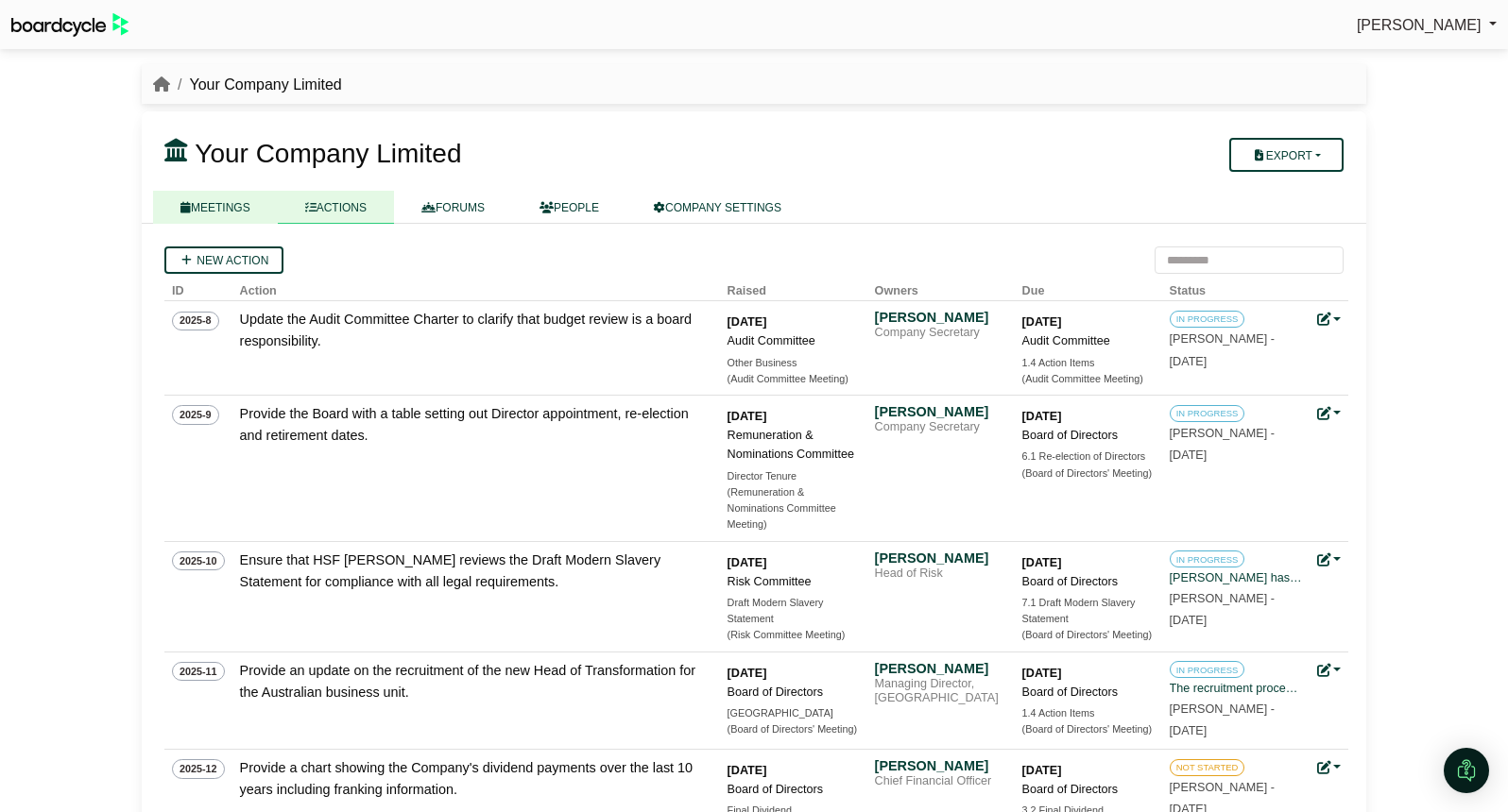
click at [219, 192] on link "MEETINGS" at bounding box center [215, 207] width 124 height 33
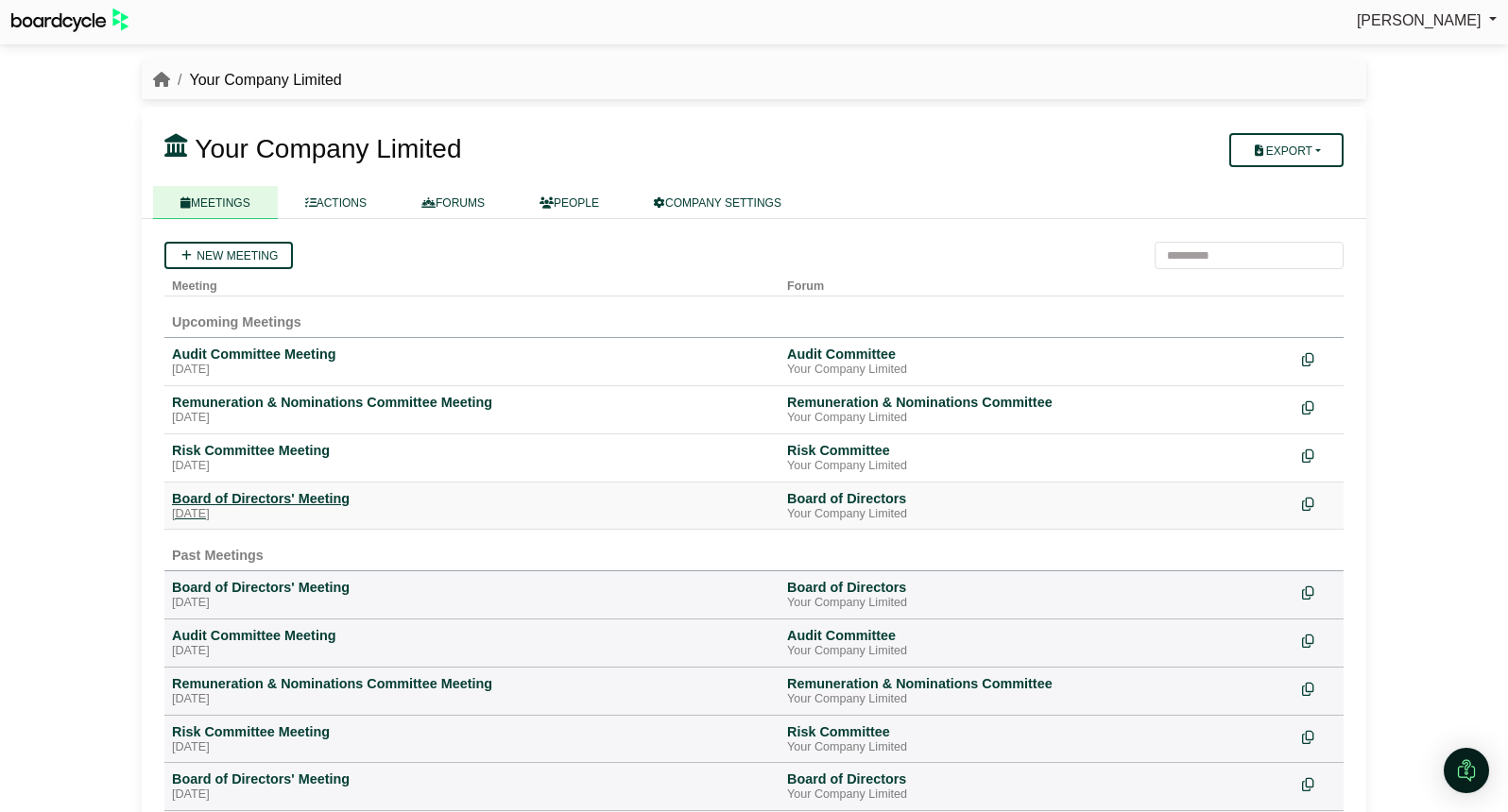
scroll to position [3, 0]
drag, startPoint x: 265, startPoint y: 503, endPoint x: 278, endPoint y: 504, distance: 13.0
click at [266, 503] on div "Board of Directors' Meeting" at bounding box center [471, 500] width 600 height 17
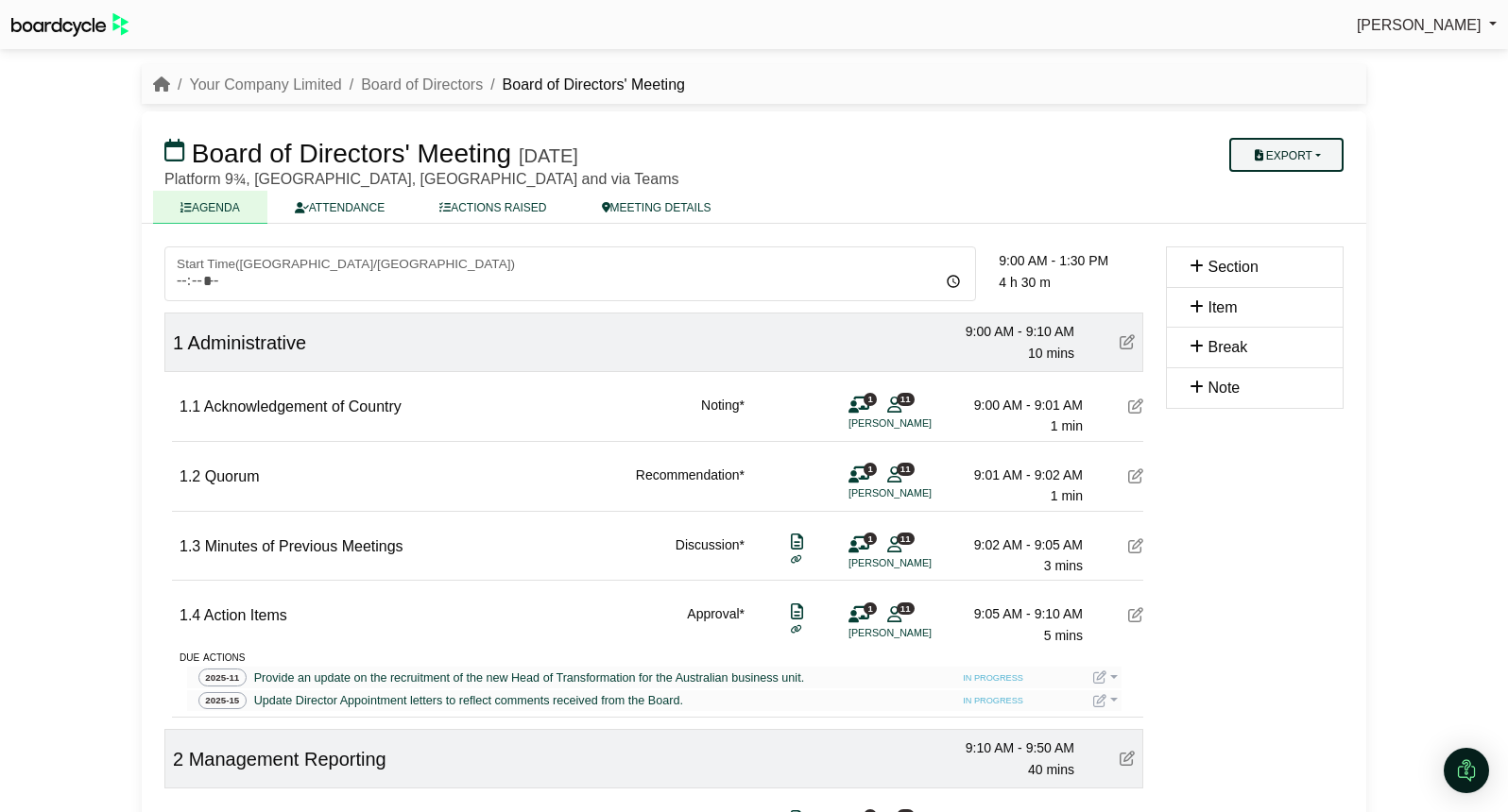
click at [1313, 160] on button "Export" at bounding box center [1286, 155] width 114 height 34
click at [1308, 267] on link "Actions" at bounding box center [1304, 272] width 164 height 28
